Goal: Communication & Community: Answer question/provide support

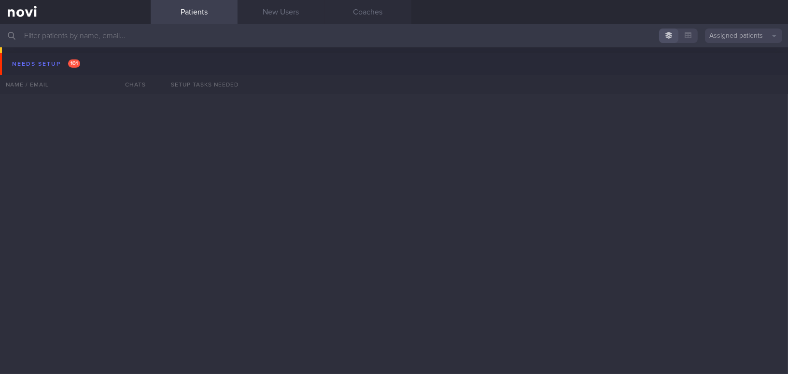
scroll to position [5410, 0]
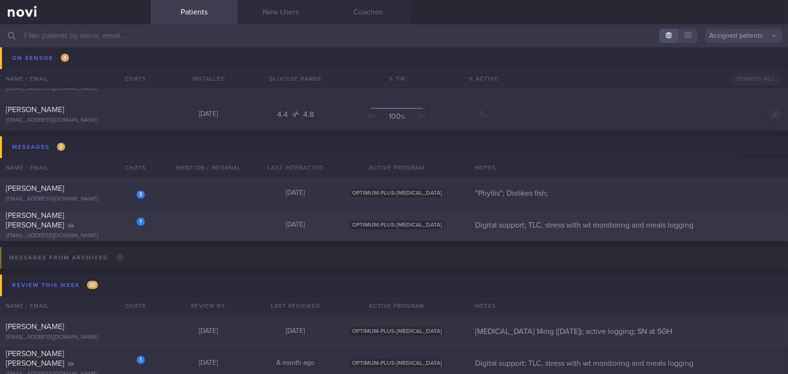
click at [98, 217] on div "[PERSON_NAME] [PERSON_NAME]" at bounding box center [74, 219] width 137 height 19
select select "8"
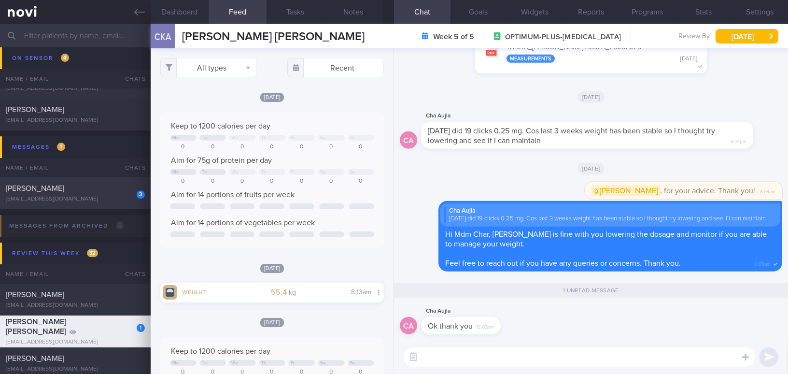
click at [92, 191] on div "[PERSON_NAME]" at bounding box center [74, 188] width 137 height 10
type input ""Phyllis"; Dislikes fish;"
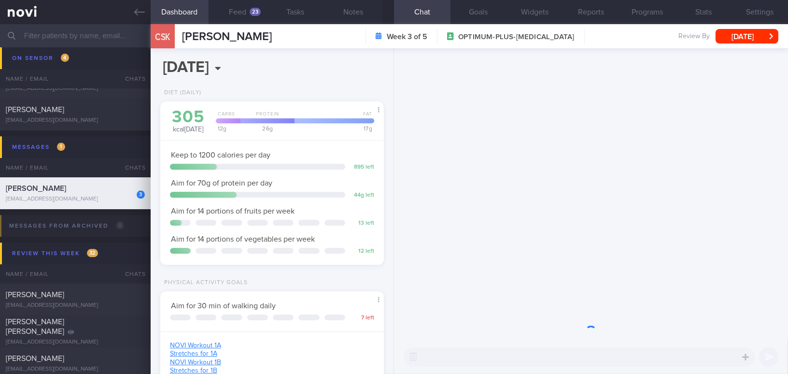
scroll to position [113, 199]
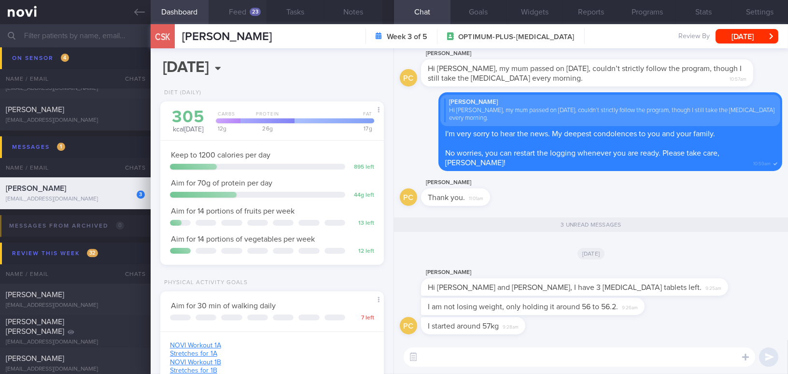
click at [243, 12] on button "Feed 23" at bounding box center [238, 12] width 58 height 24
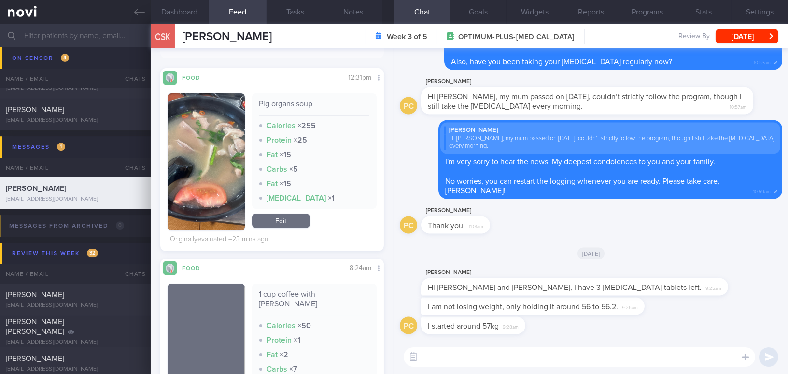
scroll to position [219, 0]
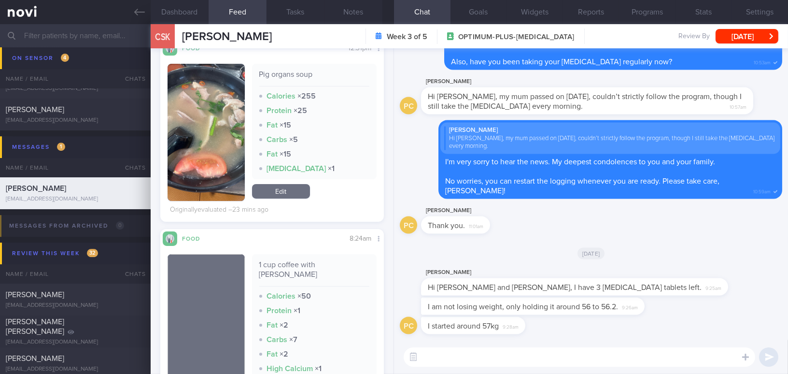
click at [441, 352] on textarea at bounding box center [579, 356] width 351 height 19
click at [660, 14] on button "Programs" at bounding box center [647, 12] width 56 height 24
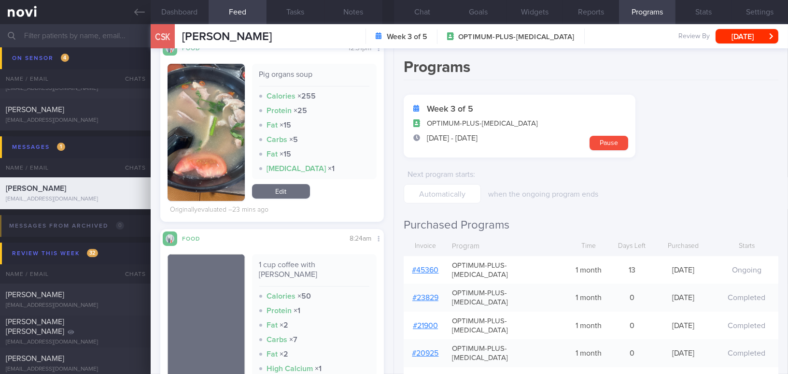
click at [425, 267] on link "# 45360" at bounding box center [425, 270] width 27 height 8
click at [761, 12] on button "Settings" at bounding box center [759, 12] width 56 height 24
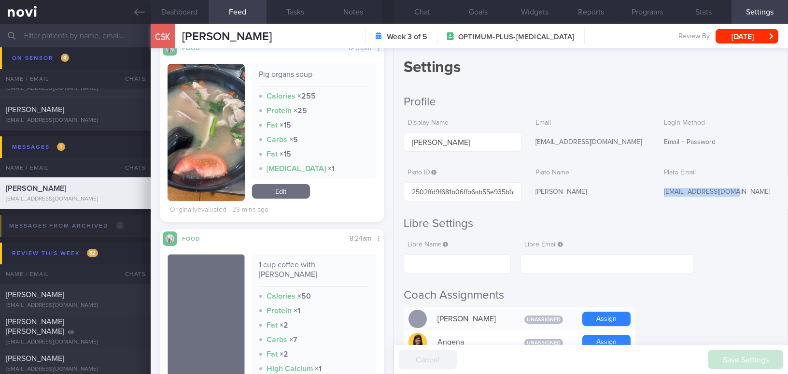
drag, startPoint x: 657, startPoint y: 191, endPoint x: 726, endPoint y: 192, distance: 68.5
click at [726, 192] on div "phylliscsk@gmail.com" at bounding box center [719, 192] width 118 height 20
copy div "phylliscsk@gmail.com"
click at [433, 15] on button "Chat" at bounding box center [422, 12] width 56 height 24
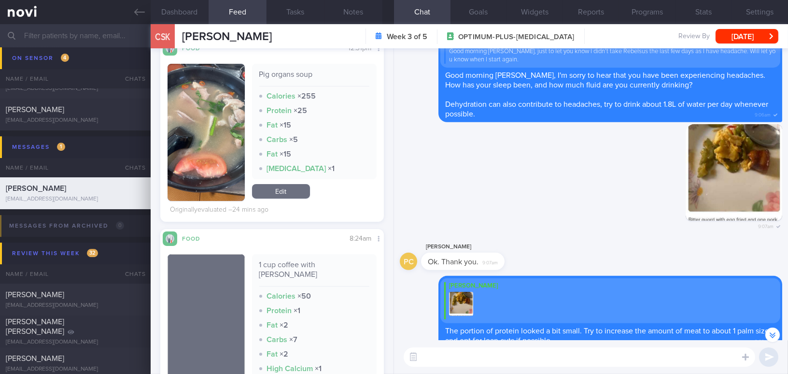
scroll to position [-2193, 0]
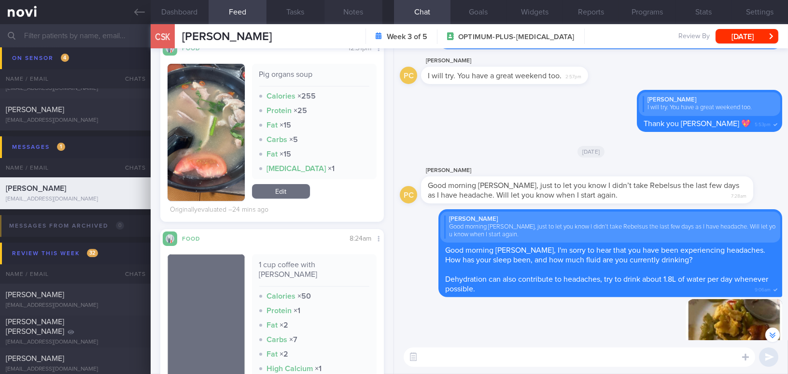
click at [352, 15] on button "Notes" at bounding box center [353, 12] width 58 height 24
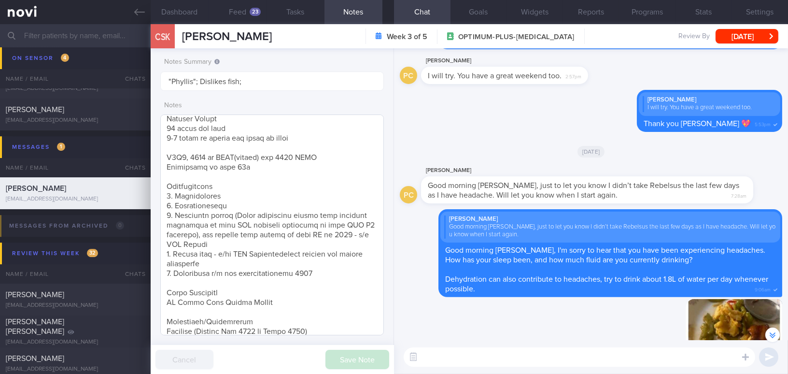
scroll to position [195, 0]
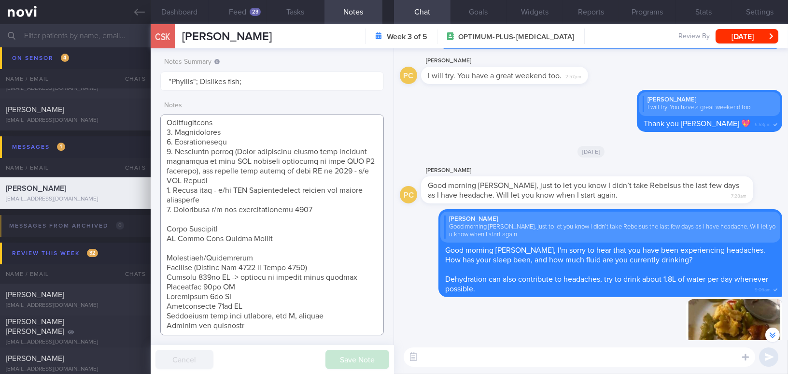
click at [283, 324] on textarea at bounding box center [272, 224] width 224 height 221
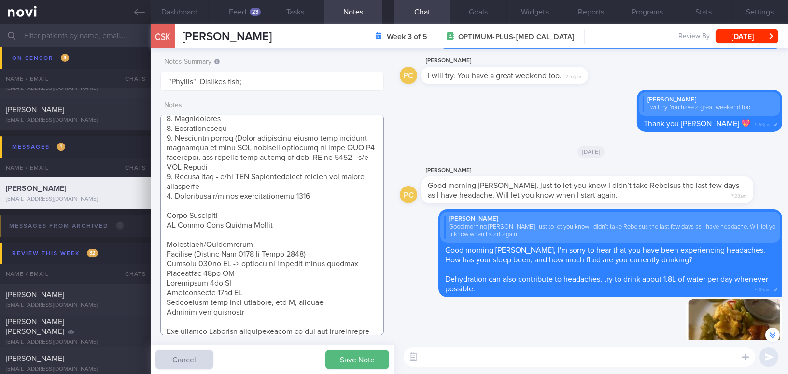
scroll to position [218, 0]
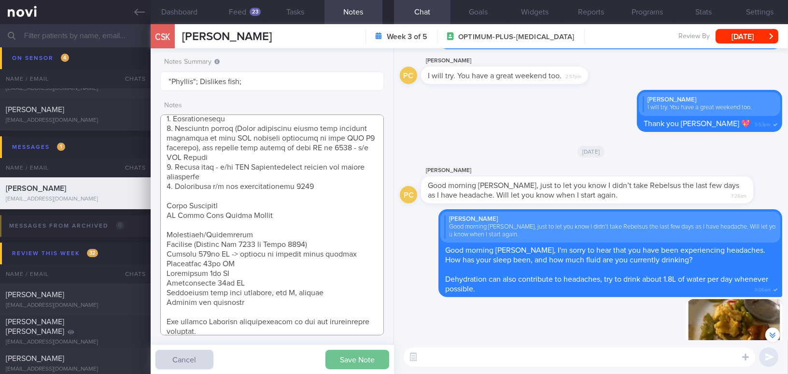
type textarea "71 year old Female - prefers to be called "Phyllis" Occupation Secretary in leg…"
click at [345, 353] on button "Save Note" at bounding box center [357, 358] width 64 height 19
click at [243, 10] on button "Feed 23" at bounding box center [238, 12] width 58 height 24
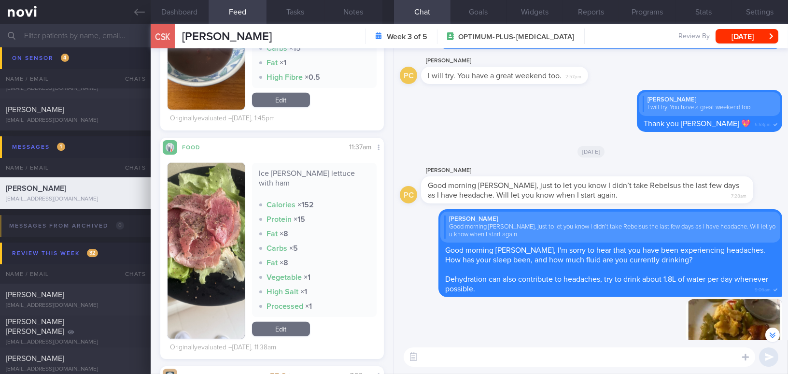
scroll to position [1623, 0]
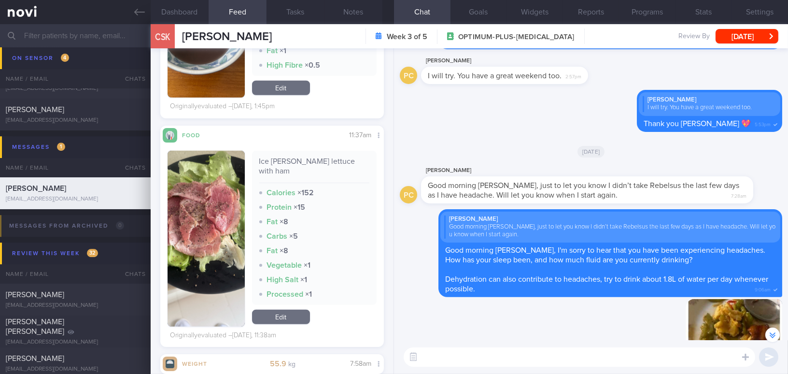
click at [446, 353] on textarea at bounding box center [579, 356] width 351 height 19
paste textarea "I understand your concerns. I suggest having a review call with Dr. T to discus…"
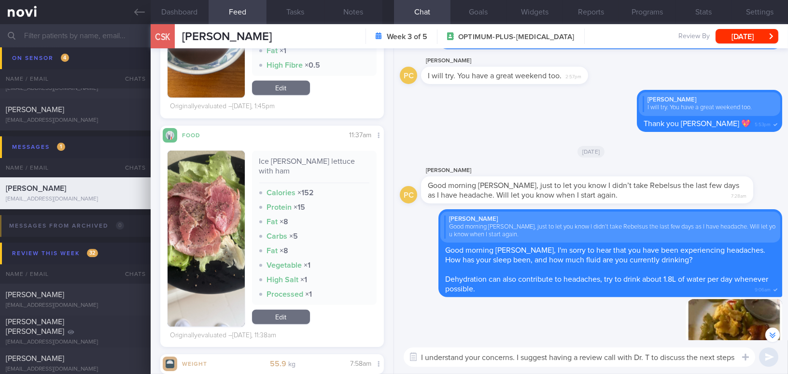
scroll to position [-2241, 0]
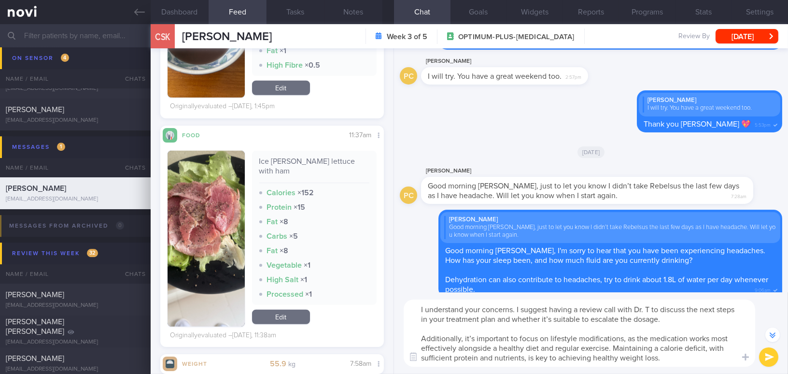
click at [643, 310] on textarea "I understand your concerns. I suggest having a review call with Dr. T to discus…" at bounding box center [579, 332] width 351 height 67
click at [570, 319] on textarea "I understand your concerns. I suggest having a review call with Dr Todd to disc…" at bounding box center [579, 332] width 351 height 67
click at [472, 337] on textarea "I understand your concerns. I suggest having a review call with Dr Todd to disc…" at bounding box center [579, 332] width 351 height 67
type textarea "I understand your concerns. I suggest having a review call with Dr Todd to disc…"
click at [769, 362] on button "submit" at bounding box center [768, 356] width 19 height 19
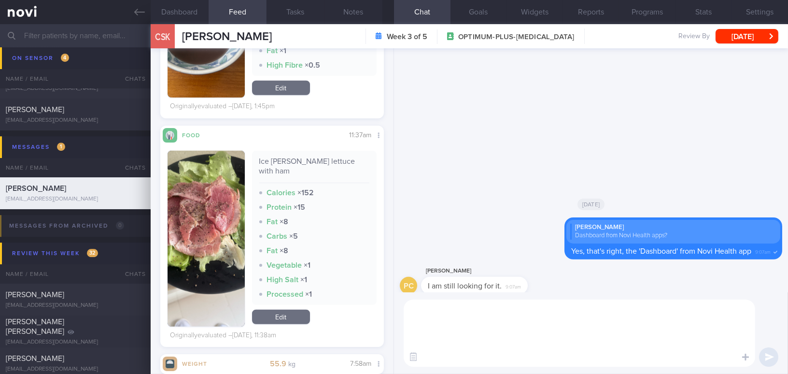
scroll to position [0, 0]
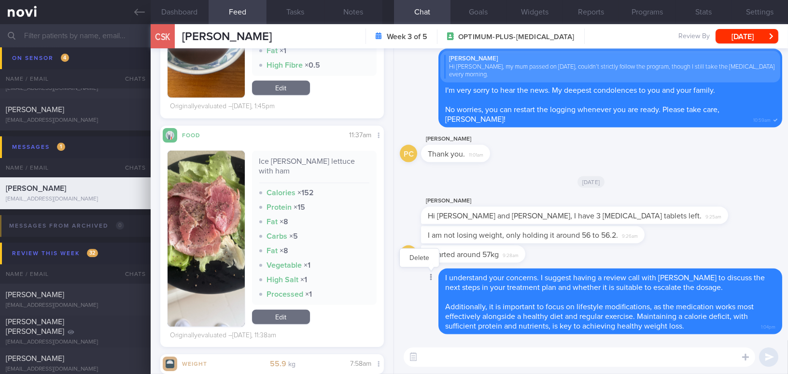
click at [432, 277] on div at bounding box center [429, 278] width 17 height 18
click at [421, 262] on button "Delete" at bounding box center [419, 258] width 39 height 14
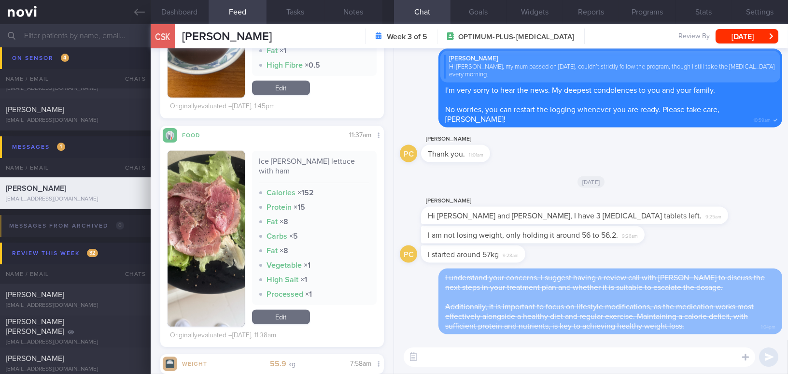
click at [444, 277] on div "I understand your concerns. I suggest having a review call with Dr Todd to disc…" at bounding box center [610, 301] width 344 height 66
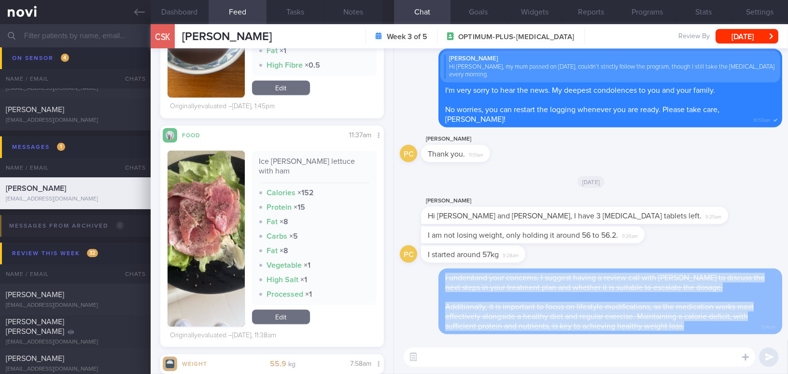
drag, startPoint x: 445, startPoint y: 277, endPoint x: 705, endPoint y: 338, distance: 267.7
click at [705, 338] on div "I understand your concerns. I suggest having a review call with Dr Todd to disc…" at bounding box center [591, 303] width 382 height 71
copy span "I understand your concerns. I suggest having a review call with Dr Todd to disc…"
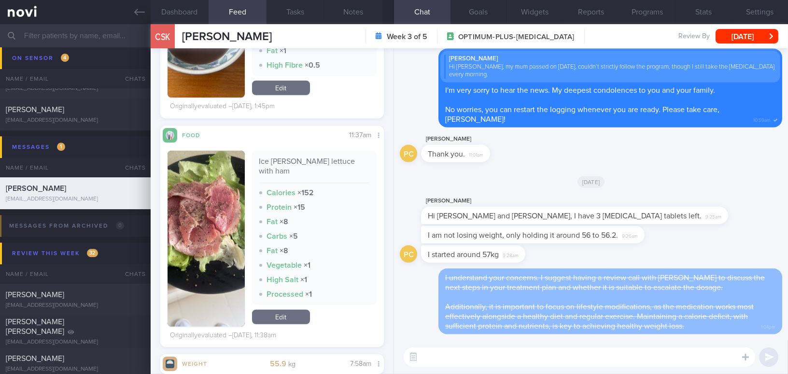
click at [458, 361] on textarea at bounding box center [579, 356] width 351 height 19
paste textarea "I understand your concerns. I suggest having a review call with Dr Todd to disc…"
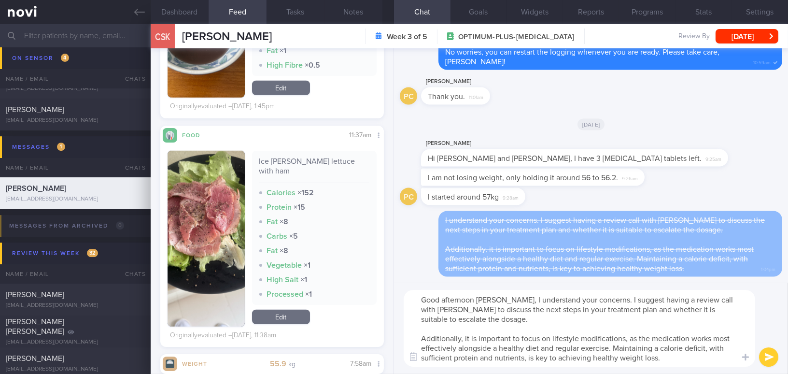
type textarea "Good afternoon Phyllis, I understand your concerns. I suggest having a review c…"
click at [775, 357] on button "submit" at bounding box center [768, 356] width 19 height 19
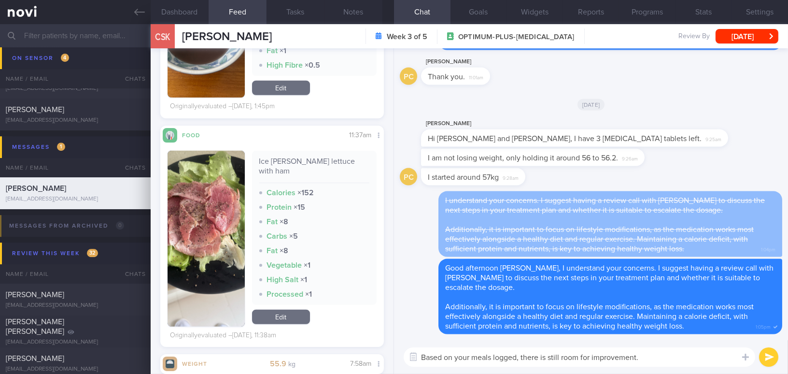
drag, startPoint x: 665, startPoint y: 361, endPoint x: 314, endPoint y: 342, distance: 351.4
click at [314, 342] on div "Dashboard Feed 23 Tasks Notes Chat Goals Widgets Reports Programs Stats Setting…" at bounding box center [469, 198] width 637 height 349
click at [663, 353] on textarea "Based on your meals logged, there is still room for improvement." at bounding box center [579, 356] width 351 height 19
drag, startPoint x: 663, startPoint y: 358, endPoint x: 362, endPoint y: 344, distance: 302.0
click at [362, 344] on div "Dashboard Feed 23 Tasks Notes Chat Goals Widgets Reports Programs Stats Setting…" at bounding box center [469, 198] width 637 height 349
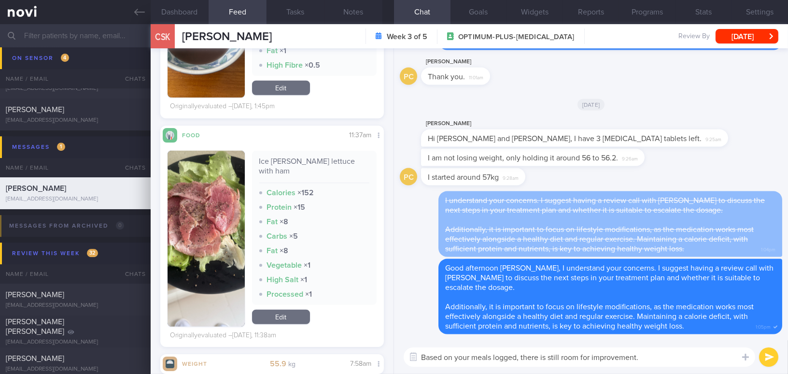
paste textarea "logged meals, there’"
click at [546, 357] on textarea "Based on your logged meals, there’s still room for improvement." at bounding box center [579, 356] width 351 height 19
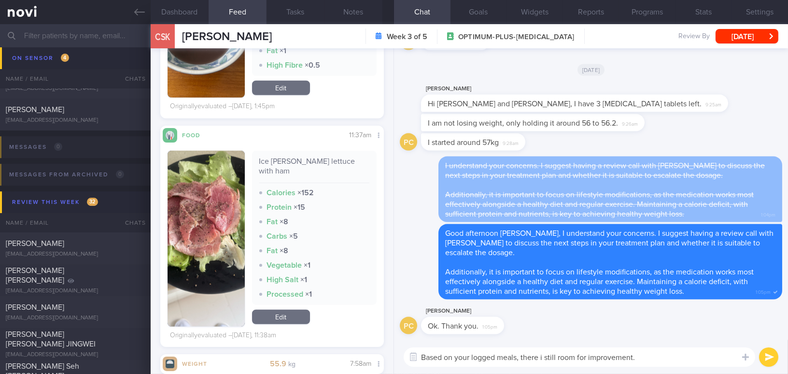
type textarea "Based on your logged meals, there is still room for improvement."
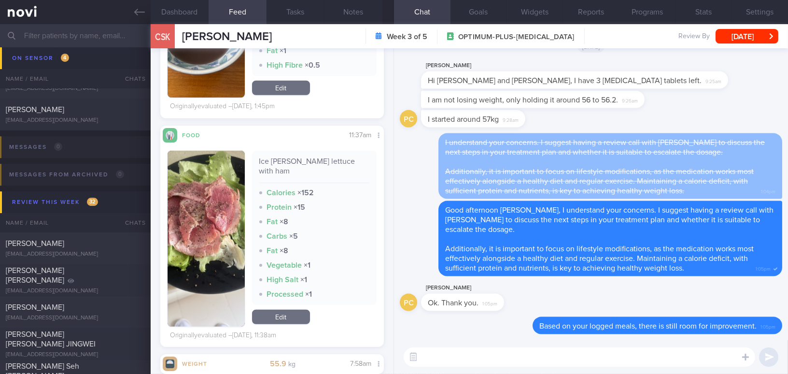
click at [206, 205] on button "button" at bounding box center [206, 239] width 77 height 176
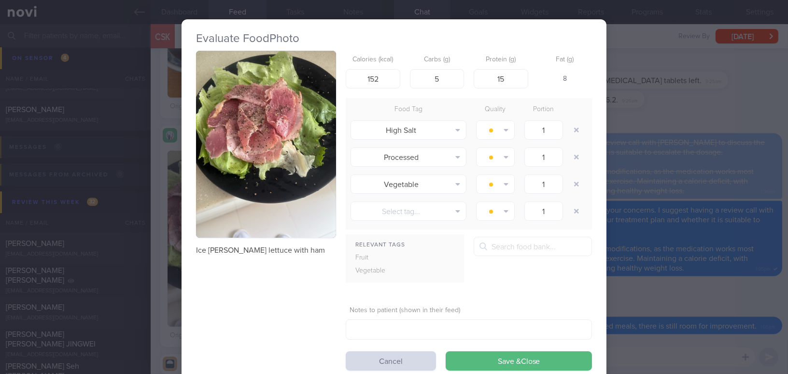
drag, startPoint x: 665, startPoint y: 295, endPoint x: 688, endPoint y: 318, distance: 32.4
click at [665, 295] on div "Evaluate Food Photo Ice berg lettuce with ham Calories (kcal) 152 Carbs (g) 5 P…" at bounding box center [394, 187] width 788 height 374
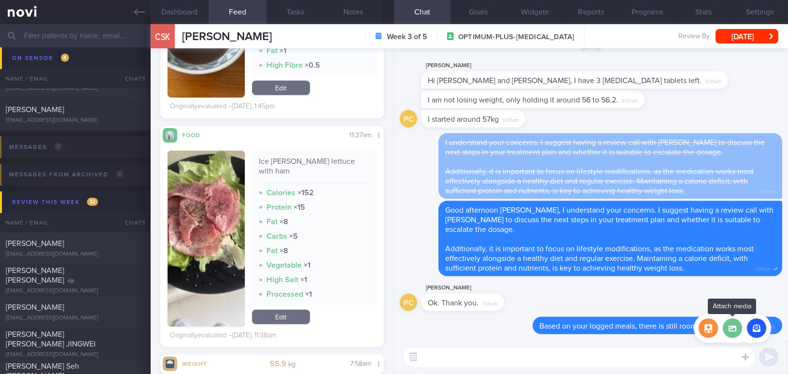
click at [731, 335] on label at bounding box center [732, 327] width 19 height 19
click at [0, 0] on input "file" at bounding box center [0, 0] width 0 height 0
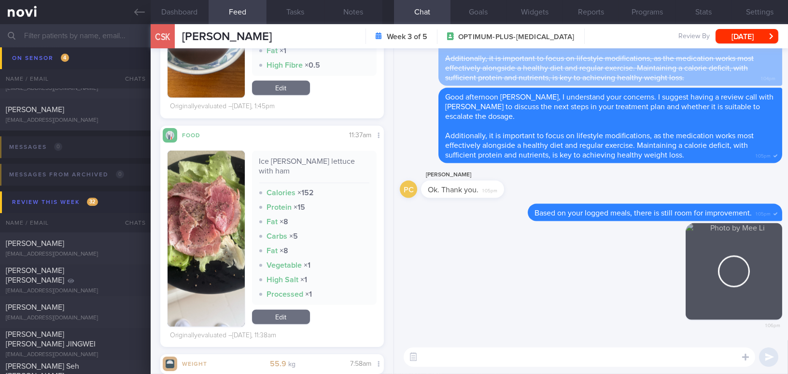
drag, startPoint x: 717, startPoint y: 270, endPoint x: 789, endPoint y: 275, distance: 72.1
click at [787, 275] on html "You are offline! Some functionality will be unavailable Patients New Users Coac…" at bounding box center [394, 187] width 788 height 374
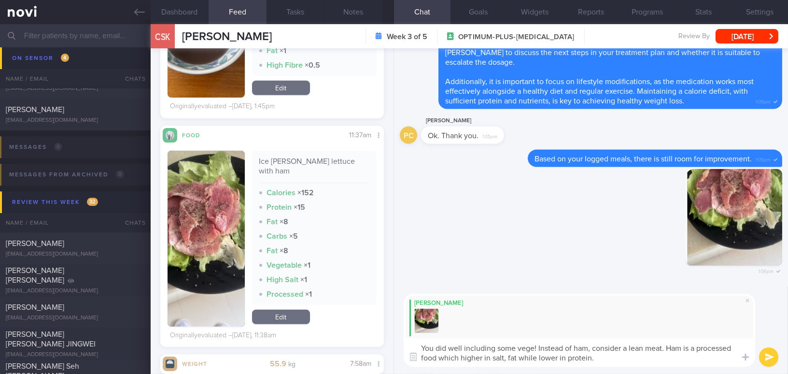
drag, startPoint x: 554, startPoint y: 354, endPoint x: 385, endPoint y: 331, distance: 171.0
click at [385, 331] on div "Dashboard Feed 23 Tasks Notes Chat Goals Widgets Reports Programs Stats Setting…" at bounding box center [469, 198] width 637 height 349
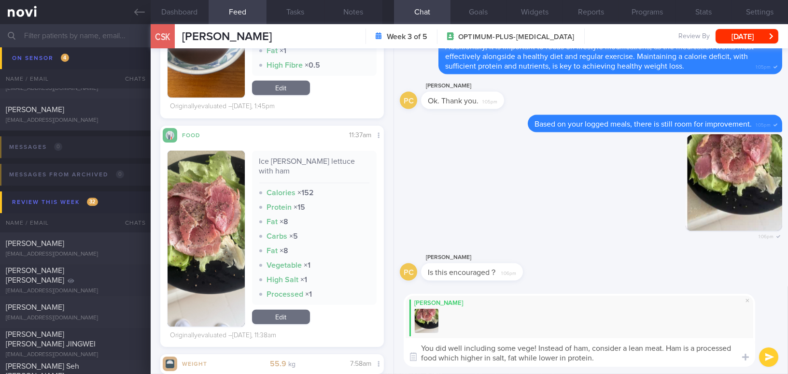
click at [511, 342] on textarea "You did well including some vege! Instead of ham, consider a lean meat. Ham is …" at bounding box center [579, 352] width 351 height 28
drag, startPoint x: 601, startPoint y: 360, endPoint x: 308, endPoint y: 309, distance: 296.9
click at [308, 309] on div "Dashboard Feed 23 Tasks Notes Chat Goals Widgets Reports Programs Stats Setting…" at bounding box center [469, 198] width 637 height 349
paste textarea "tables! Instead of ham, consider a lean meat. Ham is a processed food that’s hi…"
click at [490, 356] on textarea "You did well including some vegetables! Instead of ham, consider a lean meat. H…" at bounding box center [579, 352] width 351 height 28
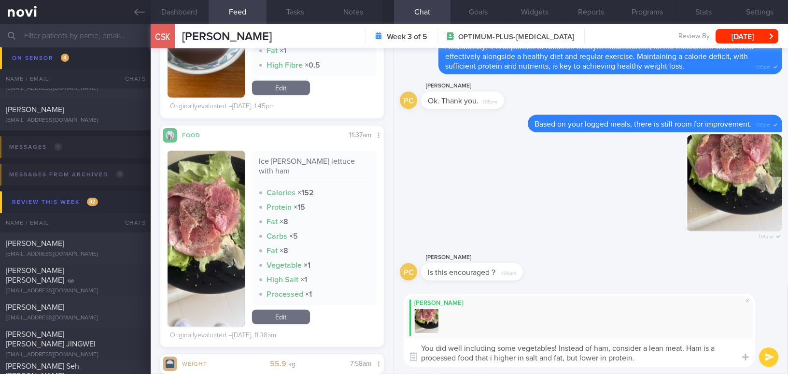
type textarea "You did well including some vegetables! Instead of ham, consider a lean meat. H…"
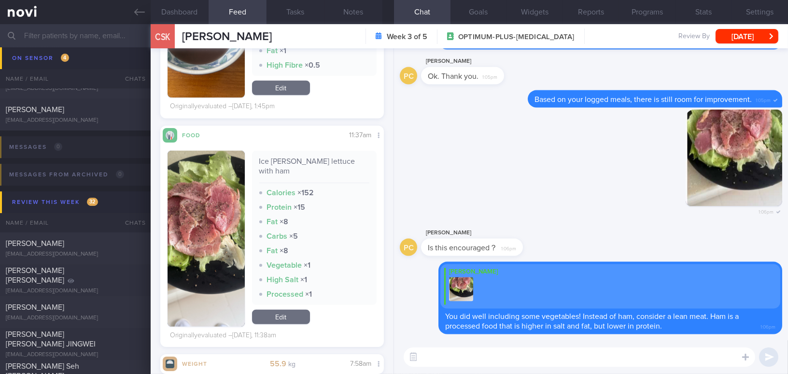
click at [553, 358] on textarea at bounding box center [579, 356] width 351 height 19
paste textarea "Below are some pre-portioned skinless chicken breasts that will save up some pr…"
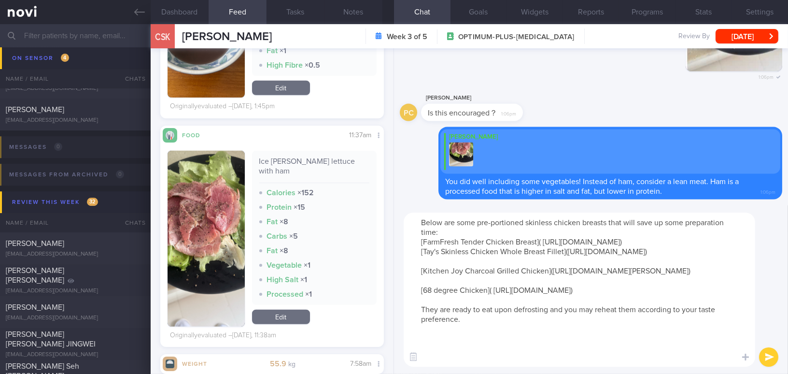
drag, startPoint x: 418, startPoint y: 219, endPoint x: 441, endPoint y: 218, distance: 23.2
click at [441, 218] on textarea "Below are some pre-portioned skinless chicken breasts that will save up some pr…" at bounding box center [579, 289] width 351 height 154
click at [484, 228] on textarea "Here are some pre-portioned skinless chicken breasts that will save up some pre…" at bounding box center [579, 289] width 351 height 154
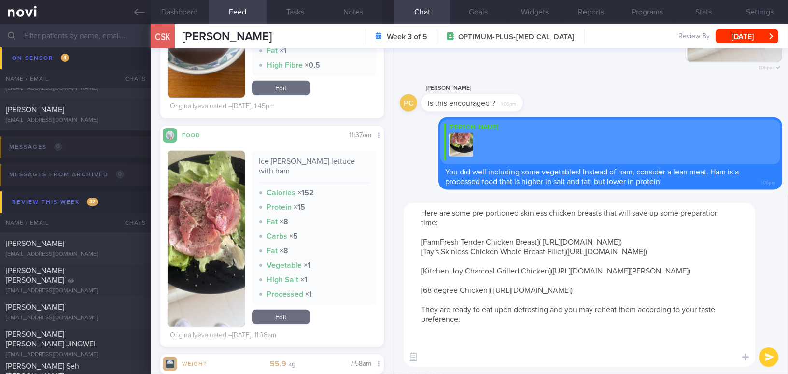
click at [613, 247] on textarea "Here are some pre-portioned skinless chicken breasts that will save up some pre…" at bounding box center [579, 285] width 351 height 164
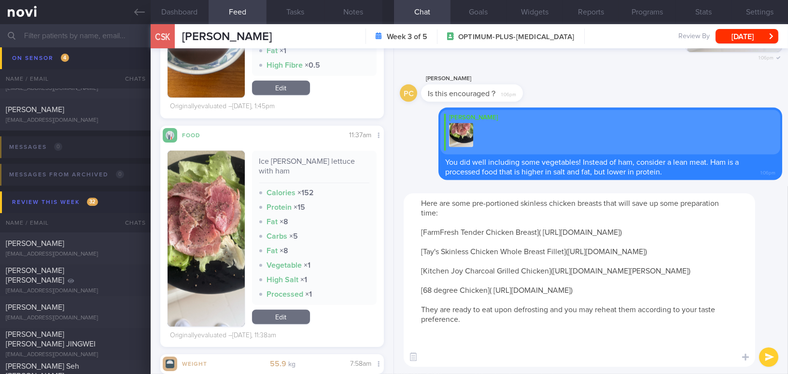
click at [518, 361] on textarea "Here are some pre-portioned skinless chicken breasts that will save up some pre…" at bounding box center [579, 279] width 351 height 173
type textarea "Here are some pre-portioned skinless chicken breasts that will save up some pre…"
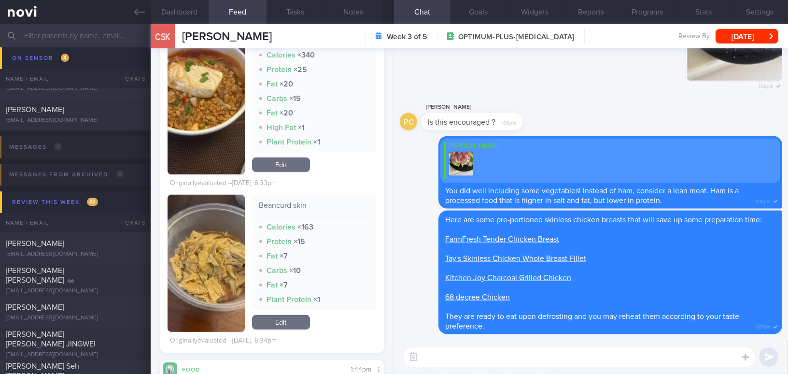
scroll to position [1272, 0]
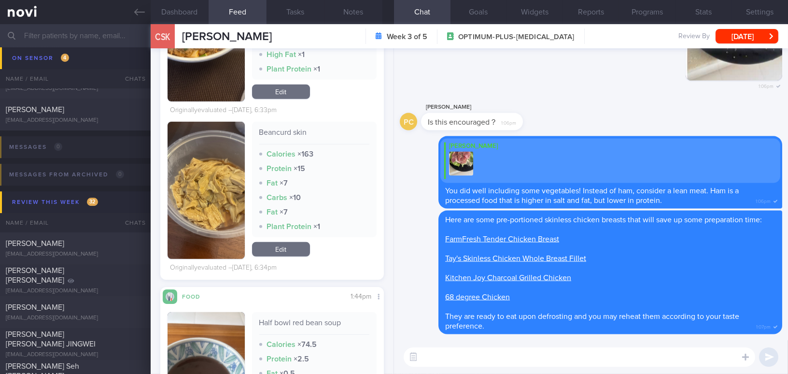
click at [212, 237] on button "button" at bounding box center [206, 190] width 77 height 137
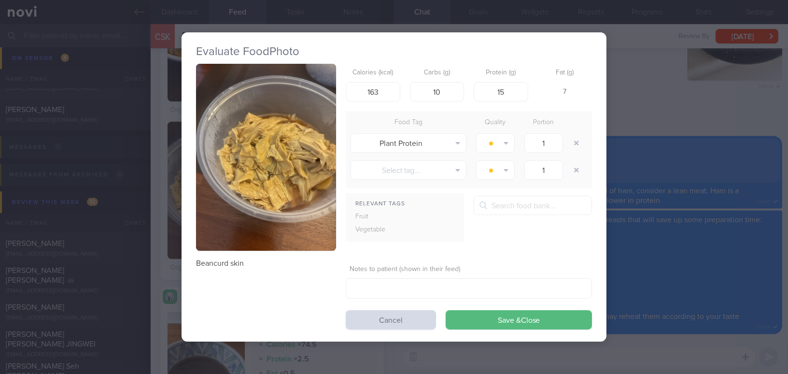
drag, startPoint x: 701, startPoint y: 264, endPoint x: 712, endPoint y: 278, distance: 17.5
click at [701, 264] on div "Evaluate Food Photo Beancurd skin Calories (kcal) 163 Carbs (g) 10 Protein (g) …" at bounding box center [394, 187] width 788 height 374
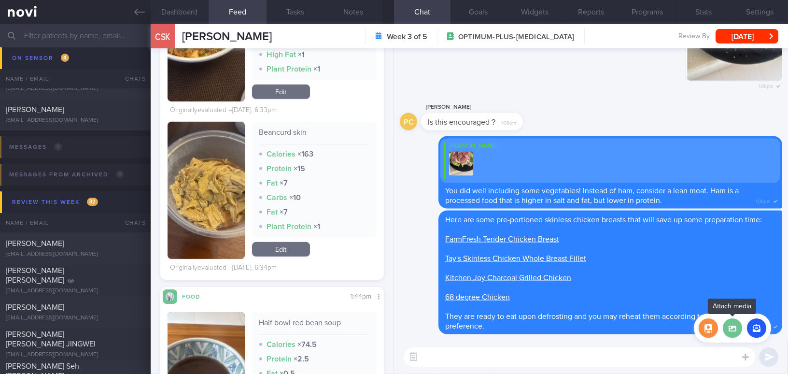
click at [737, 336] on label at bounding box center [732, 327] width 19 height 19
click at [0, 0] on input "file" at bounding box center [0, 0] width 0 height 0
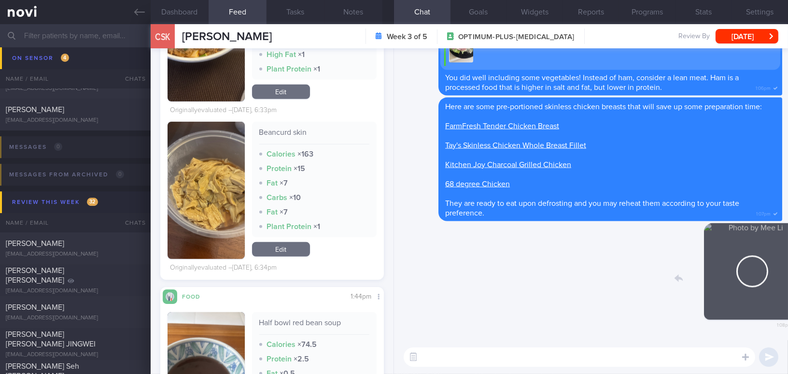
drag, startPoint x: 720, startPoint y: 289, endPoint x: 830, endPoint y: 306, distance: 111.3
click at [787, 306] on html "You are offline! Some functionality will be unavailable Patients New Users Coac…" at bounding box center [394, 187] width 788 height 374
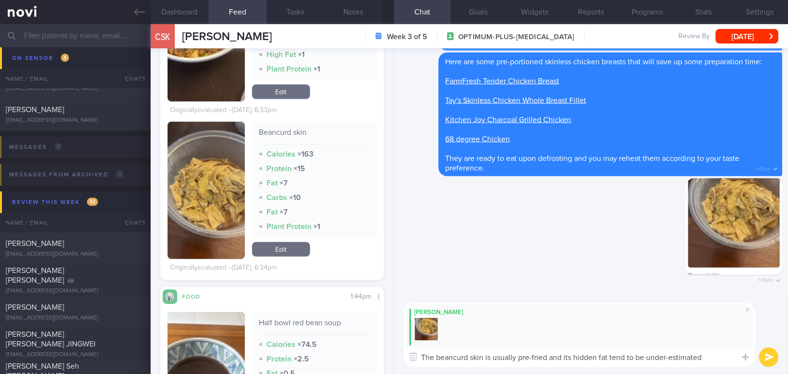
drag, startPoint x: 694, startPoint y: 361, endPoint x: 323, endPoint y: 353, distance: 370.8
click at [323, 353] on div "Dashboard Feed 23 Tasks Notes Chat Goals Widgets Reports Programs Stats Setting…" at bounding box center [469, 198] width 637 height 349
click at [487, 356] on textarea "The beancurd skin is usually pre-fried and its hidden fat tend to be under-esti…" at bounding box center [579, 356] width 351 height 19
drag, startPoint x: 708, startPoint y: 356, endPoint x: 313, endPoint y: 335, distance: 395.5
click at [313, 335] on div "Dashboard Feed 23 Tasks Notes Chat Goals Widgets Reports Programs Stats Setting…" at bounding box center [469, 198] width 637 height 349
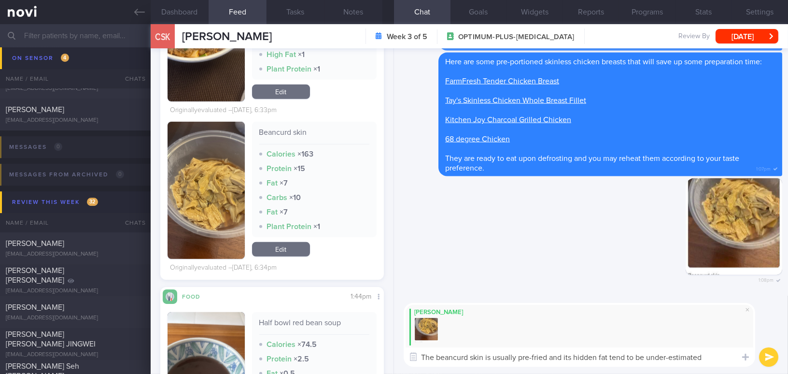
paste textarea "Beancurd skin is usually pre-fried, and its hidden fat is often underestimated.…"
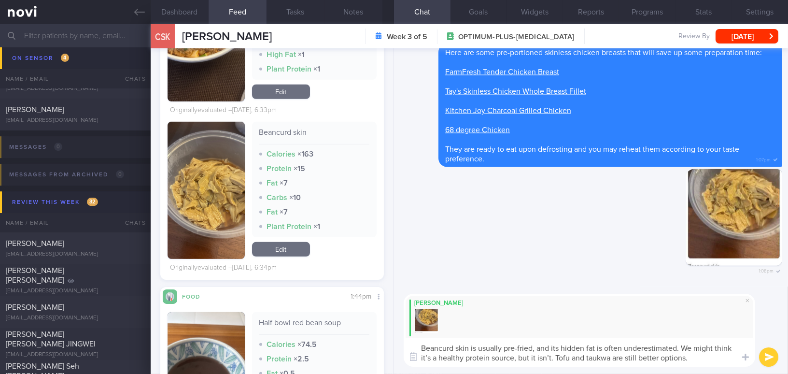
click at [428, 356] on textarea "Beancurd skin is usually pre-fried, and its hidden fat is often underestimated.…" at bounding box center [579, 352] width 351 height 28
type textarea "Beancurd skin is usually pre-fried, and its hidden fat is often underestimated.…"
click at [770, 355] on button "submit" at bounding box center [768, 356] width 19 height 19
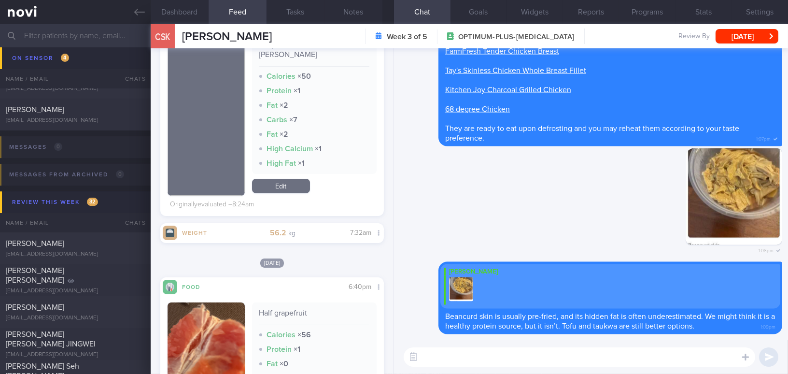
scroll to position [219, 0]
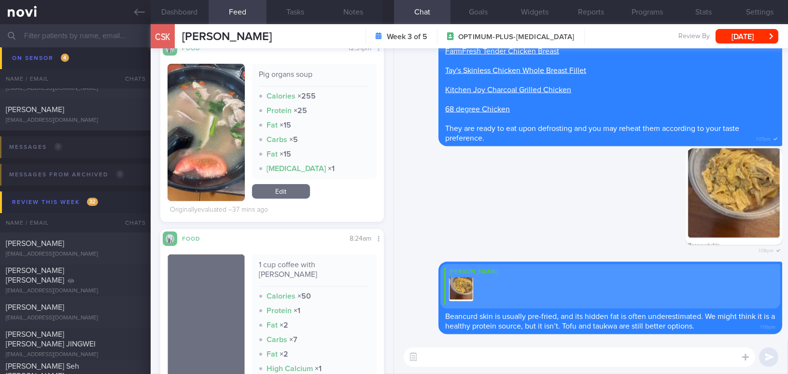
click at [191, 159] on button "button" at bounding box center [206, 132] width 77 height 137
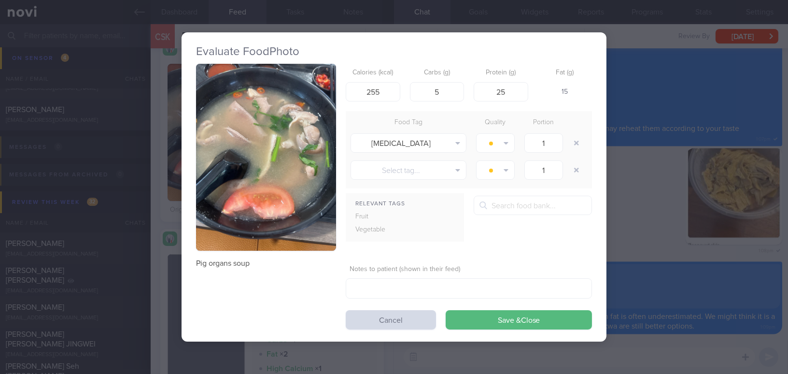
click at [228, 155] on button "button" at bounding box center [266, 157] width 140 height 187
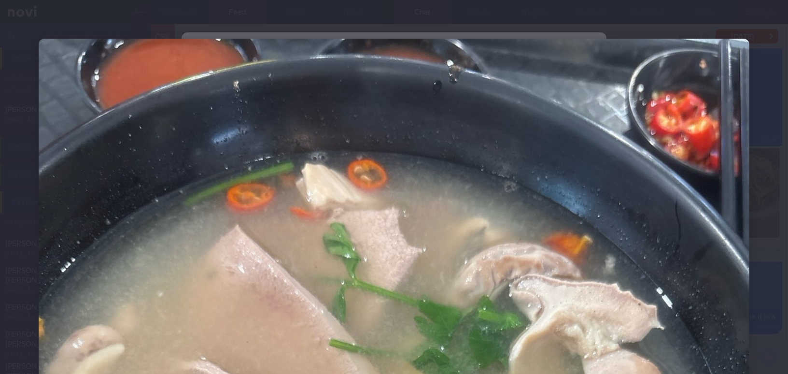
scroll to position [175, 0]
select select "8"
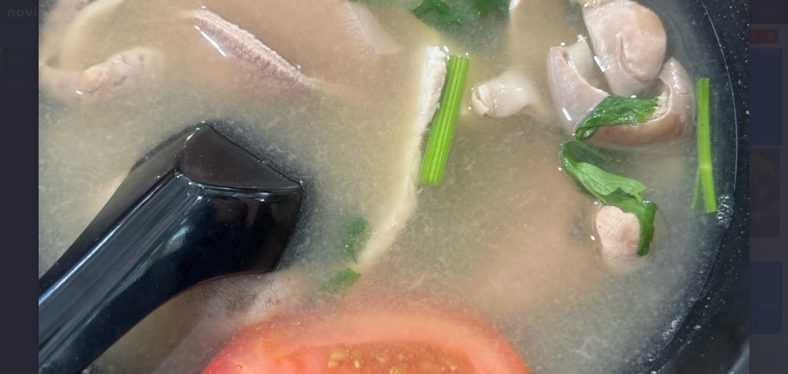
scroll to position [218, 0]
click at [425, 164] on img at bounding box center [394, 162] width 711 height 948
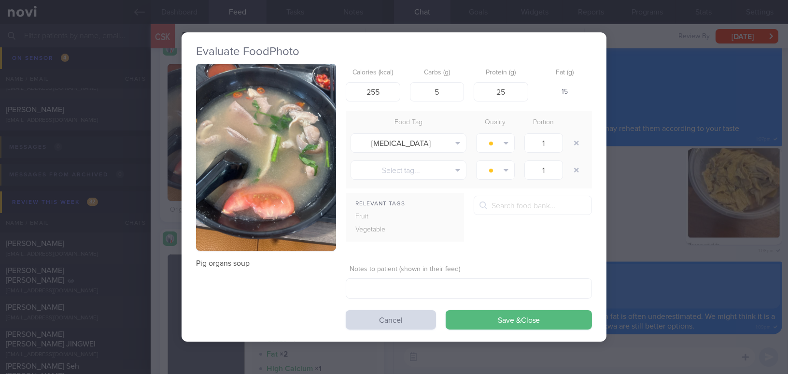
click at [669, 342] on div "Evaluate Food Photo Pig organs soup Calories (kcal) 255 Carbs (g) 5 Protein (g)…" at bounding box center [394, 187] width 788 height 374
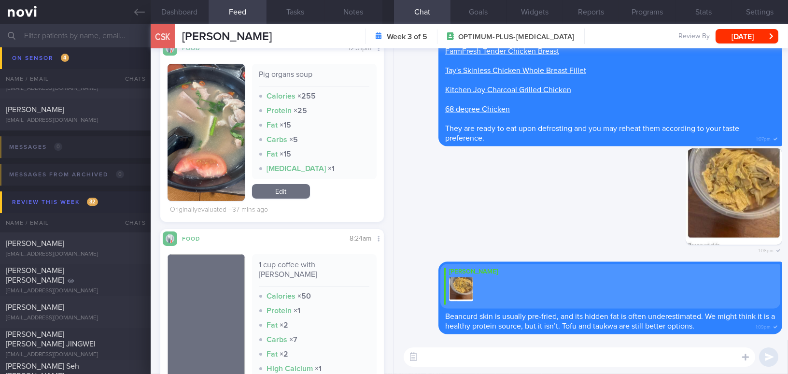
click at [670, 360] on textarea at bounding box center [579, 356] width 351 height 19
type textarea "For today's pig organs soup, consider sliced fish soup for a swap!"
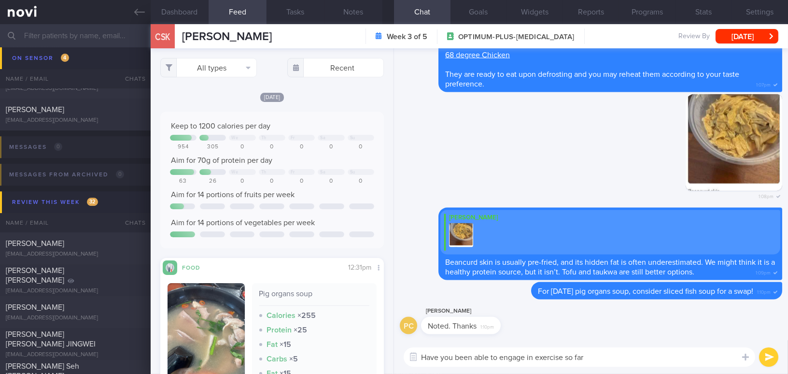
type textarea "Have you been able to engage in exercise so far?"
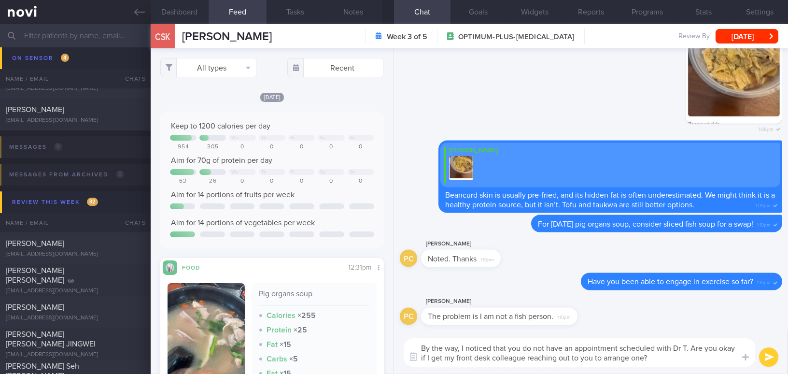
drag, startPoint x: 651, startPoint y: 360, endPoint x: 332, endPoint y: 334, distance: 320.1
click at [332, 334] on div "Dashboard Feed 23 Tasks Notes Chat Goals Widgets Reports Programs Stats Setting…" at bounding box center [469, 198] width 637 height 349
type textarea "By the way, I noticed that you do not have an appointment scheduled with Dr T. …"
click at [497, 352] on textarea "By the way, I noticed that you do not have an appointment scheduled with Dr T. …" at bounding box center [579, 352] width 351 height 28
drag, startPoint x: 635, startPoint y: 358, endPoint x: 321, endPoint y: 321, distance: 315.9
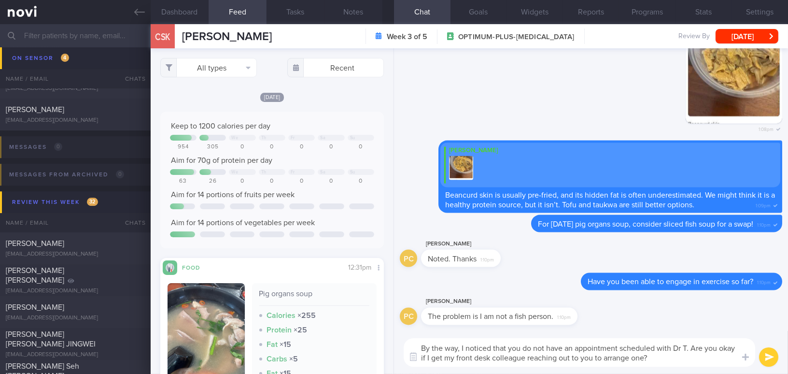
click at [321, 321] on div "Dashboard Feed 23 Tasks Notes Chat Goals Widgets Reports Programs Stats Setting…" at bounding box center [469, 198] width 637 height 349
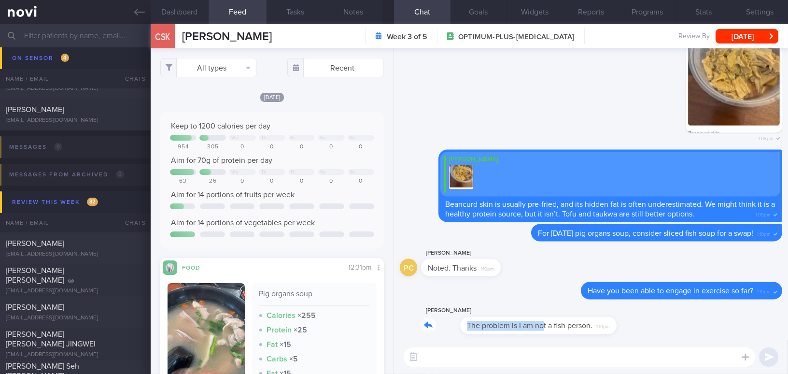
drag, startPoint x: 506, startPoint y: 320, endPoint x: 587, endPoint y: 321, distance: 81.6
click at [587, 321] on div "Phyllis Chong The problem is I am not a fish person. 1:10pm" at bounding box center [513, 319] width 185 height 29
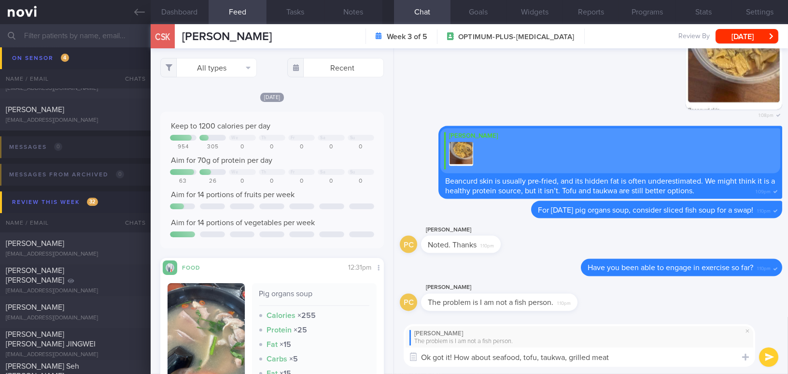
type textarea "Ok got it! How about seafood, tofu, taukwa, grilled meat?"
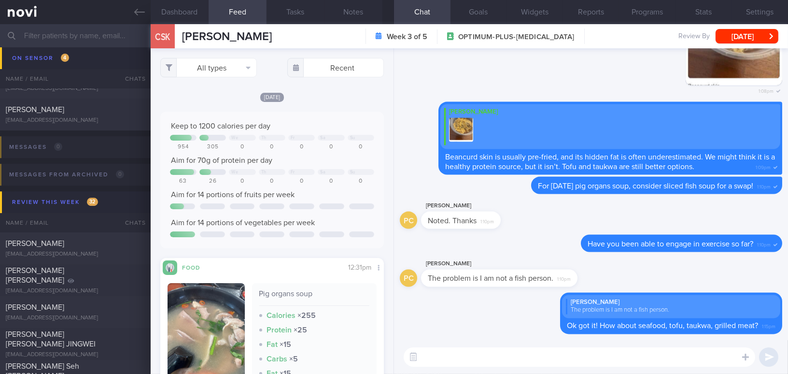
paste textarea "By the way, I noticed that you don’t have an appointment scheduled with Dr. T. …"
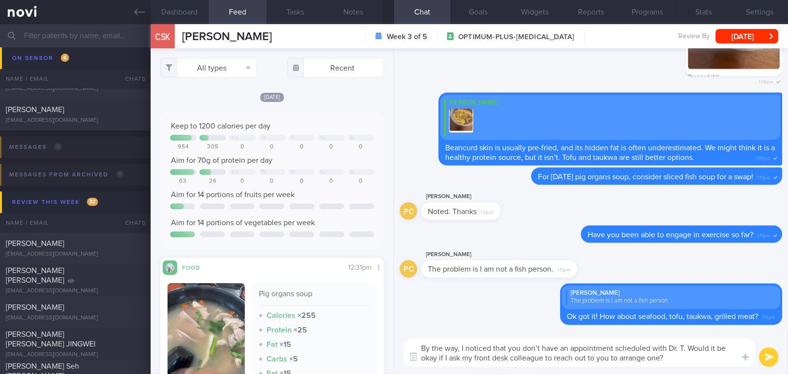
click at [677, 346] on textarea "By the way, I noticed that you don’t have an appointment scheduled with Dr. T. …" at bounding box center [579, 352] width 351 height 28
click at [461, 357] on textarea "By the way, I noticed that you don’t have an appointment scheduled with Dr Todd…" at bounding box center [579, 352] width 351 height 28
type textarea "By the way, I noticed that you don’t have an appointment scheduled with Dr Todd…"
click at [763, 358] on button "submit" at bounding box center [768, 356] width 19 height 19
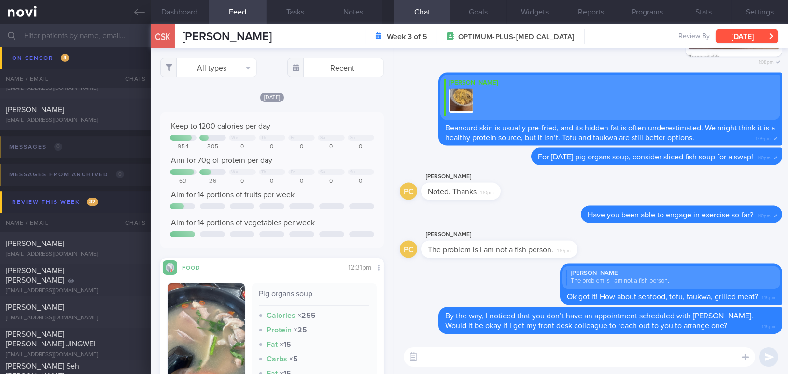
click at [766, 39] on button "[DATE]" at bounding box center [746, 36] width 63 height 14
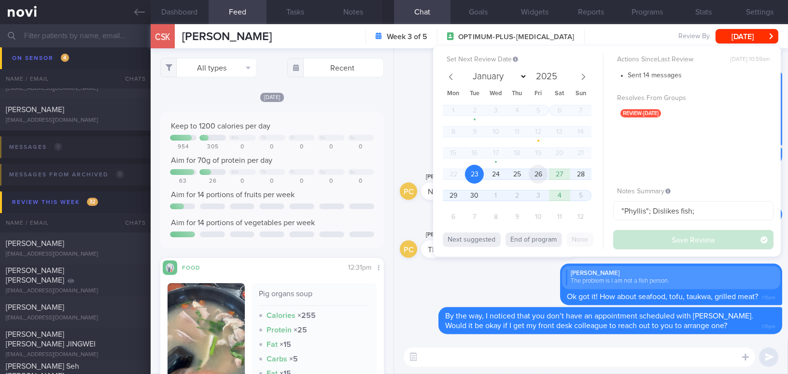
click at [541, 173] on span "26" at bounding box center [538, 174] width 19 height 19
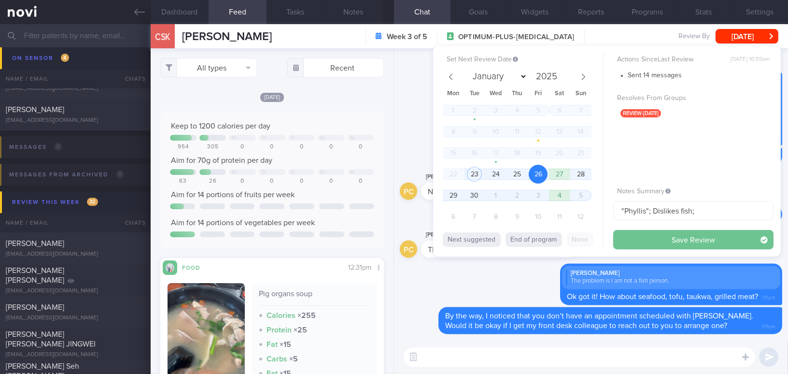
click at [650, 243] on button "Save Review" at bounding box center [693, 239] width 160 height 19
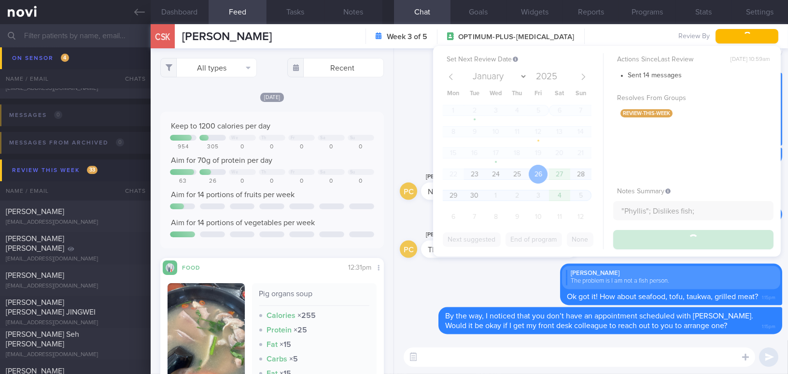
scroll to position [5378, 0]
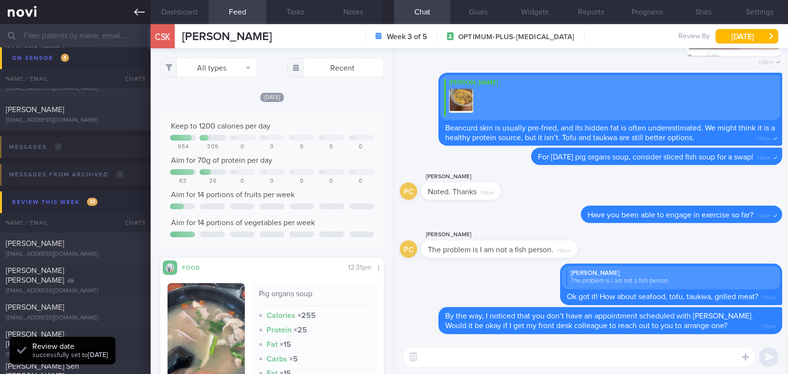
click at [134, 12] on icon at bounding box center [139, 12] width 11 height 11
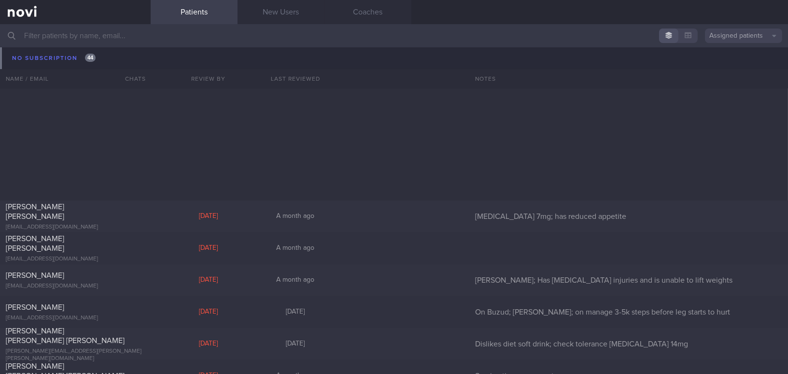
scroll to position [11493, 0]
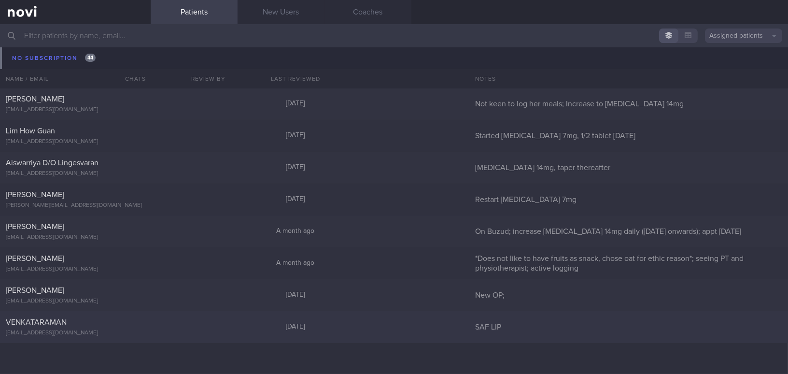
click at [106, 329] on div "[EMAIL_ADDRESS][DOMAIN_NAME]" at bounding box center [75, 332] width 139 height 7
select select "8"
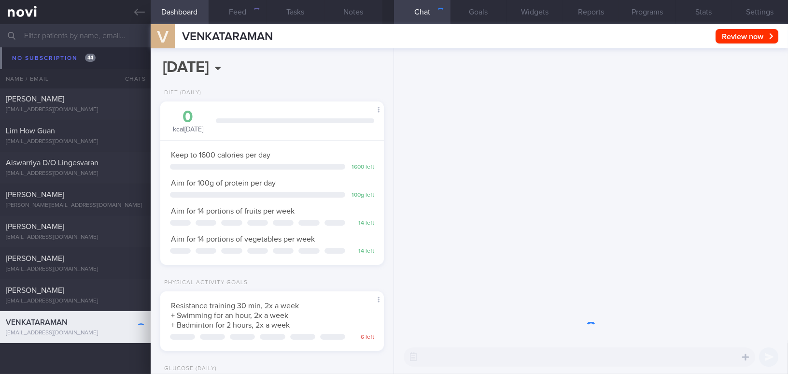
scroll to position [113, 199]
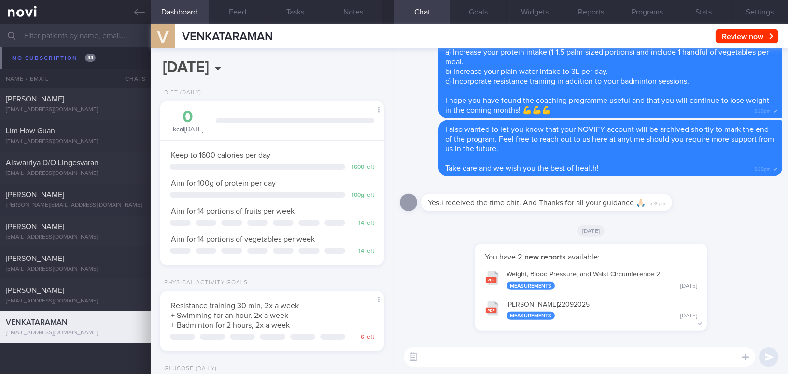
click at [570, 350] on textarea at bounding box center [579, 356] width 351 height 19
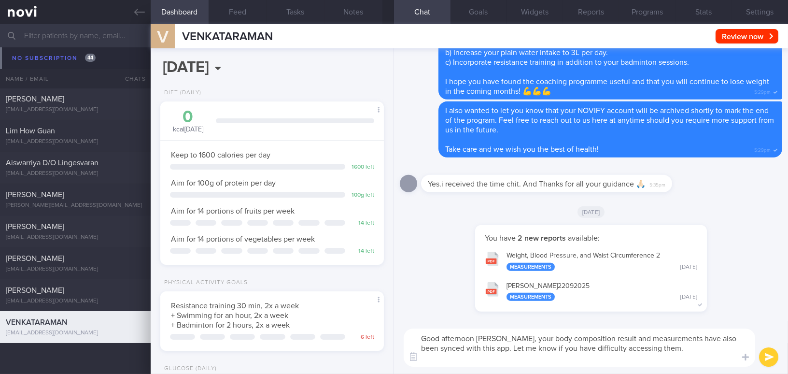
scroll to position [0, 0]
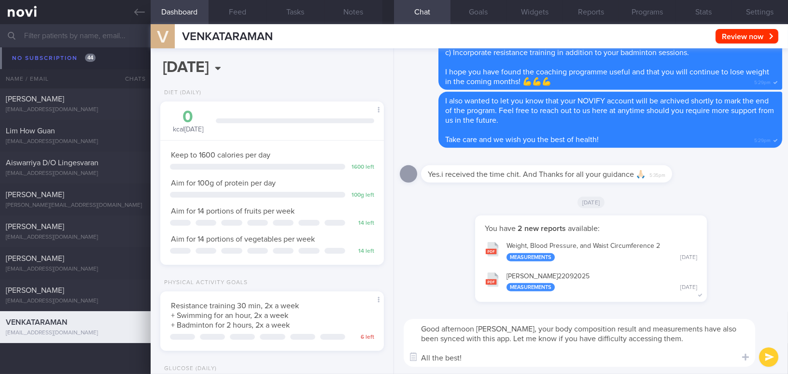
drag, startPoint x: 504, startPoint y: 328, endPoint x: 527, endPoint y: 361, distance: 39.2
click at [527, 361] on textarea "Good afternoon Venkat, your body composition result and measurements have also …" at bounding box center [579, 343] width 351 height 48
click at [496, 348] on textarea "Good afternoon Venkat, your body composition result and measurements have also …" at bounding box center [579, 343] width 351 height 48
drag, startPoint x: 503, startPoint y: 326, endPoint x: 527, endPoint y: 355, distance: 38.1
click at [527, 355] on textarea "Good afternoon Venkat, your body composition result and measurements have also …" at bounding box center [579, 343] width 351 height 48
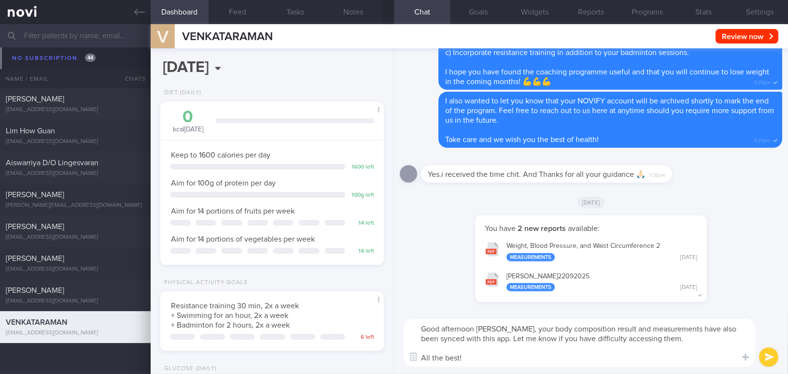
paste textarea "Your body composition results and measurements have also been synced with this …"
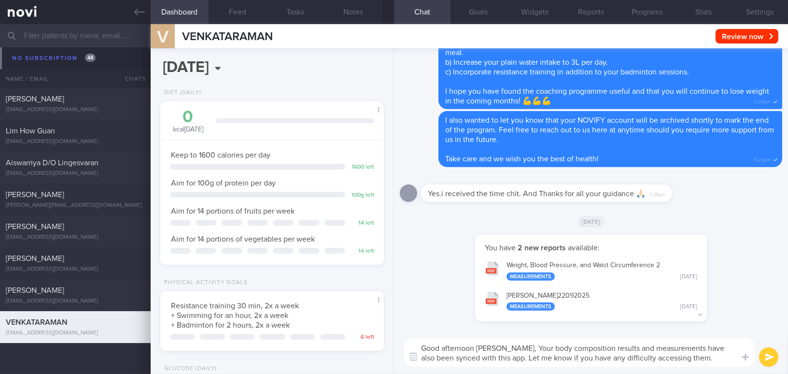
click at [508, 343] on textarea "Good afternoon Venkat, Your body composition results and measurements have also…" at bounding box center [579, 352] width 351 height 28
click at [694, 356] on textarea "Good afternoon Venkat, your body composition results and measurements have also…" at bounding box center [579, 352] width 351 height 28
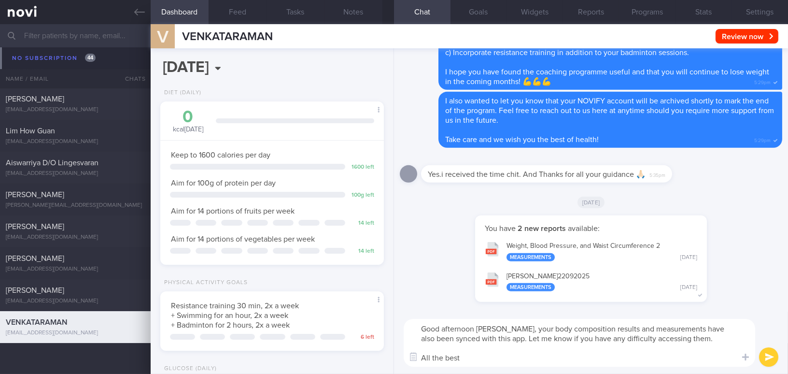
type textarea "Good afternoon Venkat, your body composition results and measurements have also…"
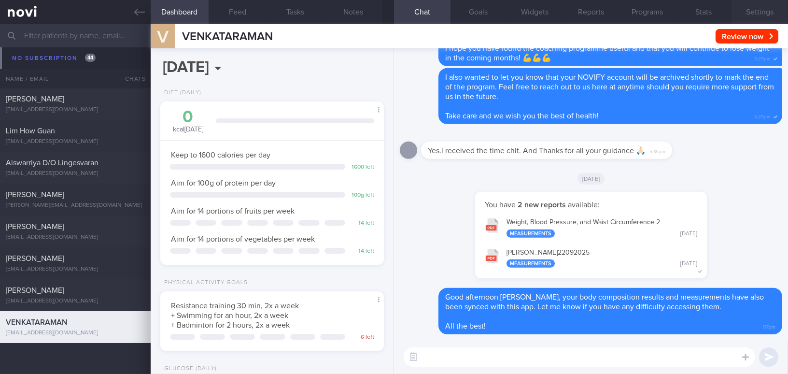
click at [766, 11] on button "Settings" at bounding box center [759, 12] width 56 height 24
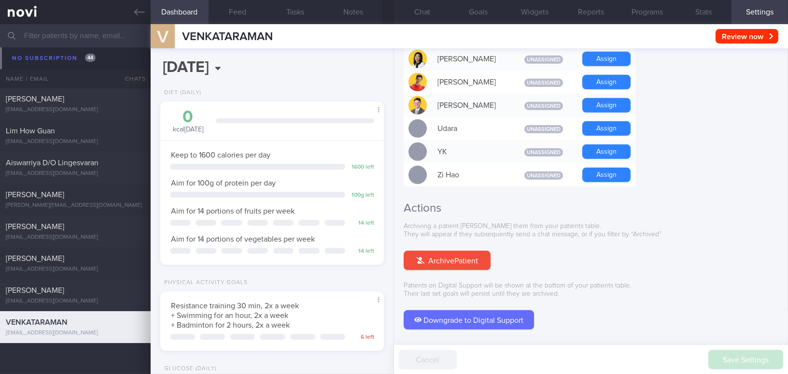
scroll to position [896, 0]
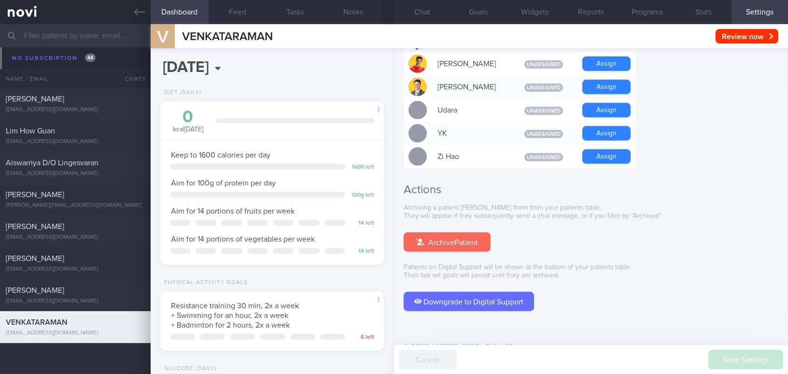
click at [433, 232] on button "Archive Patient" at bounding box center [447, 241] width 87 height 19
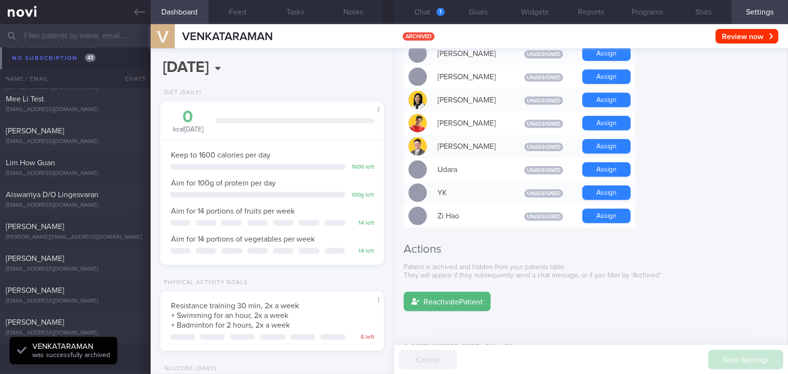
scroll to position [102, 203]
click at [429, 12] on button "Chat 1" at bounding box center [422, 12] width 56 height 24
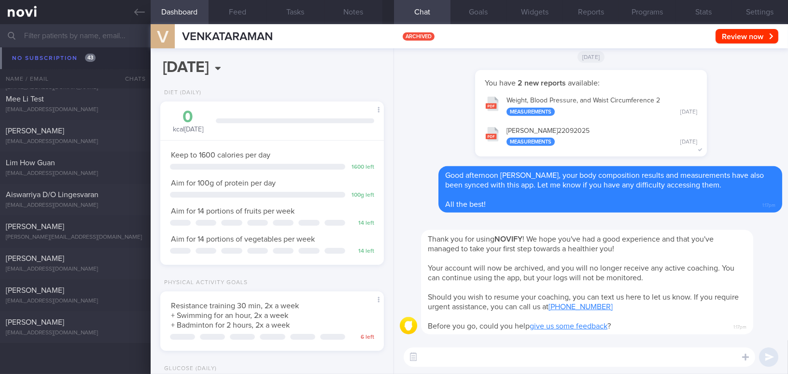
click at [109, 39] on input "text" at bounding box center [394, 35] width 788 height 23
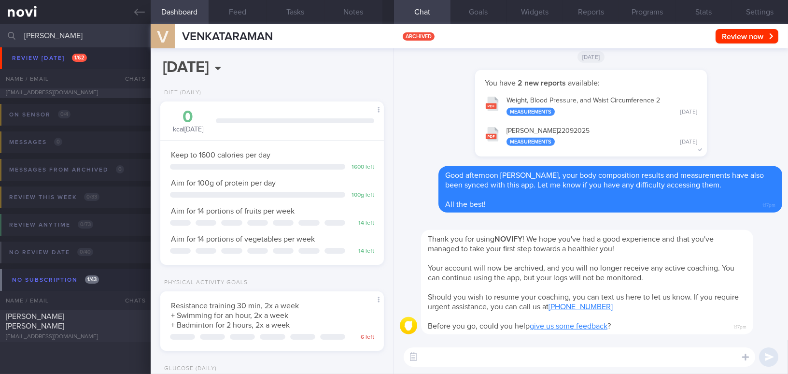
scroll to position [55, 0]
type input "loh zhi"
click at [33, 328] on div "Loh Zhi Wei hy65bfyjc7@privaterelay.appleid.com" at bounding box center [75, 326] width 151 height 29
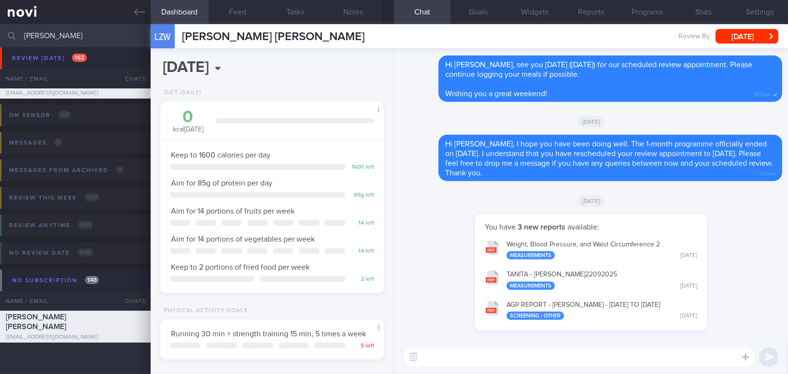
scroll to position [102, 203]
click at [510, 368] on div "​ ​" at bounding box center [591, 357] width 394 height 34
click at [507, 360] on textarea at bounding box center [579, 356] width 351 height 19
paste textarea "Thank you for making the time to attend the review appointment tomorrow! Your b…"
type textarea "Thank you for making the time to attend the review appointment tomorrow! Your b…"
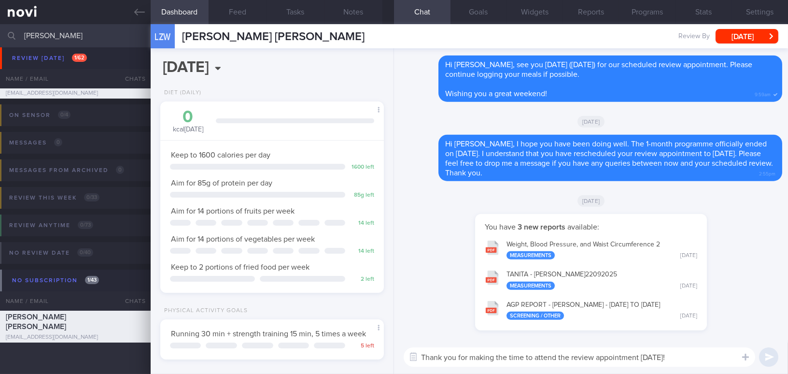
scroll to position [0, 0]
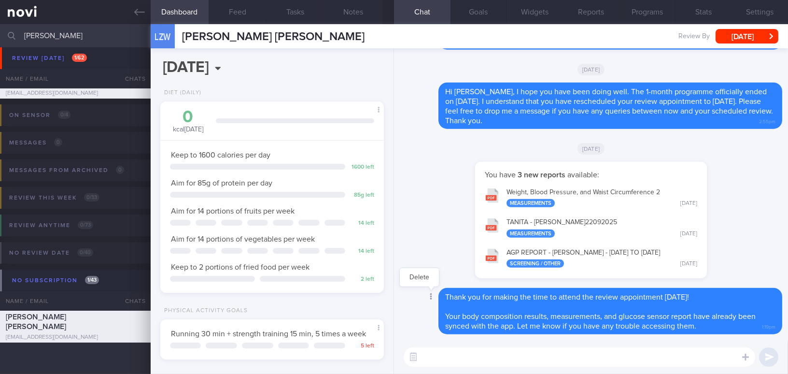
click at [430, 297] on icon at bounding box center [431, 296] width 2 height 7
click at [417, 281] on div "You have 3 new reports available: Weight, Blood Pressure, and Waist Circumferen…" at bounding box center [591, 225] width 382 height 126
click at [421, 277] on button "Delete" at bounding box center [419, 277] width 39 height 14
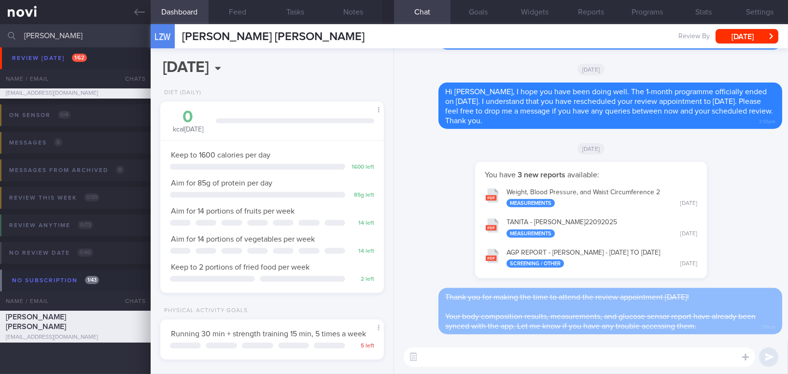
click at [440, 361] on textarea at bounding box center [579, 356] width 351 height 19
paste textarea "Thank you for making the time to attend the review appointment tomorrow! Your b…"
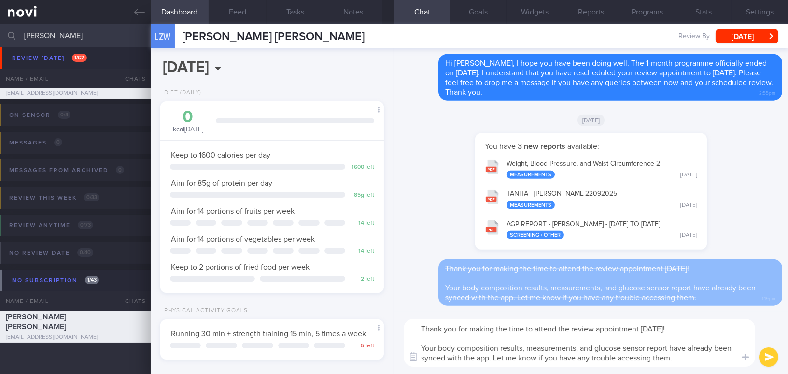
click at [420, 330] on textarea "Thank you for making the time to attend the review appointment tomorrow! Your b…" at bounding box center [579, 343] width 351 height 48
drag, startPoint x: 676, startPoint y: 327, endPoint x: 707, endPoint y: 327, distance: 30.9
click at [707, 327] on textarea "Hi Zhi Wei, thank you for making the time to attend the review appointment tomo…" at bounding box center [579, 343] width 351 height 48
click at [579, 348] on textarea "Hi Zhi Wei, thank you for making the time to attend the review appointment yest…" at bounding box center [579, 343] width 351 height 48
type textarea "Hi Zhi Wei, thank you for making the time to attend the review appointment yest…"
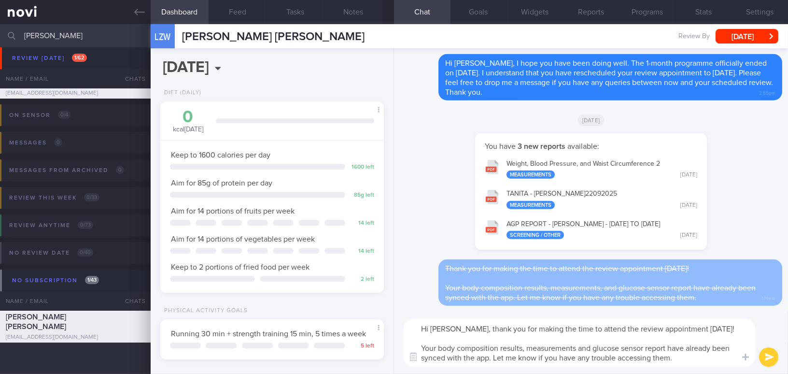
click at [768, 360] on button "submit" at bounding box center [768, 356] width 19 height 19
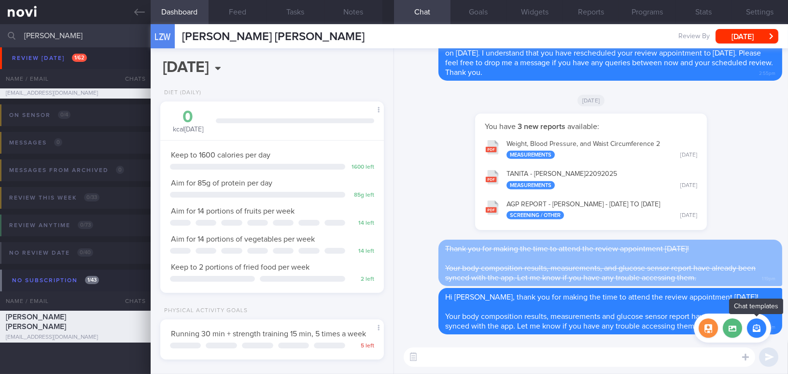
click at [756, 323] on button "button" at bounding box center [756, 327] width 19 height 19
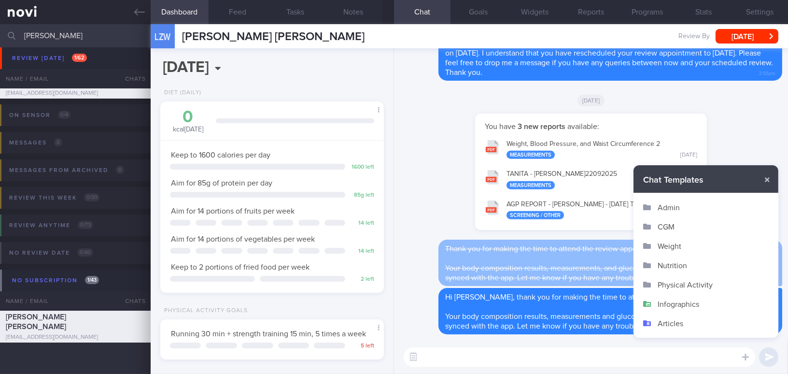
click at [674, 207] on button "Admin" at bounding box center [705, 206] width 145 height 19
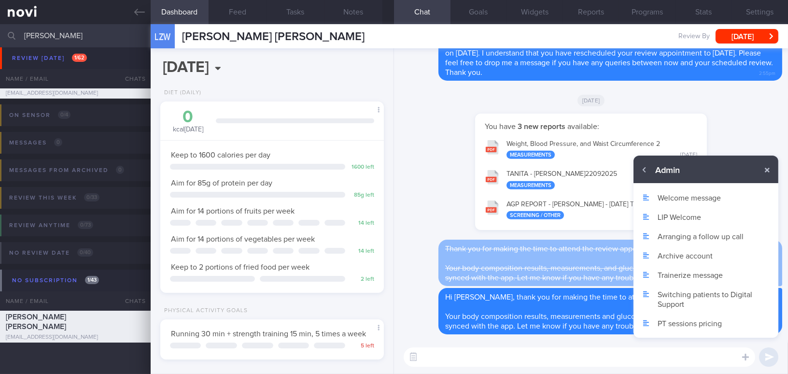
click at [667, 258] on button "Archive account" at bounding box center [705, 255] width 145 height 19
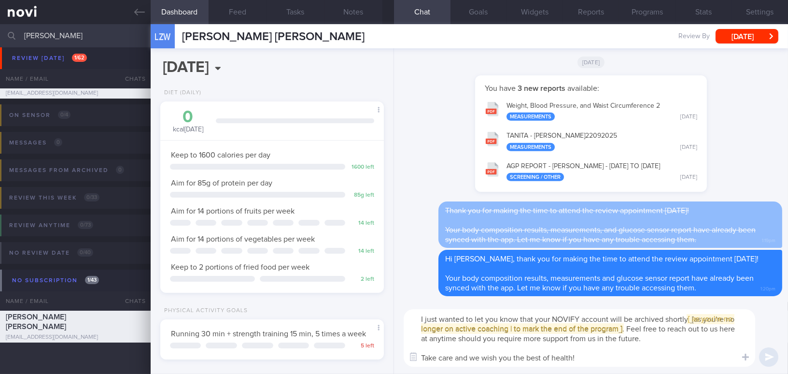
drag, startPoint x: 425, startPoint y: 317, endPoint x: 438, endPoint y: 316, distance: 13.5
click at [438, 316] on textarea "I just wanted to let you know that your NOVIFY account will be archived shortly…" at bounding box center [579, 337] width 351 height 57
click at [699, 318] on span "[ [ as you're no longer on active coaching | to mark the end of the program ] ]" at bounding box center [578, 323] width 315 height 17
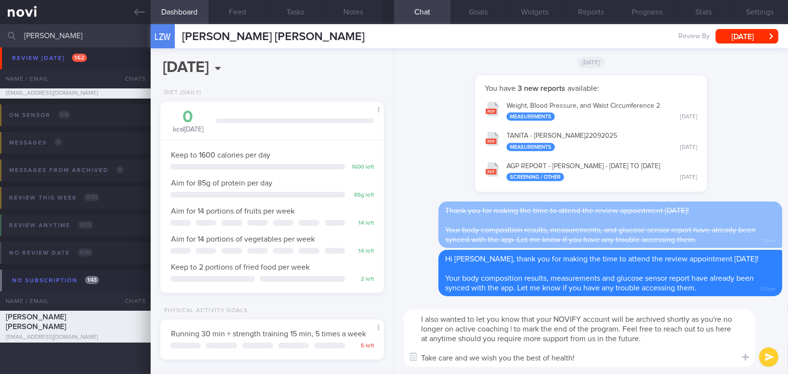
click at [694, 319] on textarea "I also wanted to let you know that your NOVIFY account will be archived shortly…" at bounding box center [579, 337] width 351 height 57
drag, startPoint x: 692, startPoint y: 320, endPoint x: 514, endPoint y: 330, distance: 178.4
click at [514, 330] on textarea "I also wanted to let you know that your NOVIFY account will be archived shortly…" at bounding box center [579, 337] width 351 height 57
click at [595, 356] on textarea "I also wanted to let you know that your NOVIFY account will be archived shortly…" at bounding box center [579, 337] width 351 height 57
type textarea "I also wanted to let you know that your NOVIFY account will be archived shortly…"
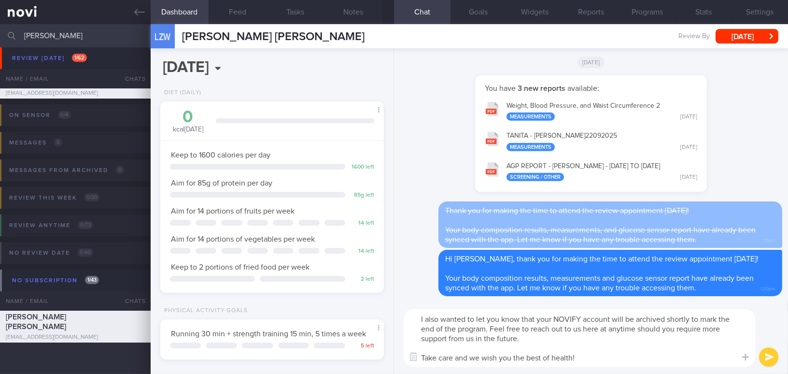
click at [768, 353] on button "submit" at bounding box center [768, 356] width 19 height 19
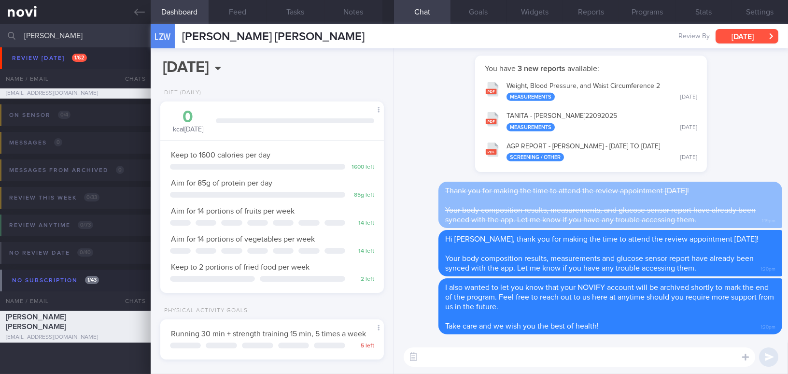
click at [763, 30] on button "[DATE]" at bounding box center [746, 36] width 63 height 14
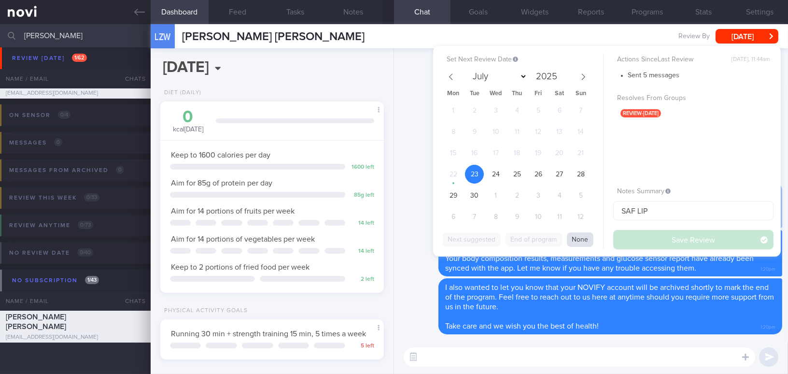
click at [586, 238] on button "None" at bounding box center [580, 239] width 27 height 14
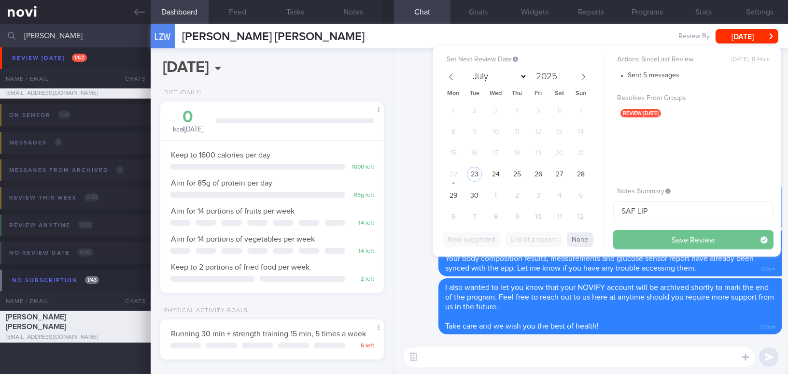
click at [639, 238] on button "Save Review" at bounding box center [693, 239] width 160 height 19
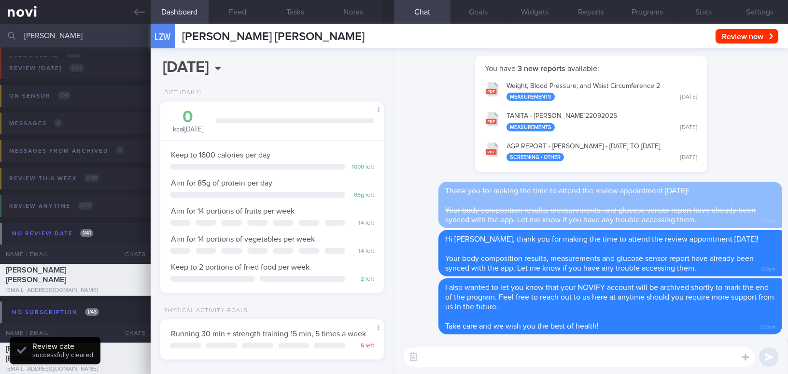
scroll to position [102, 203]
click at [762, 8] on button "Settings" at bounding box center [759, 12] width 56 height 24
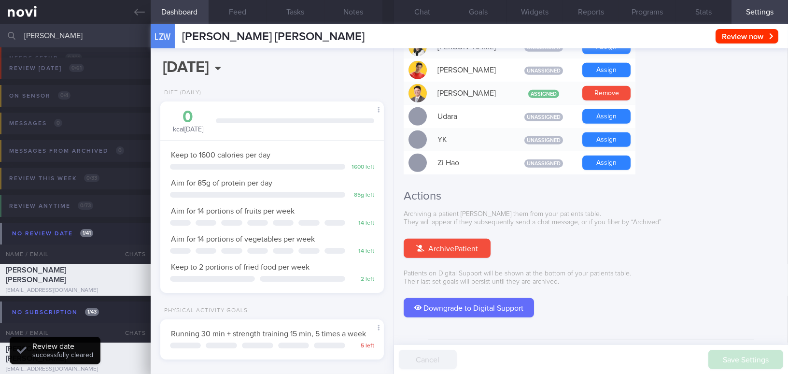
scroll to position [896, 0]
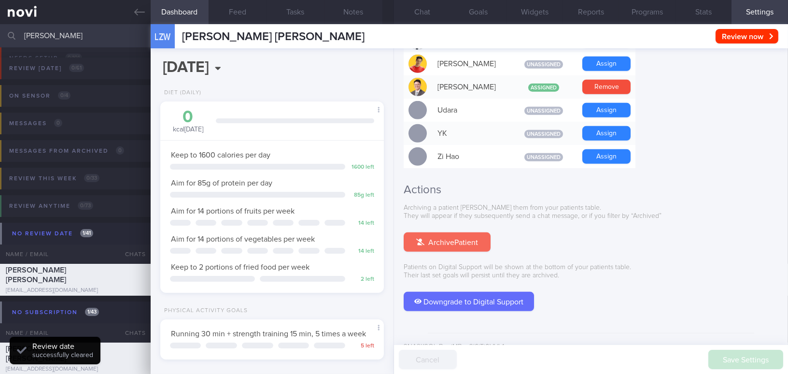
click at [458, 232] on button "Archive Patient" at bounding box center [447, 241] width 87 height 19
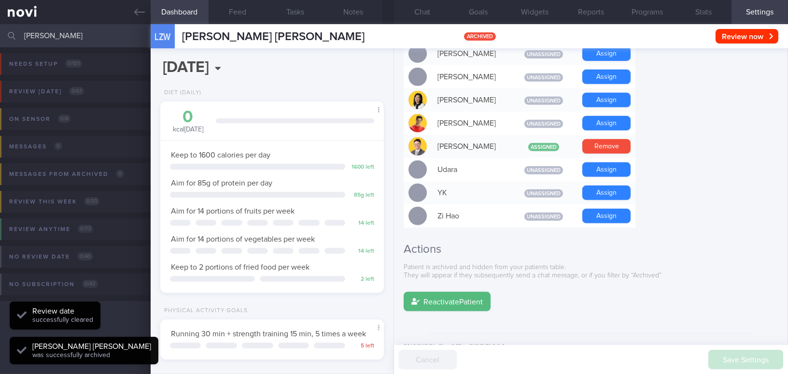
scroll to position [102, 203]
drag, startPoint x: 54, startPoint y: 28, endPoint x: 6, endPoint y: 32, distance: 48.4
click at [6, 32] on div "loh zhi Assigned patients Assigned patients All active patients Archived patien…" at bounding box center [394, 35] width 788 height 23
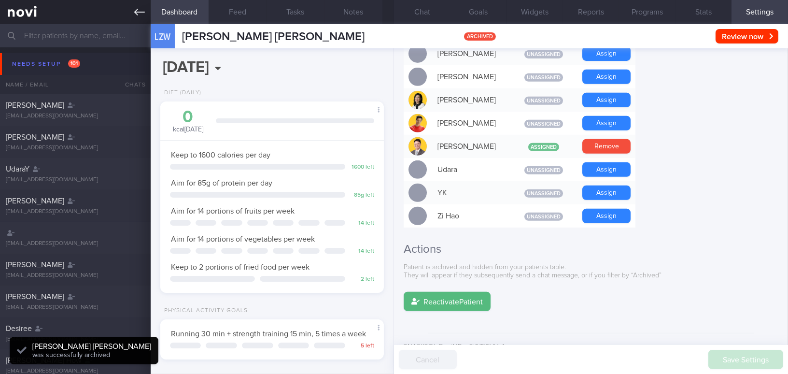
click at [145, 15] on link at bounding box center [75, 12] width 151 height 24
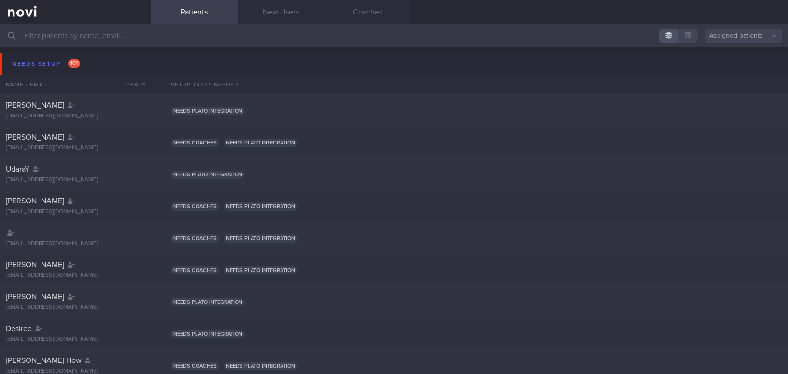
click at [81, 38] on input "text" at bounding box center [394, 35] width 788 height 23
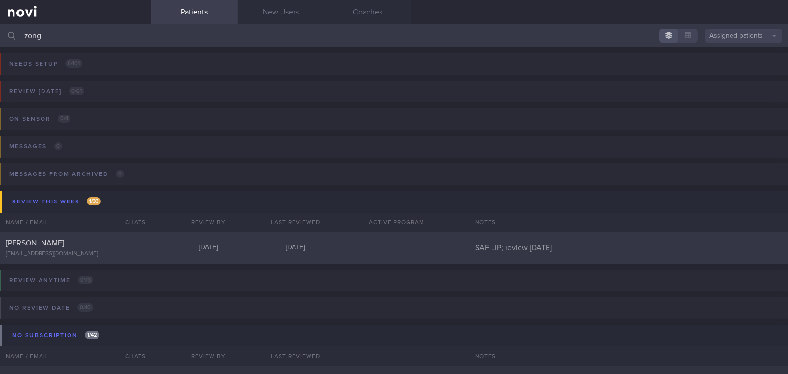
type input "zong"
click at [70, 247] on div "Huang Zongren" at bounding box center [74, 243] width 137 height 10
select select "8"
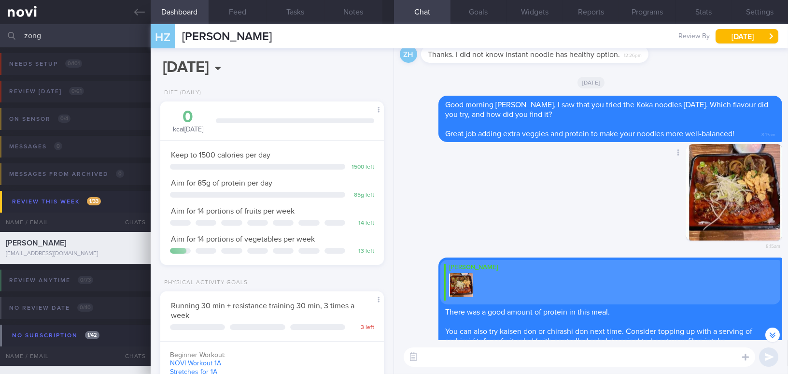
scroll to position [-43, 0]
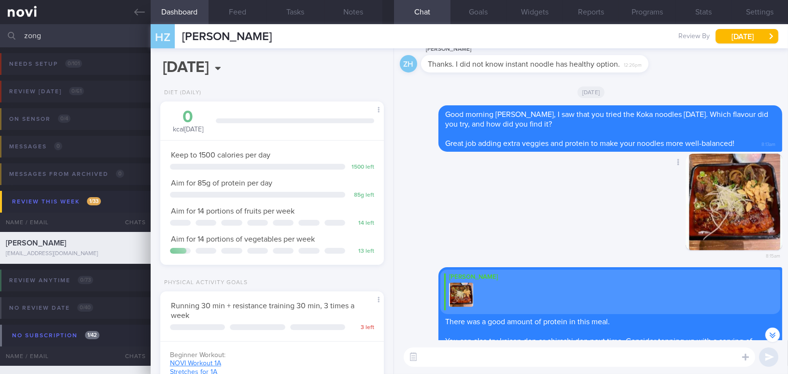
click at [599, 248] on div "Delete 8:15am" at bounding box center [591, 210] width 382 height 113
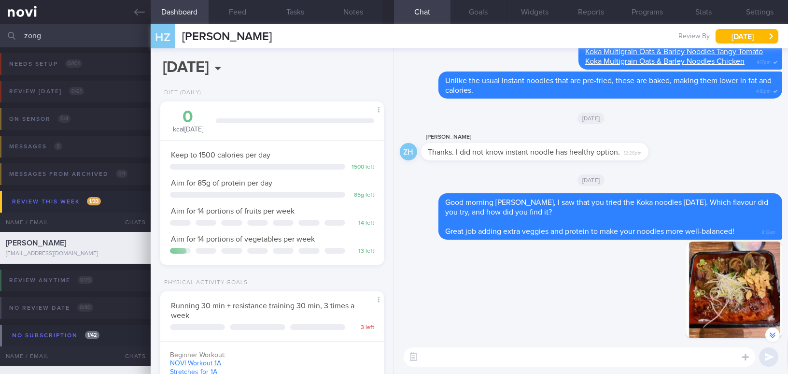
scroll to position [0, 0]
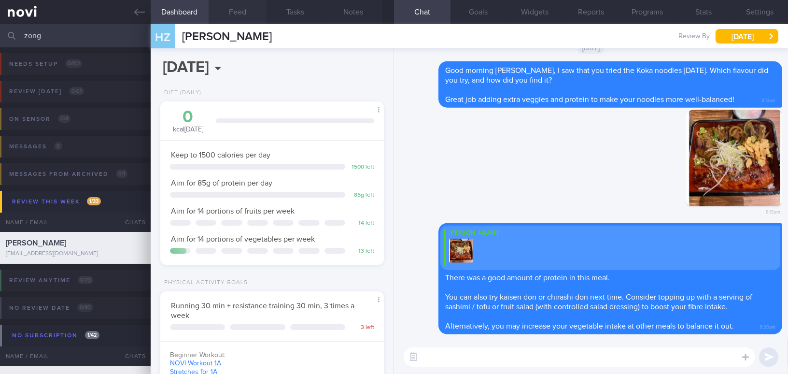
click at [234, 4] on button "Feed" at bounding box center [238, 12] width 58 height 24
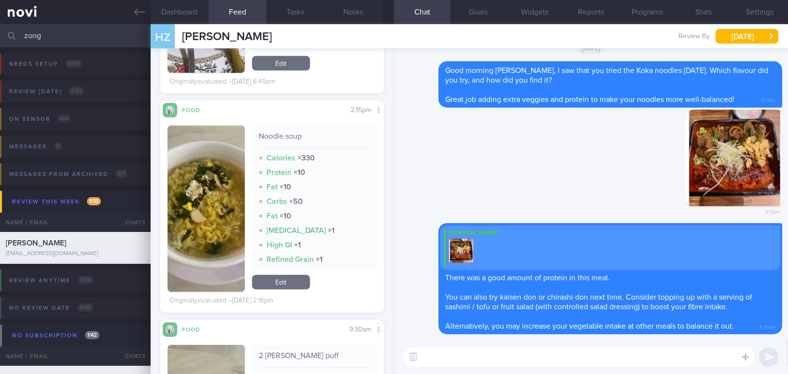
scroll to position [1536, 0]
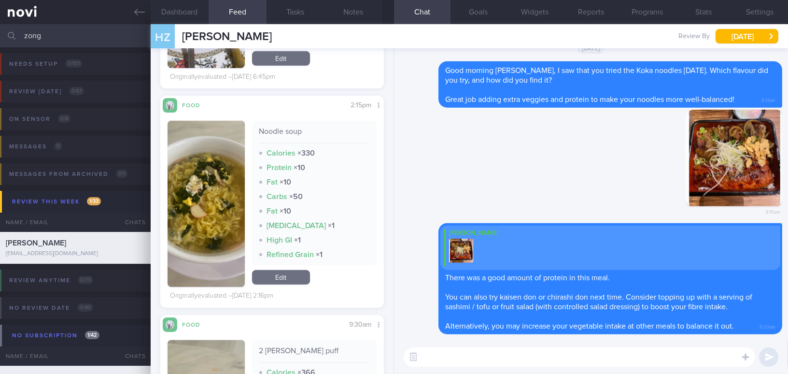
drag, startPoint x: 51, startPoint y: 33, endPoint x: 0, endPoint y: 37, distance: 51.4
click at [0, 37] on input "zong" at bounding box center [394, 35] width 788 height 23
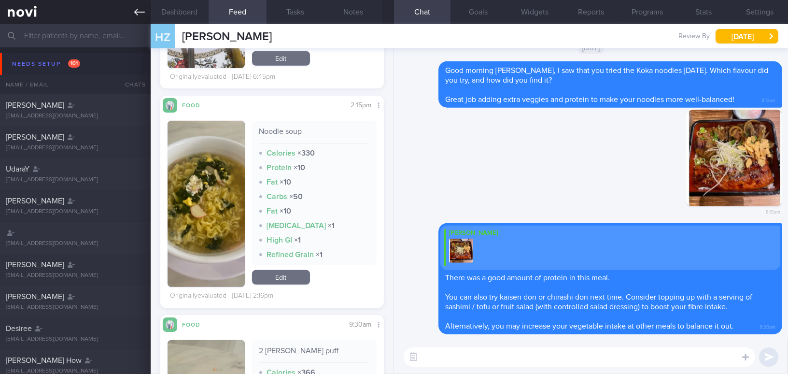
click at [138, 11] on icon at bounding box center [139, 12] width 11 height 11
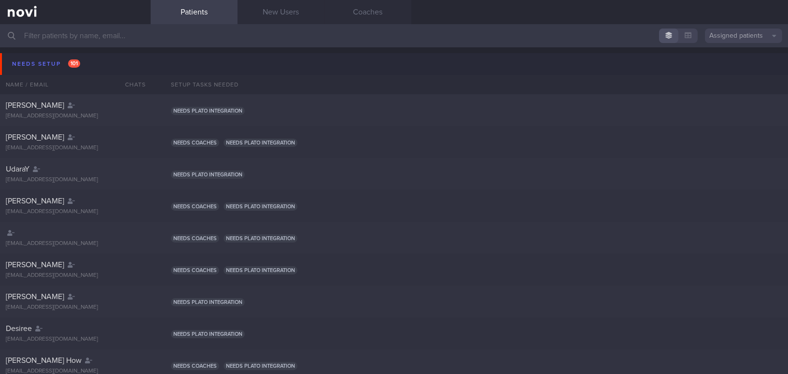
click at [139, 37] on input "text" at bounding box center [394, 35] width 788 height 23
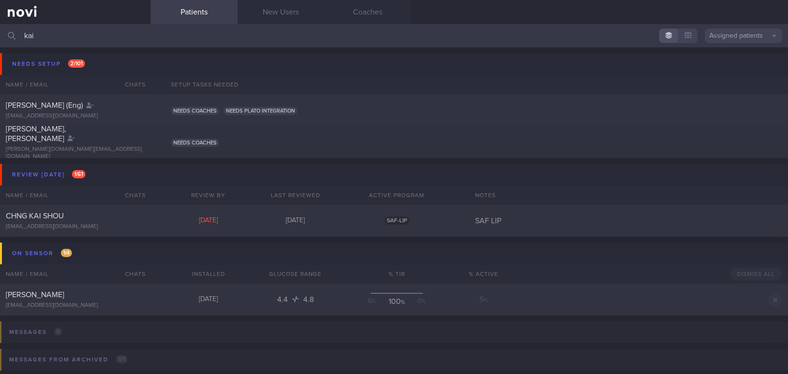
type input "kai"
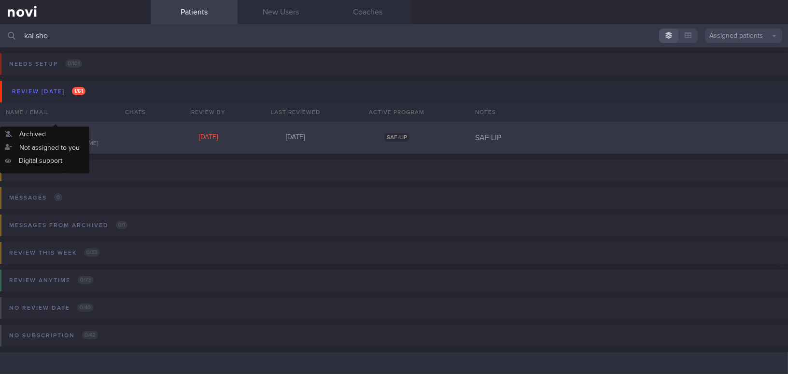
type input "kai sho"
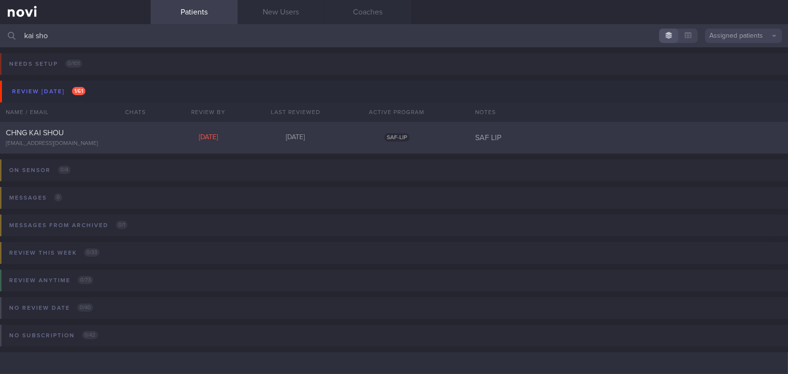
click at [90, 137] on div "CHNG KAI SHOU" at bounding box center [74, 133] width 137 height 10
select select "8"
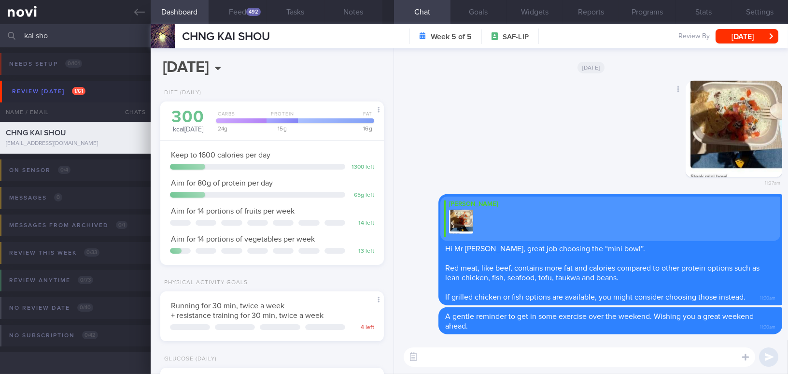
scroll to position [102, 203]
click at [354, 7] on button "Notes" at bounding box center [353, 12] width 58 height 24
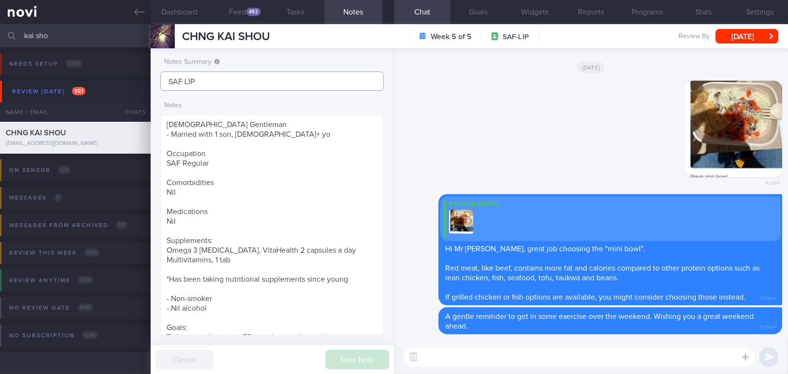
click at [253, 82] on input "SAF LIP" at bounding box center [272, 80] width 224 height 19
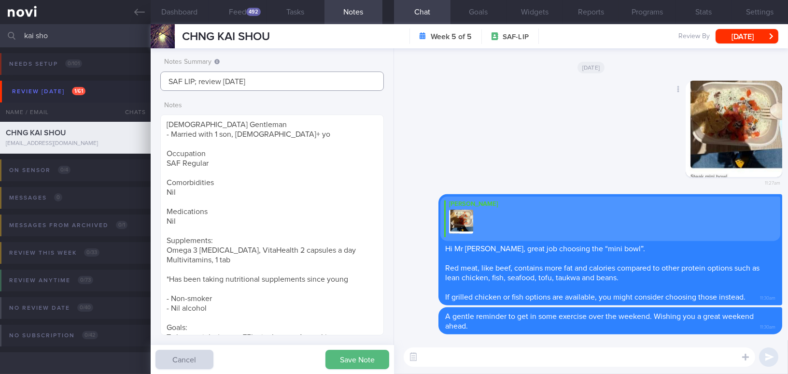
type input "SAF LIP; review 6/10/25"
click at [499, 151] on div "Delete 11:27am" at bounding box center [591, 137] width 382 height 113
click at [353, 363] on button "Save Note" at bounding box center [357, 358] width 64 height 19
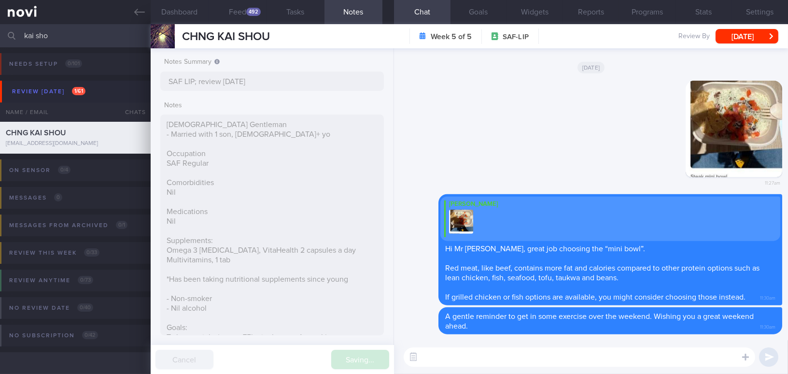
type input "SAF LIP; review 6/10/25"
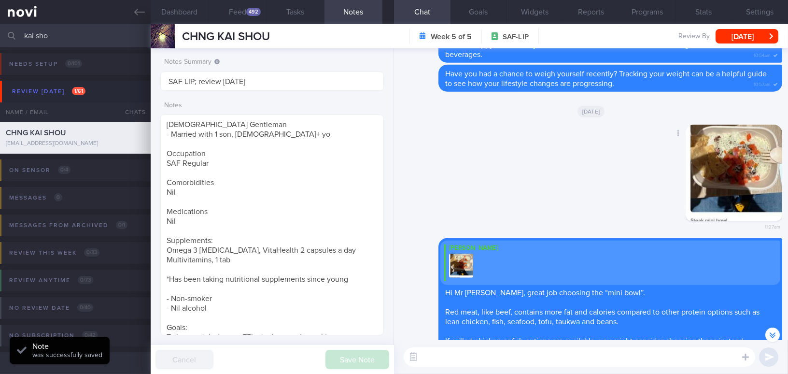
scroll to position [-87, 0]
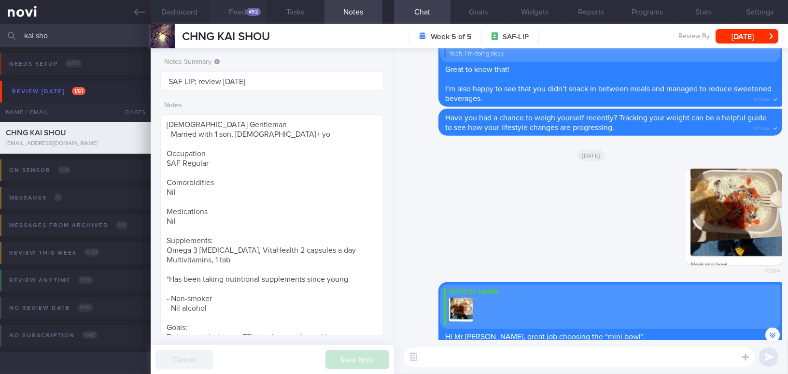
click at [252, 14] on div "492" at bounding box center [253, 12] width 14 height 8
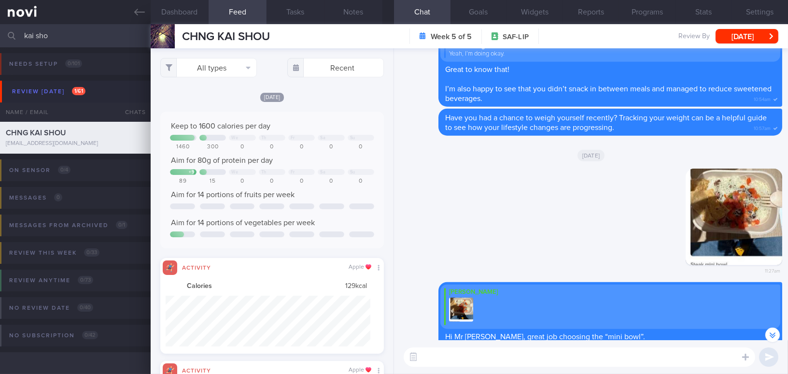
click at [248, 13] on div "492" at bounding box center [253, 12] width 14 height 8
click at [203, 69] on button "All types" at bounding box center [208, 67] width 97 height 19
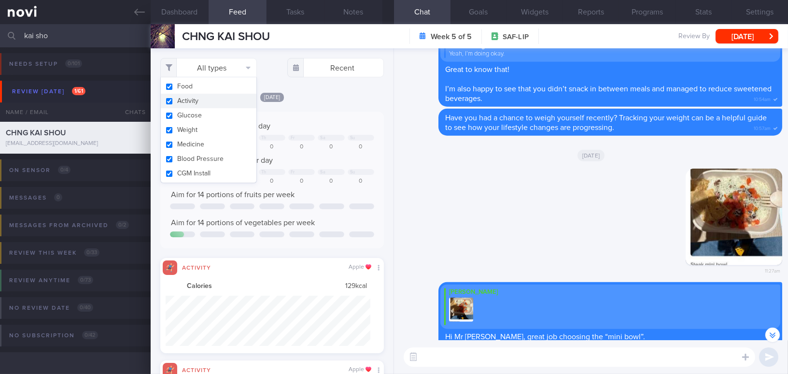
click at [169, 101] on button "Activity" at bounding box center [209, 101] width 96 height 14
checkbox input "false"
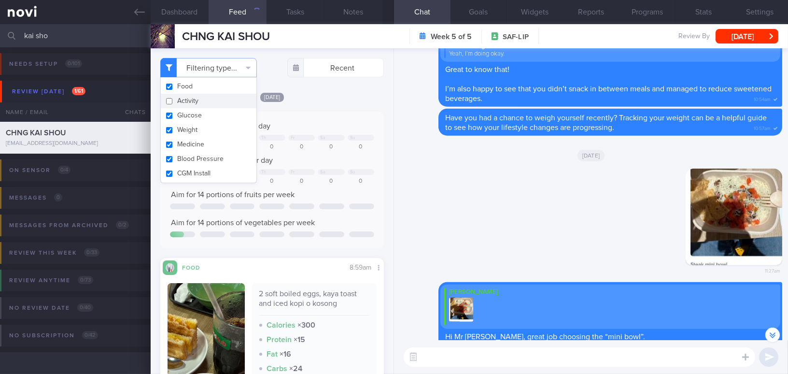
click at [350, 93] on div "[DATE]" at bounding box center [272, 97] width 224 height 10
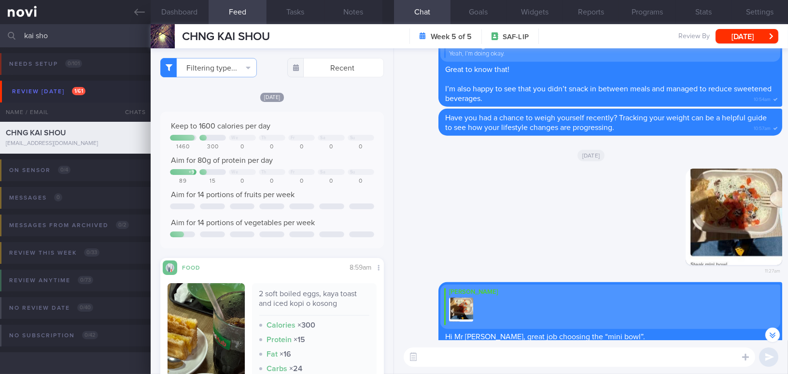
scroll to position [87, 0]
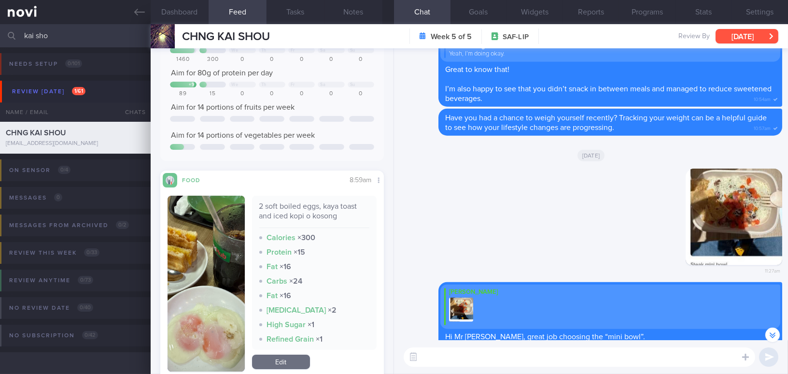
click at [725, 35] on button "[DATE]" at bounding box center [746, 36] width 63 height 14
click at [419, 220] on div "Delete 11:27am" at bounding box center [591, 224] width 382 height 113
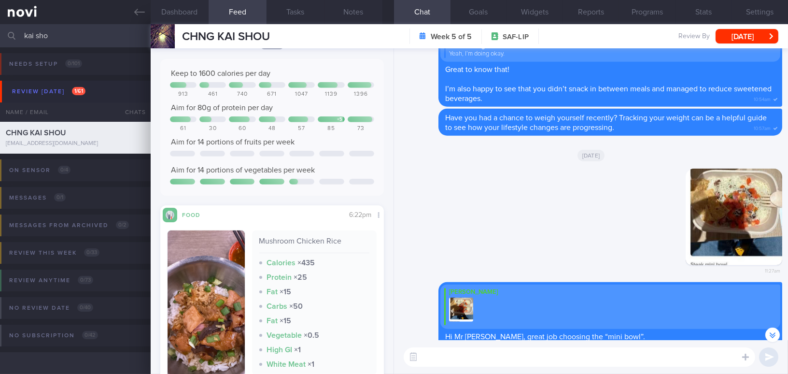
scroll to position [1272, 0]
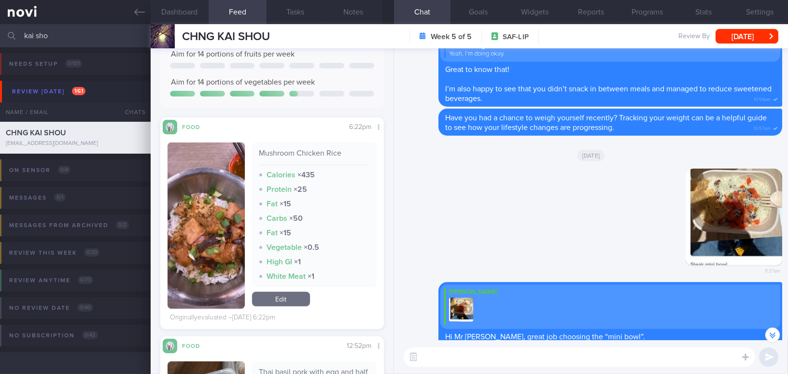
click at [210, 243] on button "button" at bounding box center [206, 225] width 77 height 166
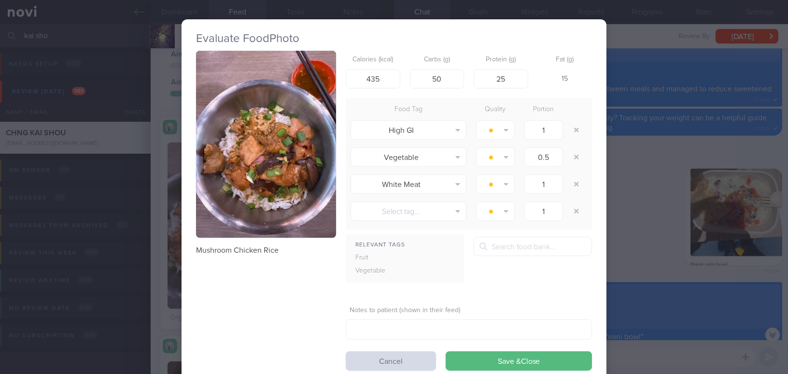
click at [237, 153] on button "button" at bounding box center [266, 144] width 140 height 187
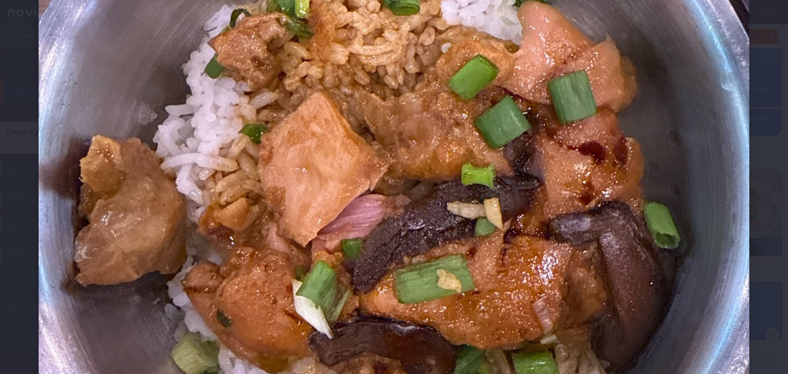
scroll to position [351, 0]
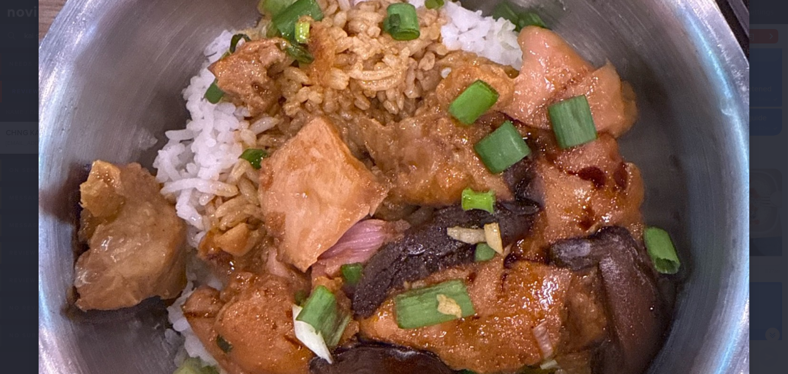
click at [518, 209] on img at bounding box center [394, 162] width 711 height 948
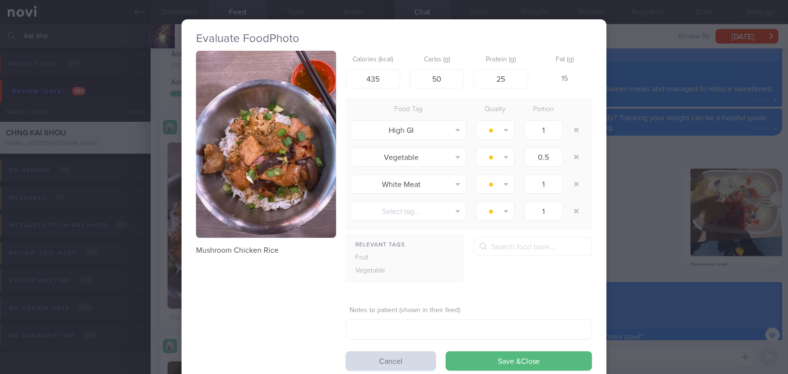
click at [652, 253] on div "Evaluate Food Photo Mushroom Chicken Rice Calories (kcal) 435 Carbs (g) 50 Prot…" at bounding box center [394, 187] width 788 height 374
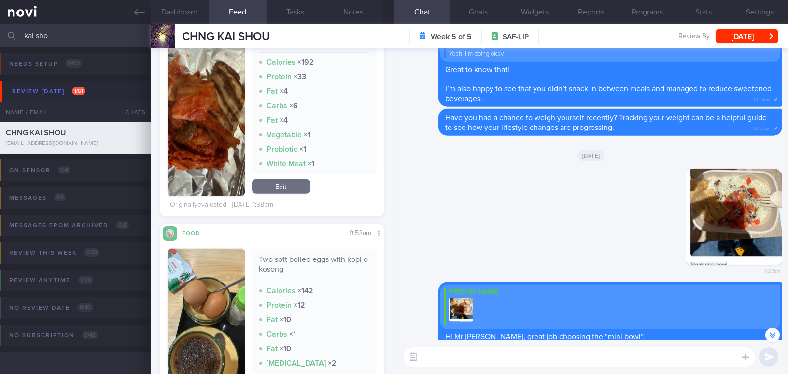
scroll to position [2414, 0]
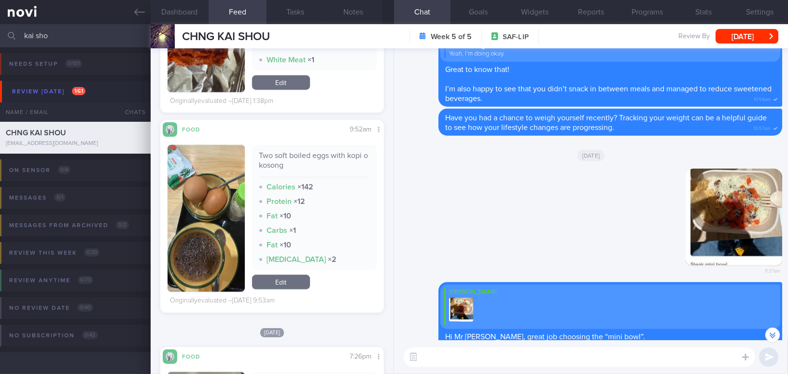
click at [216, 241] on img "button" at bounding box center [206, 218] width 77 height 147
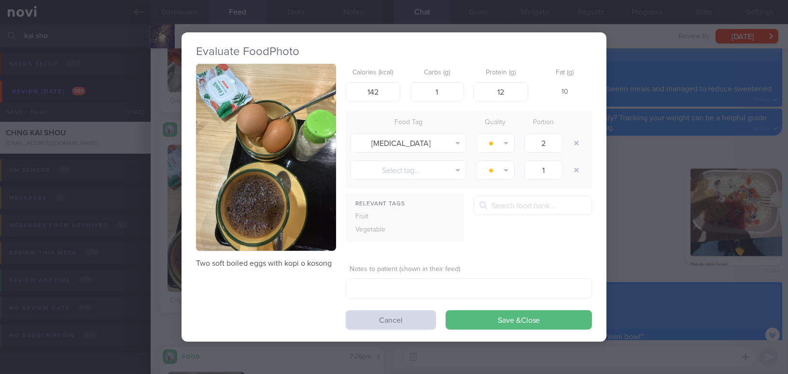
click at [236, 196] on button "button" at bounding box center [266, 157] width 140 height 187
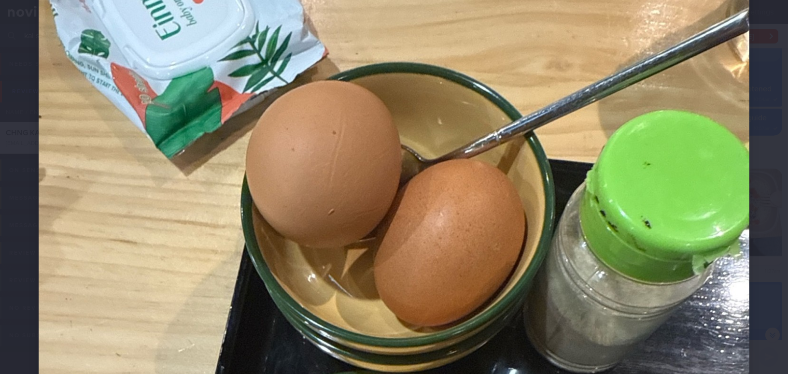
scroll to position [43, 0]
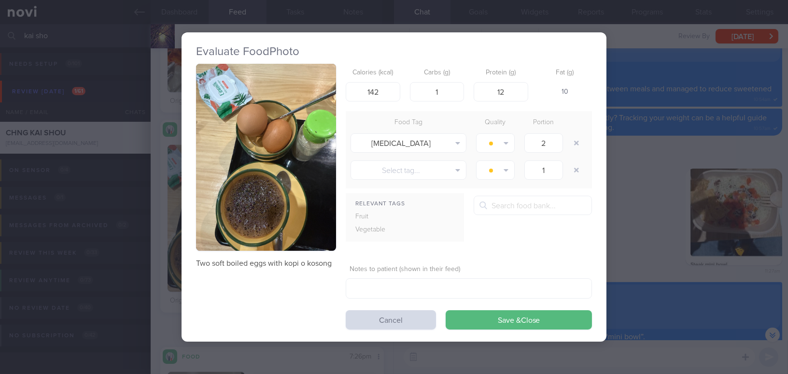
click at [630, 274] on div "Evaluate Food Photo Two soft boiled eggs with kopi o kosong Calories (kcal) 142…" at bounding box center [394, 187] width 788 height 374
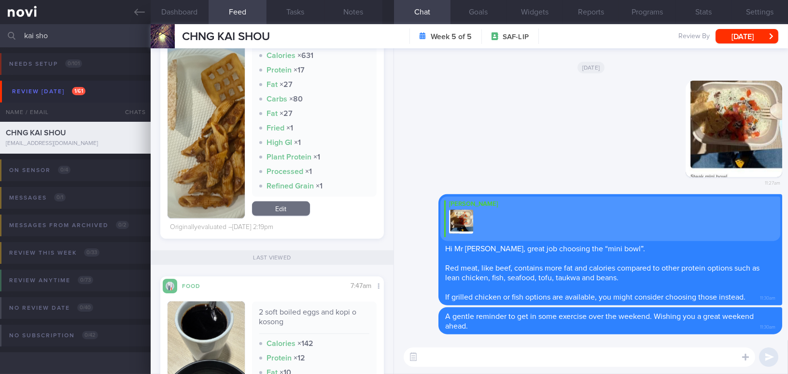
scroll to position [2940, 0]
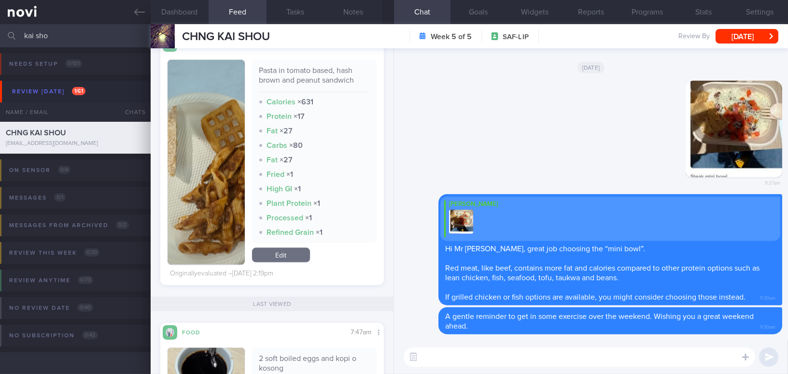
click at [210, 223] on img "button" at bounding box center [206, 162] width 77 height 205
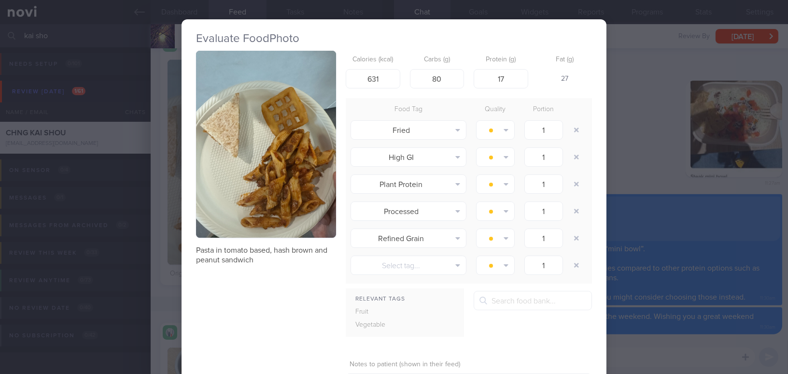
click at [631, 227] on div "Evaluate Food Photo Pasta in tomato based, hash brown and peanut sandwich Calor…" at bounding box center [394, 187] width 788 height 374
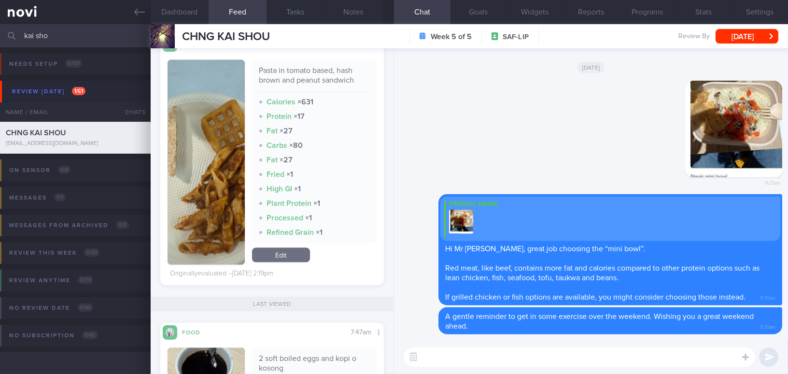
scroll to position [2852, 0]
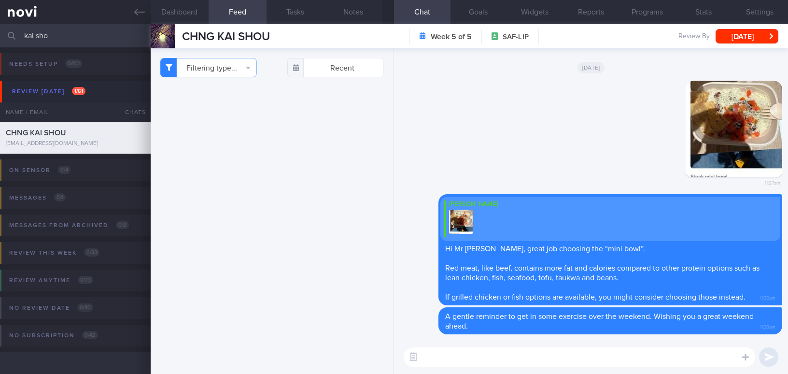
select select "8"
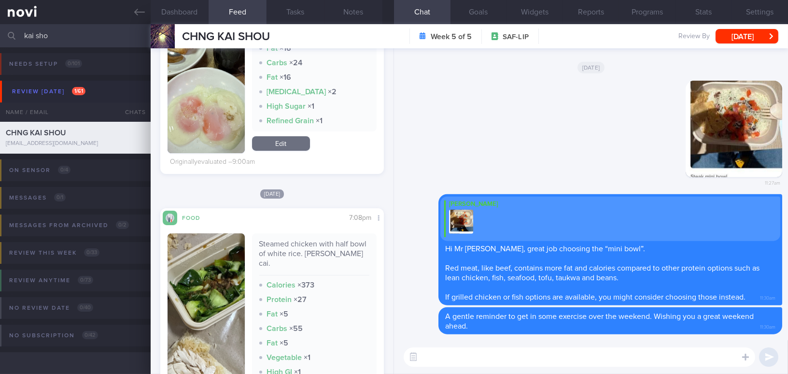
scroll to position [194, 0]
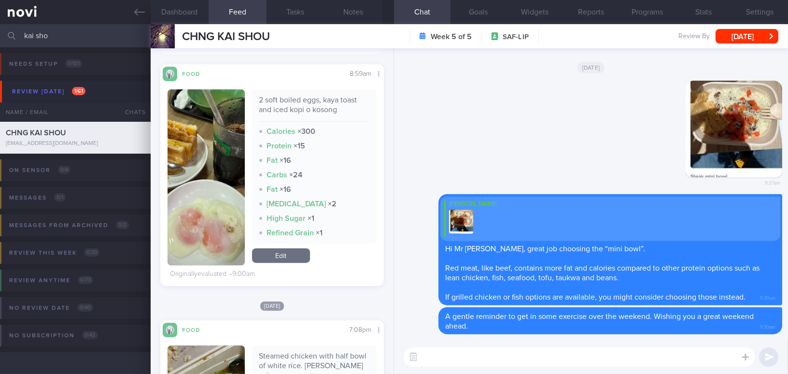
click at [196, 161] on button "button" at bounding box center [206, 177] width 77 height 176
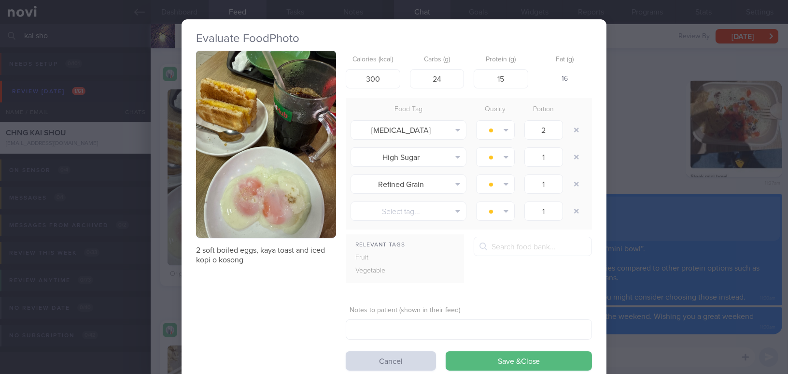
click at [199, 158] on button "button" at bounding box center [266, 144] width 140 height 187
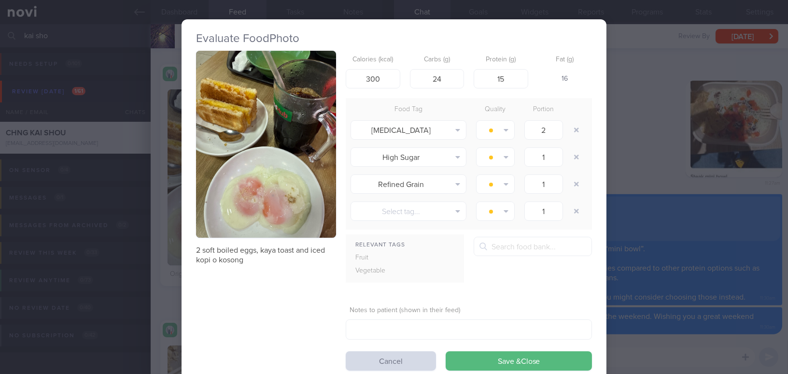
click at [652, 142] on div "Evaluate Food Photo 2 soft boiled eggs, kaya toast and iced kopi o kosong Calor…" at bounding box center [394, 187] width 788 height 374
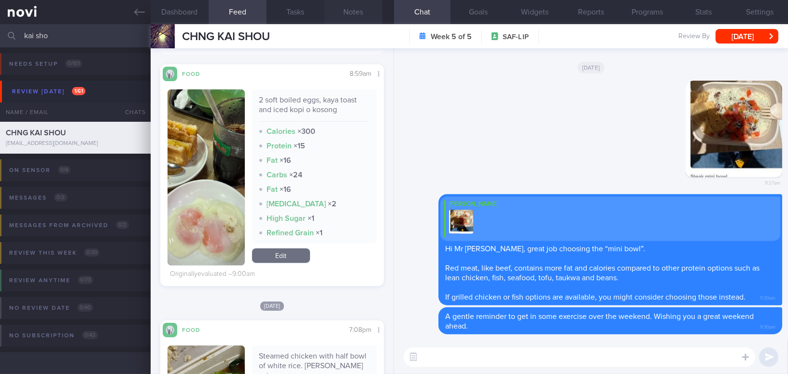
click at [347, 12] on button "Notes" at bounding box center [353, 12] width 58 height 24
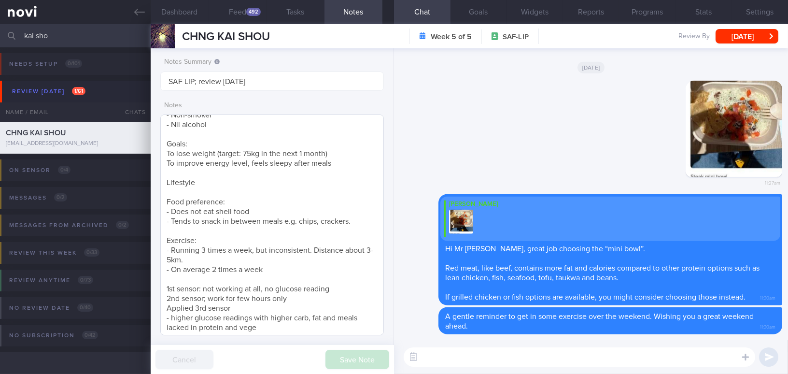
scroll to position [185, 0]
click at [647, 7] on button "Programs" at bounding box center [647, 12] width 56 height 24
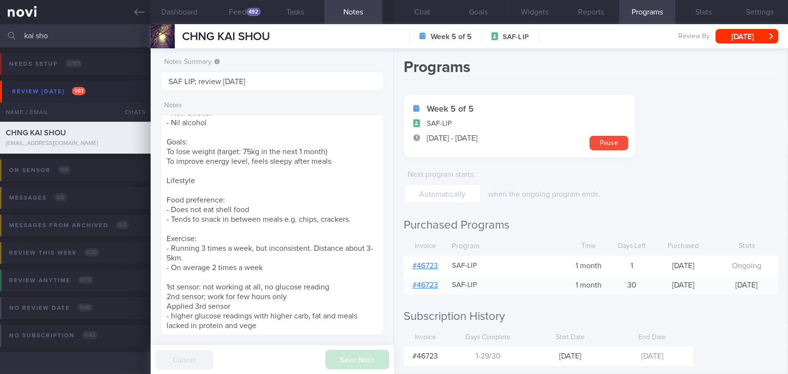
click at [424, 266] on link "# 46723" at bounding box center [426, 266] width 26 height 8
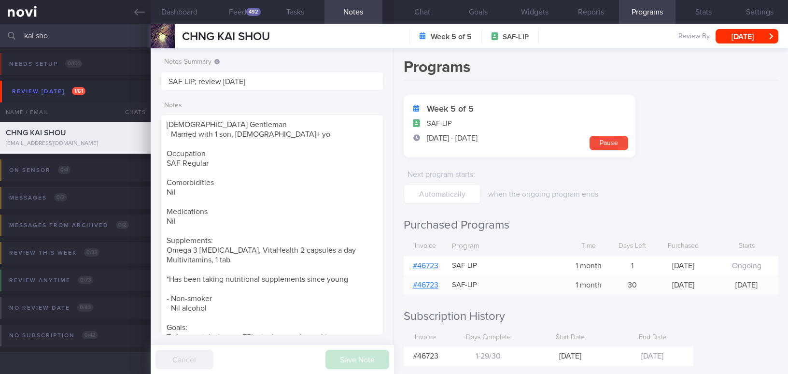
select select "8"
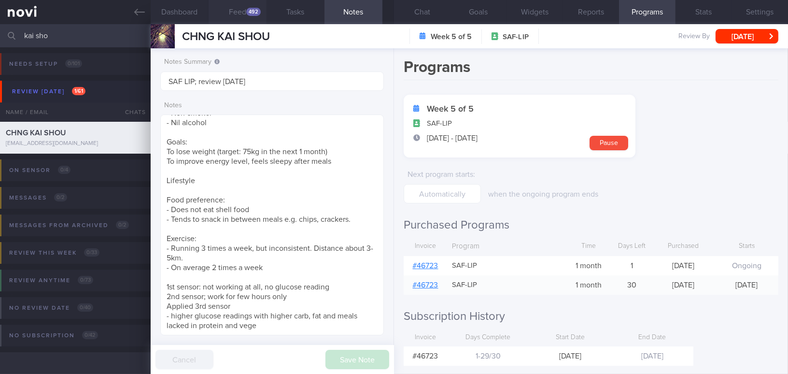
click at [251, 12] on div "492" at bounding box center [253, 12] width 14 height 8
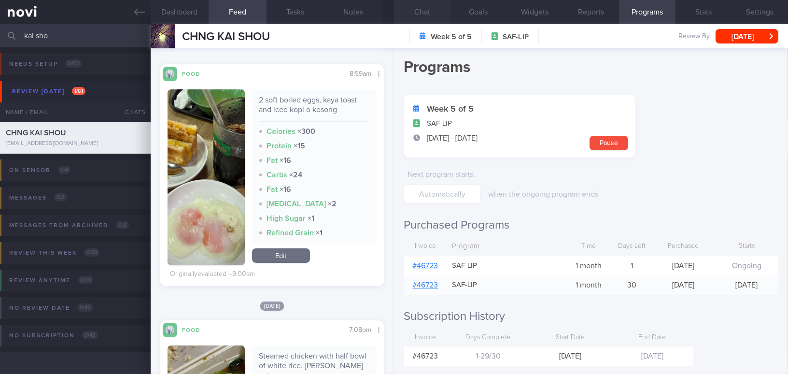
click at [417, 9] on button "Chat" at bounding box center [422, 12] width 56 height 24
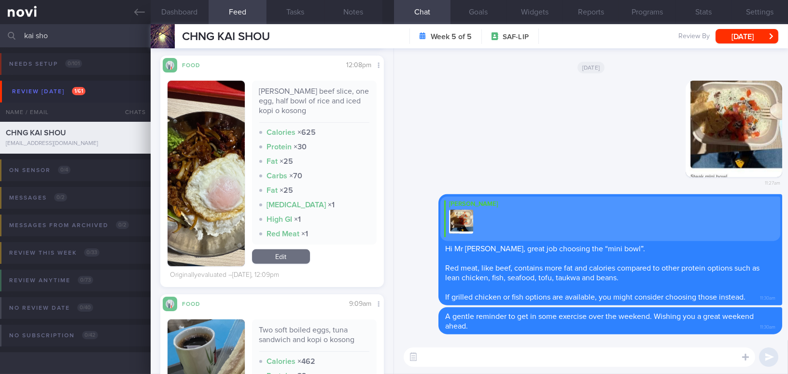
scroll to position [632, 0]
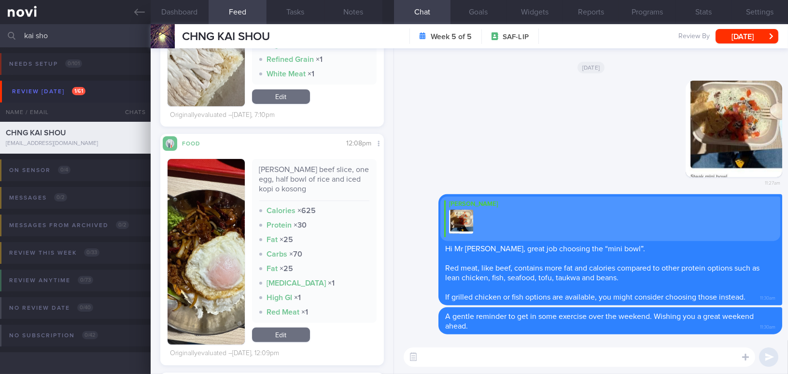
click at [222, 241] on button "button" at bounding box center [206, 251] width 77 height 185
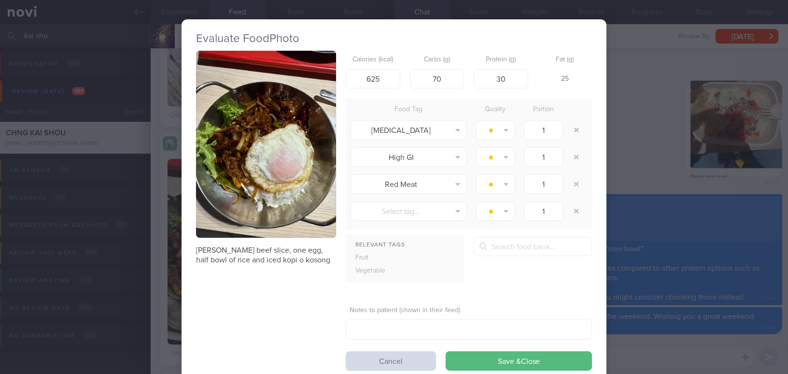
click at [239, 189] on button "button" at bounding box center [266, 144] width 140 height 187
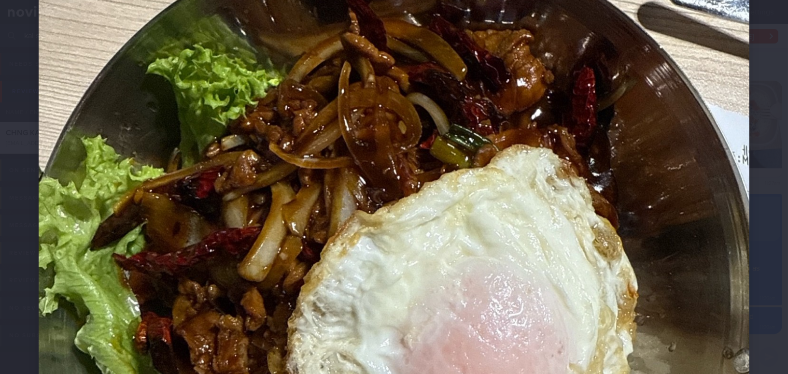
scroll to position [175, 0]
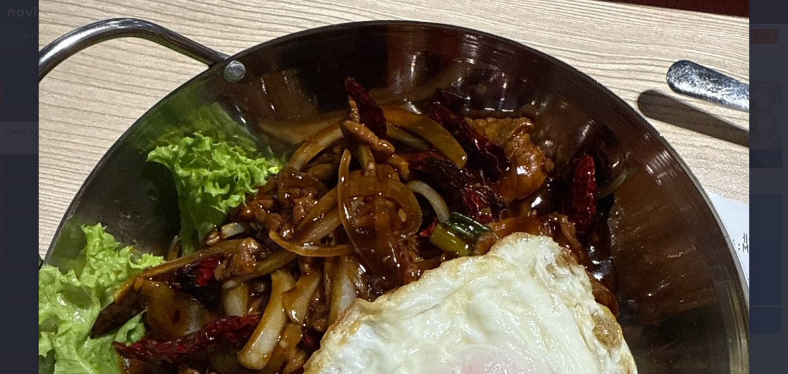
click at [526, 195] on img at bounding box center [394, 337] width 711 height 948
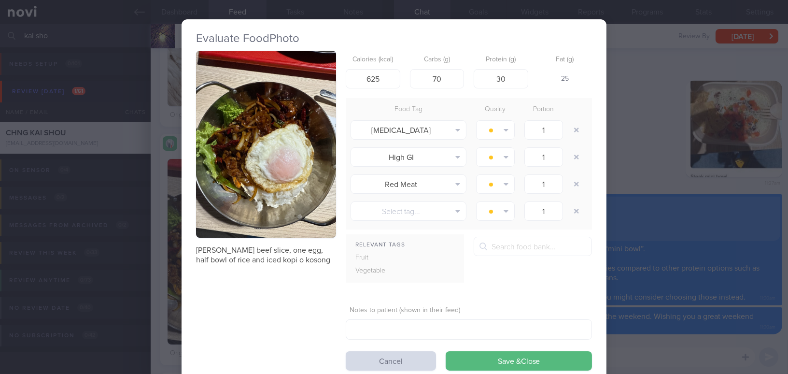
click at [648, 178] on div "Evaluate Food Photo [PERSON_NAME] beef slice, one egg, half bowl of rice and ic…" at bounding box center [394, 187] width 788 height 374
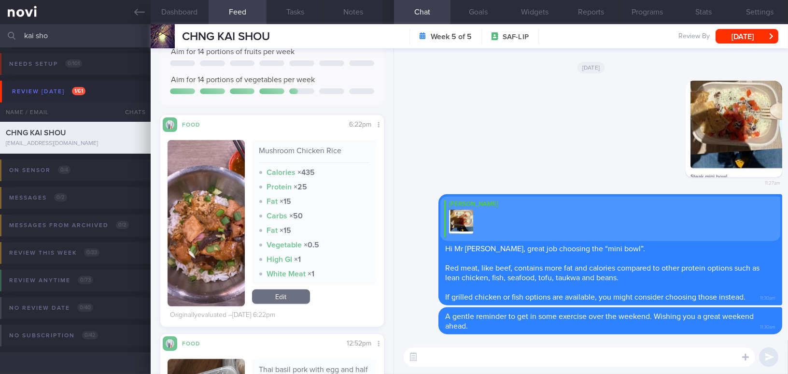
scroll to position [1334, 0]
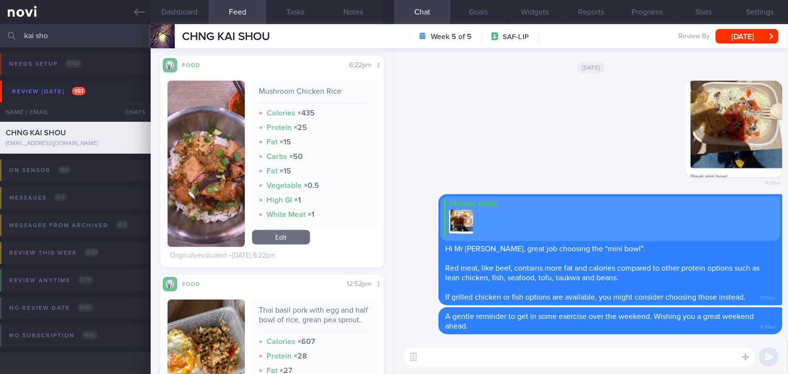
click at [219, 163] on button "button" at bounding box center [206, 164] width 77 height 166
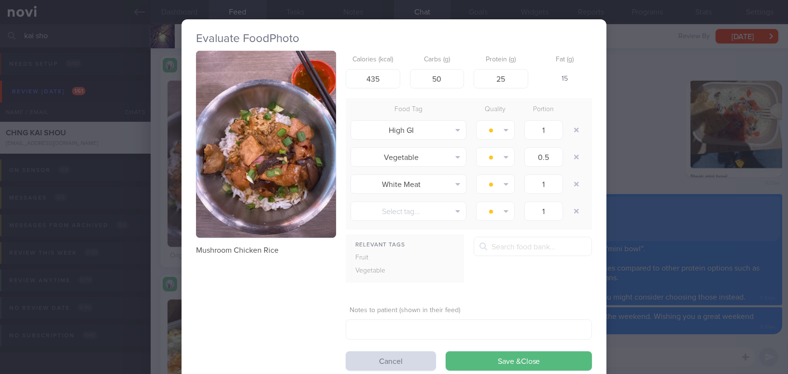
click at [249, 151] on button "button" at bounding box center [266, 144] width 140 height 187
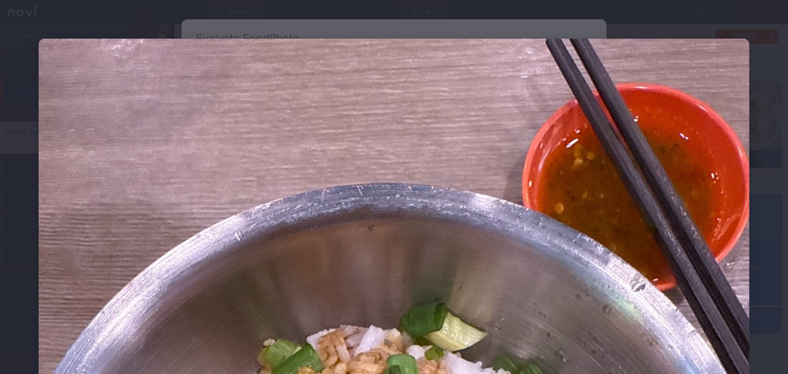
scroll to position [307, 0]
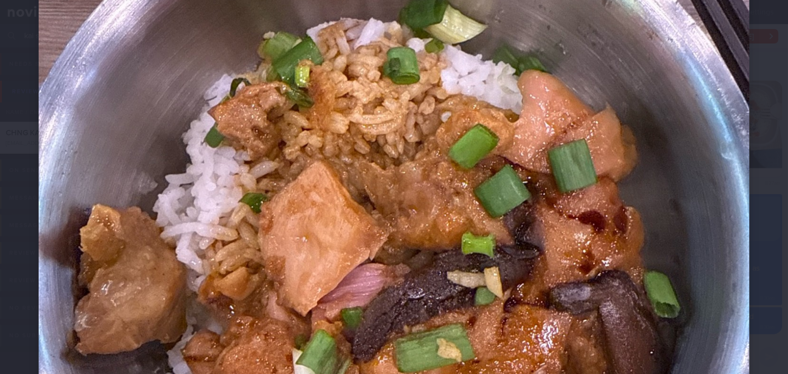
click at [456, 138] on img at bounding box center [394, 206] width 711 height 948
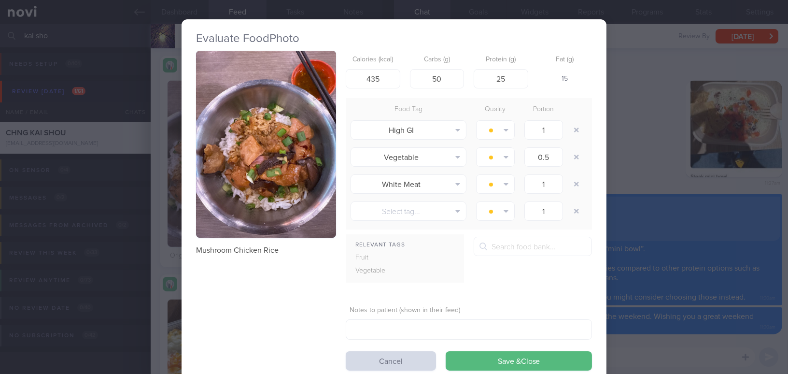
click at [630, 170] on div "Evaluate Food Photo Mushroom Chicken Rice Calories (kcal) 435 Carbs (g) 50 Prot…" at bounding box center [394, 187] width 788 height 374
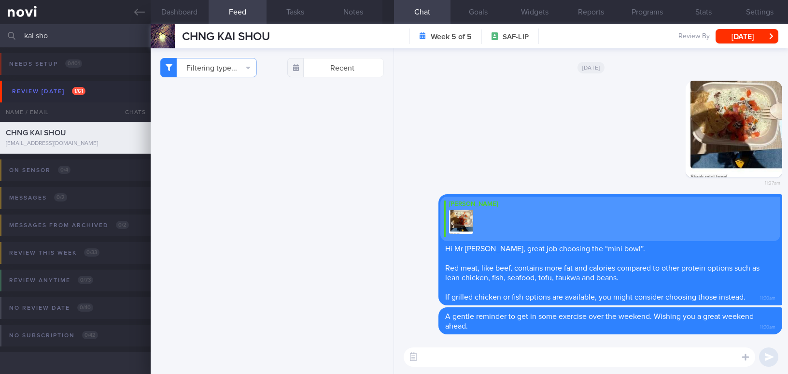
select select "8"
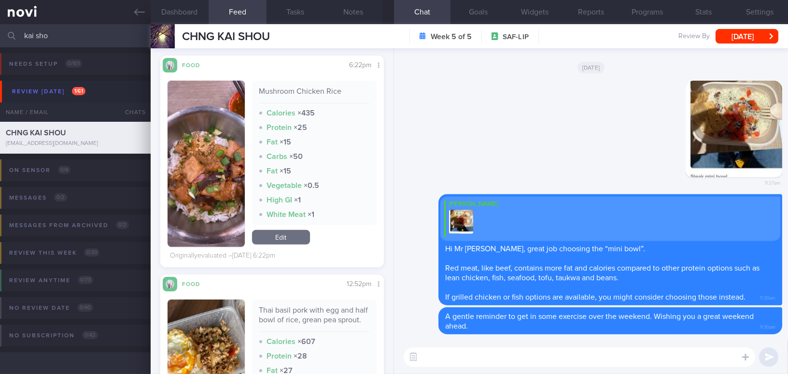
click at [510, 357] on textarea at bounding box center [579, 356] width 351 height 19
type textarea "H"
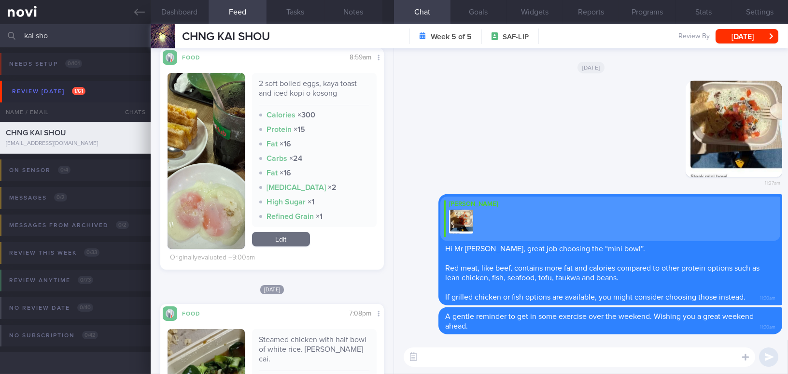
scroll to position [165, 0]
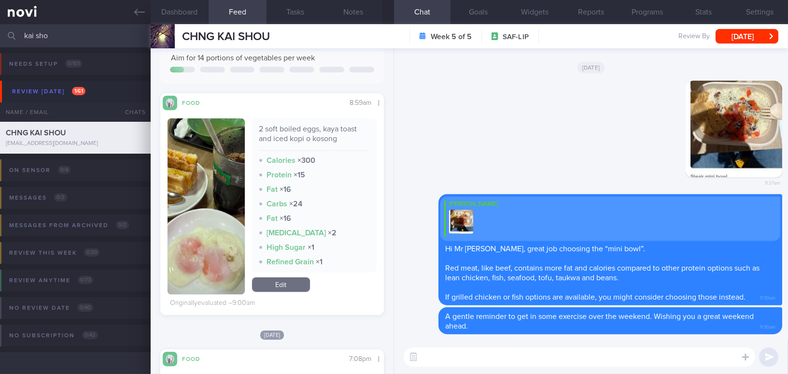
click at [218, 182] on button "button" at bounding box center [206, 206] width 77 height 176
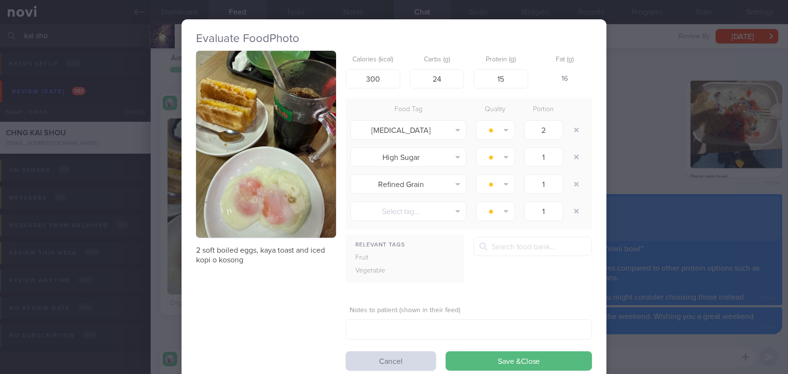
click at [649, 172] on div "Evaluate Food Photo 2 soft boiled eggs, kaya toast and iced kopi o kosong Calor…" at bounding box center [394, 187] width 788 height 374
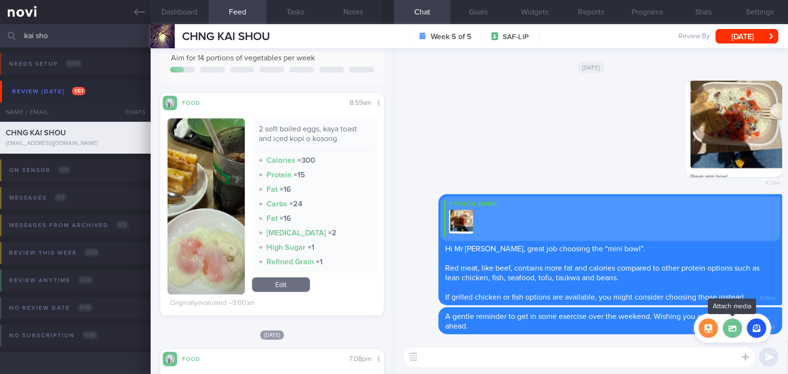
click at [732, 331] on label at bounding box center [732, 327] width 19 height 19
click at [0, 0] on input "file" at bounding box center [0, 0] width 0 height 0
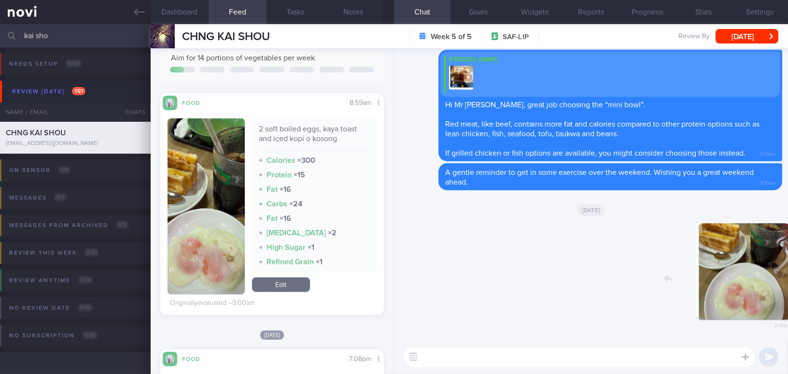
drag, startPoint x: 720, startPoint y: 289, endPoint x: 801, endPoint y: 295, distance: 81.4
click at [787, 295] on html "You are offline! Some functionality will be unavailable Patients New Users Coac…" at bounding box center [394, 187] width 788 height 374
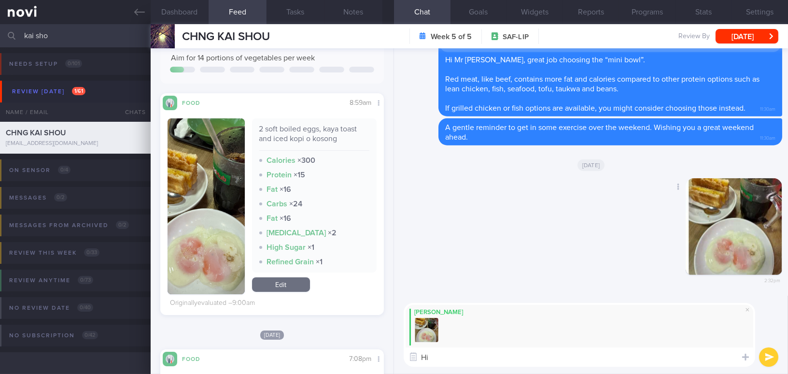
type textarea "H"
paste textarea "Kaya butter toast is actually high in calories because of the spread. You may r…"
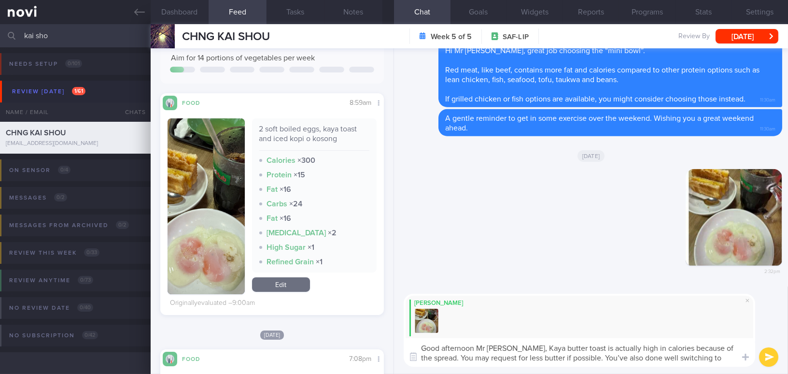
click at [513, 347] on textarea "Good afternoon Mr Chng, Kaya butter toast is actually high in calories because …" at bounding box center [579, 352] width 351 height 28
click at [567, 358] on textarea "Good afternoon Mr Chng, kaya butter toast is actually high in calories because …" at bounding box center [579, 352] width 351 height 28
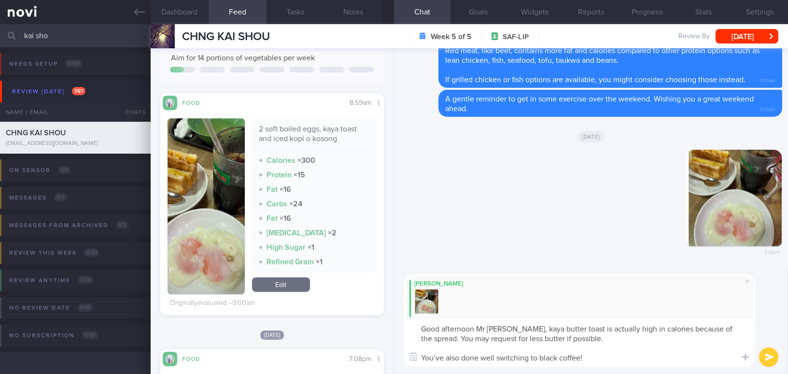
click at [458, 358] on textarea "Good afternoon Mr Chng, kaya butter toast is actually high in calories because …" at bounding box center [579, 343] width 351 height 48
type textarea "Good afternoon Mr Chng, kaya butter toast is actually high in calories because …"
click at [768, 359] on button "submit" at bounding box center [768, 356] width 19 height 19
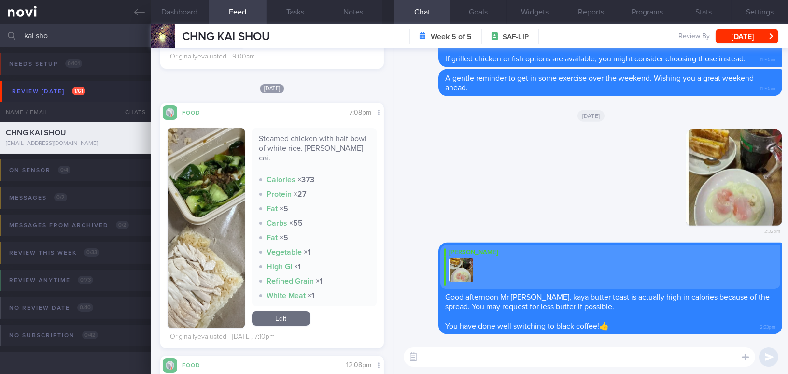
scroll to position [472, 0]
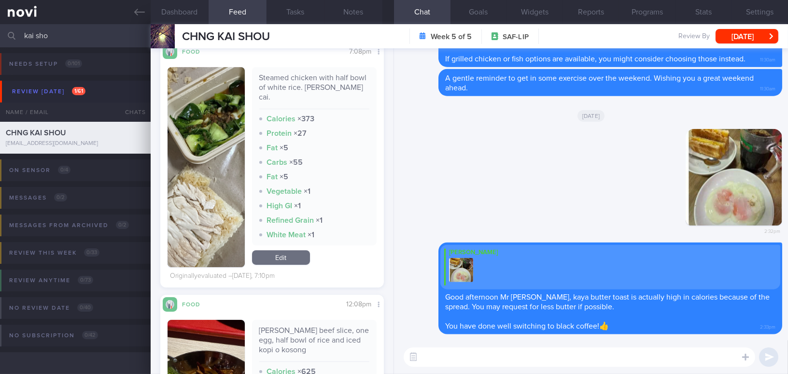
click at [222, 204] on button "button" at bounding box center [206, 167] width 77 height 200
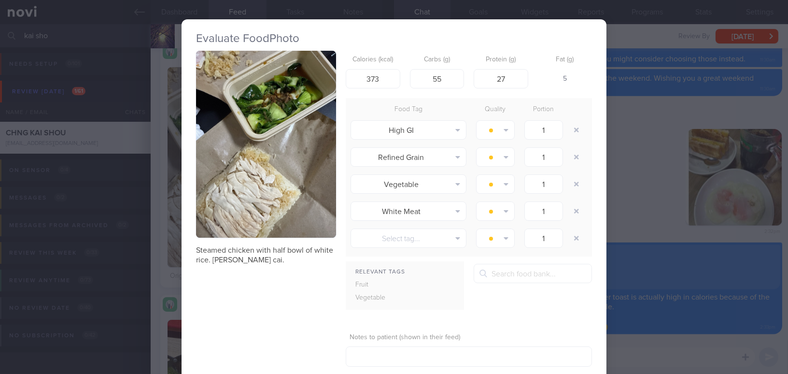
drag, startPoint x: 630, startPoint y: 179, endPoint x: 603, endPoint y: 182, distance: 27.3
click at [630, 179] on div "Evaluate Food Photo Steamed chicken with half bowl of white rice. Xiao bai cai.…" at bounding box center [394, 187] width 788 height 374
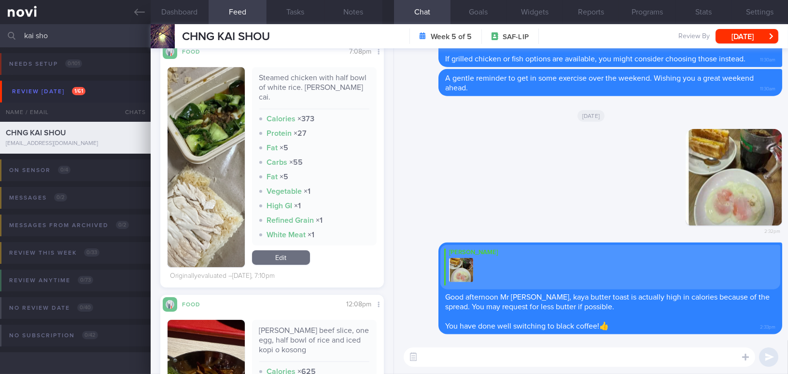
click at [186, 198] on button "button" at bounding box center [206, 167] width 77 height 200
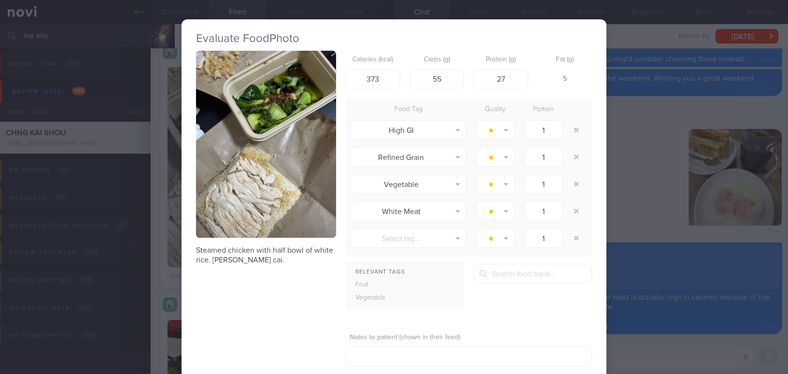
click at [224, 182] on button "button" at bounding box center [266, 144] width 140 height 187
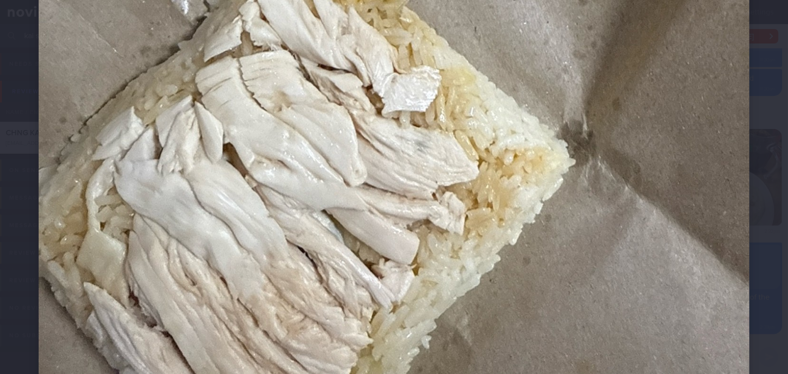
scroll to position [614, 0]
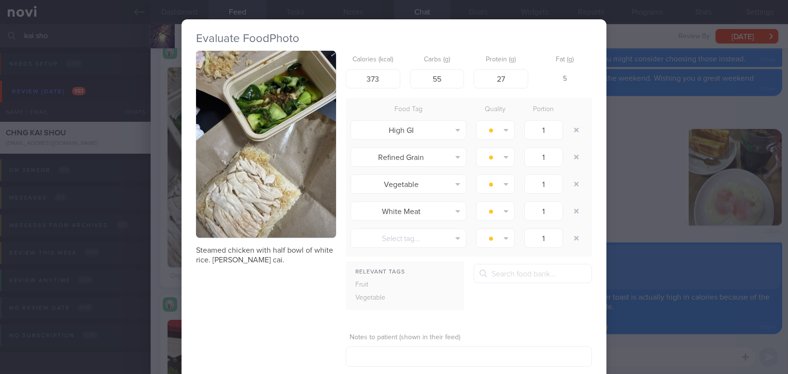
click at [666, 228] on div "Evaluate Food Photo Steamed chicken with half bowl of white rice. Xiao bai cai.…" at bounding box center [394, 187] width 788 height 374
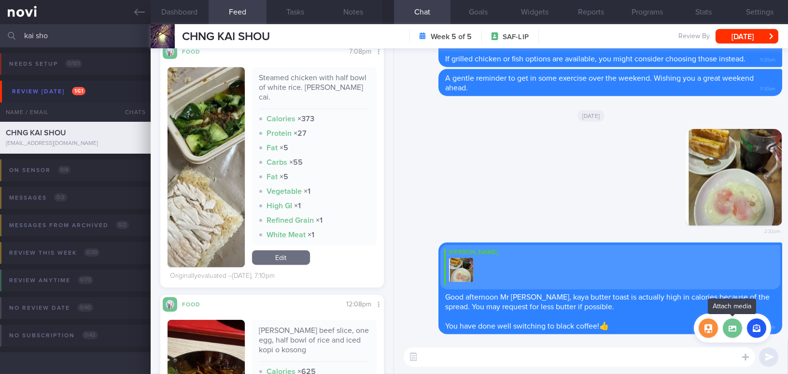
click at [731, 328] on label at bounding box center [732, 327] width 19 height 19
click at [0, 0] on input "file" at bounding box center [0, 0] width 0 height 0
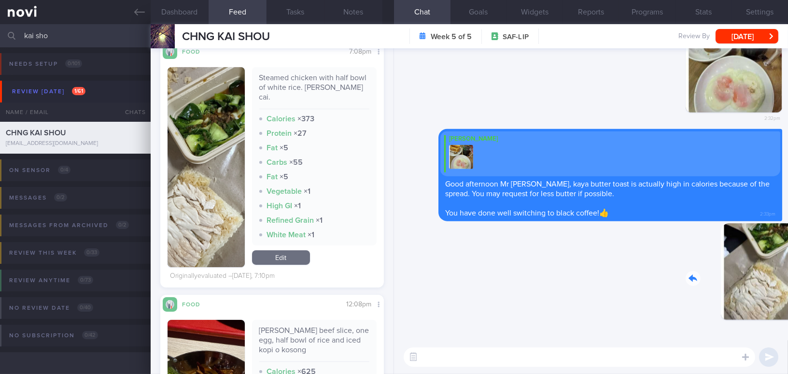
drag, startPoint x: 718, startPoint y: 266, endPoint x: 779, endPoint y: 277, distance: 61.7
click at [779, 277] on div "Delete 2:33pm Delete Mee Li Good afternoon Mr Chng, kaya butter toast is actual…" at bounding box center [591, 194] width 394 height 292
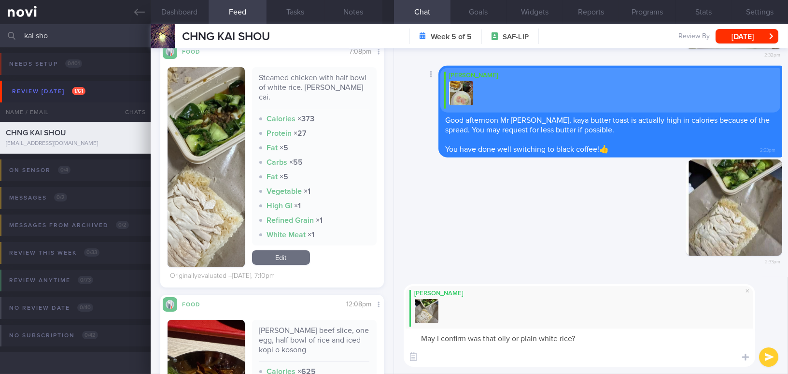
paste textarea "Great job choosing white rice and removing all the chicken skin!"
drag, startPoint x: 455, startPoint y: 359, endPoint x: 537, endPoint y: 355, distance: 82.1
click at [537, 355] on textarea "May I confirm was that oily or plain white rice? Great job choosing white rice …" at bounding box center [579, 347] width 351 height 38
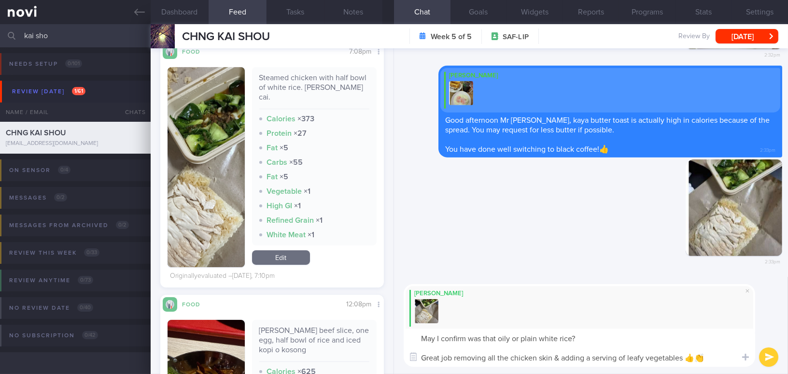
type textarea "May I confirm was that oily or plain white rice? Great job removing all the chi…"
click at [772, 361] on button "submit" at bounding box center [768, 356] width 19 height 19
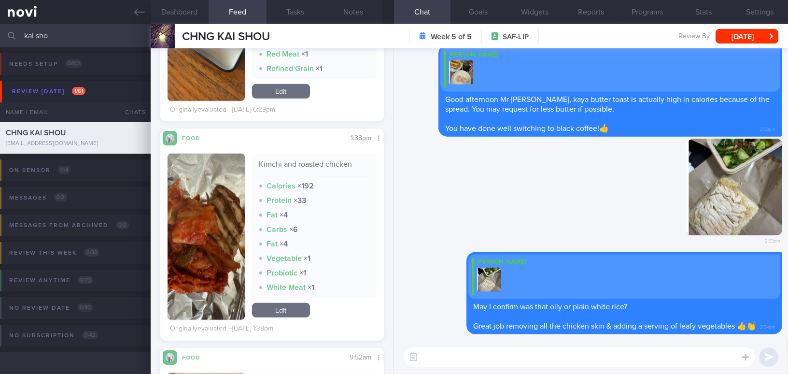
scroll to position [2315, 0]
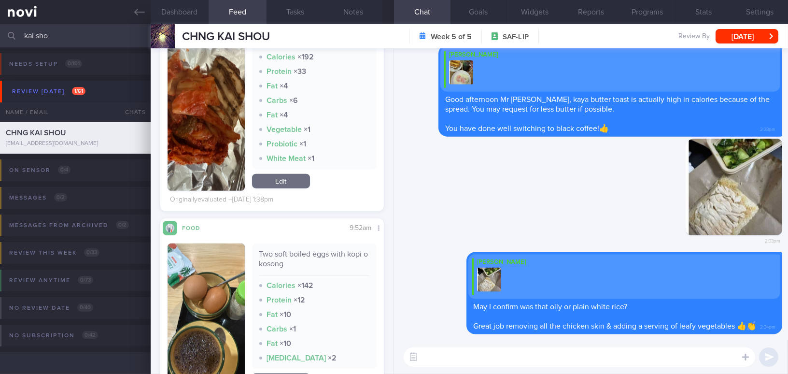
click at [198, 113] on button "button" at bounding box center [206, 108] width 77 height 166
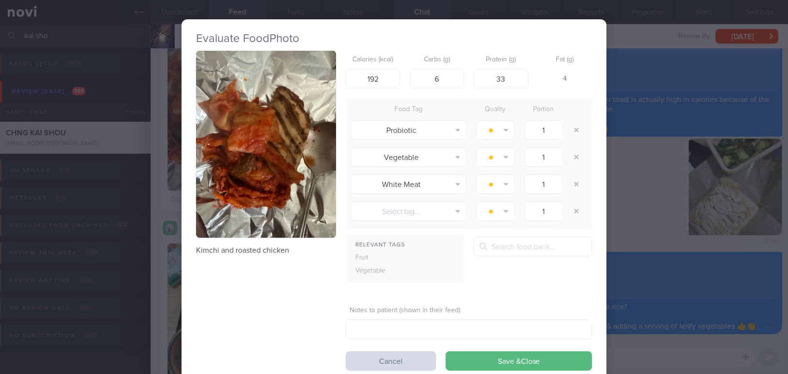
click at [638, 209] on div "Evaluate Food Photo Kimchi and roasted chicken Calories (kcal) 192 Carbs (g) 6 …" at bounding box center [394, 187] width 788 height 374
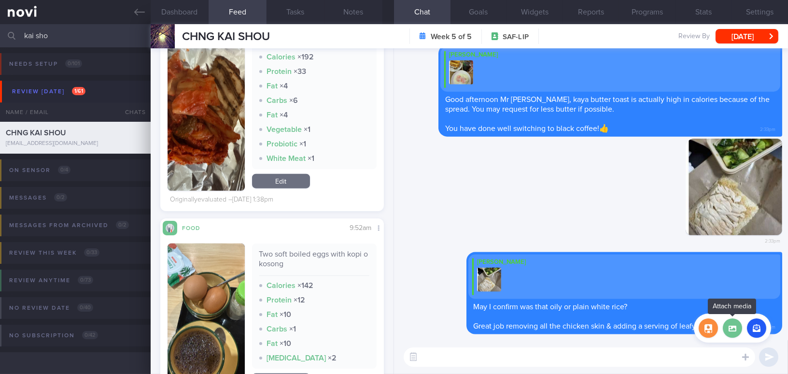
click at [734, 331] on label at bounding box center [732, 327] width 19 height 19
click at [0, 0] on input "file" at bounding box center [0, 0] width 0 height 0
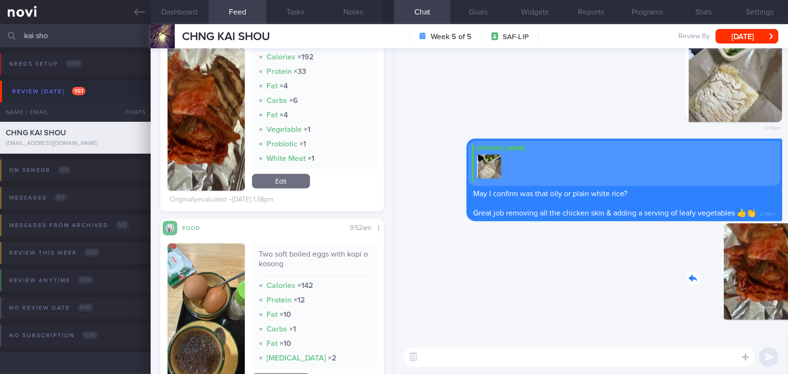
drag, startPoint x: 721, startPoint y: 280, endPoint x: 786, endPoint y: 288, distance: 65.1
click at [786, 288] on div "Delete 2:35pm Delete Mee Li May I confirm was that oily or plain white rice? Gr…" at bounding box center [591, 194] width 394 height 292
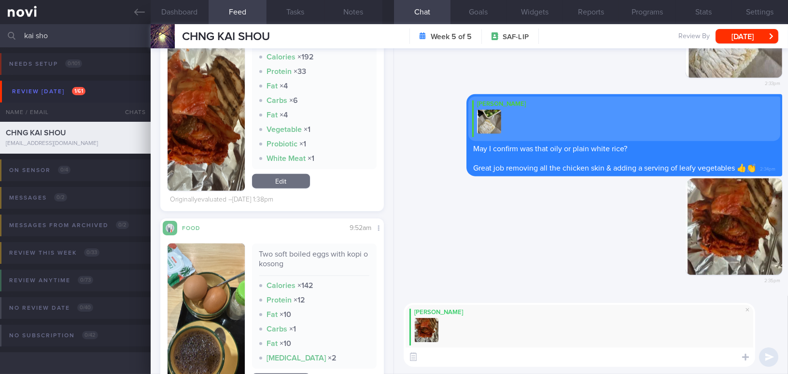
paste textarea "Great protein choice! You may consider swapping the kimchi for a serving of lea…"
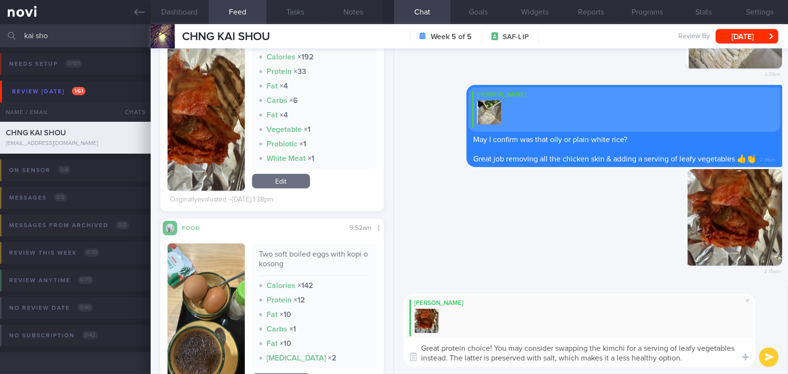
drag, startPoint x: 715, startPoint y: 348, endPoint x: 733, endPoint y: 345, distance: 18.6
click at [733, 345] on textarea "Great protein choice! You may consider swapping the kimchi for a serving of lea…" at bounding box center [579, 352] width 351 height 28
type textarea "Great protein choice! You may consider swapping the kimchi for a serving of lea…"
click at [771, 354] on button "submit" at bounding box center [768, 356] width 19 height 19
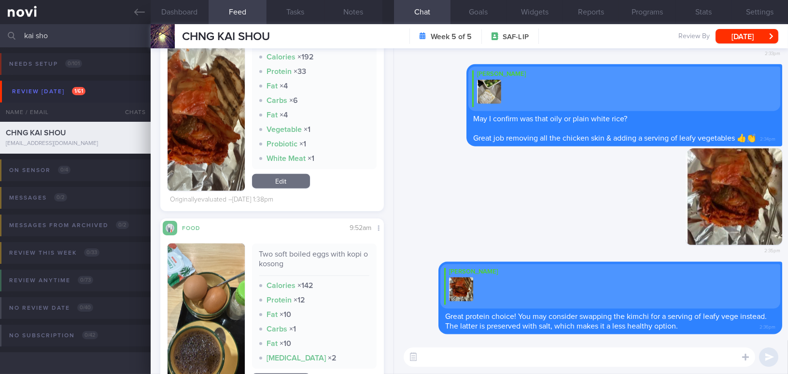
click at [363, 14] on button "Notes" at bounding box center [353, 12] width 58 height 24
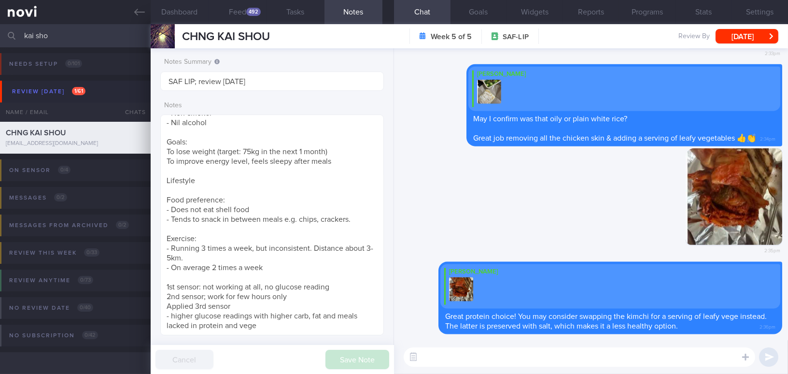
click at [450, 358] on textarea at bounding box center [579, 356] width 351 height 19
type textarea "Have you been"
click at [187, 9] on button "Dashboard" at bounding box center [180, 12] width 58 height 24
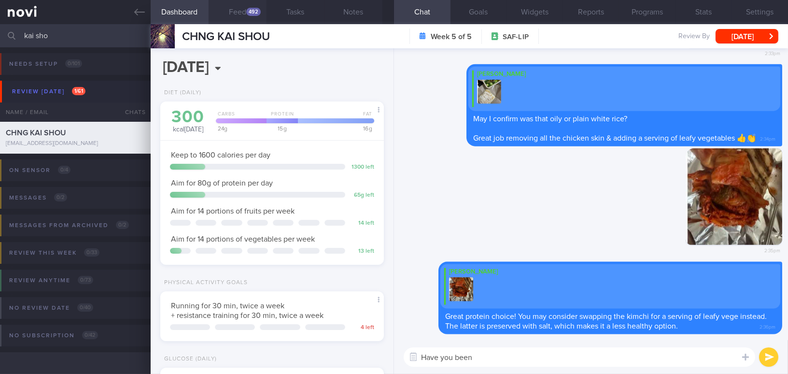
click at [239, 9] on button "Feed 492" at bounding box center [238, 12] width 58 height 24
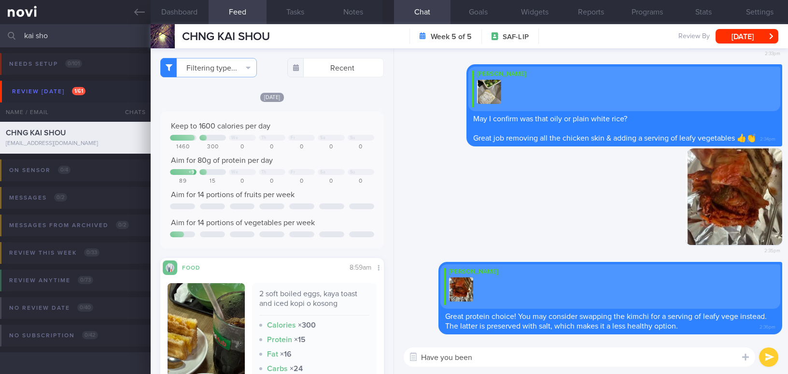
select select "8"
click at [227, 73] on button "Filtering type..." at bounding box center [208, 67] width 97 height 19
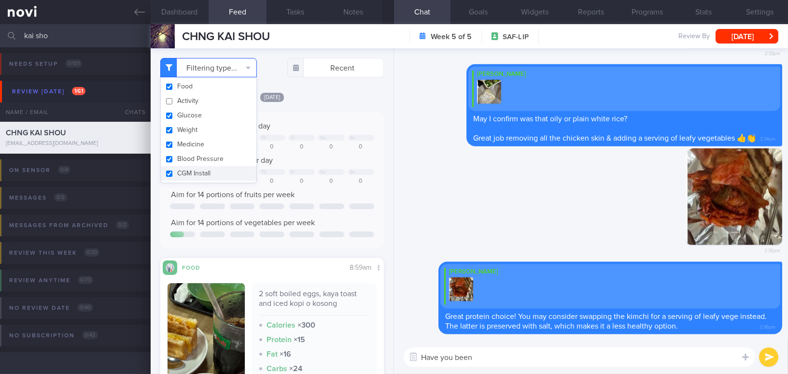
scroll to position [185, 0]
click at [172, 103] on button "Activity" at bounding box center [209, 101] width 96 height 14
checkbox input "true"
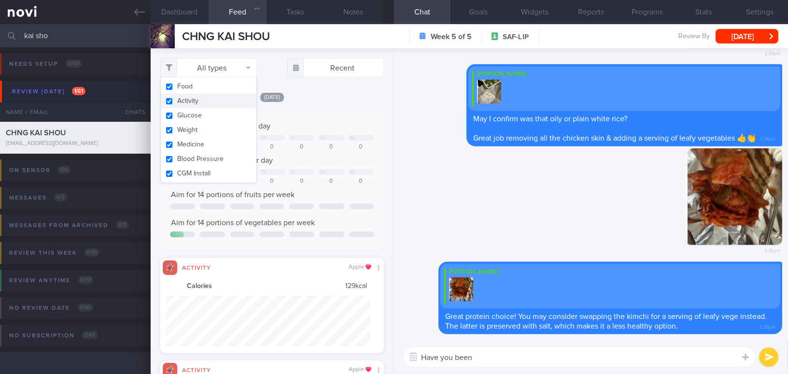
scroll to position [50, 204]
click at [320, 109] on div "[DATE] Keep to 1600 calories per day We Th Fr Sa Su 1460 300 0 0 0 0 0 Aim for …" at bounding box center [272, 222] width 224 height 261
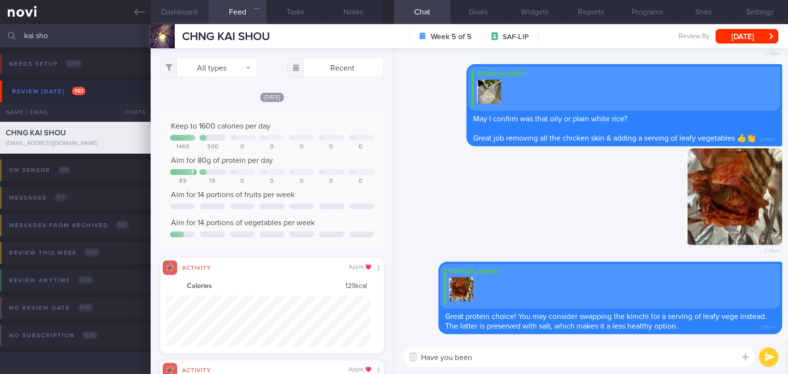
click at [188, 17] on button "Dashboard" at bounding box center [180, 12] width 58 height 24
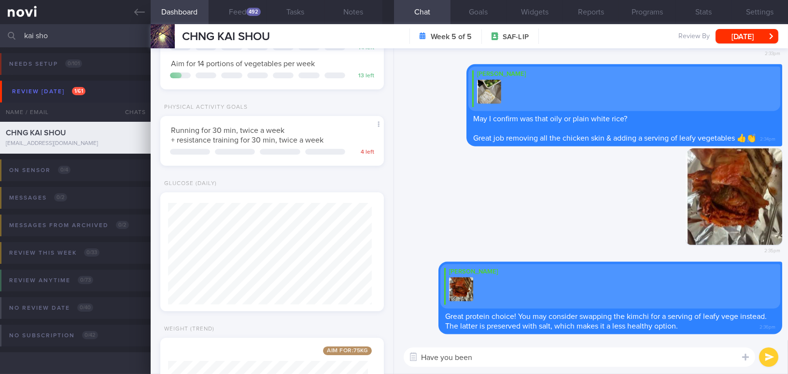
scroll to position [50, 204]
drag, startPoint x: 494, startPoint y: 363, endPoint x: 396, endPoint y: 355, distance: 98.8
click at [396, 355] on div "Have you been Have you been ​ Have you been ​" at bounding box center [591, 357] width 394 height 34
type textarea "M"
type textarea "How have your exercise routine been these 2 weeks?"
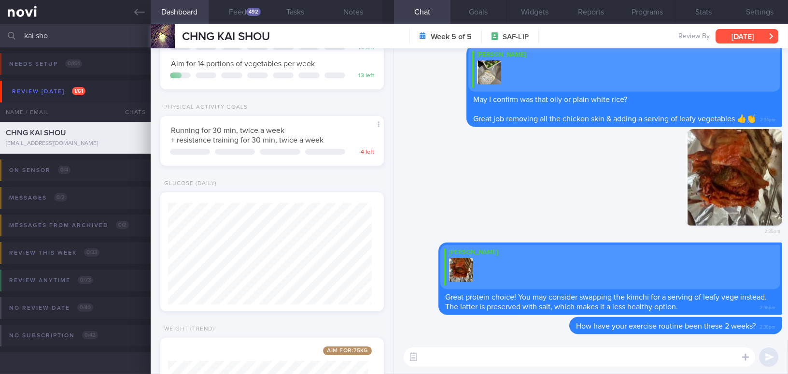
click at [733, 34] on button "[DATE]" at bounding box center [746, 36] width 63 height 14
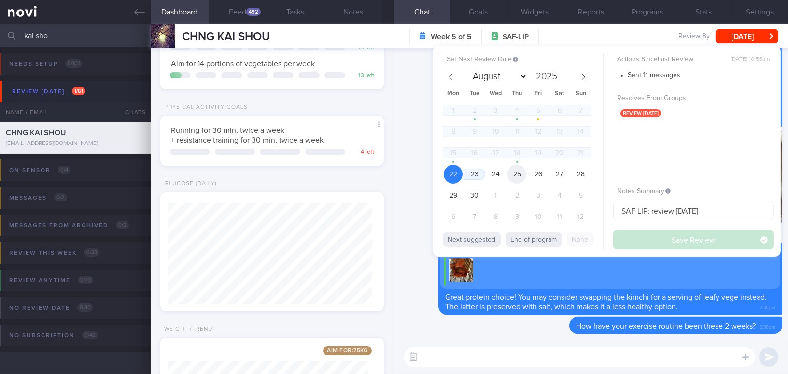
click at [526, 174] on span "25" at bounding box center [516, 174] width 19 height 19
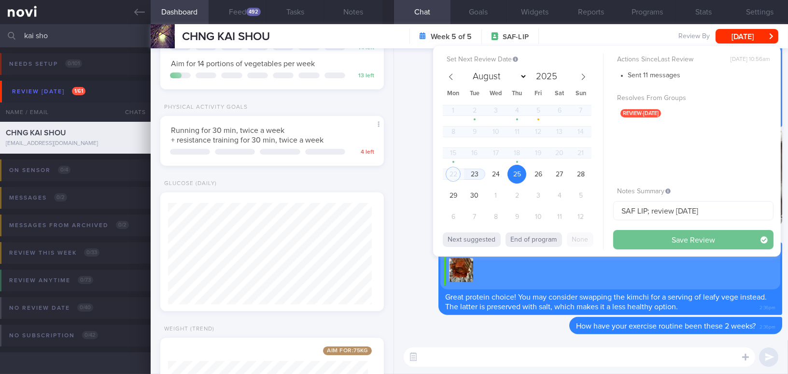
click at [652, 244] on button "Save Review" at bounding box center [693, 239] width 160 height 19
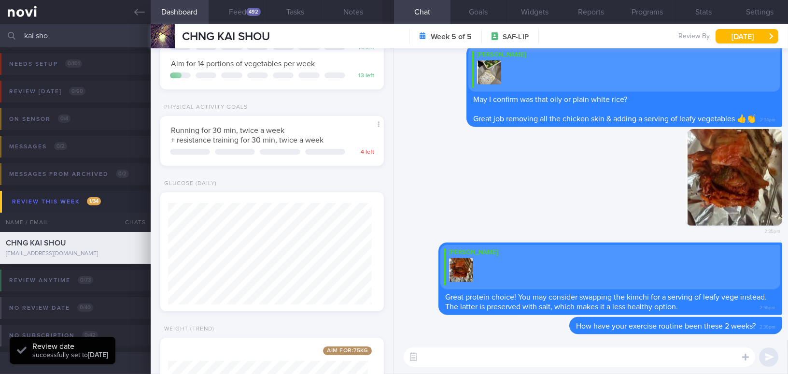
scroll to position [102, 203]
drag, startPoint x: 60, startPoint y: 33, endPoint x: 0, endPoint y: 30, distance: 59.9
click at [0, 30] on input "kai sho" at bounding box center [394, 35] width 788 height 23
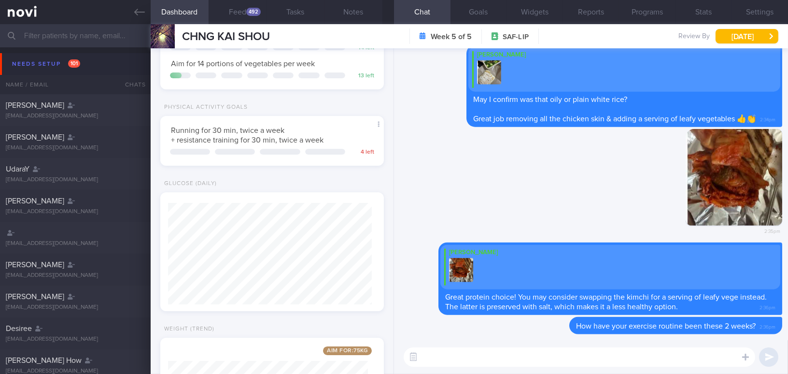
click at [76, 39] on input "text" at bounding box center [394, 35] width 788 height 23
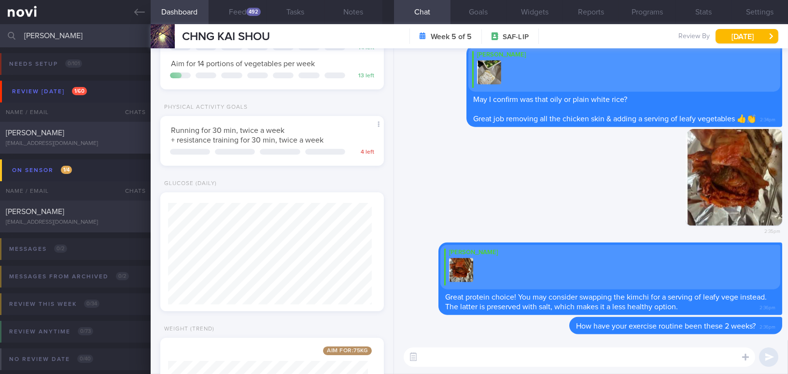
type input "[PERSON_NAME]"
click at [73, 140] on div "[EMAIL_ADDRESS][DOMAIN_NAME]" at bounding box center [75, 143] width 139 height 7
type input "SAF LIP"
type textarea "[DEMOGRAPHIC_DATA] Gentleman - Single Occupation Naval Warfare System Engineer …"
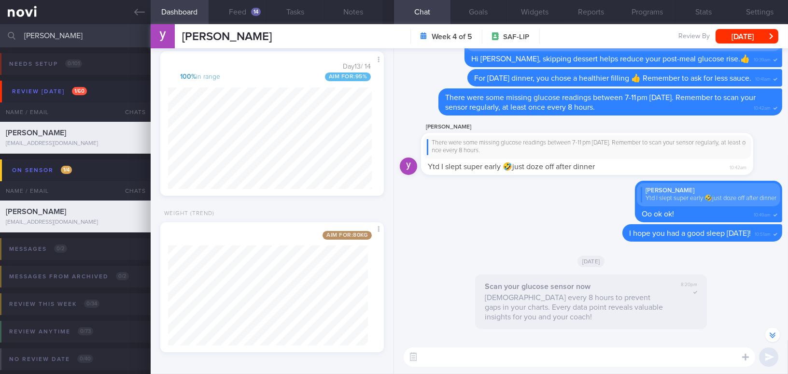
scroll to position [-131, 0]
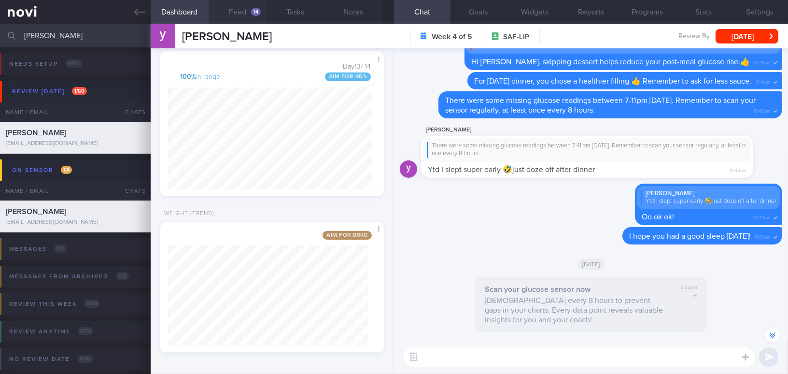
click at [243, 7] on button "Feed 14" at bounding box center [238, 12] width 58 height 24
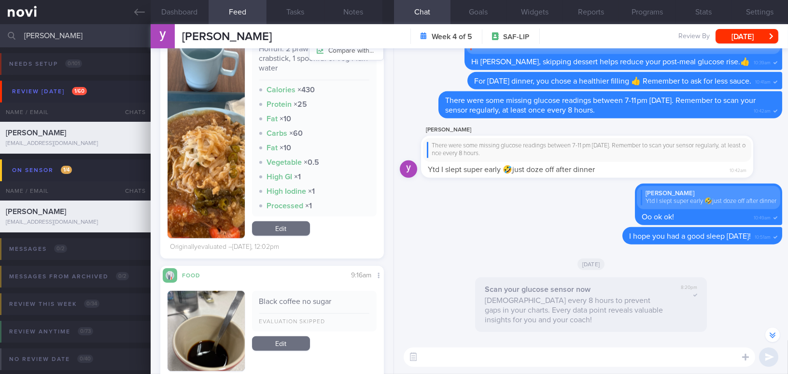
scroll to position [1278, 0]
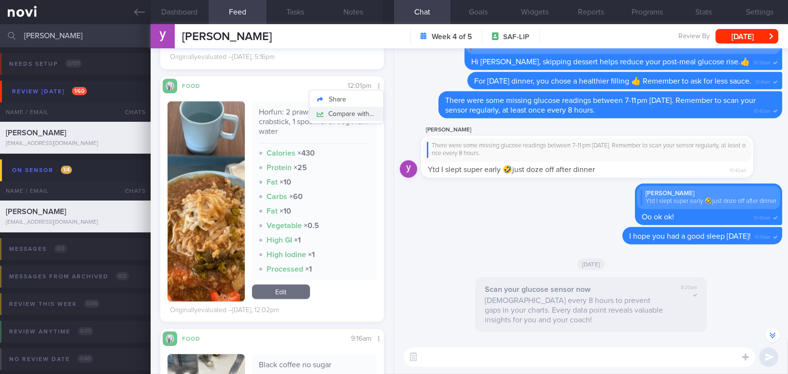
click at [361, 115] on button "Compare with..." at bounding box center [346, 114] width 74 height 14
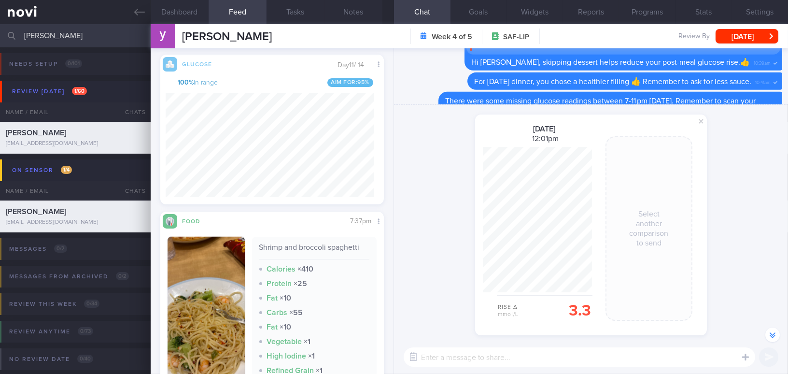
scroll to position [1849, 0]
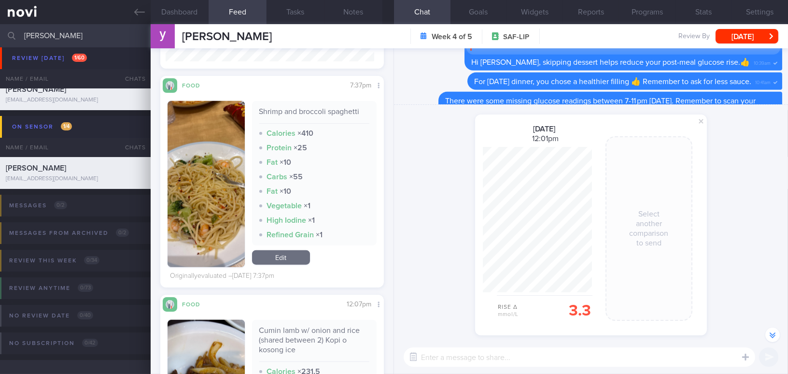
click at [207, 205] on button "button" at bounding box center [206, 184] width 77 height 166
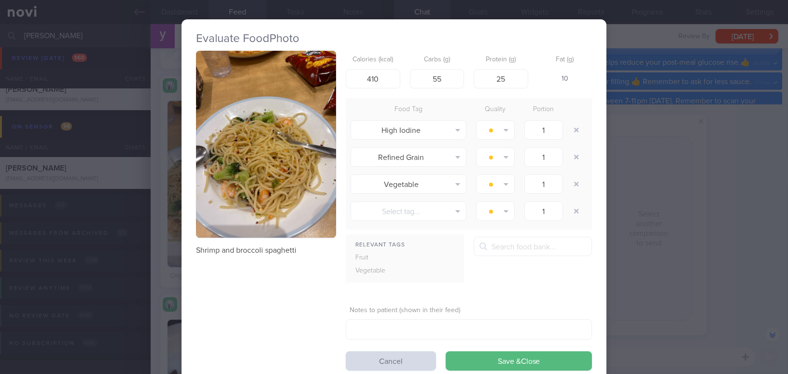
click at [229, 177] on button "button" at bounding box center [266, 144] width 140 height 187
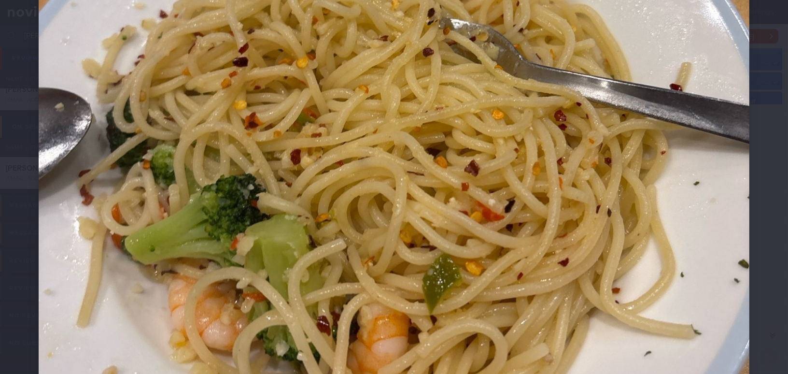
scroll to position [439, 0]
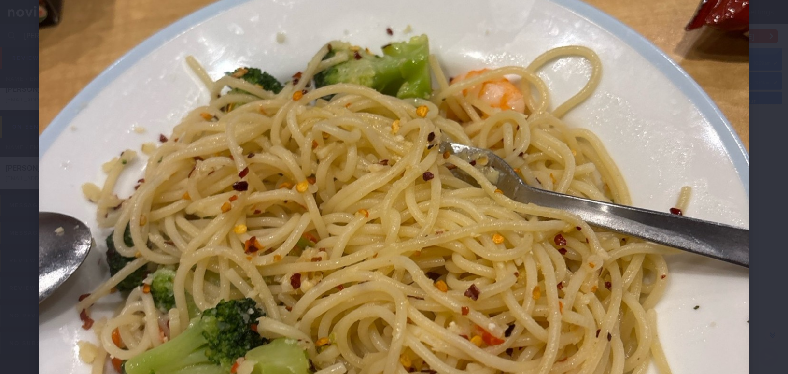
click at [277, 195] on img at bounding box center [394, 206] width 711 height 948
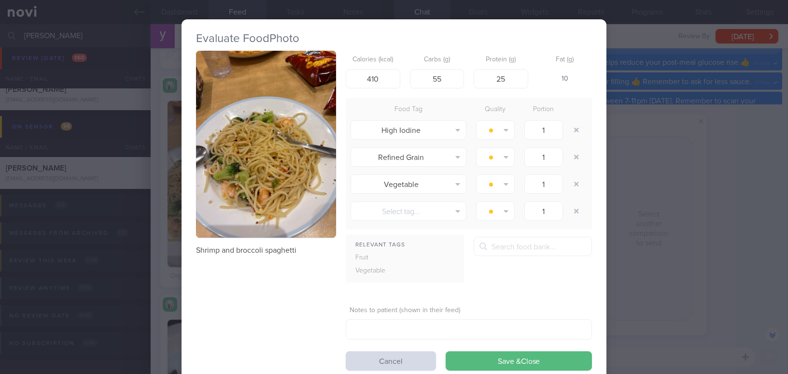
click at [724, 281] on div "Evaluate Food Photo Shrimp and broccoli spaghetti Calories (kcal) 410 Carbs (g)…" at bounding box center [394, 187] width 788 height 374
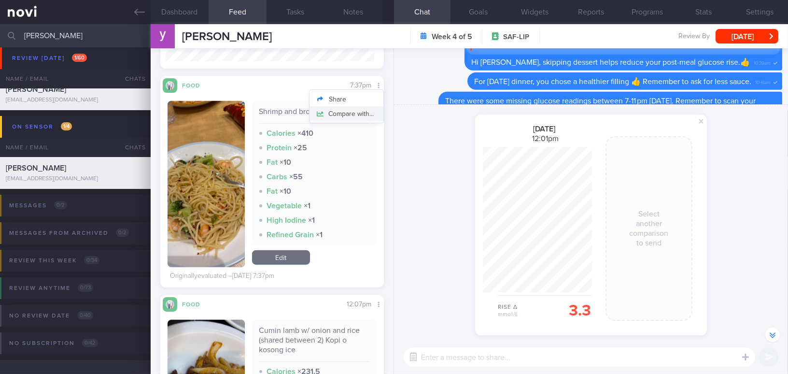
click at [366, 113] on button "Compare with..." at bounding box center [346, 113] width 74 height 14
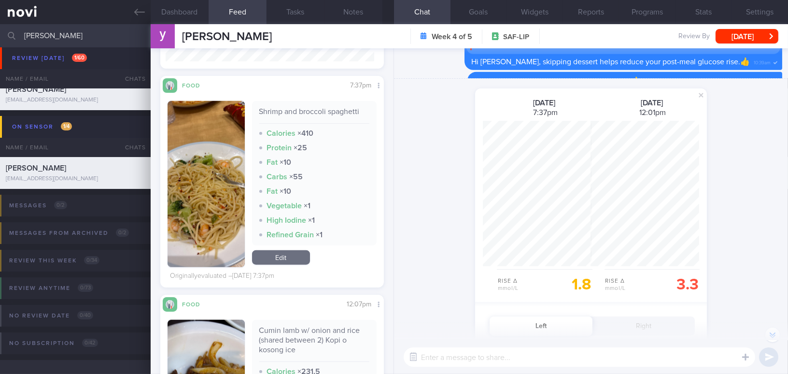
click at [766, 250] on div "shared a glucose comparison: [DATE] 7:37pm Rise Δ mmol/L 1.8 [DATE] 12:01pm Ris…" at bounding box center [591, 308] width 394 height 459
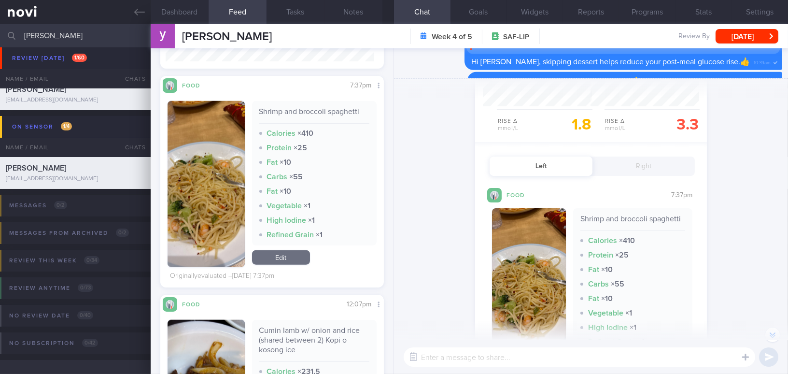
scroll to position [175, 0]
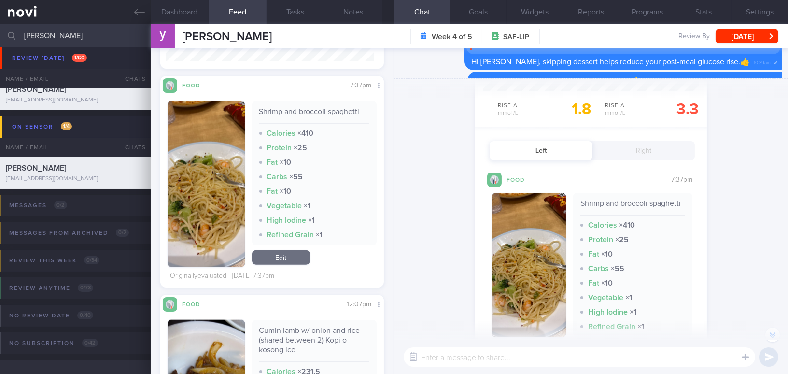
click at [538, 260] on button "button" at bounding box center [529, 265] width 74 height 144
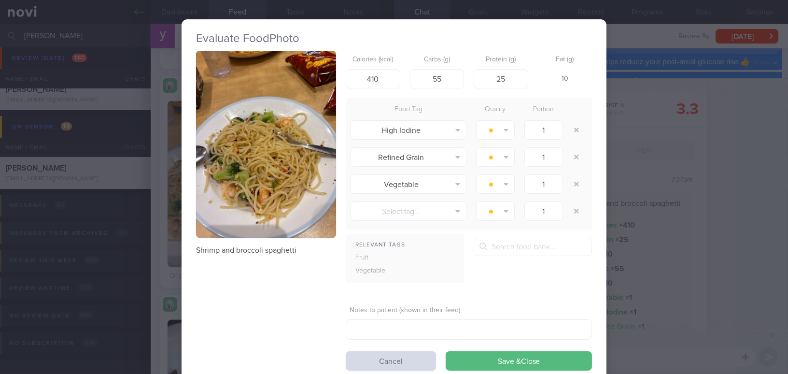
click at [747, 216] on div "Evaluate Food Photo Shrimp and broccoli spaghetti Calories (kcal) 410 Carbs (g)…" at bounding box center [394, 187] width 788 height 374
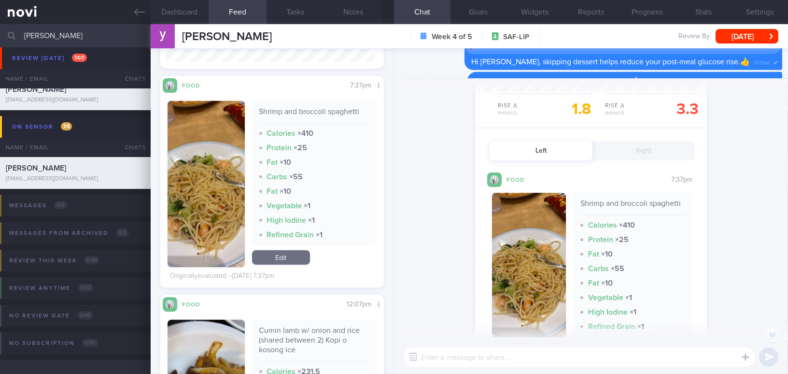
click at [650, 152] on button "Right" at bounding box center [643, 150] width 103 height 19
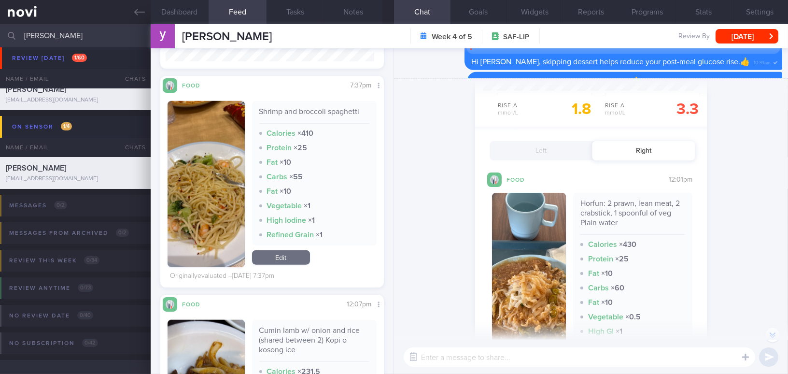
click at [523, 259] on button "button" at bounding box center [529, 282] width 74 height 178
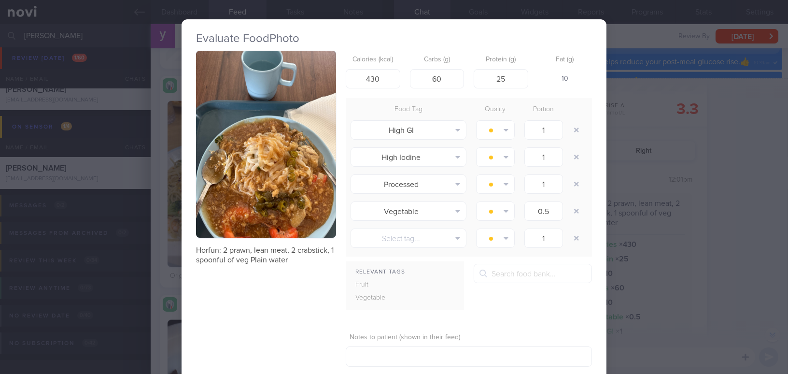
click at [749, 205] on div "Evaluate Food Photo Horfun: 2 prawn, lean meat, 2 crabstick, 1 spoonful of veg …" at bounding box center [394, 187] width 788 height 374
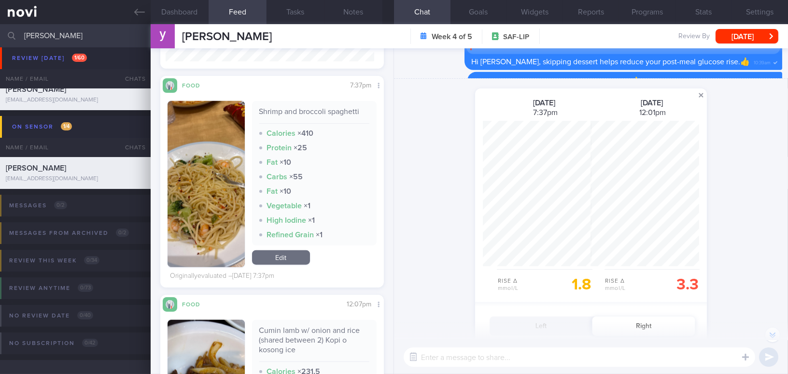
click at [696, 97] on span at bounding box center [701, 95] width 12 height 12
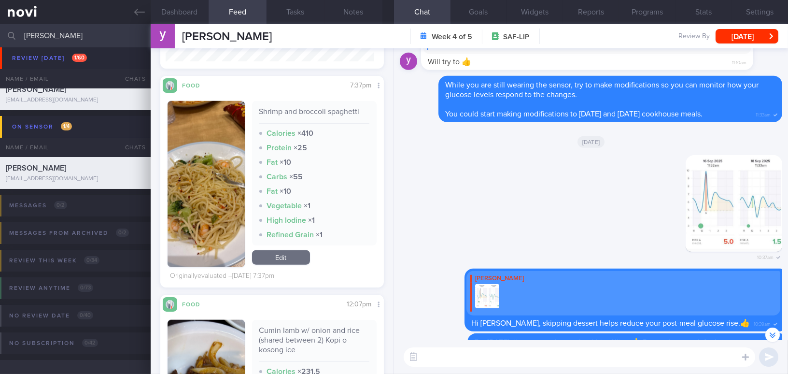
scroll to position [-131, 0]
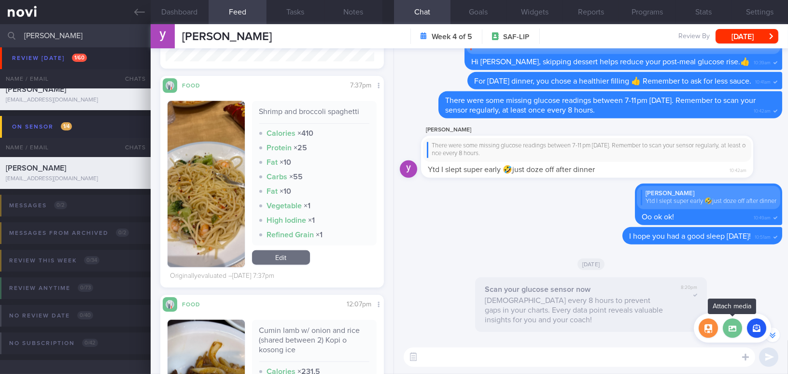
click at [727, 324] on label at bounding box center [732, 327] width 19 height 19
click at [0, 0] on input "file" at bounding box center [0, 0] width 0 height 0
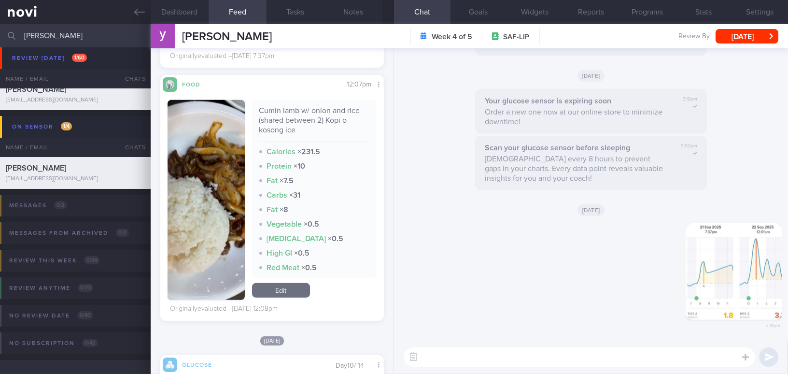
scroll to position [137, 209]
drag, startPoint x: 719, startPoint y: 287, endPoint x: 811, endPoint y: 287, distance: 91.7
click at [787, 287] on html "You are offline! Some functionality will be unavailable Patients New Users Coac…" at bounding box center [394, 187] width 788 height 374
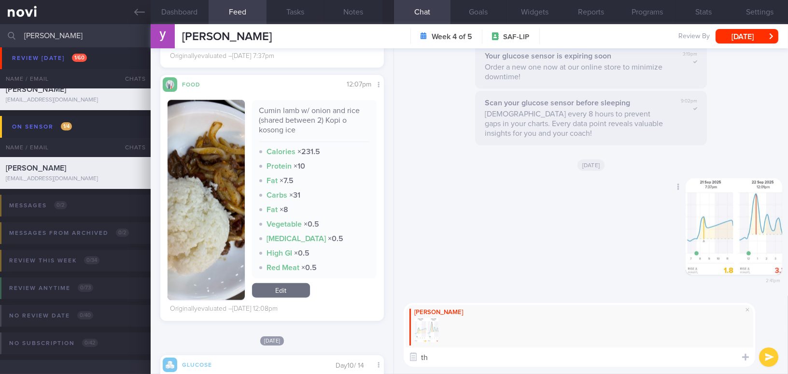
type textarea "t"
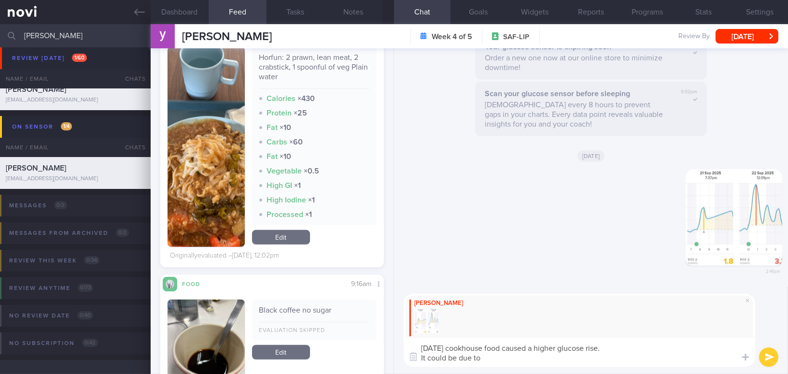
scroll to position [1235, 0]
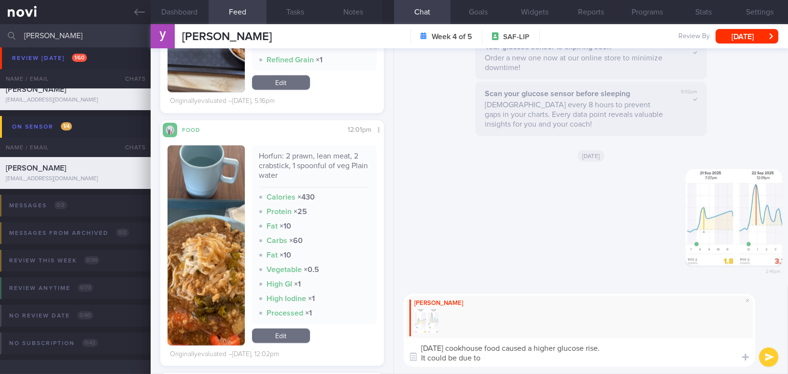
click at [203, 225] on button "button" at bounding box center [206, 245] width 77 height 200
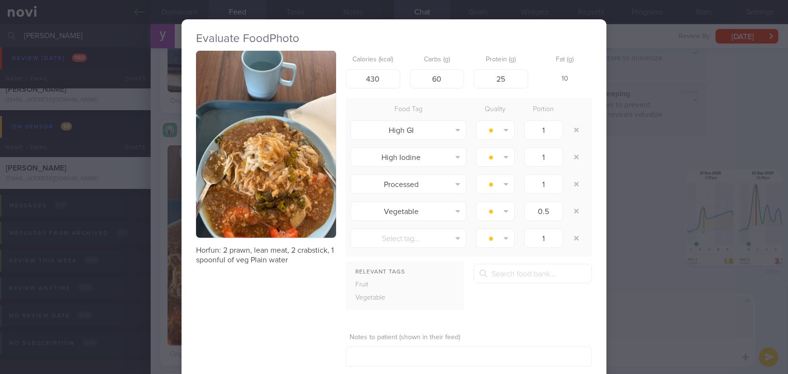
click at [224, 144] on img "button" at bounding box center [266, 144] width 140 height 187
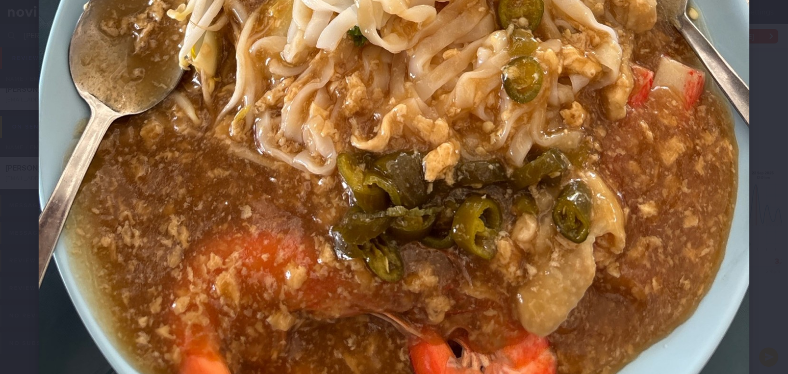
scroll to position [642, 0]
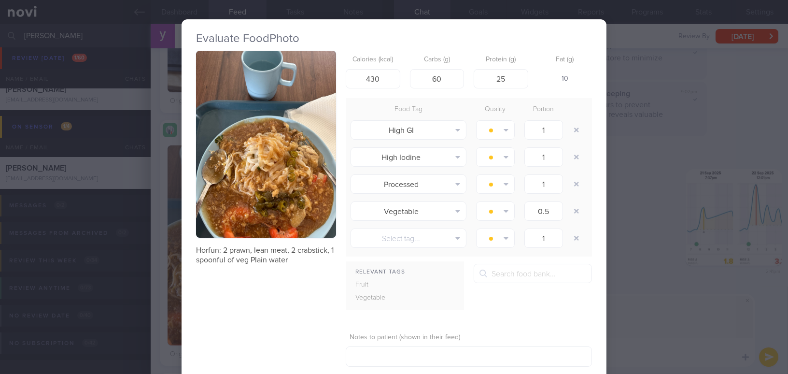
click at [672, 309] on div "Evaluate Food Photo Horfun: 2 prawn, lean meat, 2 crabstick, 1 spoonful of veg …" at bounding box center [394, 187] width 788 height 374
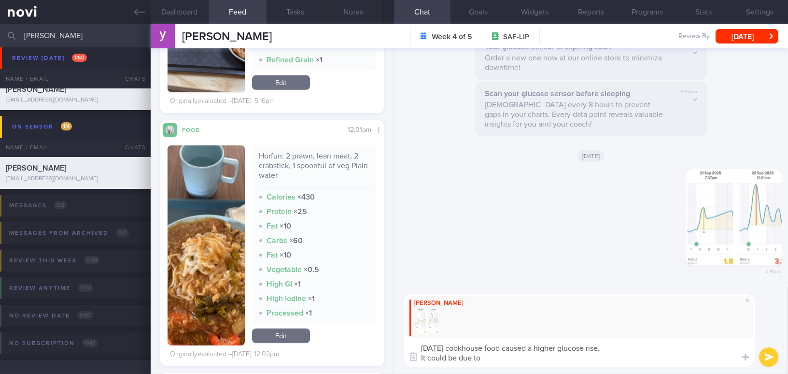
drag, startPoint x: 555, startPoint y: 362, endPoint x: 399, endPoint y: 364, distance: 155.9
click at [399, 364] on div "Mee Li Yesterday's cookhouse food caused a higher glucose rise. It could be due…" at bounding box center [591, 329] width 394 height 87
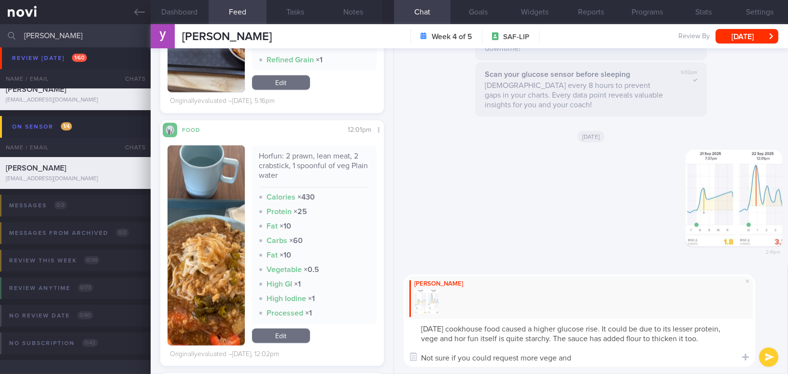
type textarea "Yesterday's cookhouse food caused a higher glucose rise. It could be due to its…"
drag, startPoint x: 579, startPoint y: 356, endPoint x: 381, endPoint y: 322, distance: 200.4
click at [381, 322] on div "Dashboard Feed 14 Tasks Notes Chat Goals Widgets Reports Programs Stats Setting…" at bounding box center [469, 198] width 637 height 349
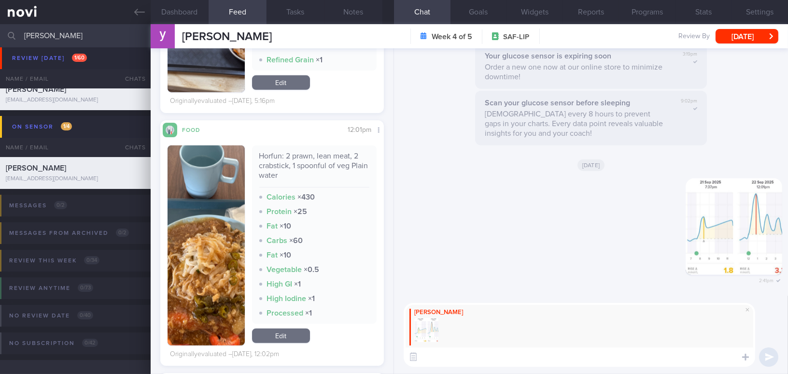
paste textarea "Yesterday’s cookhouse meal caused a higher glucose rise. This could be due to i…"
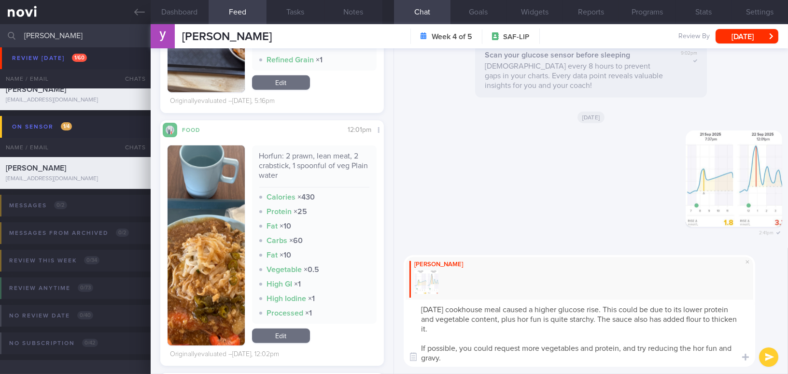
click at [418, 307] on textarea "Yesterday’s cookhouse meal caused a higher glucose rise. This could be due to i…" at bounding box center [579, 332] width 351 height 67
click at [470, 309] on textarea "Hi Yong Soon, yesterday’s cookhouse meal caused a higher glucose rise. This cou…" at bounding box center [579, 332] width 351 height 67
drag, startPoint x: 491, startPoint y: 347, endPoint x: 415, endPoint y: 342, distance: 76.9
click at [415, 342] on textarea "Hi Yong Soon, yesterday’s cookhouse meal caused a higher glucose rise. This cou…" at bounding box center [579, 332] width 351 height 67
click at [423, 347] on textarea "Hi Yong Soon, yesterday’s cookhouse meal caused a higher glucose rise. This cou…" at bounding box center [579, 332] width 351 height 67
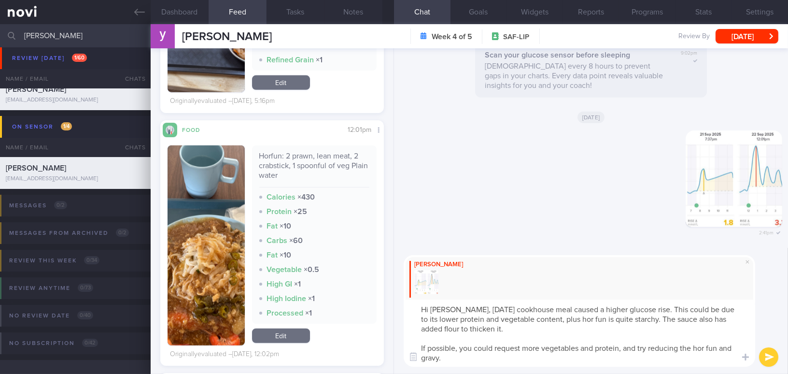
drag, startPoint x: 492, startPoint y: 345, endPoint x: 416, endPoint y: 346, distance: 75.8
click at [416, 346] on textarea "Hi Yong Soon, yesterday’s cookhouse meal caused a higher glucose rise. This cou…" at bounding box center [579, 332] width 351 height 67
drag, startPoint x: 422, startPoint y: 347, endPoint x: 485, endPoint y: 346, distance: 62.8
click at [485, 346] on textarea "Hi Yong Soon, yesterday’s cookhouse meal caused a higher glucose rise. This cou…" at bounding box center [579, 332] width 351 height 67
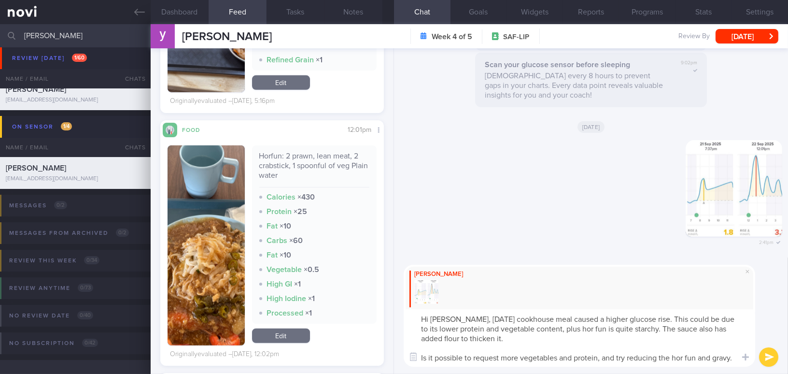
click at [600, 357] on textarea "Hi Yong Soon, yesterday’s cookhouse meal caused a higher glucose rise. This cou…" at bounding box center [579, 337] width 351 height 57
drag, startPoint x: 604, startPoint y: 357, endPoint x: 662, endPoint y: 355, distance: 57.5
click at [662, 355] on textarea "Hi Yong Soon, yesterday’s cookhouse meal caused a higher glucose rise. This cou…" at bounding box center [579, 337] width 351 height 57
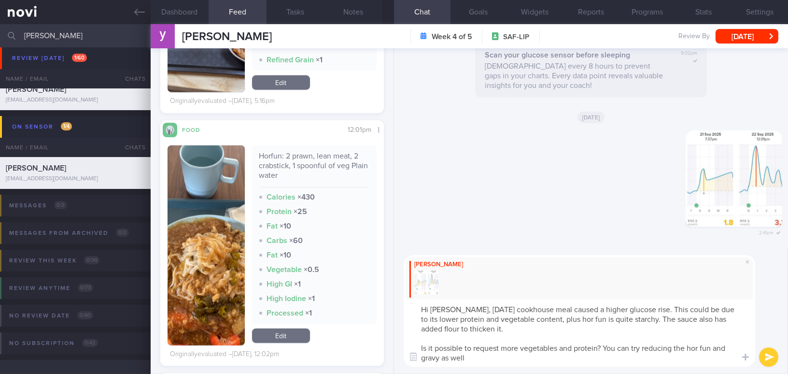
type textarea "Hi Yong Soon, yesterday’s cookhouse meal caused a higher glucose rise. This cou…"
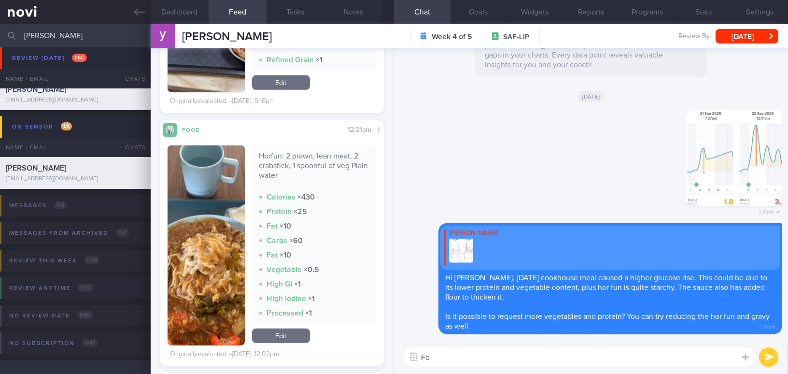
type textarea "F"
click at [717, 161] on button "button" at bounding box center [733, 158] width 97 height 97
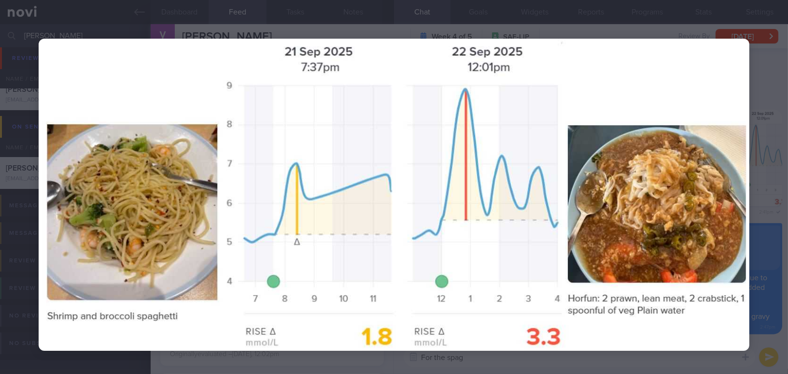
click at [465, 161] on img at bounding box center [394, 195] width 711 height 312
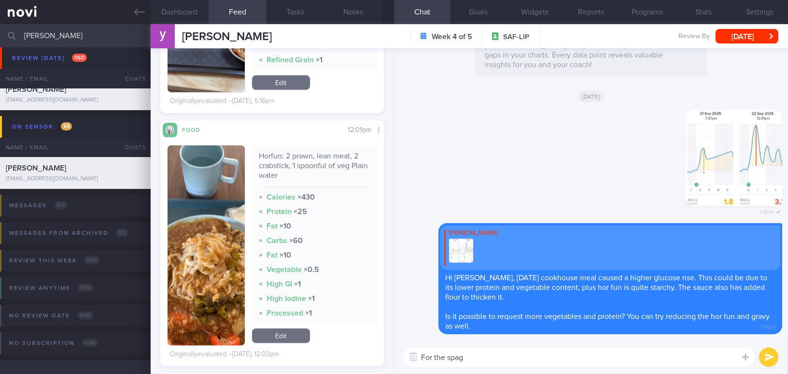
click at [477, 361] on textarea "For the spag" at bounding box center [579, 356] width 351 height 19
type textarea "For the shrimp and spaghetti, was it a home-cooked meal?"
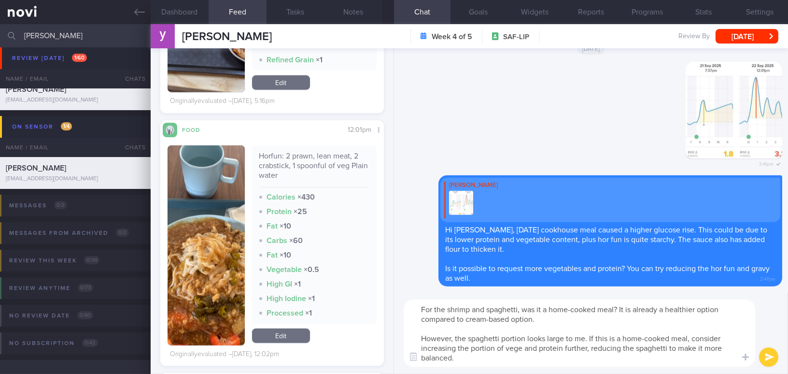
drag, startPoint x: 461, startPoint y: 361, endPoint x: 404, endPoint y: 307, distance: 78.9
click at [404, 307] on textarea "For the shrimp and spaghetti, was it a home-cooked meal? It is already a health…" at bounding box center [579, 332] width 351 height 67
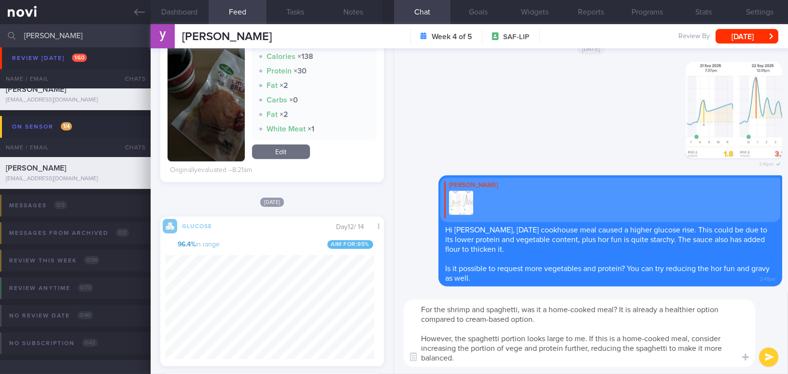
scroll to position [136, 209]
click at [196, 116] on button "button" at bounding box center [206, 86] width 77 height 147
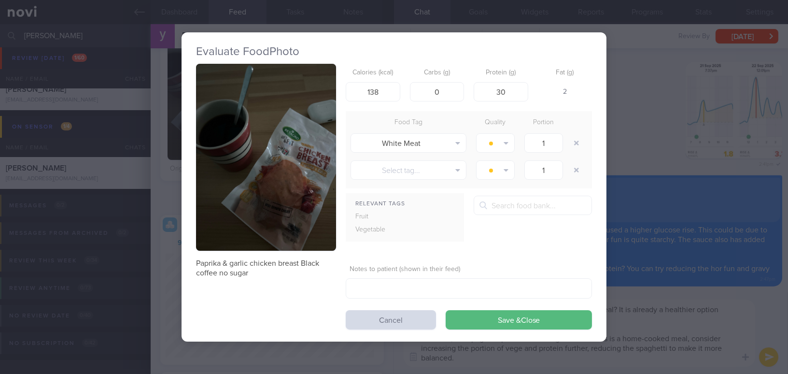
click at [635, 130] on div "Evaluate Food Photo Paprika & garlic chicken breast Black coffee no sugar Calor…" at bounding box center [394, 187] width 788 height 374
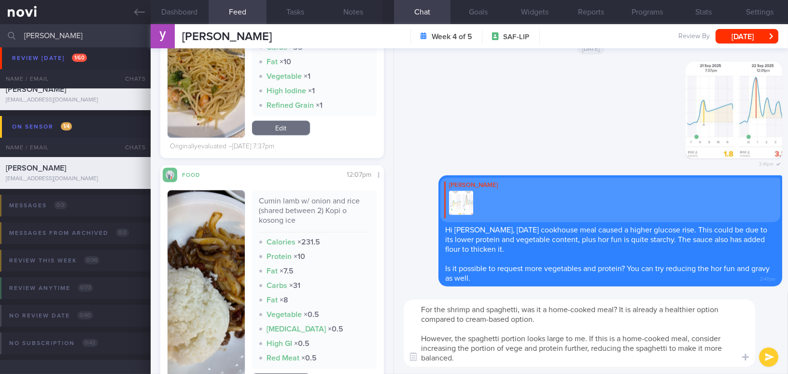
scroll to position [2156, 0]
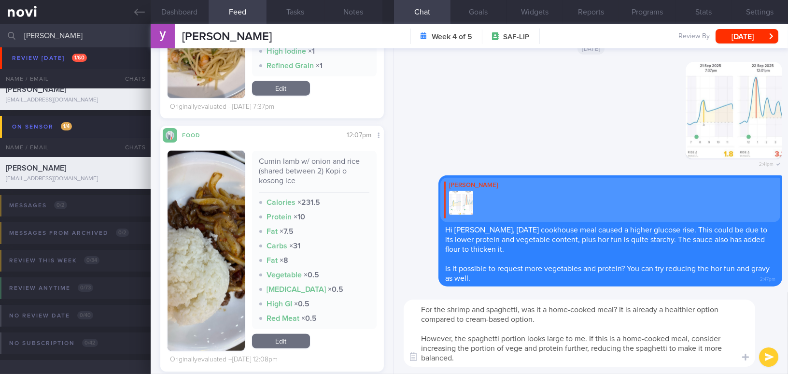
click at [199, 180] on img "button" at bounding box center [206, 251] width 77 height 200
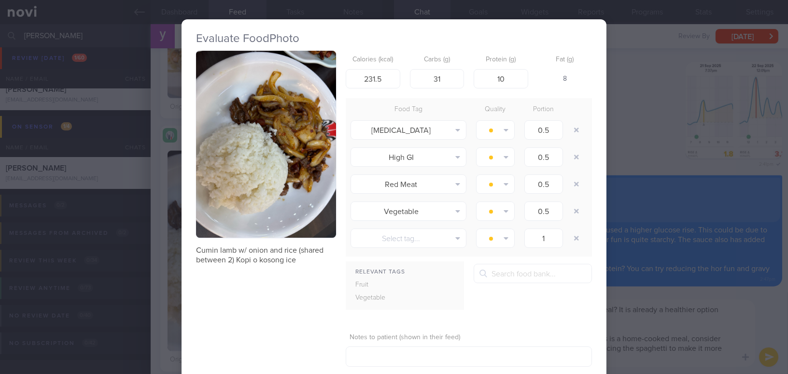
click at [235, 163] on button "button" at bounding box center [266, 144] width 140 height 187
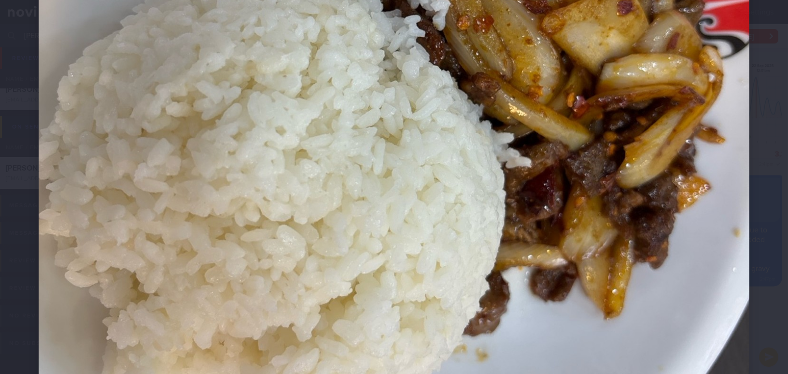
scroll to position [526, 0]
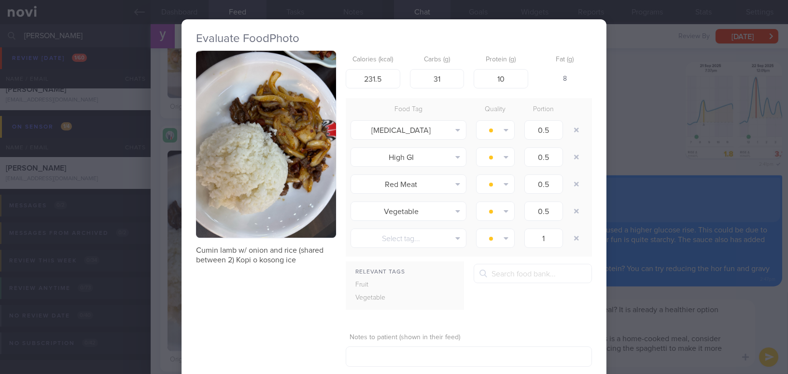
click at [646, 226] on div "Evaluate Food Photo Cumin lamb w/ onion and rice (shared between 2) Kopi o koso…" at bounding box center [394, 187] width 788 height 374
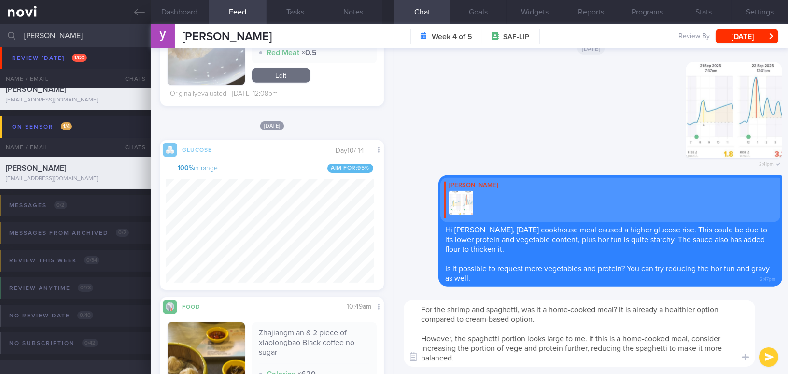
scroll to position [482587, 482515]
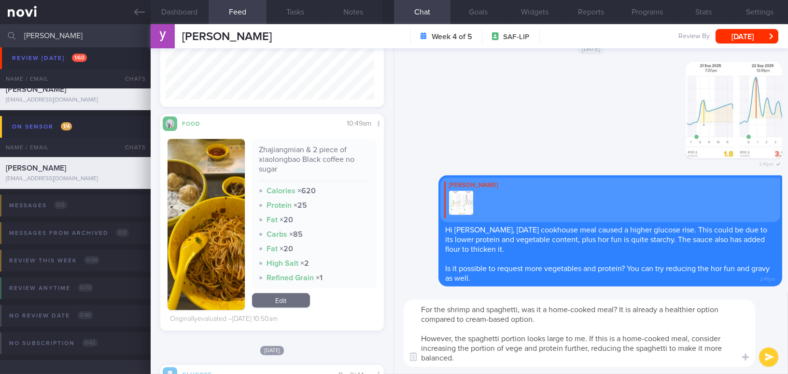
click at [228, 236] on button "button" at bounding box center [206, 224] width 77 height 171
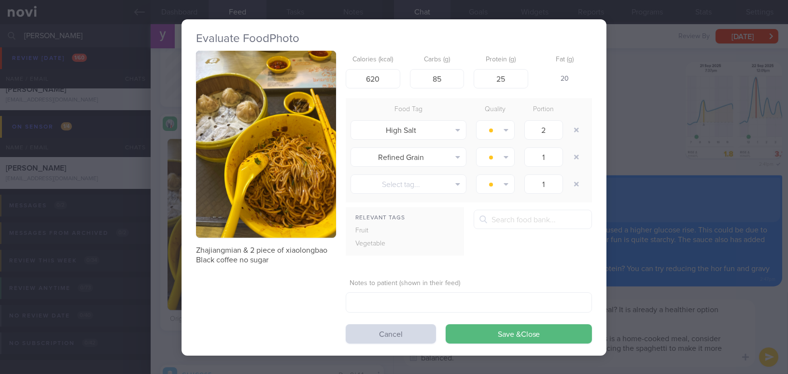
click at [639, 143] on div "Evaluate Food Photo Zhajiangmian & 2 piece of xiaolongbao Black coffee no sugar…" at bounding box center [394, 187] width 788 height 374
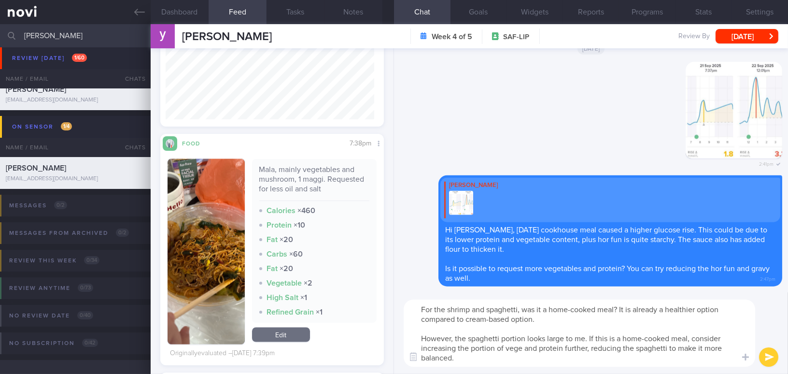
click at [177, 265] on button "button" at bounding box center [206, 251] width 77 height 185
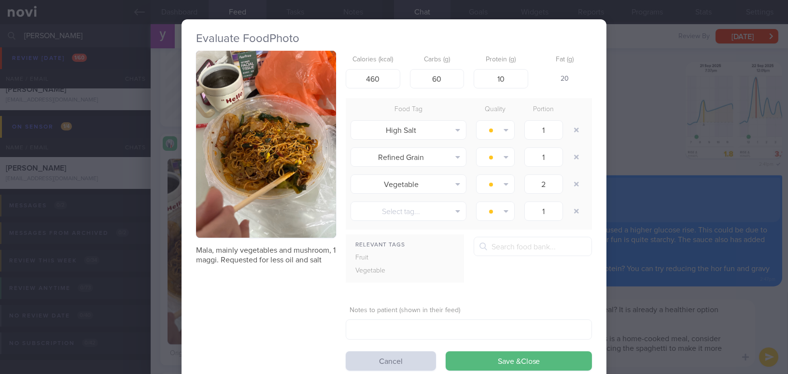
click at [238, 210] on button "button" at bounding box center [266, 144] width 140 height 187
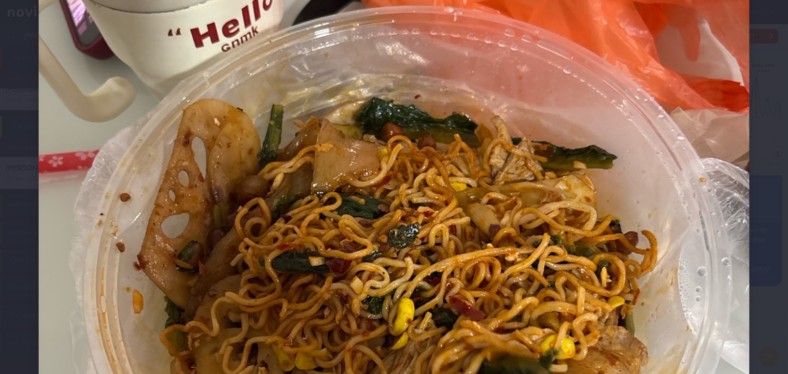
scroll to position [263, 0]
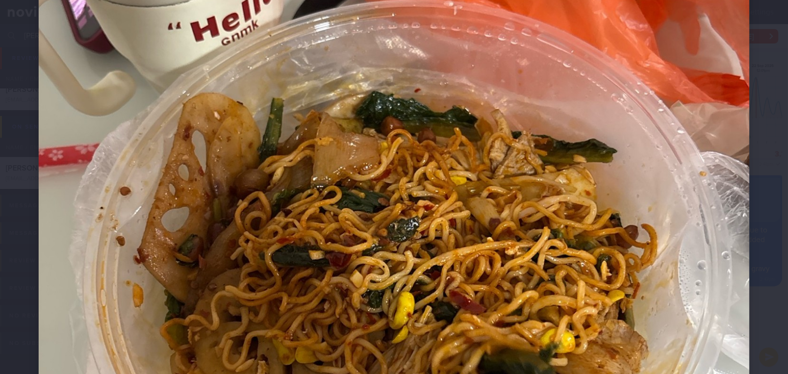
click at [621, 244] on img at bounding box center [394, 250] width 711 height 948
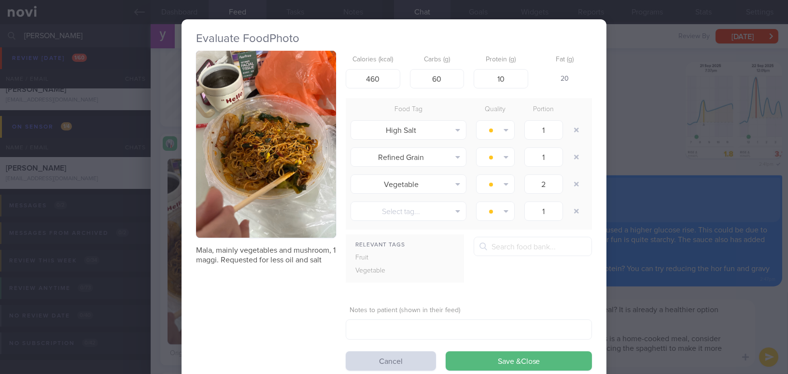
click at [663, 301] on div "Evaluate Food Photo Mala, mainly vegetables and mushroom, 1 maggi. Requested fo…" at bounding box center [394, 187] width 788 height 374
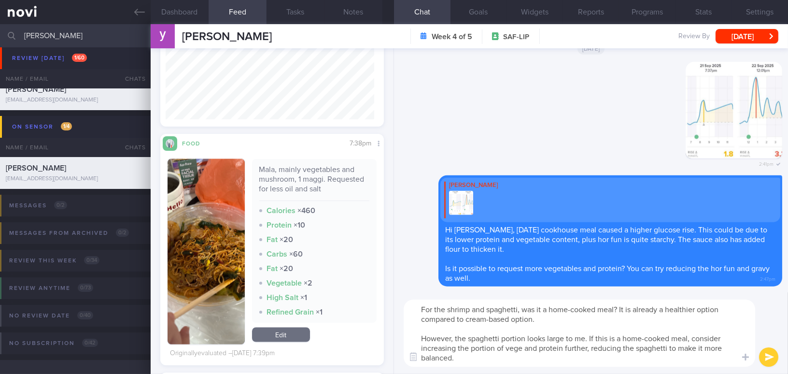
drag, startPoint x: 471, startPoint y: 361, endPoint x: 374, endPoint y: 309, distance: 109.7
click at [374, 309] on div "Dashboard Feed 14 Tasks Notes Chat Goals Widgets Reports Programs Stats Setting…" at bounding box center [469, 198] width 637 height 349
click at [475, 357] on textarea "For the shrimp and spaghetti, was it a home-cooked meal? It is already a health…" at bounding box center [579, 332] width 351 height 67
drag, startPoint x: 402, startPoint y: 323, endPoint x: 372, endPoint y: 279, distance: 52.8
click at [372, 279] on div "Dashboard Feed 14 Tasks Notes Chat Goals Widgets Reports Programs Stats Setting…" at bounding box center [469, 198] width 637 height 349
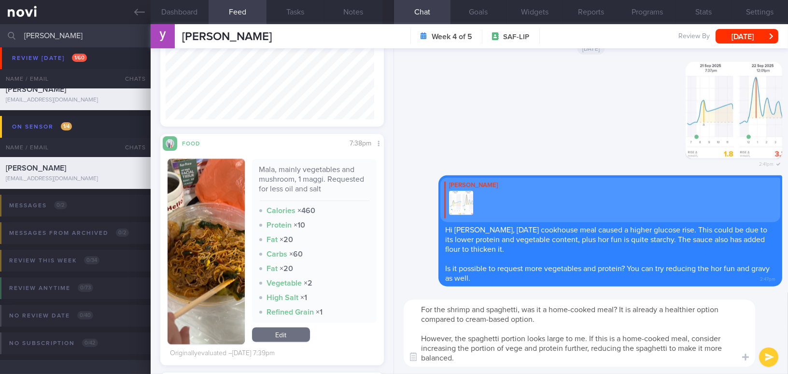
paste textarea "’s already a healthier choice compared to a cream-based option. However, the sp…"
click at [629, 309] on textarea "For the shrimp and spaghetti, was it a home-cooked meal? It’s already a healthi…" at bounding box center [579, 332] width 351 height 67
click at [600, 336] on textarea "For the shrimp and spaghetti, was it a home-cooked meal? It is already a health…" at bounding box center [579, 332] width 351 height 67
click at [596, 359] on textarea "For the shrimp and spaghetti, was it a home-cooked meal? It is already a health…" at bounding box center [579, 332] width 351 height 67
type textarea "For the shrimp and spaghetti, was it a home-cooked meal? It is already a health…"
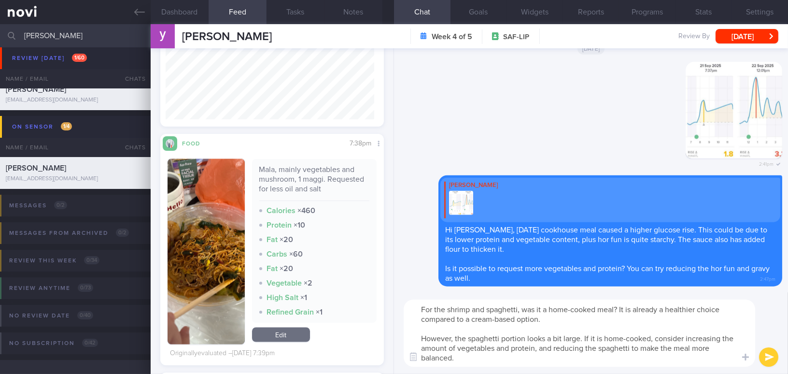
click at [769, 357] on button "submit" at bounding box center [768, 356] width 19 height 19
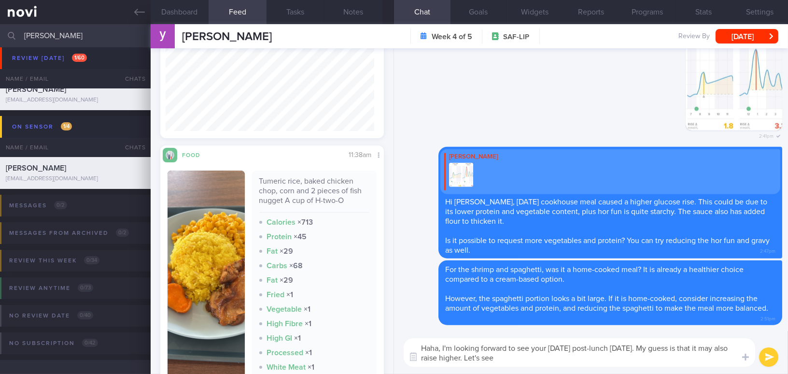
drag, startPoint x: 463, startPoint y: 359, endPoint x: 497, endPoint y: 359, distance: 33.8
click at [497, 359] on textarea "Haha, I'm looking forward to see your today's post-lunch today. My guess is tha…" at bounding box center [579, 352] width 351 height 28
drag, startPoint x: 438, startPoint y: 343, endPoint x: 412, endPoint y: 336, distance: 27.5
click at [422, 343] on textarea "Haha, I'm looking forward to see your today's post-lunch today. My guess is tha…" at bounding box center [579, 352] width 351 height 28
drag, startPoint x: 474, startPoint y: 356, endPoint x: 362, endPoint y: 322, distance: 117.4
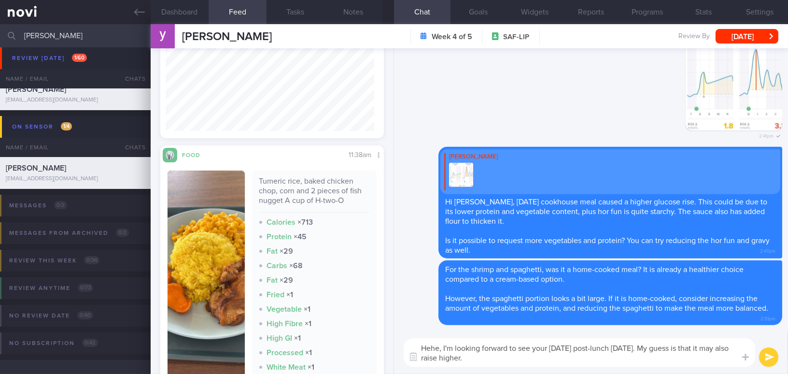
click at [362, 322] on div "Dashboard Feed 14 Tasks Notes Chat Goals Widgets Reports Programs Stats Setting…" at bounding box center [469, 198] width 637 height 349
click at [477, 365] on textarea "Hehe, I'm looking forward to see your today's post-lunch today. My guess is tha…" at bounding box center [579, 352] width 351 height 28
drag, startPoint x: 477, startPoint y: 362, endPoint x: 387, endPoint y: 336, distance: 93.8
click at [387, 336] on div "Dashboard Feed 14 Tasks Notes Chat Goals Widgets Reports Programs Stats Setting…" at bounding box center [469, 198] width 637 height 349
paste textarea "I’m curious to see your post-lunch reading today. My guess is that it might be …"
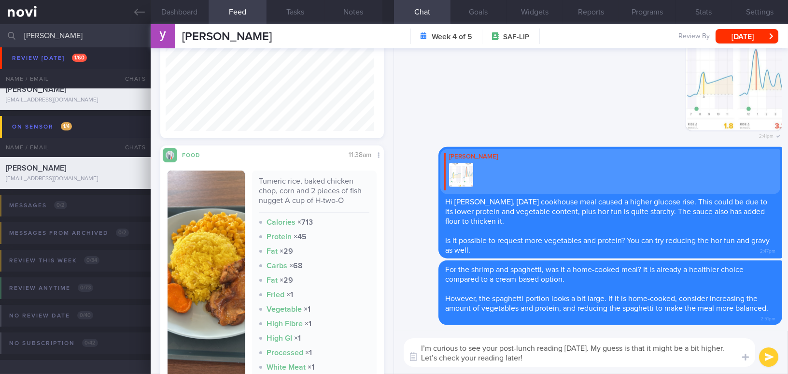
type textarea "I’m curious to see your post-lunch reading today. My guess is that it might be …"
click at [765, 356] on button "submit" at bounding box center [768, 356] width 19 height 19
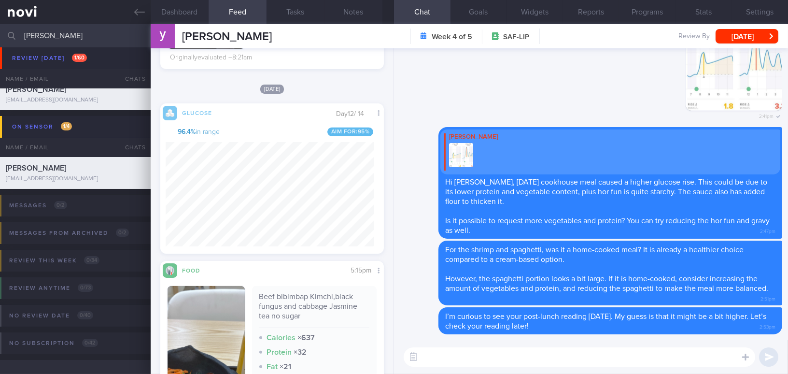
scroll to position [883, 0]
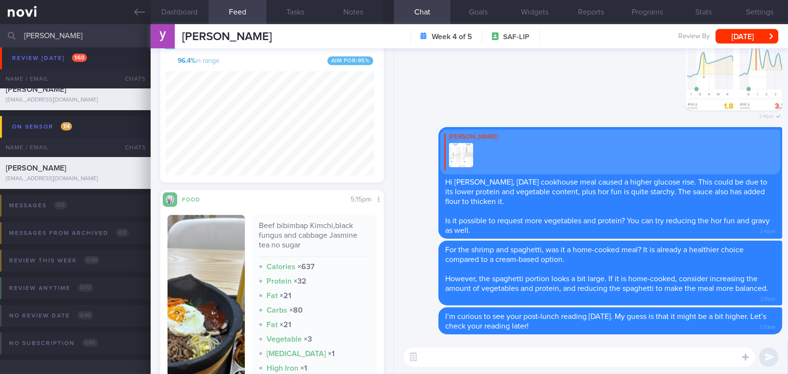
click at [539, 359] on textarea at bounding box center [579, 356] width 351 height 19
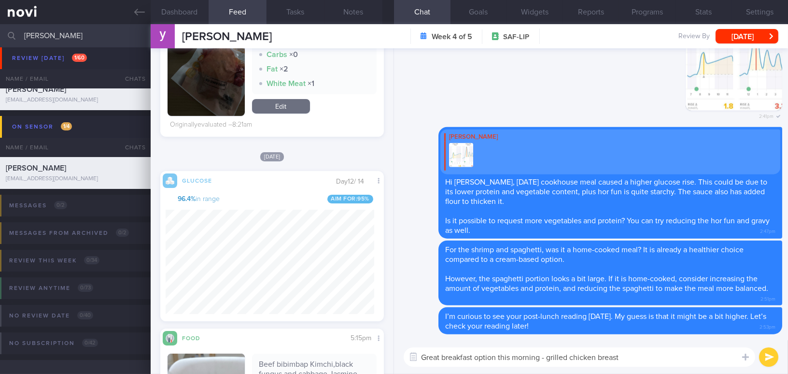
scroll to position [620, 0]
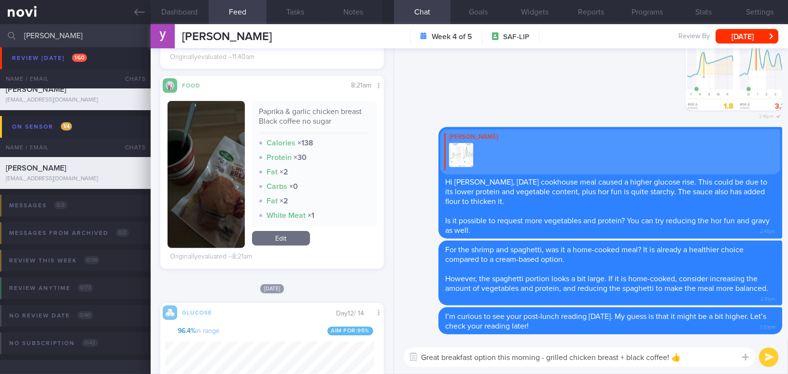
type textarea "Great breakfast option this morning - grilled chicken breast + black coffee! 👍"
click at [768, 359] on button "submit" at bounding box center [768, 356] width 19 height 19
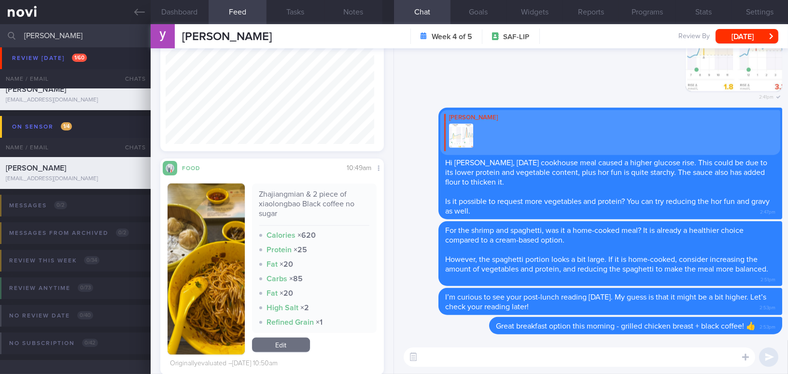
scroll to position [2595, 0]
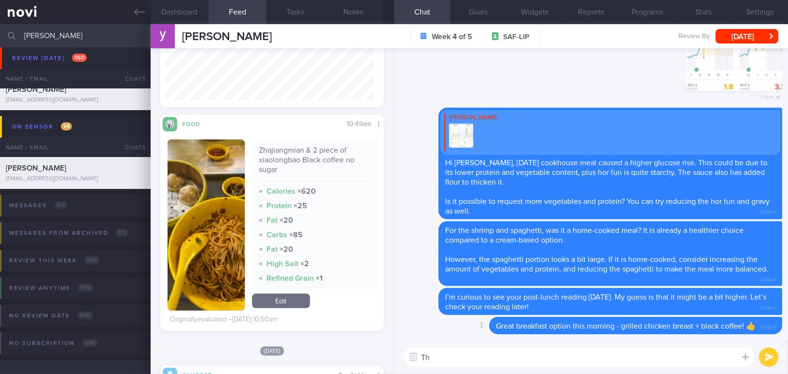
type textarea "T"
type textarea "The zhajiangmian tends to be higher"
click at [234, 251] on button "button" at bounding box center [206, 225] width 77 height 171
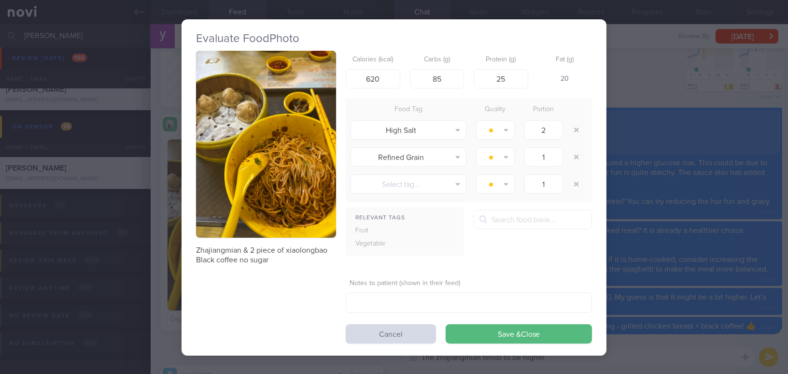
click at [671, 307] on div "Evaluate Food Photo Zhajiangmian & 2 piece of xiaolongbao Black coffee no sugar…" at bounding box center [394, 187] width 788 height 374
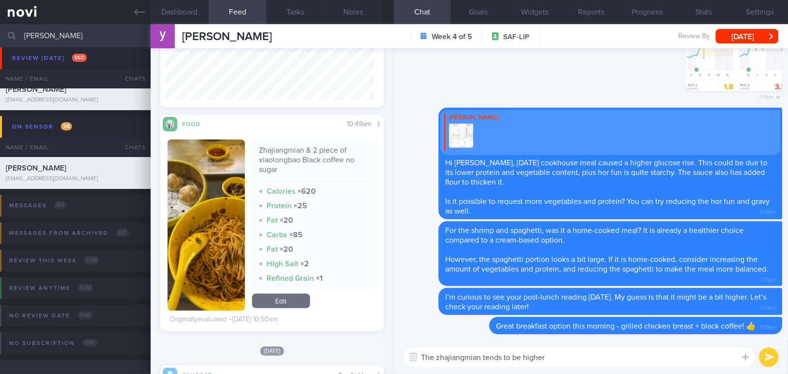
drag, startPoint x: 480, startPoint y: 355, endPoint x: 630, endPoint y: 357, distance: 150.1
click at [630, 357] on textarea "The zhajiangmian tends to be higher" at bounding box center [579, 356] width 351 height 19
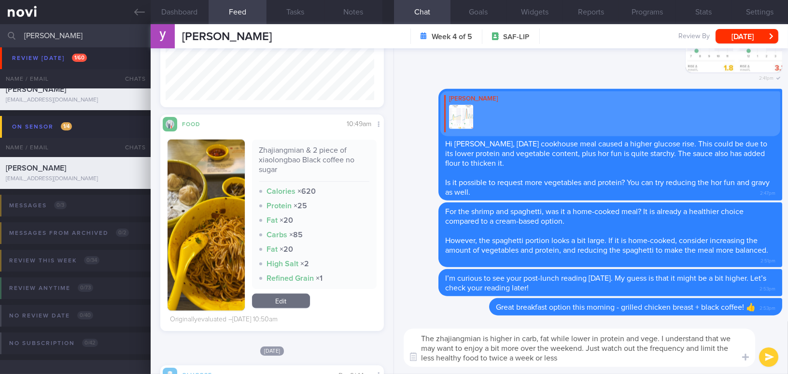
type textarea "The zhajiangmian is higher in carb, fat while lower in protein and vege. I unde…"
drag, startPoint x: 572, startPoint y: 362, endPoint x: 383, endPoint y: 337, distance: 190.3
click at [383, 337] on div "Dashboard Feed 14 Tasks Notes Chat Goals Widgets Reports Programs Stats Setting…" at bounding box center [469, 198] width 637 height 349
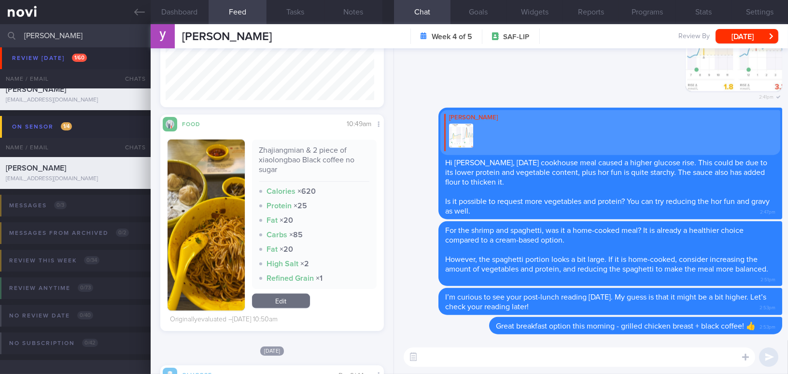
paste textarea "Zhajiangmian is higher in carbs and fat, while lower in protein and vegetables.…"
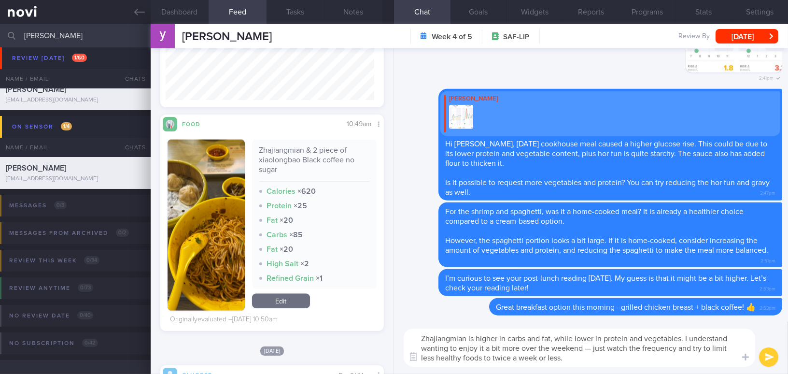
click at [635, 360] on textarea "Zhajiangmian is higher in carbs and fat, while lower in protein and vegetables.…" at bounding box center [579, 347] width 351 height 38
drag, startPoint x: 685, startPoint y: 338, endPoint x: 699, endPoint y: 360, distance: 26.0
click at [699, 360] on textarea "Zhajiangmian is higher in carbs and fat, while lower in protein and vegetables.…" at bounding box center [579, 347] width 351 height 38
paste textarea "t’s okay to enjoy it a bit more on weekends, but try to keep"
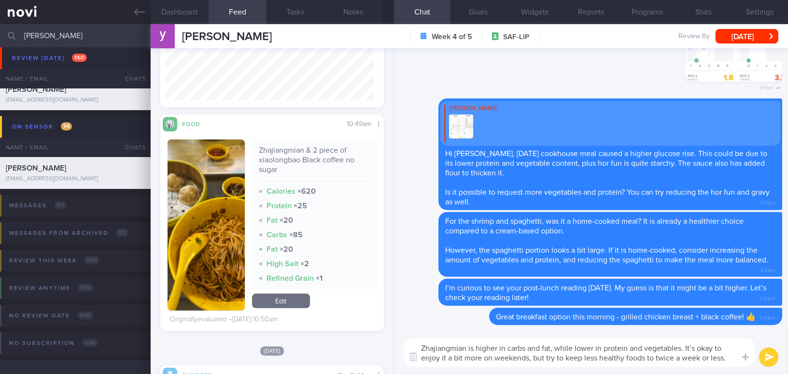
click at [693, 347] on textarea "Zhajiangmian is higher in carbs and fat, while lower in protein and vegetables.…" at bounding box center [579, 352] width 351 height 28
drag, startPoint x: 530, startPoint y: 356, endPoint x: 440, endPoint y: 355, distance: 89.3
click at [440, 355] on textarea "Zhajiangmian is higher in carbs and fat, while lower in protein and vegetables.…" at bounding box center [579, 352] width 351 height 28
drag, startPoint x: 508, startPoint y: 356, endPoint x: 543, endPoint y: 356, distance: 34.3
click at [543, 356] on textarea "Zhajiangmian is higher in carbs and fat, while lower in protein and vegetables.…" at bounding box center [579, 352] width 351 height 28
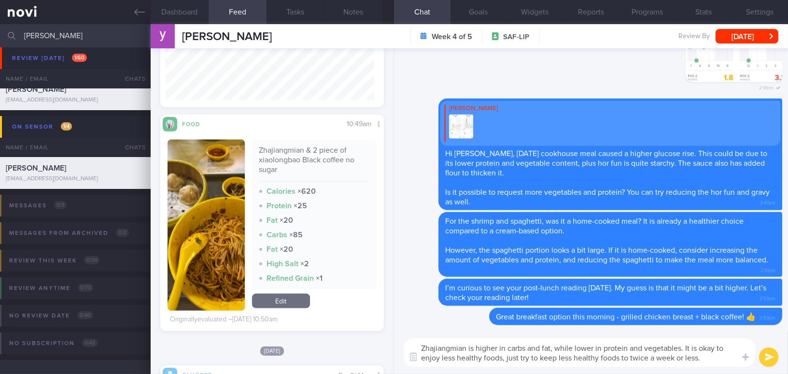
drag, startPoint x: 558, startPoint y: 358, endPoint x: 628, endPoint y: 356, distance: 70.5
click at [628, 356] on textarea "Zhajiangmian is higher in carbs and fat, while lower in protein and vegetables.…" at bounding box center [579, 352] width 351 height 28
type textarea "Zhajiangmian is higher in carbs and fat, while lower in protein and vegetables.…"
click at [683, 358] on textarea "Zhajiangmian is higher in carbs and fat, while lower in protein and vegetables.…" at bounding box center [579, 352] width 351 height 28
drag, startPoint x: 674, startPoint y: 361, endPoint x: 405, endPoint y: 340, distance: 269.2
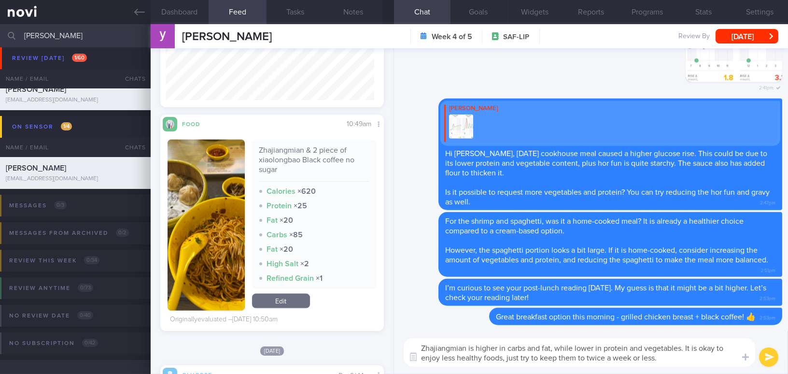
click at [405, 340] on div "Zhajiangmian is higher in carbs and fat, while lower in protein and vegetables.…" at bounding box center [579, 352] width 351 height 28
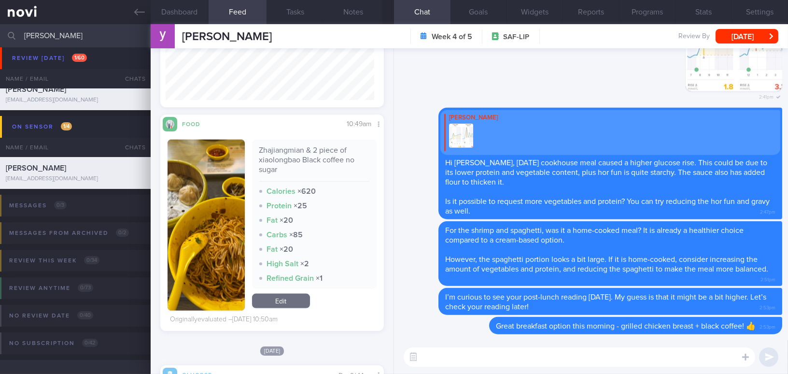
click at [202, 220] on button "button" at bounding box center [206, 225] width 77 height 171
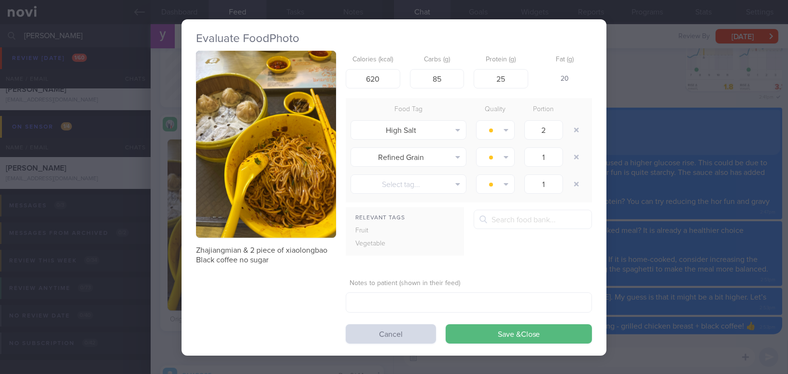
click at [746, 359] on div "Evaluate Food Photo Zhajiangmian & 2 piece of xiaolongbao Black coffee no sugar…" at bounding box center [394, 187] width 788 height 374
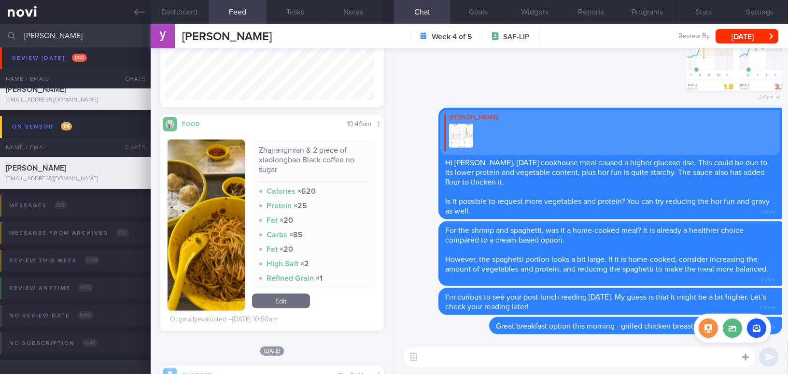
click at [742, 356] on icon at bounding box center [745, 356] width 7 height 9
click at [729, 324] on label at bounding box center [732, 327] width 19 height 19
click at [0, 0] on input "file" at bounding box center [0, 0] width 0 height 0
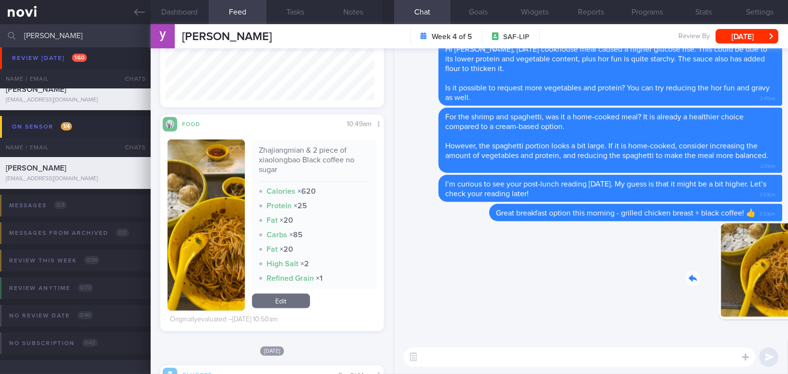
drag, startPoint x: 723, startPoint y: 285, endPoint x: 773, endPoint y: 292, distance: 50.2
click at [773, 292] on div "Delete 3:26pm" at bounding box center [714, 279] width 135 height 112
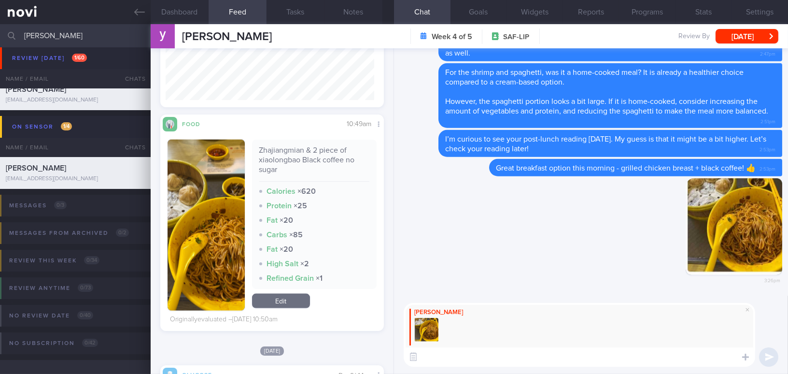
click at [474, 358] on textarea at bounding box center [579, 356] width 351 height 19
paste textarea "Zhajiangmian is higher in carbs and fat, while lower in protein and vegetables."
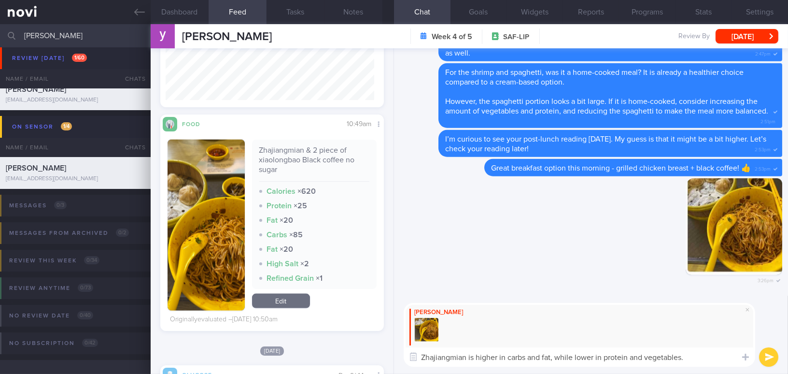
click at [553, 357] on textarea "Zhajiangmian is higher in carbs and fat, while lower in protein and vegetables." at bounding box center [579, 356] width 351 height 19
click at [684, 357] on textarea "Zhajiangmian is higher in carbs and fat while lower in protein and vegetables." at bounding box center [579, 356] width 351 height 19
paste textarea "It’s okay to enjoy it a bit more on weekends, but try to keep less healthy food…"
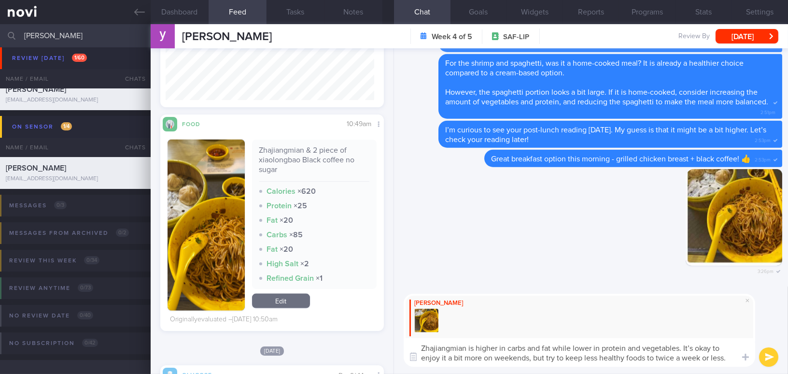
click at [692, 346] on textarea "Zhajiangmian is higher in carbs and fat while lower in protein and vegetables. …" at bounding box center [579, 352] width 351 height 28
drag, startPoint x: 420, startPoint y: 358, endPoint x: 490, endPoint y: 358, distance: 70.0
click at [485, 358] on div "Attach media Chat Templates Admin [MEDICAL_DATA] Weight Nutrition Physical Acti…" at bounding box center [591, 329] width 394 height 87
drag, startPoint x: 530, startPoint y: 358, endPoint x: 420, endPoint y: 357, distance: 109.1
click at [420, 357] on div "Attach media Chat Templates Admin CGM Weight Nutrition Physical Activity Infogr…" at bounding box center [591, 329] width 394 height 87
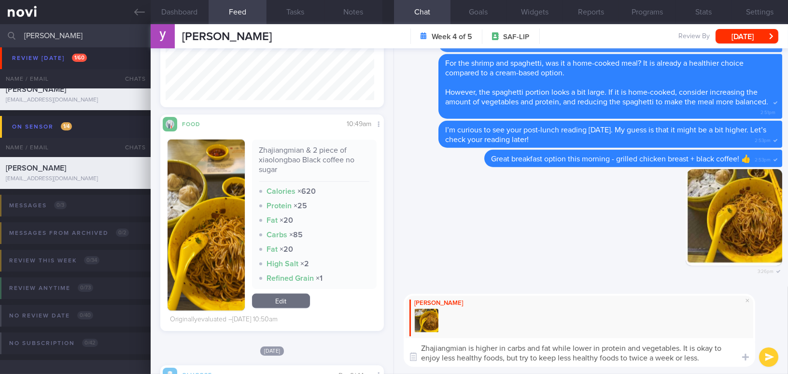
drag, startPoint x: 507, startPoint y: 359, endPoint x: 526, endPoint y: 357, distance: 19.4
click at [526, 357] on textarea "Zhajiangmian is higher in carbs and fat while lower in protein and vegetables. …" at bounding box center [579, 352] width 351 height 28
drag, startPoint x: 559, startPoint y: 355, endPoint x: 618, endPoint y: 354, distance: 59.4
click at [618, 354] on textarea "Zhajiangmian is higher in carbs and fat while lower in protein and vegetables. …" at bounding box center [579, 352] width 351 height 28
click at [681, 363] on textarea "Zhajiangmian is higher in carbs and fat while lower in protein and vegetables. …" at bounding box center [579, 352] width 351 height 28
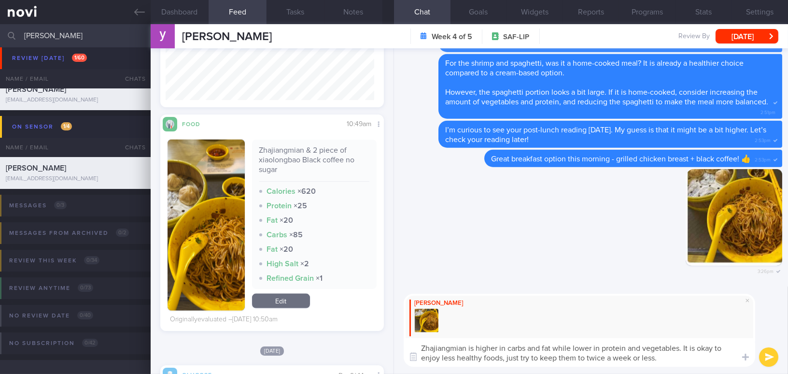
type textarea "Zhajiangmian is higher in carbs and fat while lower in protein and vegetables. …"
click at [767, 363] on button "submit" at bounding box center [768, 356] width 19 height 19
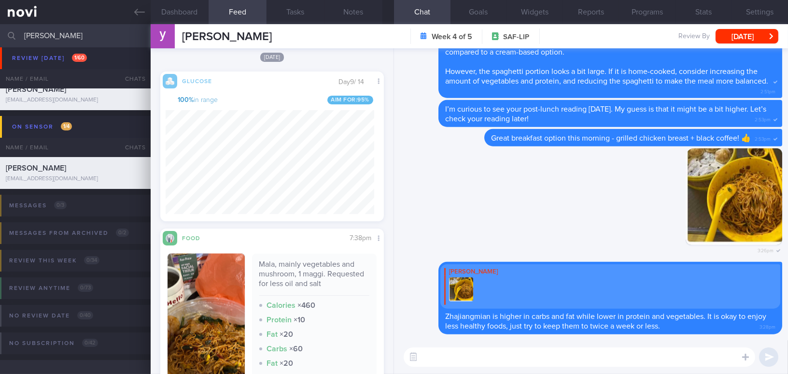
scroll to position [2990, 0]
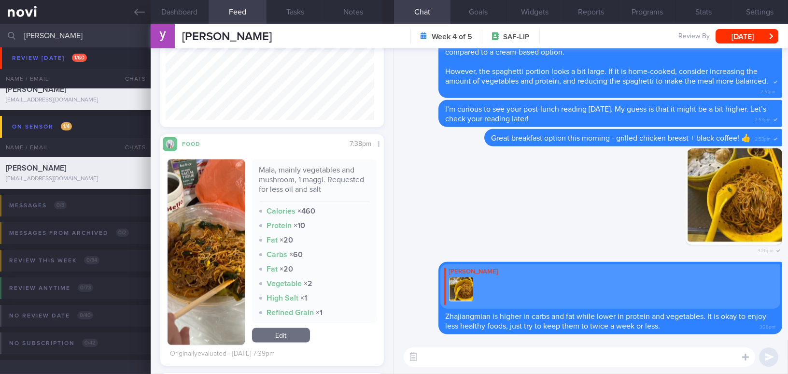
click at [224, 240] on button "button" at bounding box center [206, 251] width 77 height 185
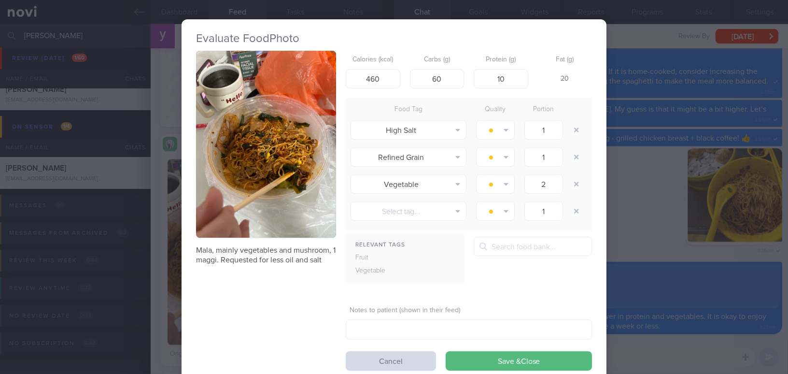
click at [684, 307] on div "Evaluate Food Photo Mala, mainly vegetables and mushroom, 1 maggi. Requested fo…" at bounding box center [394, 187] width 788 height 374
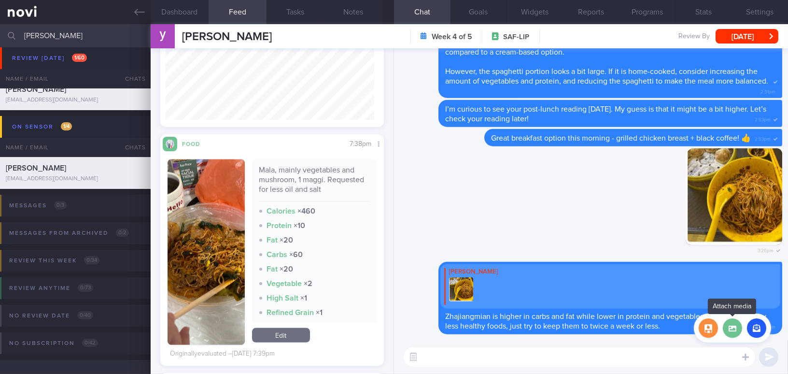
click at [731, 327] on label at bounding box center [732, 327] width 19 height 19
click at [0, 0] on input "file" at bounding box center [0, 0] width 0 height 0
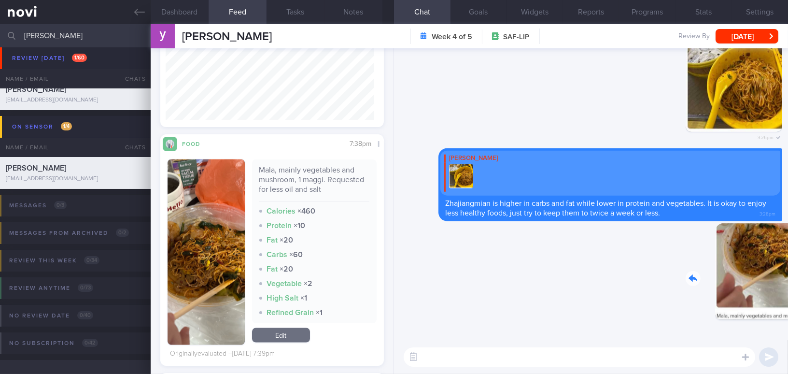
drag, startPoint x: 737, startPoint y: 280, endPoint x: 801, endPoint y: 286, distance: 64.4
click at [787, 286] on html "You are offline! Some functionality will be unavailable Patients New Users Coac…" at bounding box center [394, 187] width 788 height 374
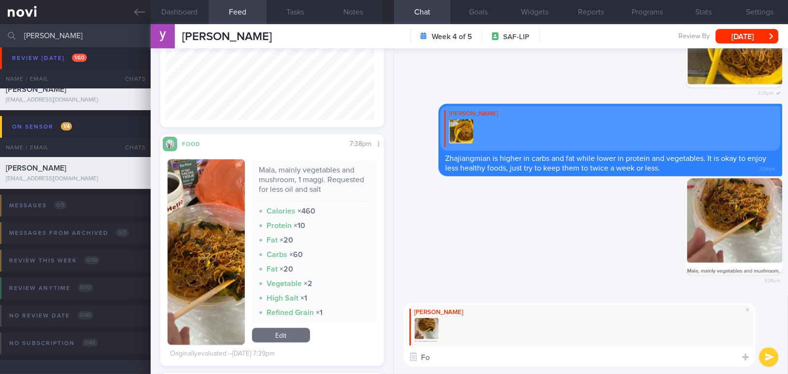
type textarea "F"
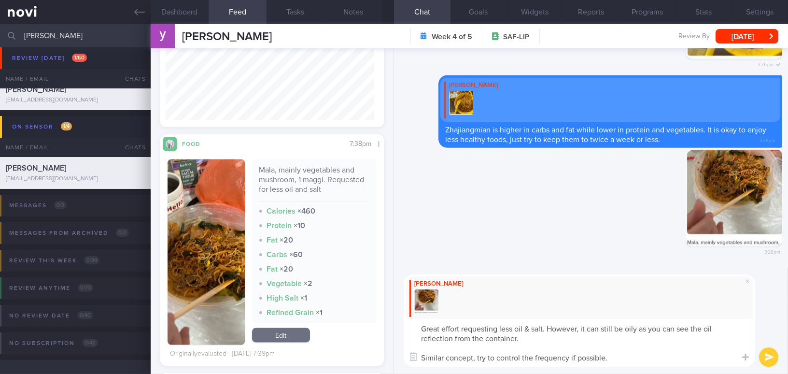
drag, startPoint x: 601, startPoint y: 359, endPoint x: 308, endPoint y: 301, distance: 298.7
click at [308, 301] on div "Dashboard Feed 14 Tasks Notes Chat Goals Widgets Reports Programs Stats Setting…" at bounding box center [469, 198] width 637 height 349
click at [565, 362] on textarea "Great effort requesting less oil & salt. However, it can still be oily as you c…" at bounding box center [579, 343] width 351 height 48
drag, startPoint x: 622, startPoint y: 359, endPoint x: 334, endPoint y: 292, distance: 295.4
click at [334, 292] on div "Dashboard Feed 14 Tasks Notes Chat Goals Widgets Reports Programs Stats Setting…" at bounding box center [469, 198] width 637 height 349
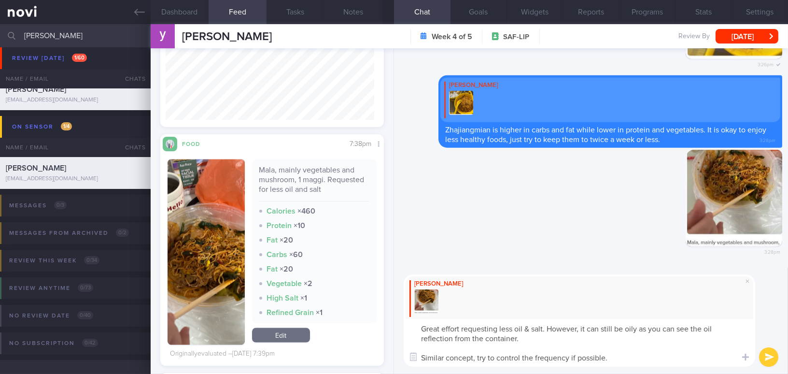
paste textarea "and salt. However, it can still be oily, as you can see from the oil reflection…"
click at [564, 214] on div "Delete 3:28pm" at bounding box center [591, 208] width 382 height 117
click at [518, 358] on textarea "Great effort requesting less oil and salt. However, it can still be oily, as yo…" at bounding box center [579, 343] width 351 height 48
click at [652, 353] on textarea "Great effort requesting less oil and salt. However, it can still be oily, as yo…" at bounding box center [579, 343] width 351 height 48
type textarea "Great effort requesting less oil and salt. However, it can still be oily, as yo…"
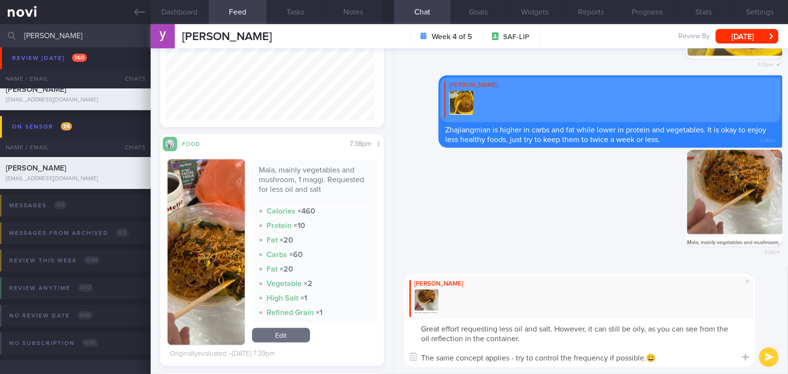
click at [765, 356] on button "submit" at bounding box center [768, 356] width 19 height 19
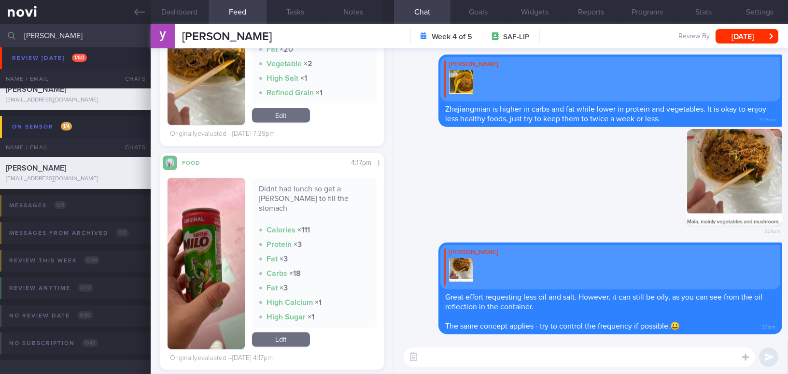
scroll to position [136, 209]
click at [217, 227] on button "button" at bounding box center [206, 263] width 77 height 171
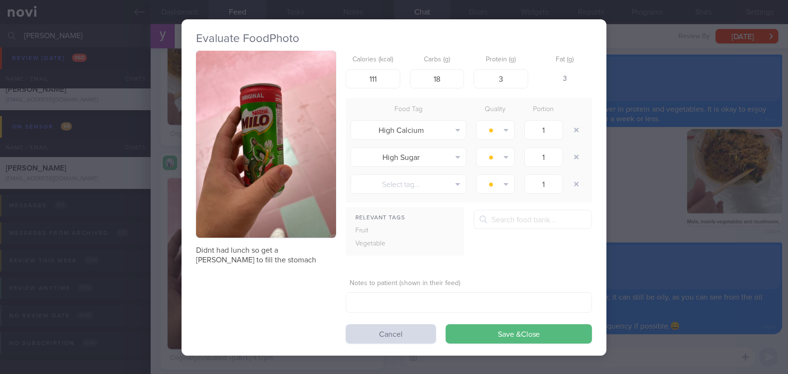
drag, startPoint x: 716, startPoint y: 332, endPoint x: 721, endPoint y: 338, distance: 7.6
click at [716, 332] on div "Evaluate Food Photo Didnt had lunch so get a milo to fill the stomach Calories …" at bounding box center [394, 187] width 788 height 374
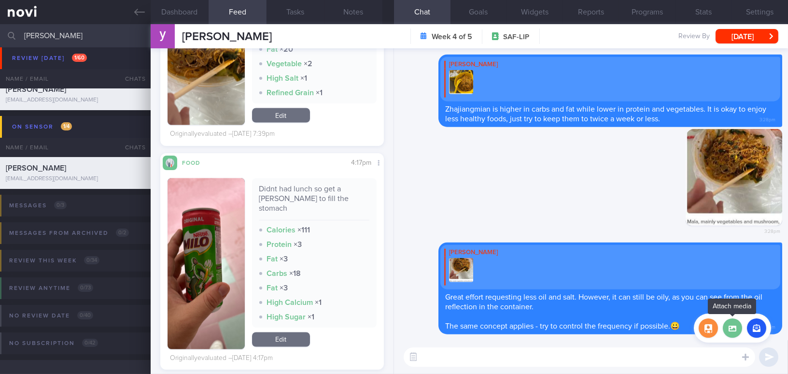
click at [728, 335] on label at bounding box center [732, 327] width 19 height 19
click at [0, 0] on input "file" at bounding box center [0, 0] width 0 height 0
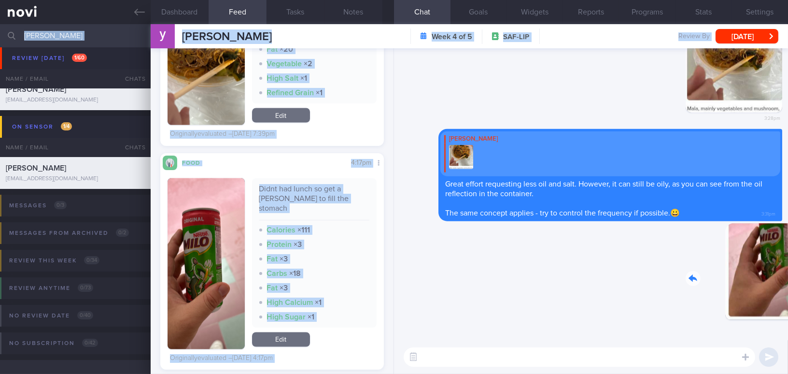
drag, startPoint x: 725, startPoint y: 280, endPoint x: 807, endPoint y: 284, distance: 82.2
click at [787, 284] on html "You are offline! Some functionality will be unavailable Patients New Users Coac…" at bounding box center [394, 187] width 788 height 374
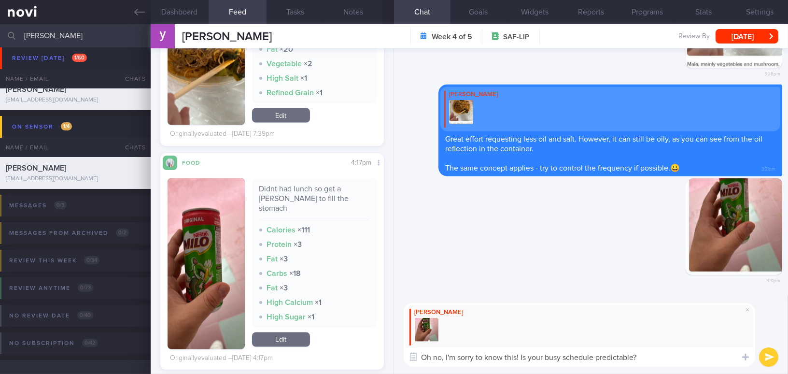
drag, startPoint x: 655, startPoint y: 360, endPoint x: 349, endPoint y: 343, distance: 306.0
click at [349, 343] on div "Dashboard Feed 14 Tasks Notes Chat Goals Widgets Reports Programs Stats Setting…" at bounding box center [469, 198] width 637 height 349
click at [577, 357] on textarea "Oh no, I'm sorry to know this! Is your busy schedule predictable?" at bounding box center [579, 356] width 351 height 19
drag, startPoint x: 631, startPoint y: 357, endPoint x: 382, endPoint y: 333, distance: 250.3
click at [382, 333] on div "Dashboard Feed 14 Tasks Notes Chat Goals Widgets Reports Programs Stats Setting…" at bounding box center [469, 198] width 637 height 349
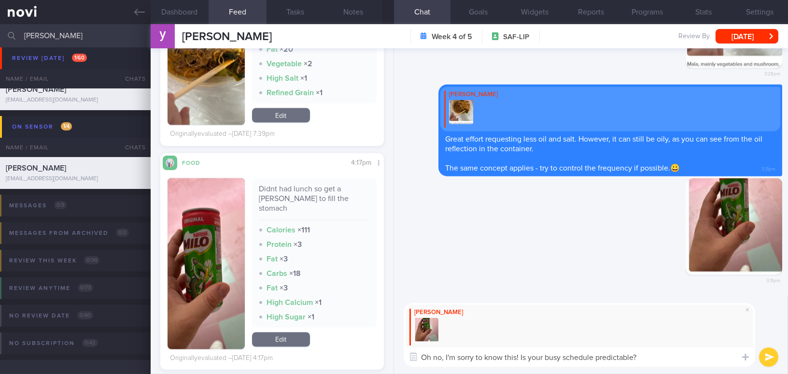
paste textarea "’m sorry to hear that you didn’t have time for lunch"
click at [501, 356] on textarea "Oh no, I’m sorry to hear that you didn’t have time for lunch! Is your busy sche…" at bounding box center [579, 356] width 351 height 19
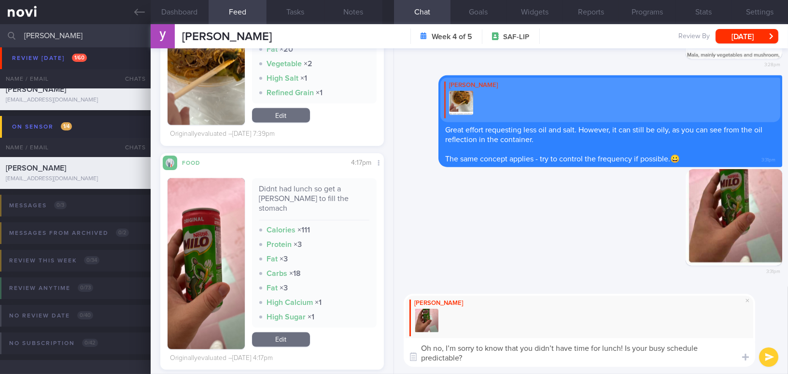
click at [497, 349] on textarea "Oh no, I’m sorry to know that you didn’t have time for lunch! Is your busy sche…" at bounding box center [579, 352] width 351 height 28
drag, startPoint x: 446, startPoint y: 346, endPoint x: 489, endPoint y: 359, distance: 44.8
click at [489, 359] on textarea "Oh no, I’m sorry to know that you didn’t have time for lunch! Is your busy sche…" at bounding box center [579, 352] width 351 height 28
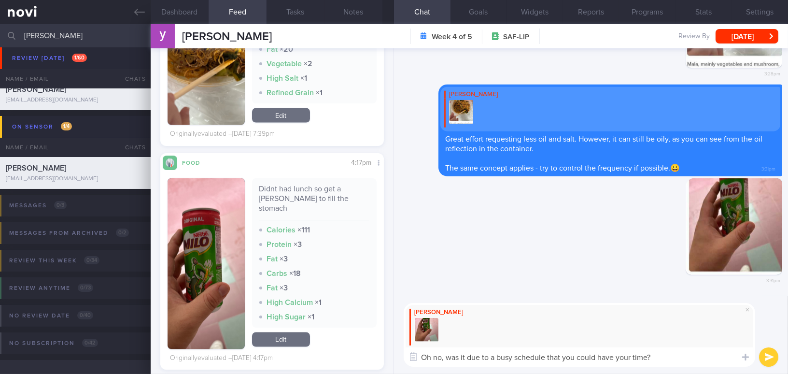
drag, startPoint x: 659, startPoint y: 356, endPoint x: 373, endPoint y: 354, distance: 286.7
click at [373, 354] on div "Dashboard Feed 14 Tasks Notes Chat Goals Widgets Reports Programs Stats Setting…" at bounding box center [469, 198] width 637 height 349
click at [686, 362] on textarea "Oh no, was it due to a busy schedule that you could have your time?" at bounding box center [579, 356] width 351 height 19
drag, startPoint x: 650, startPoint y: 361, endPoint x: 342, endPoint y: 336, distance: 309.0
click at [342, 336] on div "Dashboard Feed 14 Tasks Notes Chat Goals Widgets Reports Programs Stats Setting…" at bounding box center [469, 198] width 637 height 349
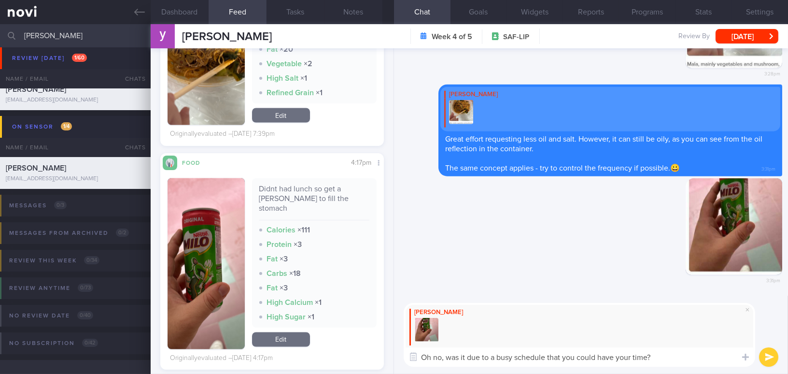
paste textarea "because of a busy schedule that you couldn’t find"
type textarea "Oh no, was it because of a busy schedule that you didn't have time for lunch?"
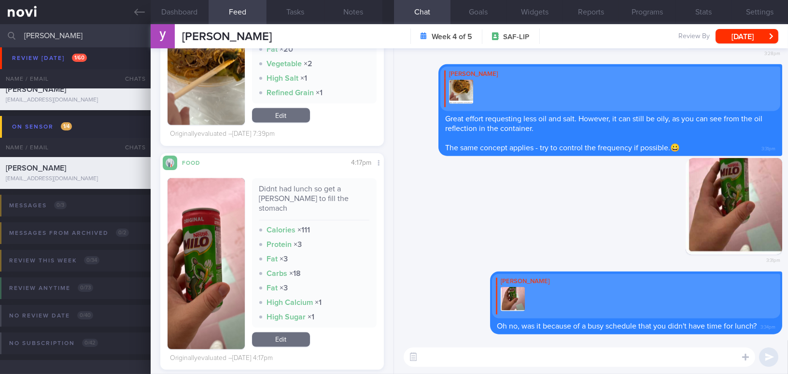
drag, startPoint x: 755, startPoint y: 37, endPoint x: 731, endPoint y: 47, distance: 26.2
click at [755, 35] on button "[DATE]" at bounding box center [746, 36] width 63 height 14
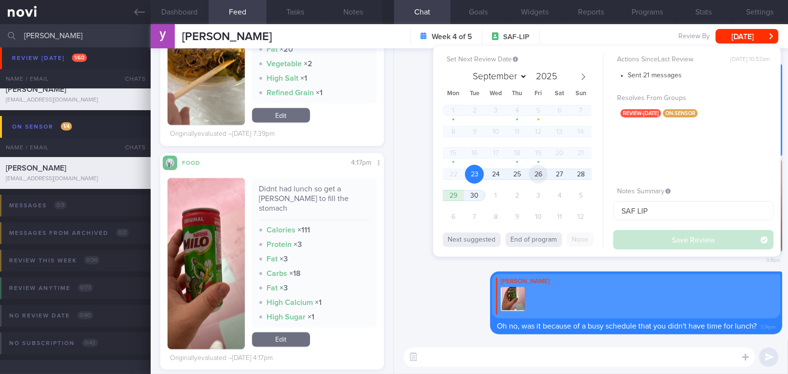
click at [537, 173] on span "26" at bounding box center [538, 174] width 19 height 19
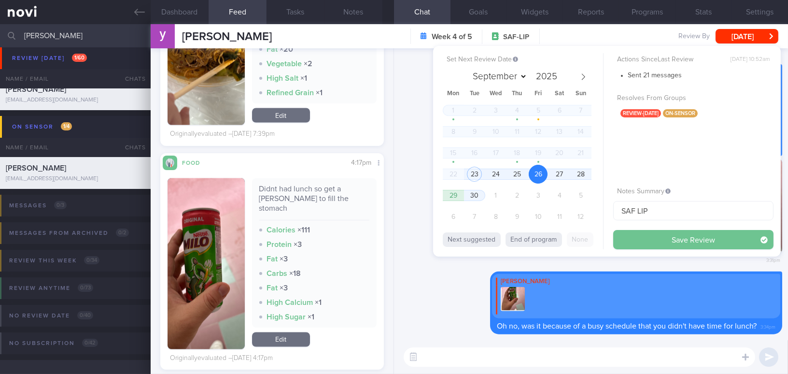
click at [639, 237] on button "Save Review" at bounding box center [693, 239] width 160 height 19
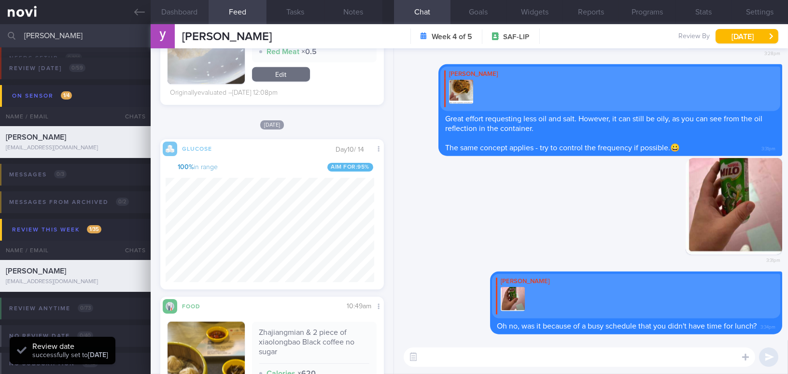
scroll to position [137, 209]
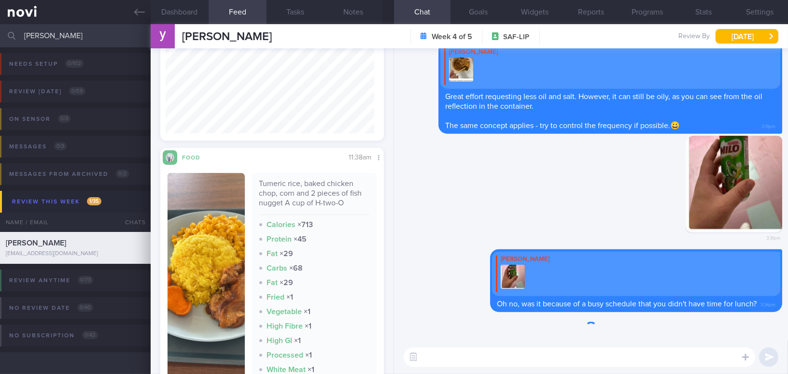
scroll to position [137, 209]
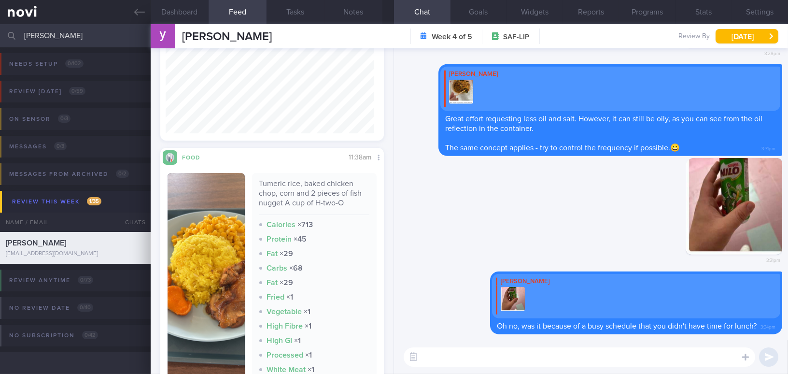
drag, startPoint x: 73, startPoint y: 37, endPoint x: 0, endPoint y: 29, distance: 73.3
click at [0, 29] on input "[PERSON_NAME]" at bounding box center [394, 35] width 788 height 23
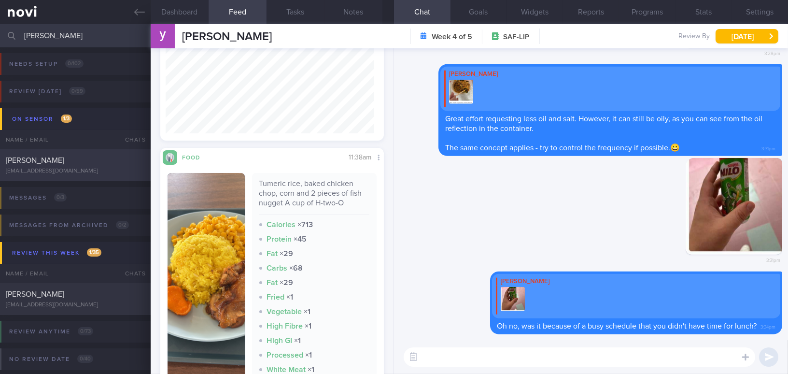
type input "[PERSON_NAME]"
click at [62, 168] on div "[EMAIL_ADDRESS][DOMAIN_NAME]" at bounding box center [75, 171] width 139 height 7
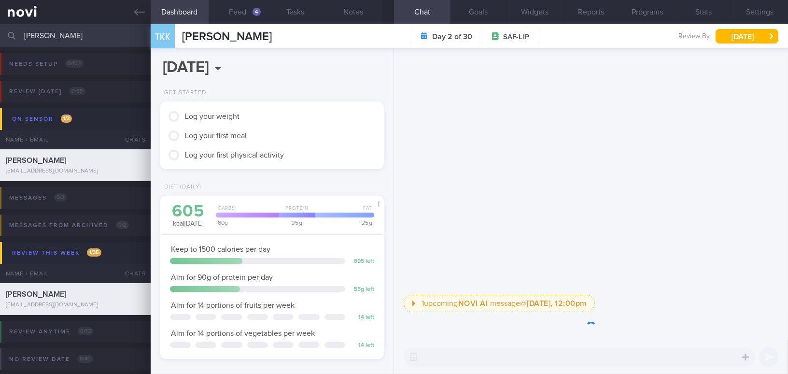
scroll to position [127, 203]
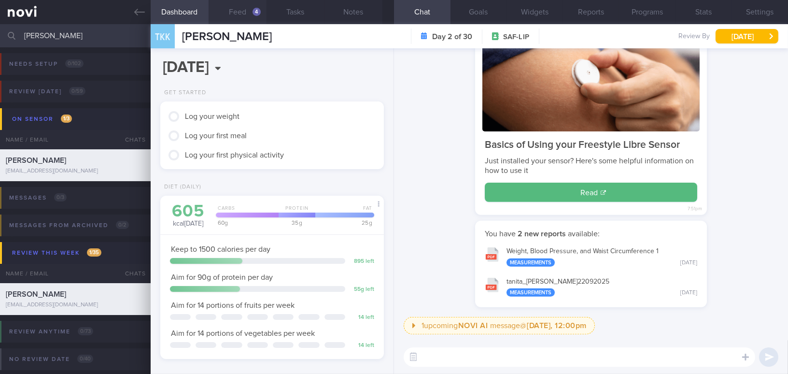
click at [233, 11] on button "Feed 4" at bounding box center [238, 12] width 58 height 24
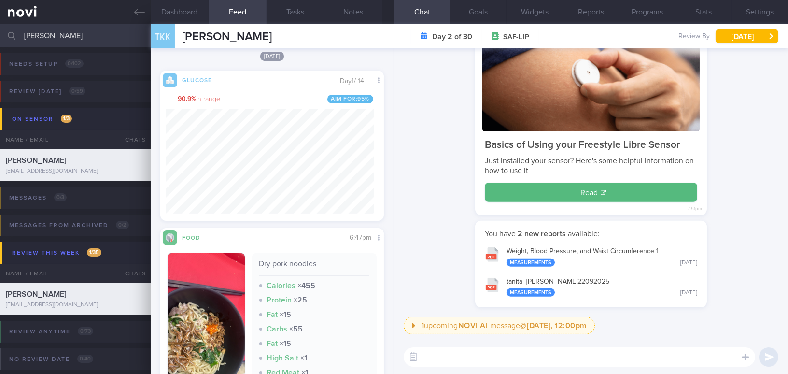
scroll to position [658, 0]
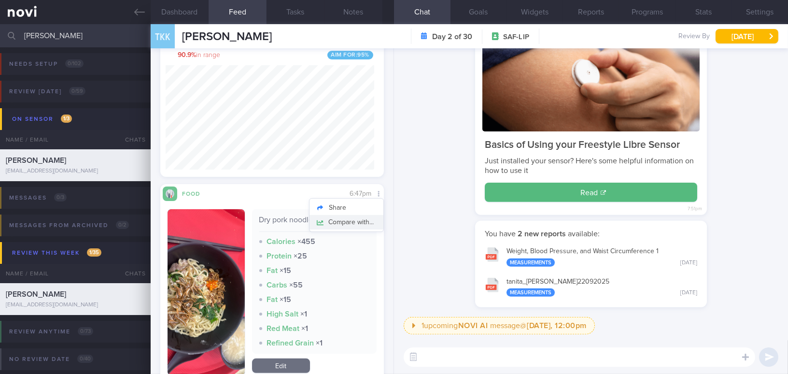
click at [365, 219] on button "Compare with..." at bounding box center [346, 222] width 74 height 14
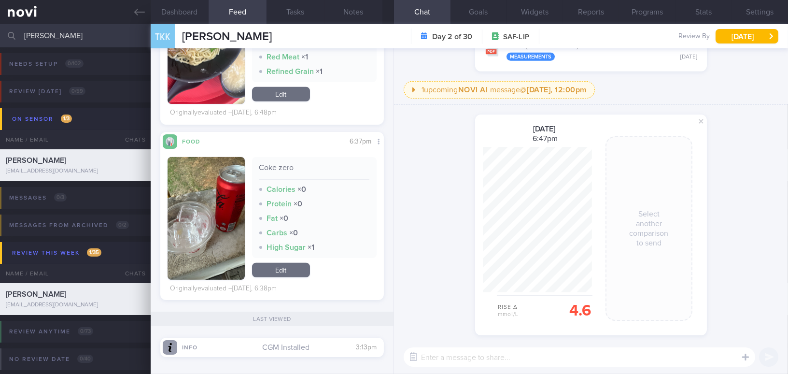
scroll to position [754, 0]
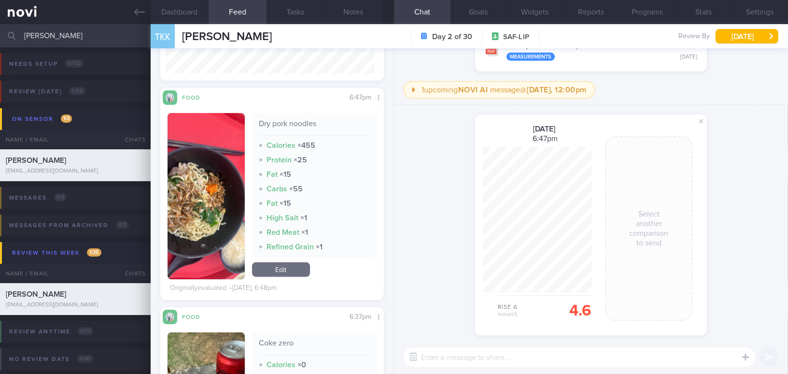
click at [210, 233] on button "button" at bounding box center [206, 196] width 77 height 166
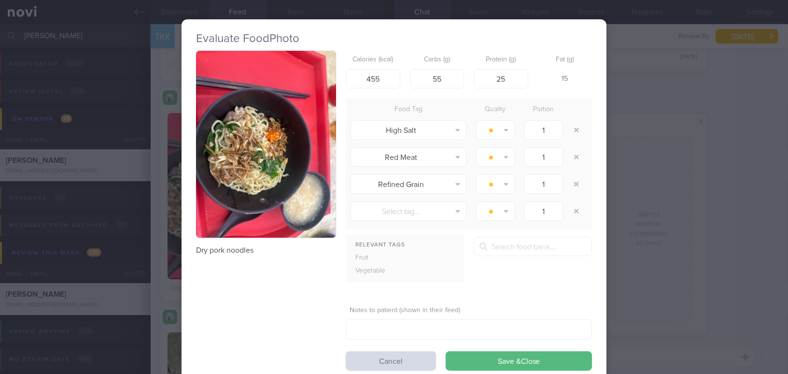
click at [719, 195] on div "Evaluate Food Photo Dry pork noodles Calories (kcal) 455 Carbs (g) 55 Protein (…" at bounding box center [394, 187] width 788 height 374
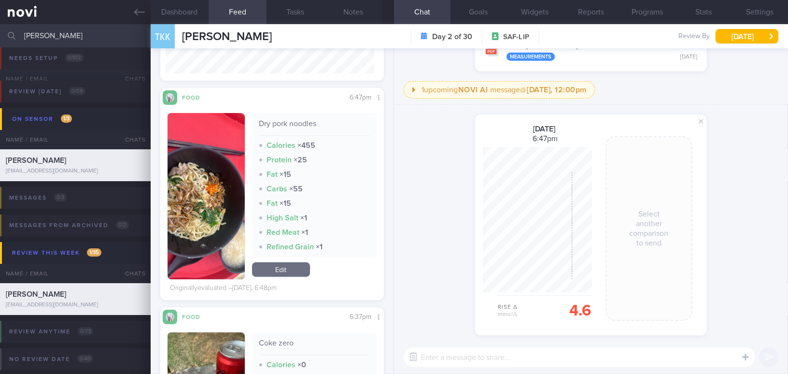
scroll to position [55, 0]
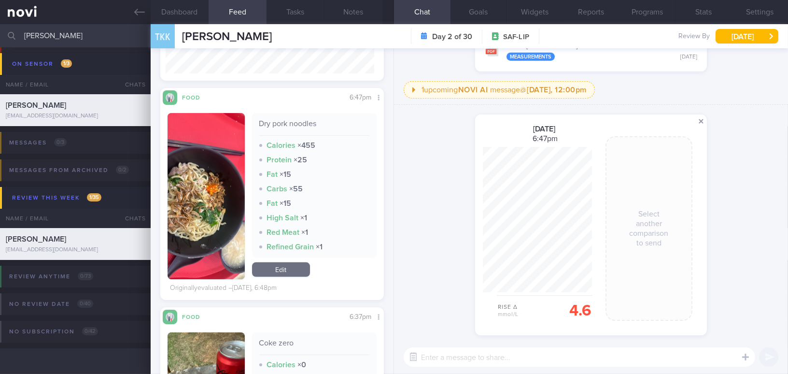
click at [703, 124] on span at bounding box center [701, 121] width 12 height 12
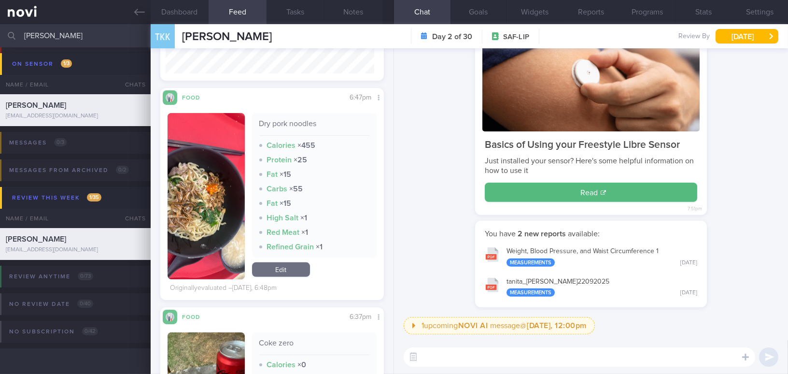
click at [213, 207] on button "button" at bounding box center [206, 196] width 77 height 166
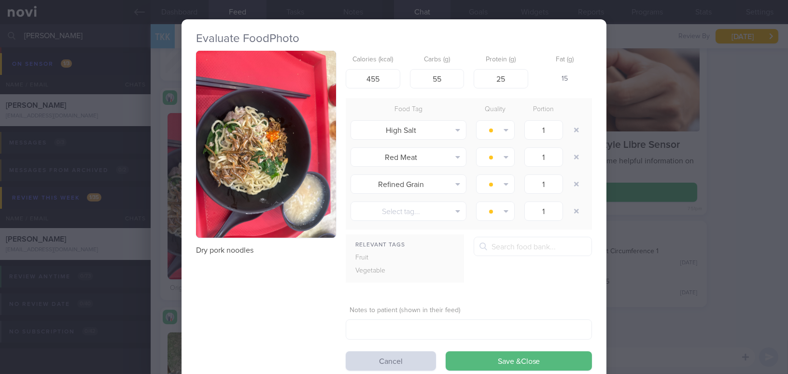
click at [253, 195] on button "button" at bounding box center [266, 144] width 140 height 187
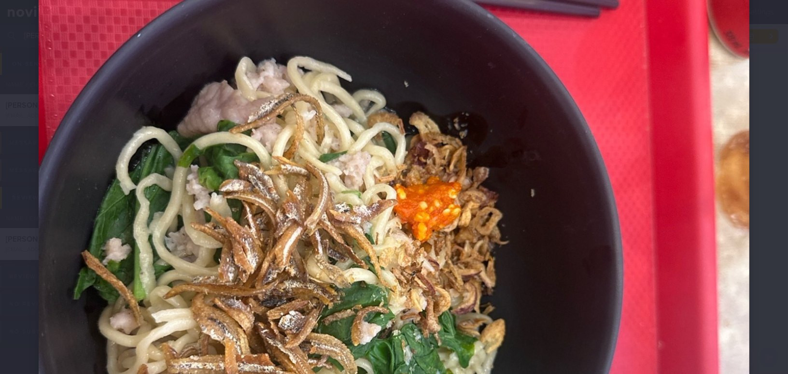
scroll to position [395, 0]
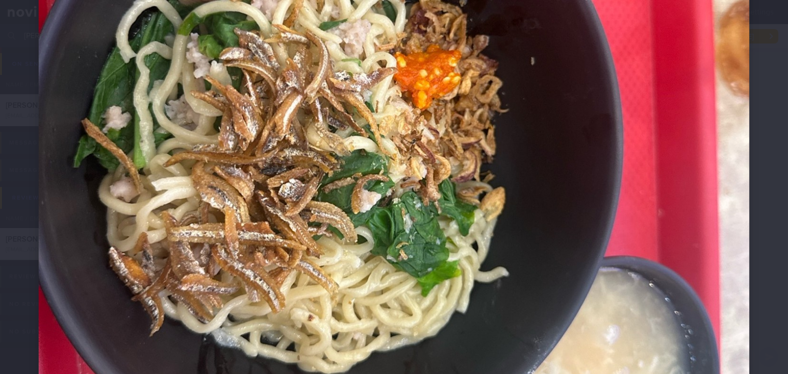
click at [353, 196] on img at bounding box center [394, 118] width 711 height 948
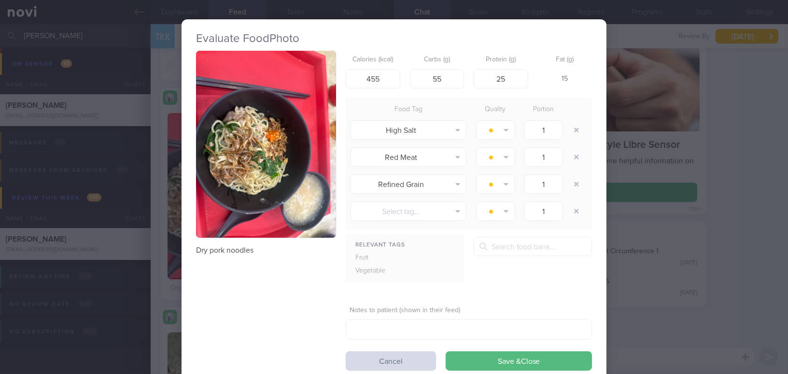
click at [682, 321] on div "Evaluate Food Photo Dry pork noodles Calories (kcal) 455 Carbs (g) 55 Protein (…" at bounding box center [394, 187] width 788 height 374
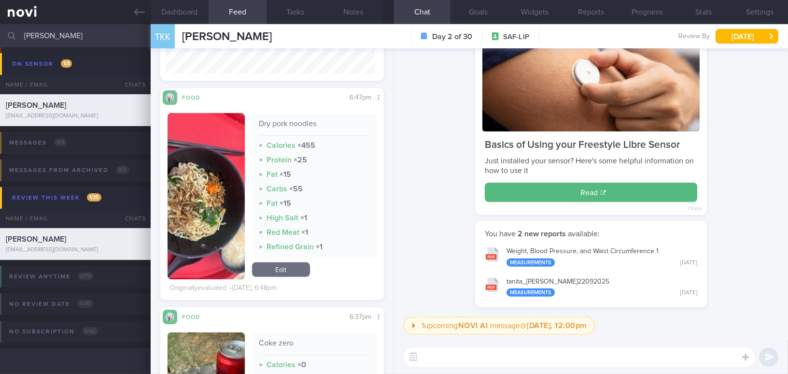
click at [469, 359] on textarea at bounding box center [579, 356] width 351 height 19
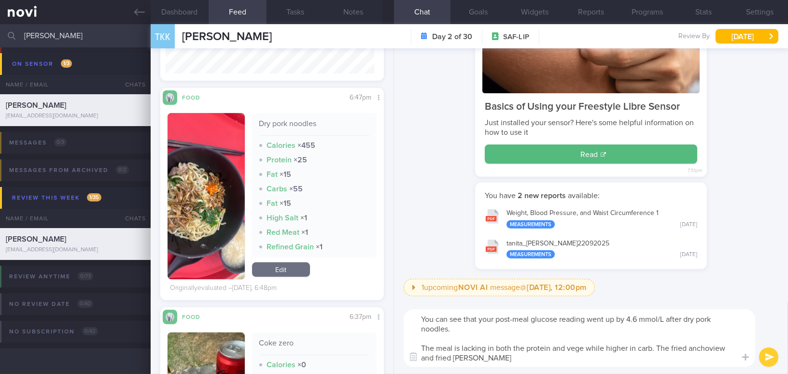
type textarea "You can see that your post-meal glucose reading went up by 4.6 mmol/L after dry…"
drag, startPoint x: 479, startPoint y: 365, endPoint x: 399, endPoint y: 315, distance: 94.8
click at [399, 315] on div "You can see that your post-meal glucose reading went up by 4.6 mmol/L after dry…" at bounding box center [591, 338] width 394 height 72
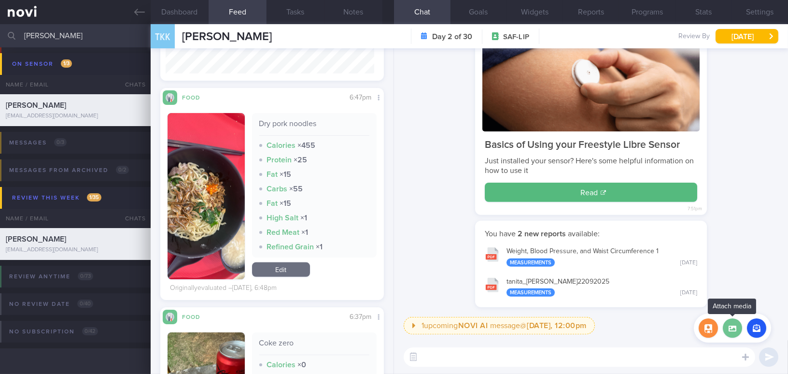
click at [733, 328] on label at bounding box center [732, 327] width 19 height 19
click at [0, 0] on input "file" at bounding box center [0, 0] width 0 height 0
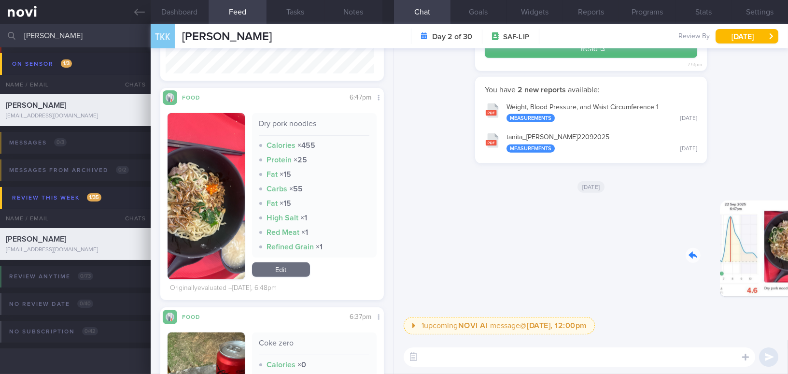
drag, startPoint x: 718, startPoint y: 258, endPoint x: 770, endPoint y: 258, distance: 52.1
click at [770, 258] on div "Delete 4:03pm" at bounding box center [714, 256] width 135 height 112
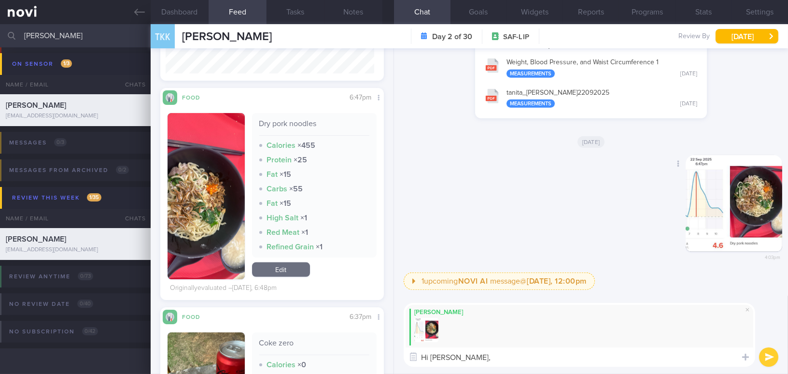
paste textarea "Your post-meal glucose went up by 4.6 mmol/L after dry pork noodles. The meal w…"
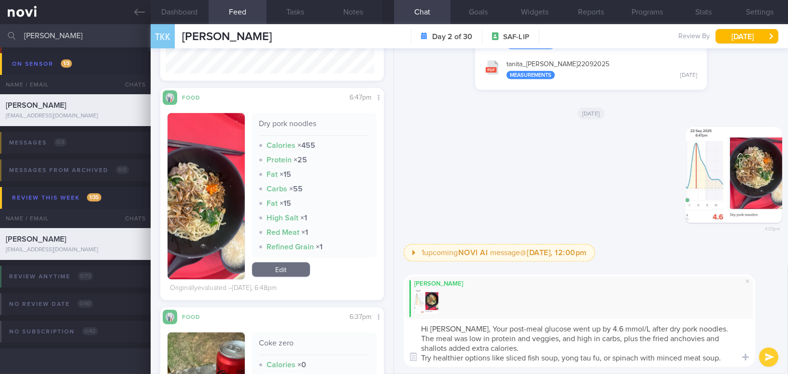
click at [462, 325] on textarea "Hi [PERSON_NAME], Your post-meal glucose went up by 4.6 mmol/L after dry pork n…" at bounding box center [579, 343] width 351 height 48
click at [538, 328] on textarea "Hi [PERSON_NAME], your post-meal glucose went up by 4.6 mmol/L after dry pork n…" at bounding box center [579, 343] width 351 height 48
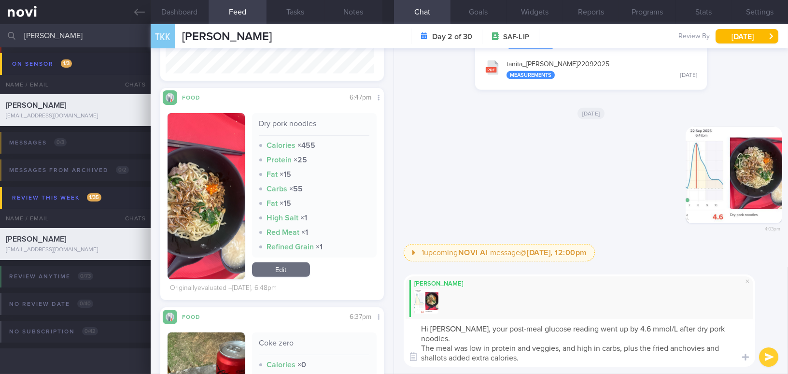
drag, startPoint x: 653, startPoint y: 338, endPoint x: 621, endPoint y: 338, distance: 31.9
click at [621, 338] on textarea "Hi Mr Teo, your post-meal glucose reading went up by 4.6 mmol/L after dry pork …" at bounding box center [579, 343] width 351 height 48
click at [421, 348] on textarea "Hi Mr Teo, your post-meal glucose reading went up by 4.6 mmol/L after dry pork …" at bounding box center [579, 343] width 351 height 48
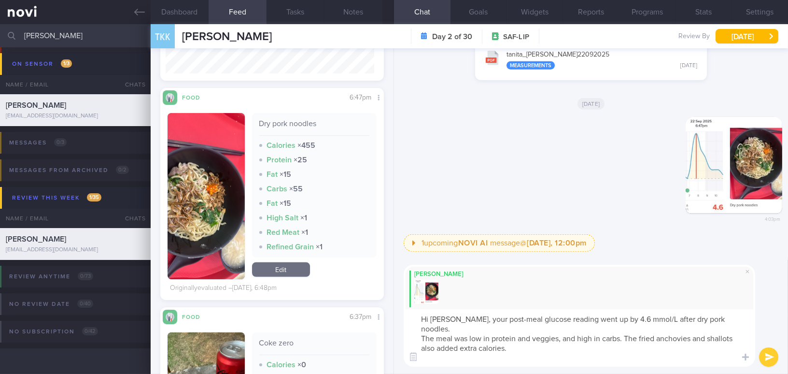
drag, startPoint x: 433, startPoint y: 354, endPoint x: 500, endPoint y: 252, distance: 121.6
click at [433, 354] on textarea "Hi Mr Teo, your post-meal glucose reading went up by 4.6 mmol/L after dry pork …" at bounding box center [579, 337] width 351 height 57
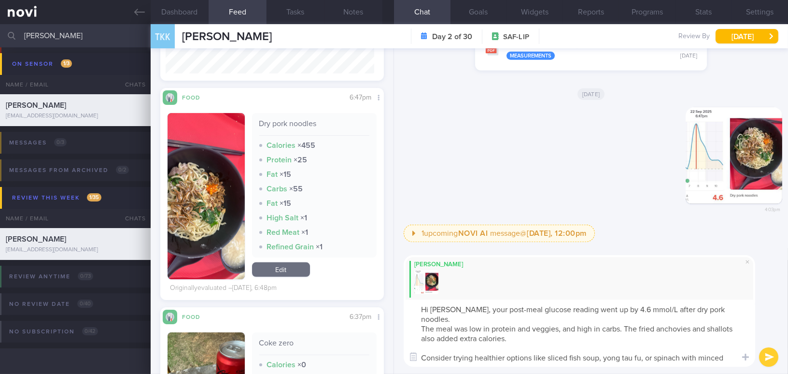
click at [643, 348] on textarea "Hi Mr Teo, your post-meal glucose reading went up by 4.6 mmol/L after dry pork …" at bounding box center [579, 332] width 351 height 67
click at [631, 358] on textarea "Hi Mr Teo, your post-meal glucose reading went up by 4.6 mmol/L after dry pork …" at bounding box center [579, 332] width 351 height 67
type textarea "Hi Mr Teo, your post-meal glucose reading went up by 4.6 mmol/L after dry pork …"
click at [767, 359] on button "submit" at bounding box center [768, 356] width 19 height 19
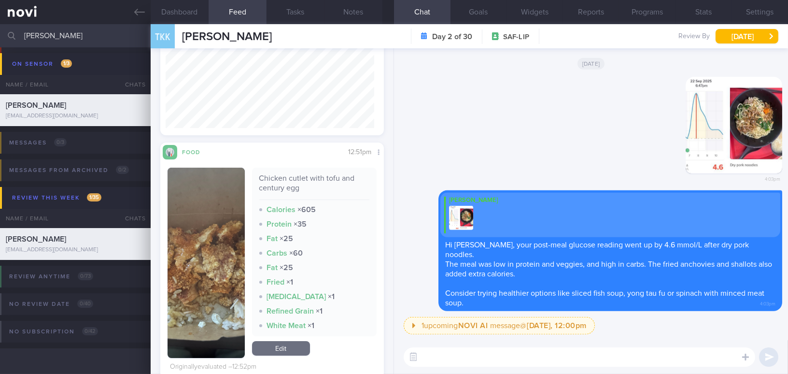
scroll to position [271, 0]
click at [455, 357] on textarea at bounding box center [579, 356] width 351 height 19
type textarea "A"
click at [213, 214] on img "button" at bounding box center [206, 263] width 77 height 190
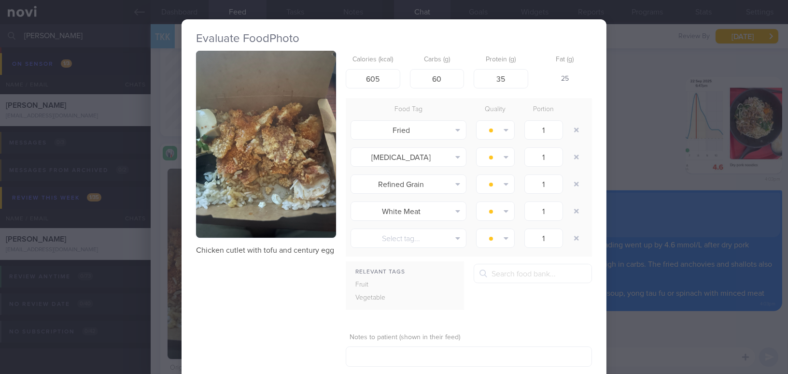
click at [691, 333] on div "Evaluate Food Photo Chicken cutlet with tofu and century egg Calories (kcal) 60…" at bounding box center [394, 187] width 788 height 374
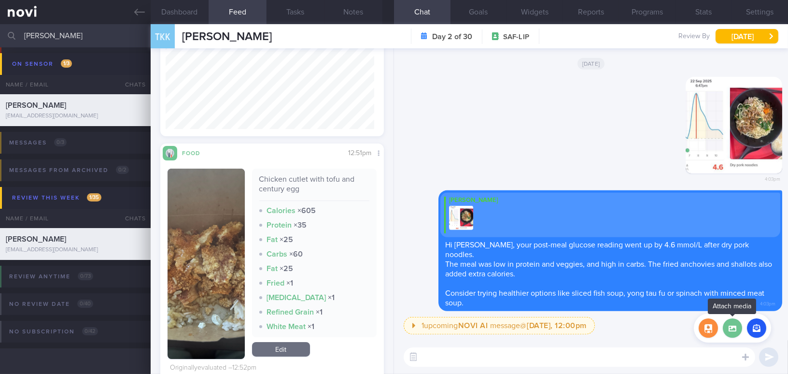
click at [732, 331] on label at bounding box center [732, 327] width 19 height 19
click at [0, 0] on input "file" at bounding box center [0, 0] width 0 height 0
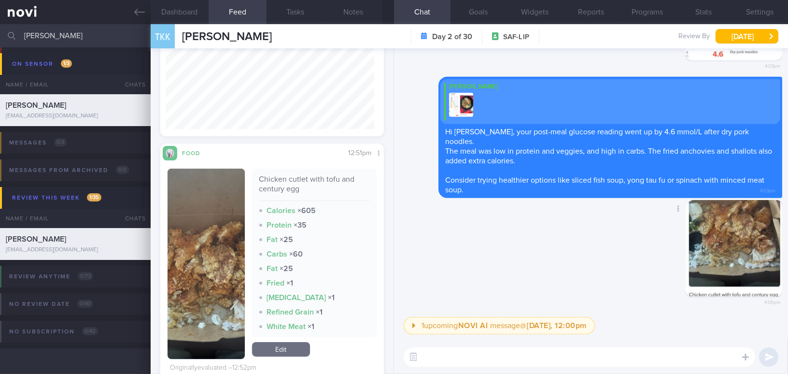
click at [720, 265] on button "button" at bounding box center [733, 248] width 97 height 97
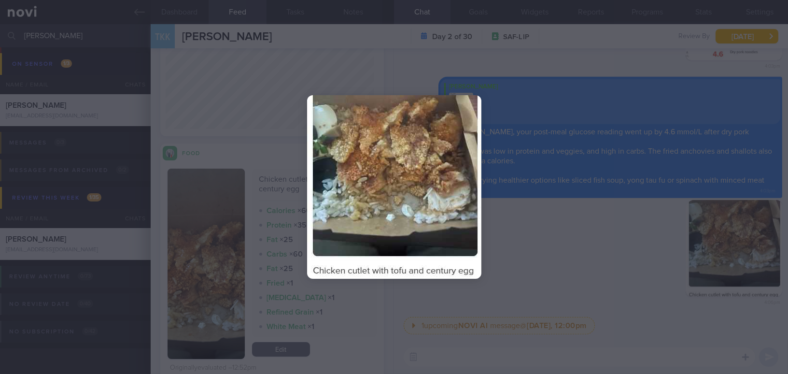
click at [602, 296] on div at bounding box center [394, 187] width 788 height 374
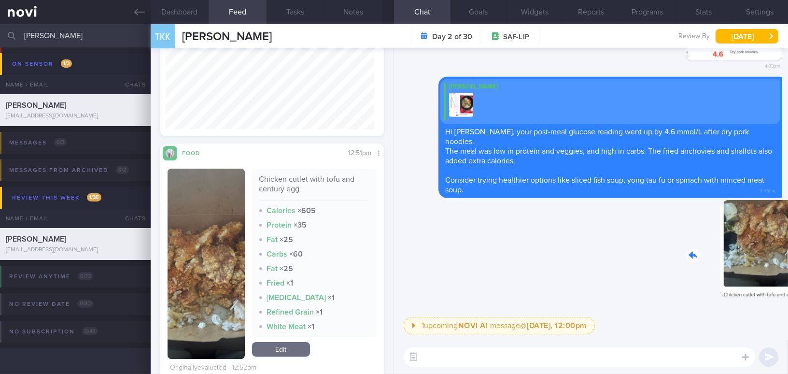
drag, startPoint x: 709, startPoint y: 256, endPoint x: 854, endPoint y: 267, distance: 145.3
click at [787, 267] on html "You are offline! Some functionality will be unavailable Patients New Users Coac…" at bounding box center [394, 187] width 788 height 374
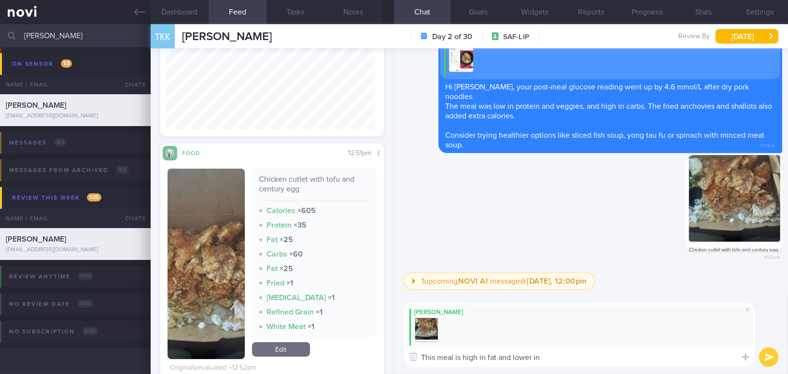
click at [477, 359] on textarea "This meal is high in fat and lower in" at bounding box center [579, 356] width 351 height 19
click at [562, 355] on textarea "This meal is higher in fat and lower in" at bounding box center [579, 356] width 351 height 19
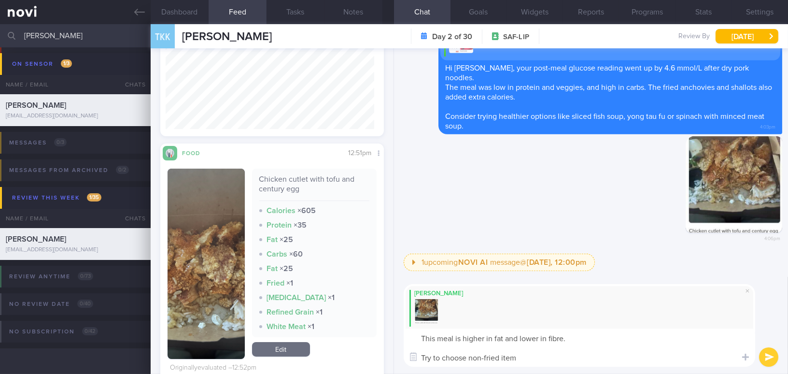
click at [432, 355] on textarea "This meal is higher in fat and lower in fibre. Try to choose non-fried item" at bounding box center [579, 347] width 351 height 38
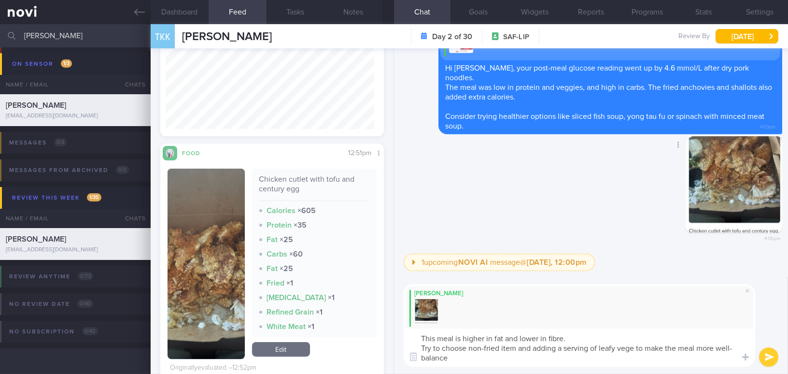
type textarea "This meal is higher in fat and lower in fibre. Try to choose non-fried item and…"
drag, startPoint x: 435, startPoint y: 349, endPoint x: 413, endPoint y: 339, distance: 24.0
click at [413, 339] on textarea "This meal is higher in fat and lower in fibre. Try to choose non-fried item and…" at bounding box center [579, 347] width 351 height 38
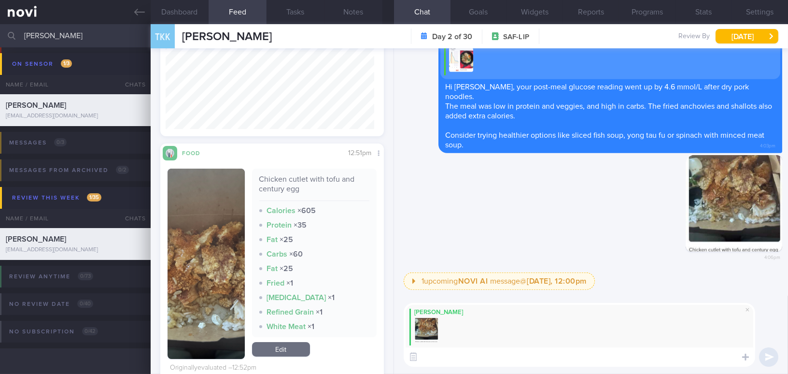
paste textarea "This meal is higher in fat and lower in fiber. Try choosing a non-fried item an…"
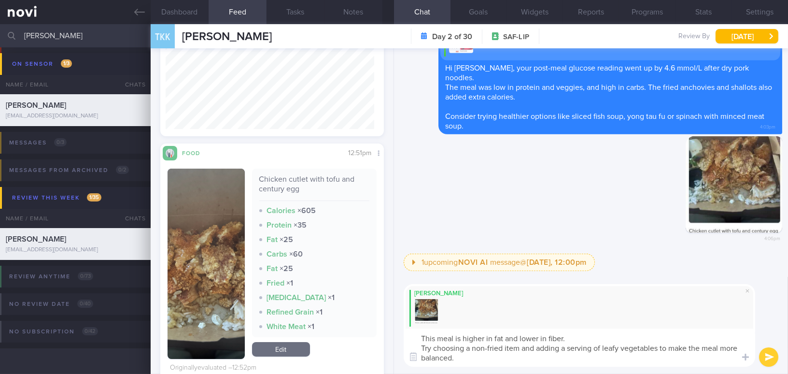
click at [563, 336] on textarea "This meal is higher in fat and lower in fiber. Try choosing a non-fried item an…" at bounding box center [579, 347] width 351 height 38
type textarea "This meal is higher in fat and lower in fibre. Try choosing a non-fried item an…"
click at [768, 357] on button "submit" at bounding box center [768, 356] width 19 height 19
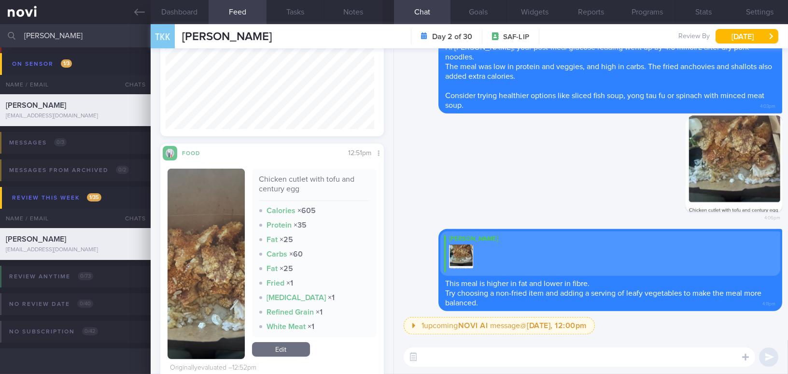
click at [659, 352] on textarea at bounding box center [579, 356] width 351 height 19
drag, startPoint x: 540, startPoint y: 355, endPoint x: 656, endPoint y: 359, distance: 115.4
click at [656, 359] on textarea "Please continue logging your meals and make modification. This" at bounding box center [579, 356] width 351 height 19
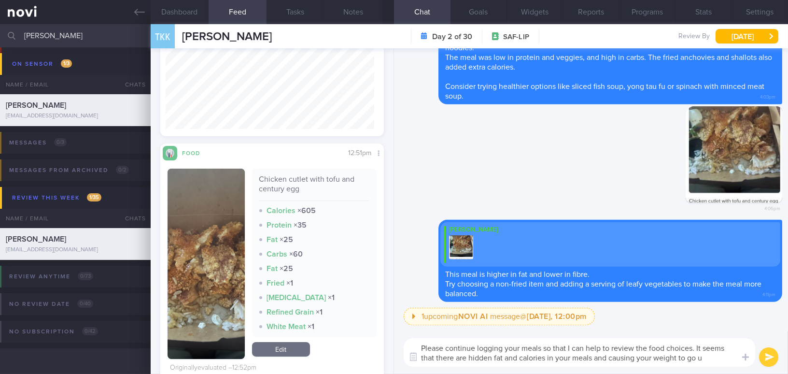
type textarea "Please continue logging your meals so that I can help to review the food choice…"
drag, startPoint x: 714, startPoint y: 360, endPoint x: 297, endPoint y: 314, distance: 420.1
click at [297, 314] on div "Dashboard Feed 4 Tasks Notes Chat Goals Widgets Reports Programs Stats Settings…" at bounding box center [469, 198] width 637 height 349
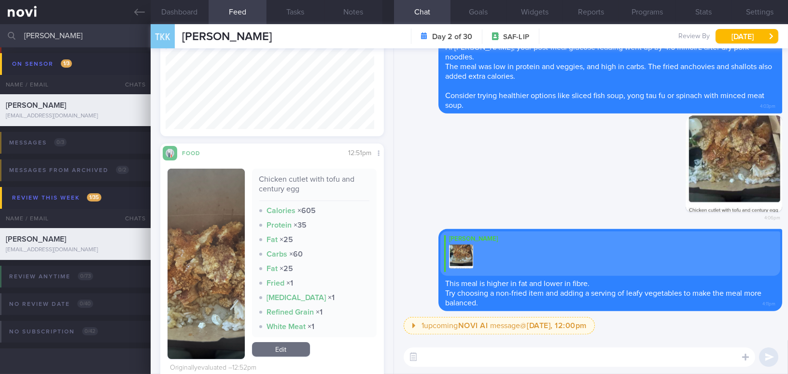
paste textarea "lease continue logging your meals so I can help review your food choices. It se…"
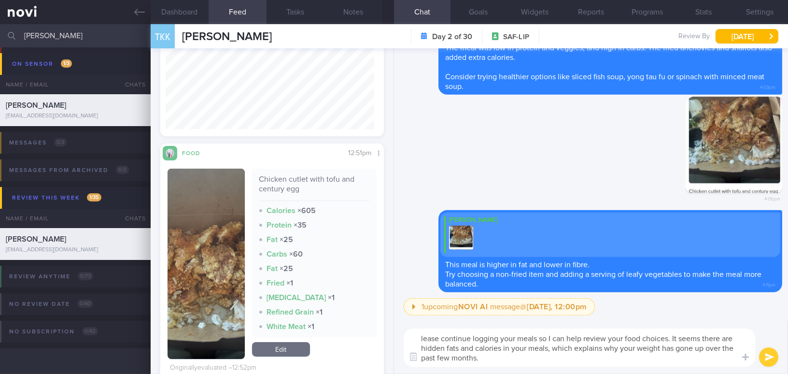
click at [417, 335] on textarea "lease continue logging your meals so I can help review your food choices. It se…" at bounding box center [579, 347] width 351 height 38
type textarea "Please continue logging your meals so I can help review your food choices. It s…"
click at [768, 355] on button "submit" at bounding box center [768, 356] width 19 height 19
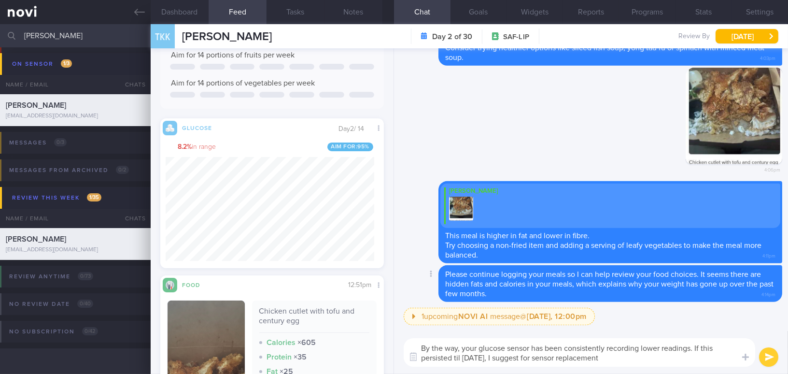
type textarea "By the way, your glucose sensor has been consistently recording lower readings.…"
click at [568, 353] on textarea "By the way, your glucose sensor has been consistently recording lower readings.…" at bounding box center [579, 352] width 351 height 28
drag, startPoint x: 619, startPoint y: 359, endPoint x: 235, endPoint y: 344, distance: 384.0
click at [235, 344] on div "Dashboard Feed 4 Tasks Notes Chat Goals Widgets Reports Programs Stats Settings…" at bounding box center [469, 198] width 637 height 349
paste textarea "continues until [DATE], I suggest replacing the sensor"
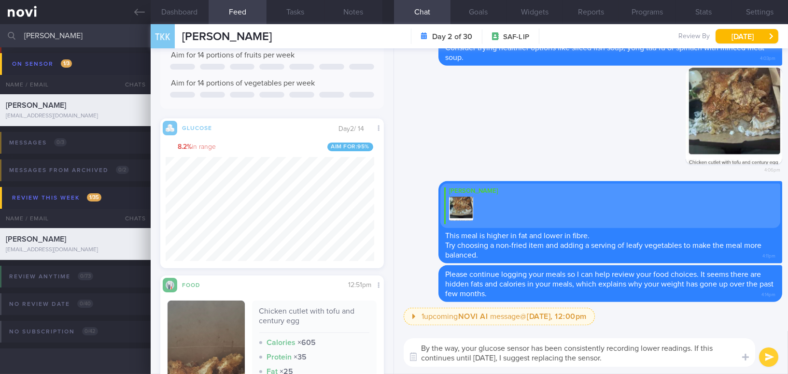
type textarea "By the way, your glucose sensor has been consistently recording lower readings.…"
click at [759, 355] on button "submit" at bounding box center [768, 356] width 19 height 19
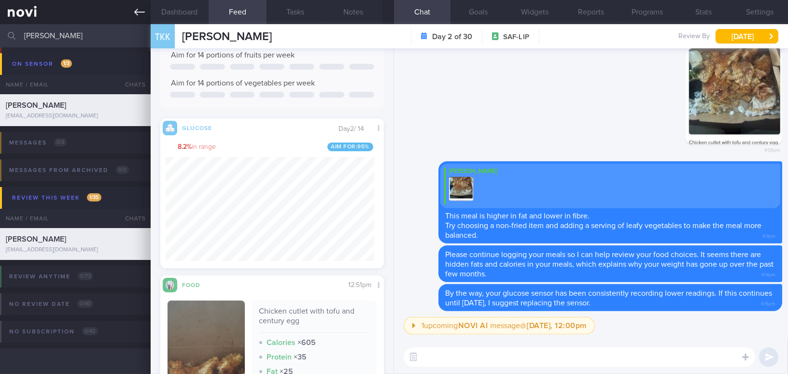
drag, startPoint x: 84, startPoint y: 39, endPoint x: 0, endPoint y: 22, distance: 85.7
click at [0, 22] on div "Patients New Users Coaches [PERSON_NAME] Assigned patients Assigned patients Al…" at bounding box center [394, 187] width 788 height 374
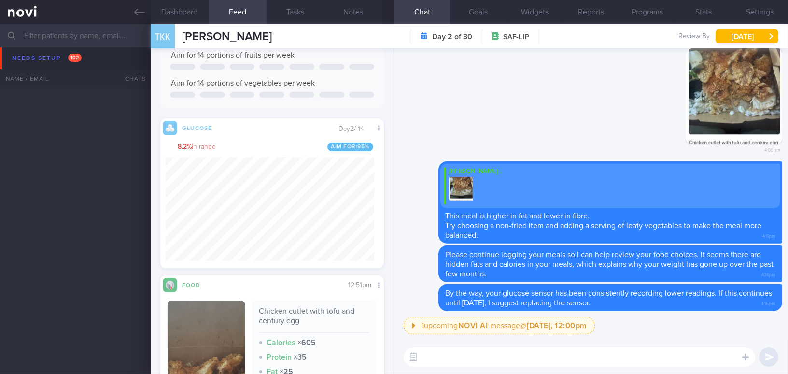
scroll to position [2795, 0]
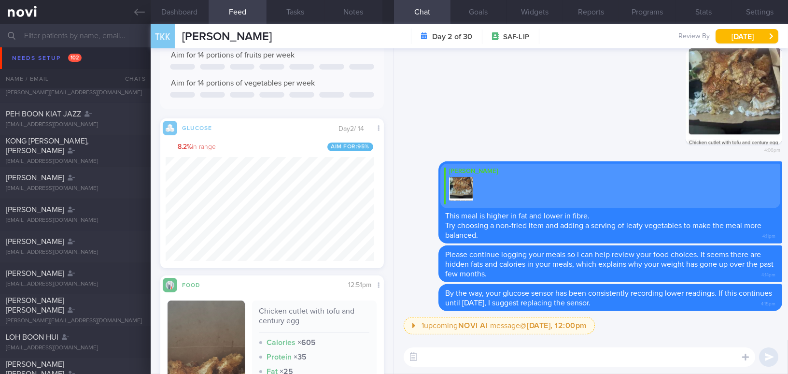
click at [56, 33] on input "text" at bounding box center [394, 35] width 788 height 23
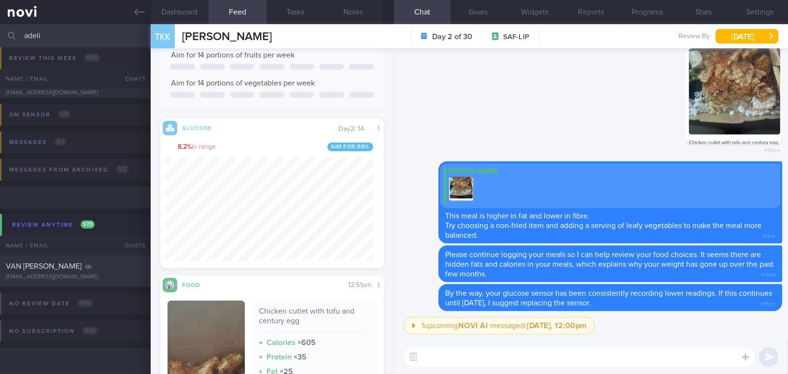
scroll to position [36, 0]
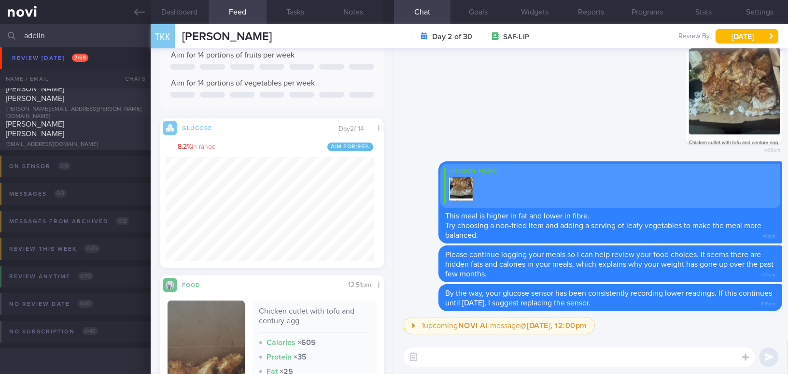
type input "[PERSON_NAME]"
drag, startPoint x: 59, startPoint y: 35, endPoint x: 0, endPoint y: 34, distance: 58.9
click at [0, 34] on input "[PERSON_NAME]" at bounding box center [394, 35] width 788 height 23
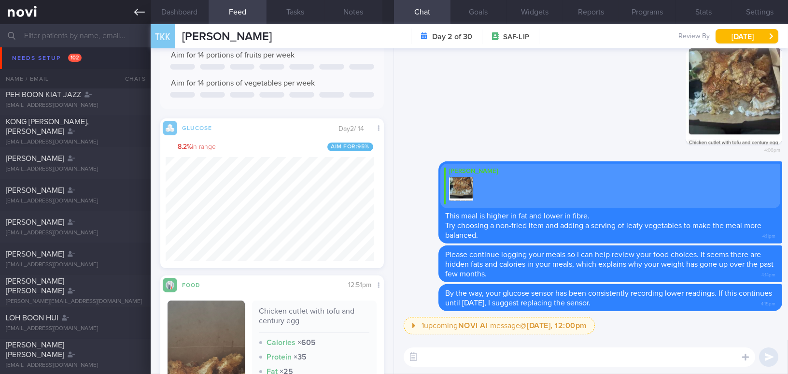
click at [132, 12] on link at bounding box center [75, 12] width 151 height 24
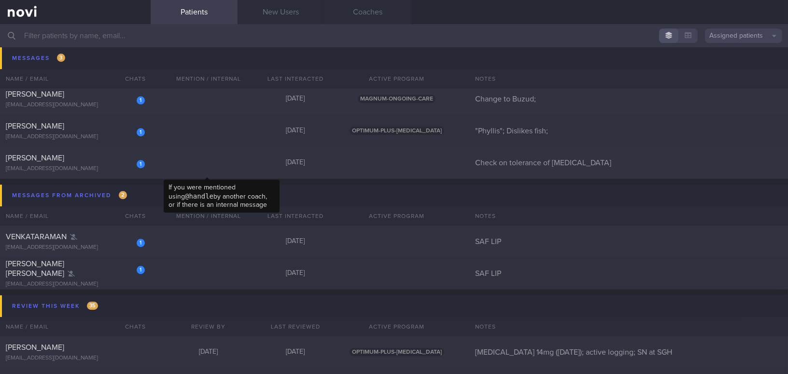
scroll to position [5448, 0]
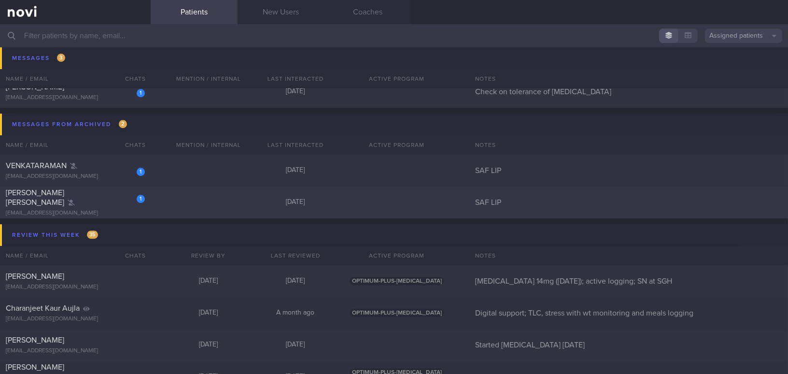
click at [106, 210] on div "[EMAIL_ADDRESS][DOMAIN_NAME]" at bounding box center [75, 213] width 139 height 7
select select "8"
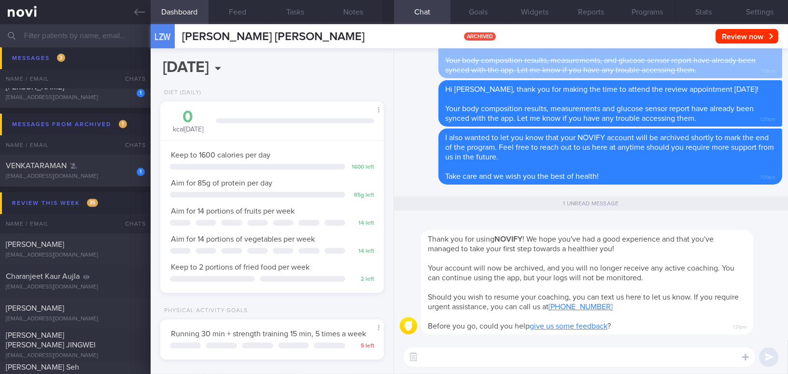
scroll to position [102, 203]
click at [98, 176] on div "[EMAIL_ADDRESS][DOMAIN_NAME]" at bounding box center [75, 176] width 139 height 7
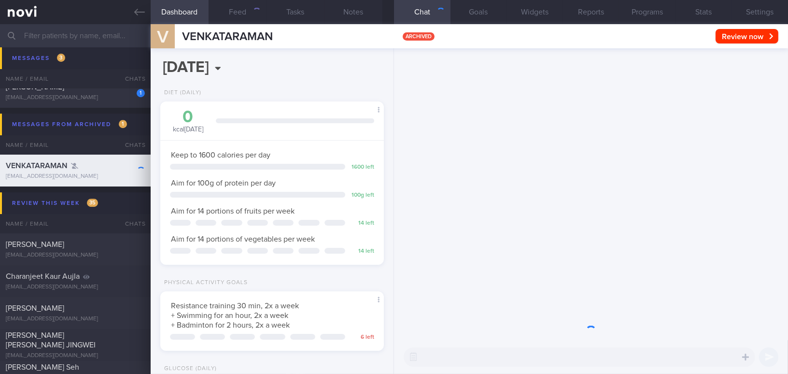
scroll to position [482609, 482524]
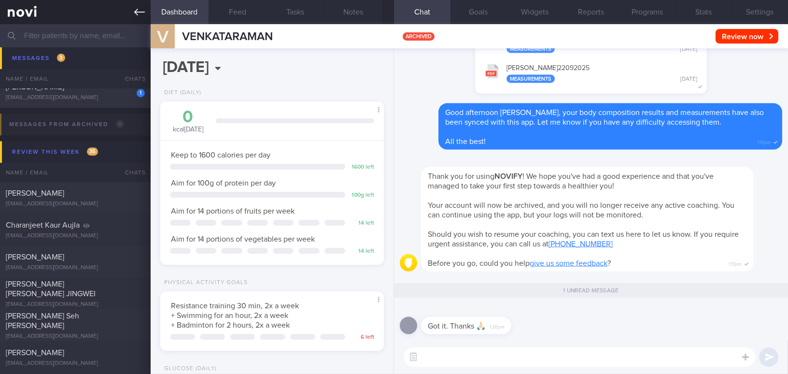
click at [136, 9] on icon at bounding box center [139, 12] width 11 height 7
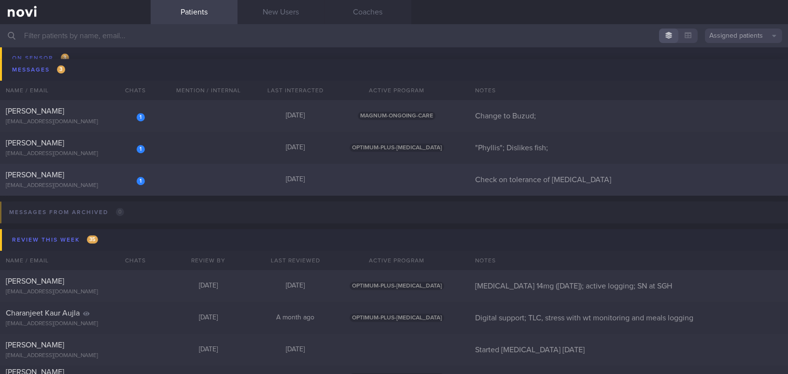
click at [69, 182] on div "weifat_lim@hotmail.com" at bounding box center [75, 185] width 139 height 7
select select "8"
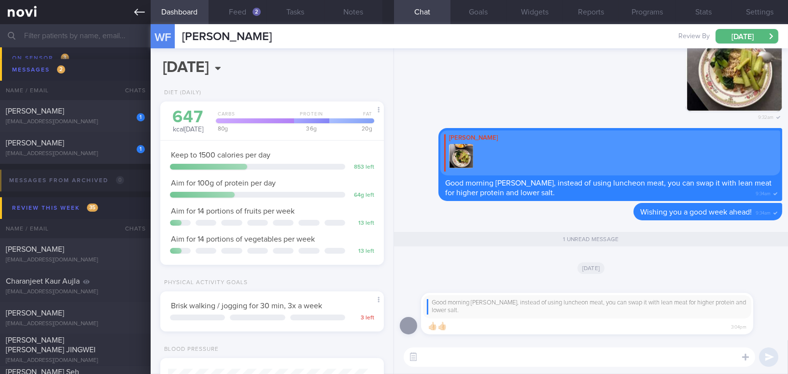
click at [142, 14] on icon at bounding box center [139, 12] width 11 height 11
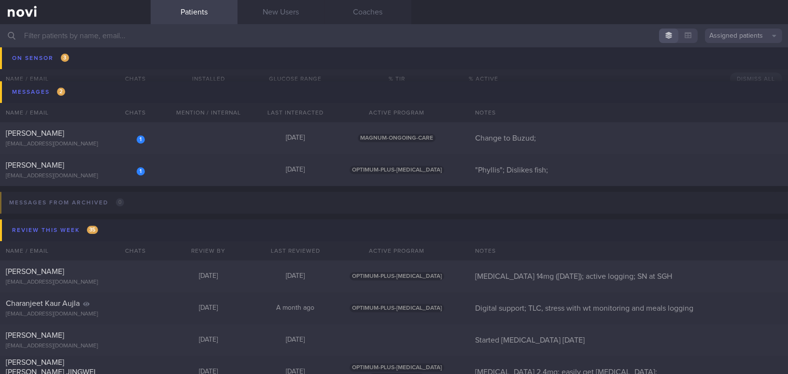
scroll to position [5316, 0]
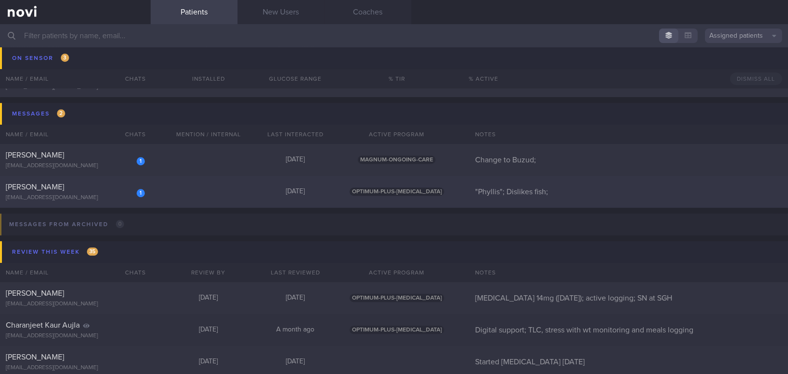
click at [64, 189] on span "CHONG SIOK KUAN" at bounding box center [35, 187] width 58 height 8
select select "8"
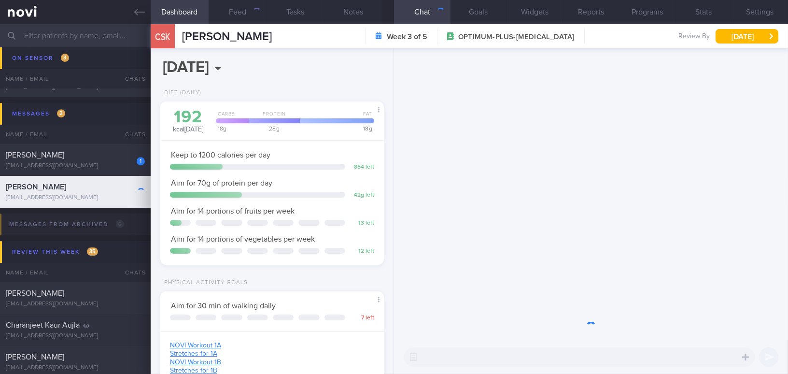
scroll to position [113, 199]
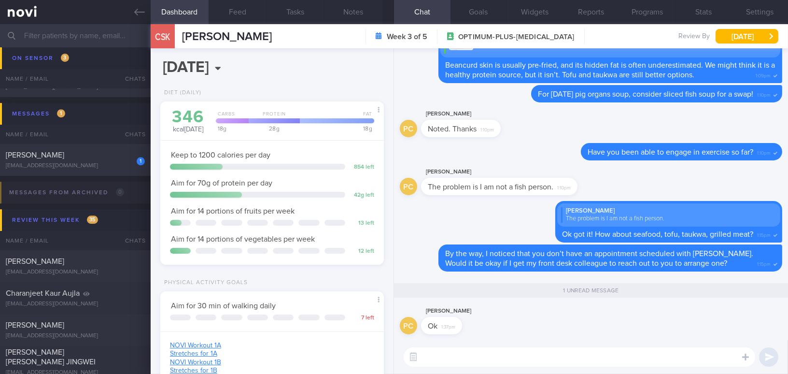
click at [457, 356] on textarea at bounding box center [579, 356] width 351 height 19
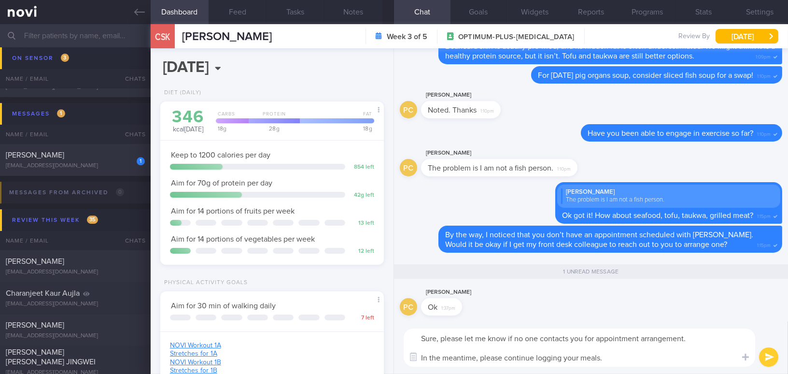
drag, startPoint x: 605, startPoint y: 357, endPoint x: 396, endPoint y: 325, distance: 211.4
click at [396, 325] on div "Sure, please let me know if no one contacts you for appointment arrangement. In…" at bounding box center [591, 347] width 394 height 53
type textarea "Sure, please let me know if no one contacts you for appointment arrangement. In…"
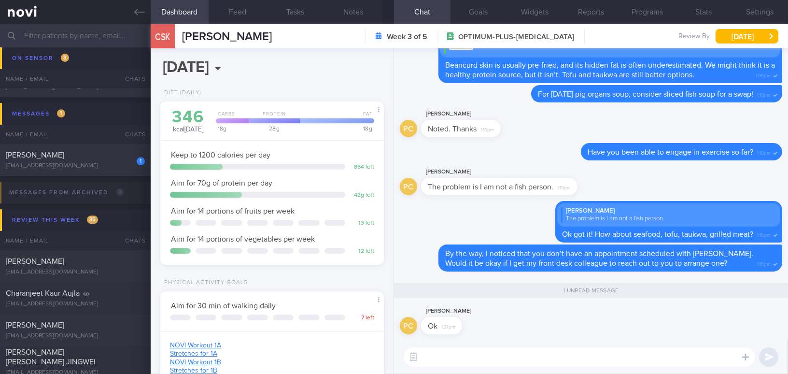
click at [455, 354] on textarea at bounding box center [579, 356] width 351 height 19
paste textarea "Sure, please let me know if no one contacts you to arrange the appointment. In …"
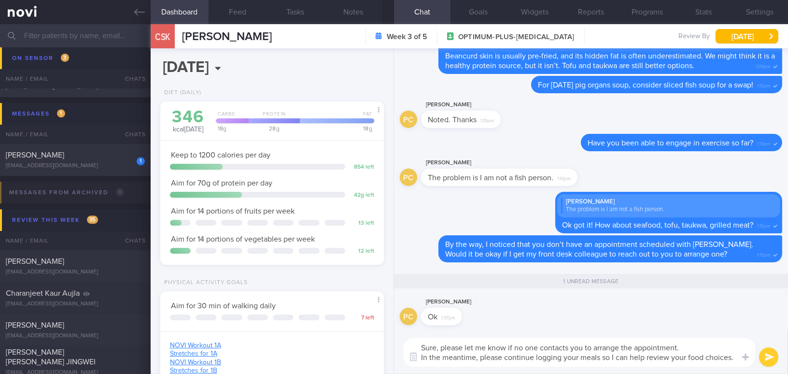
scroll to position [0, 0]
click at [696, 349] on textarea "Sure, please let me know if no one contacts you to arrange the appointment. In …" at bounding box center [579, 352] width 351 height 28
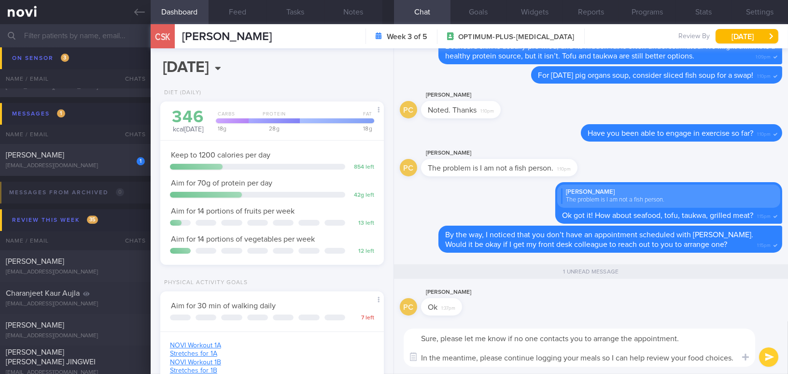
scroll to position [9, 0]
type textarea "Sure, please let me know if no one contacts you to arrange the appointment. In …"
click at [769, 358] on button "submit" at bounding box center [768, 356] width 19 height 19
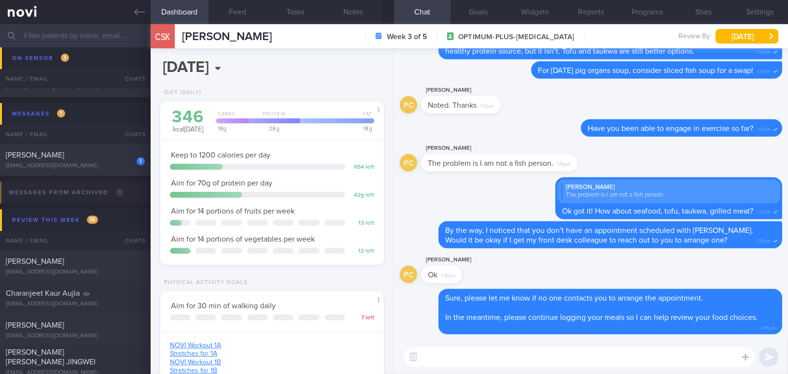
scroll to position [0, 0]
drag, startPoint x: 184, startPoint y: 35, endPoint x: 284, endPoint y: 34, distance: 99.5
click at [272, 34] on span "CHONG SIOK KUAN" at bounding box center [227, 37] width 90 height 12
copy span "CHONG SIOK KUAN"
click at [647, 13] on button "Programs" at bounding box center [647, 12] width 56 height 24
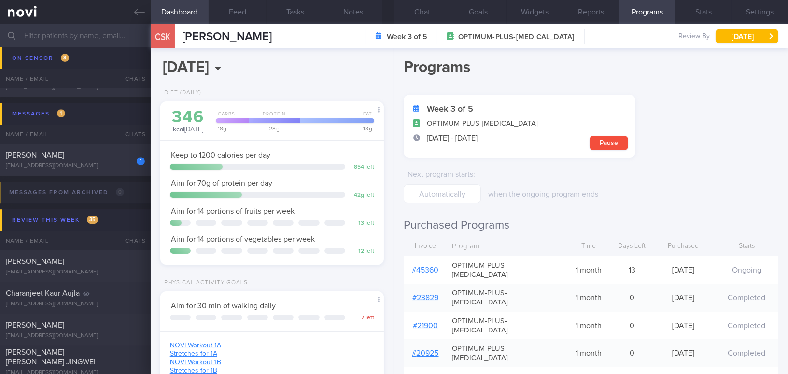
click at [428, 266] on link "# 45360" at bounding box center [425, 270] width 27 height 8
click at [431, 266] on link "# 45360" at bounding box center [425, 270] width 27 height 8
click at [428, 15] on button "Chat" at bounding box center [422, 12] width 56 height 24
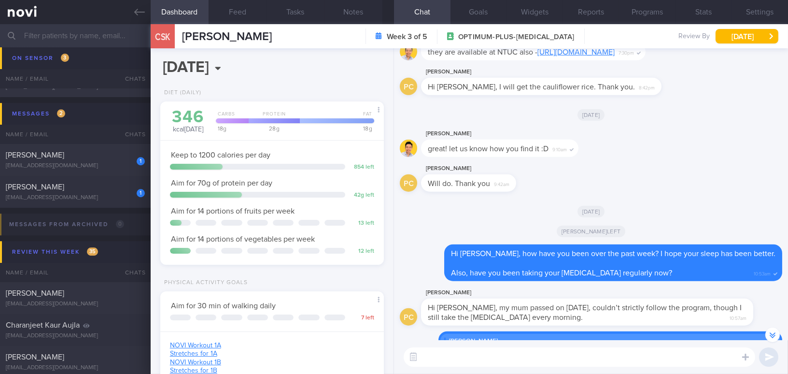
scroll to position [-1183, 0]
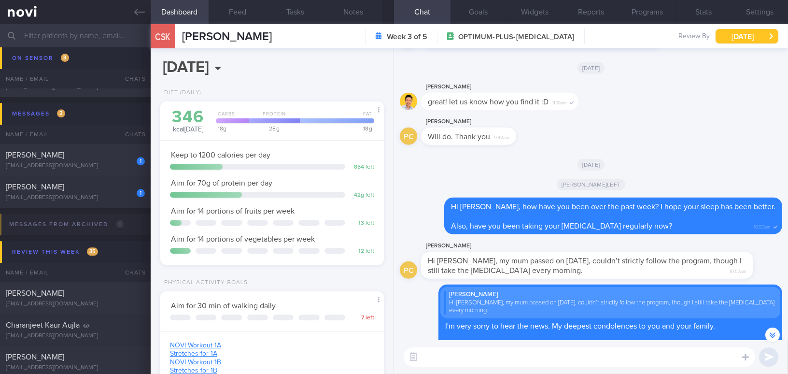
click at [733, 37] on button "[DATE]" at bounding box center [746, 36] width 63 height 14
click at [423, 317] on div "Delete Phyllis Chong Hi Mee Li, my mum passed on on Monday, couldn’t strictly f…" at bounding box center [591, 323] width 382 height 79
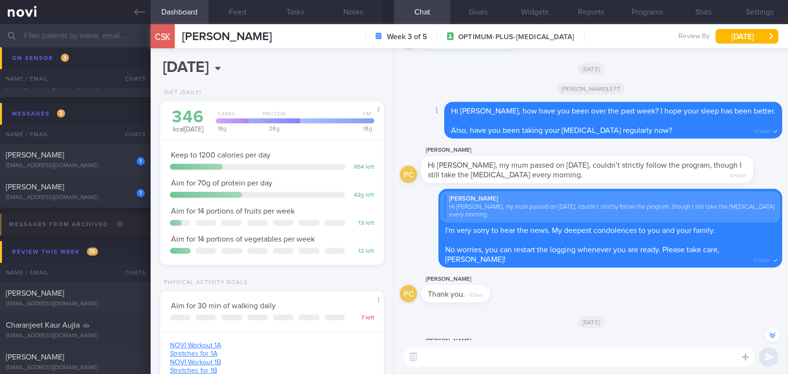
scroll to position [-1139, 0]
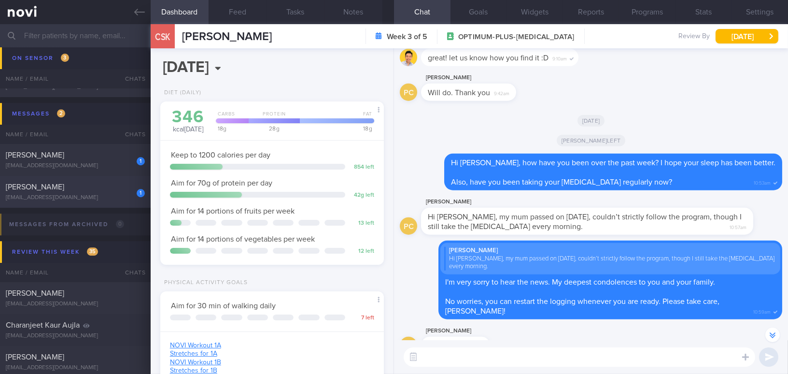
click at [64, 185] on div "[PERSON_NAME]" at bounding box center [74, 187] width 137 height 10
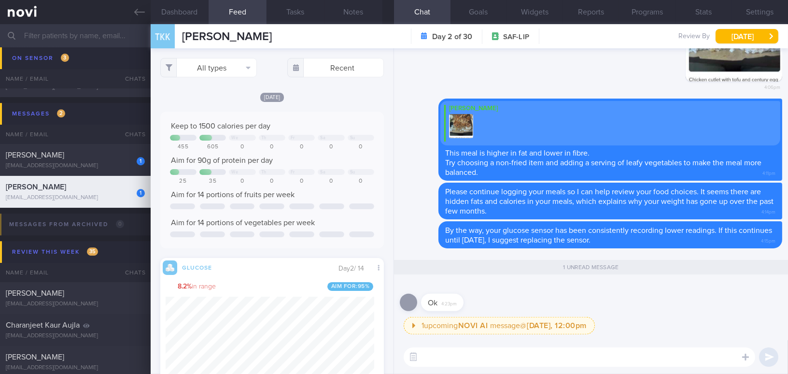
scroll to position [136, 209]
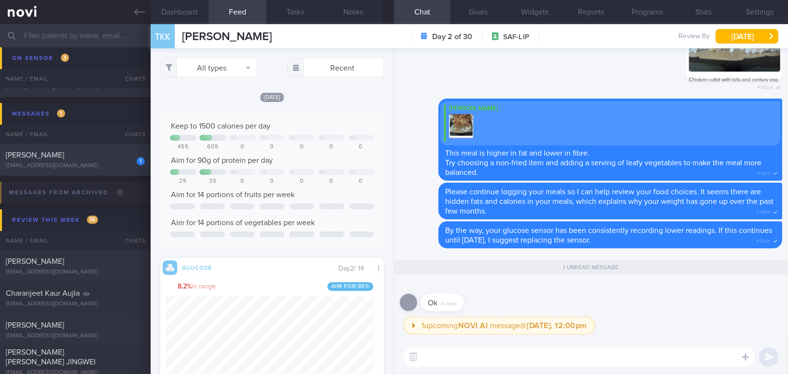
click at [64, 159] on div "1 Chua Poh Seng venture@online.com.kh" at bounding box center [75, 159] width 151 height 19
type input "Change to Buzud;"
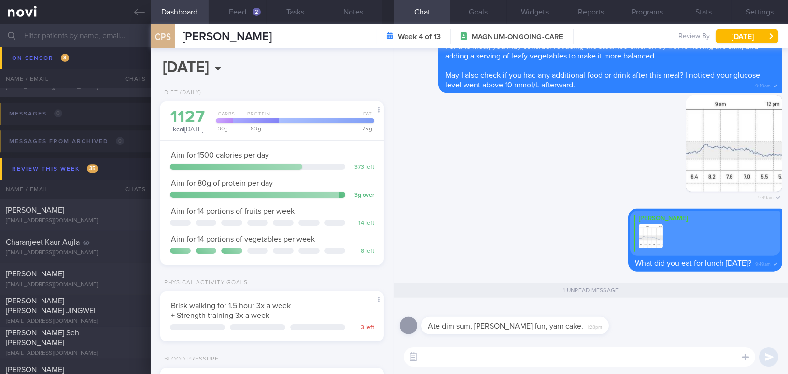
scroll to position [102, 203]
drag, startPoint x: 474, startPoint y: 318, endPoint x: 580, endPoint y: 318, distance: 106.2
click at [580, 318] on div "Ate dim sum, chee cheong fun, yam cake. 1:28pm" at bounding box center [529, 319] width 217 height 29
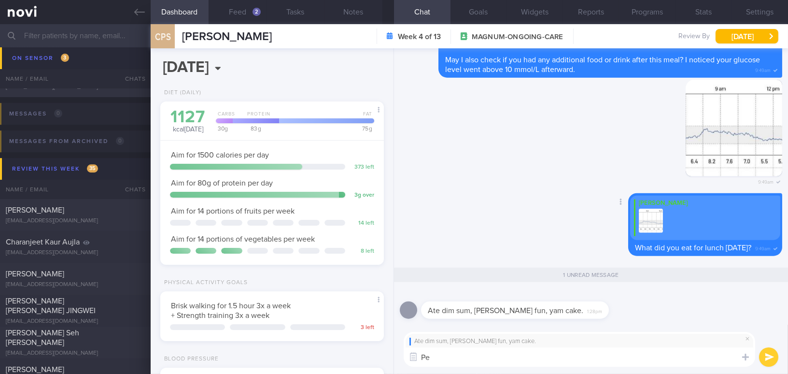
type textarea "P"
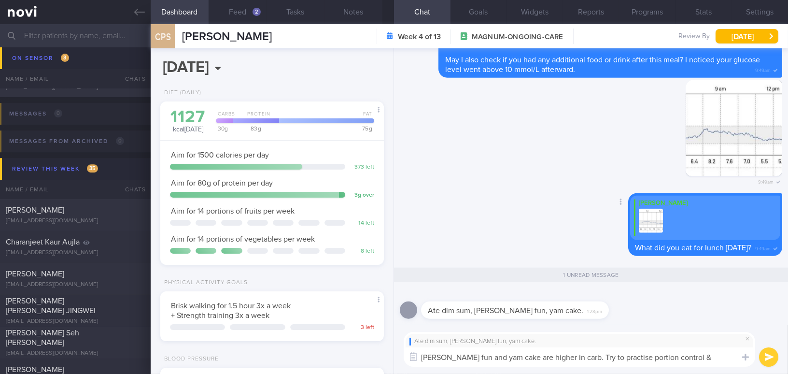
scroll to position [0, 0]
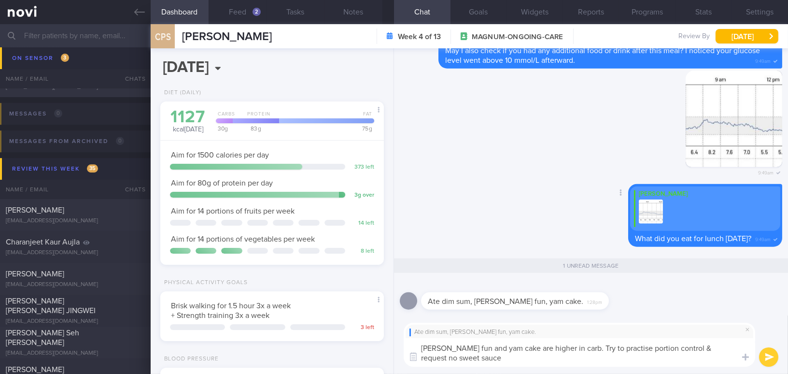
type textarea "Chee cheong fun and yam cake are higher in carb. Try to practise portion contro…"
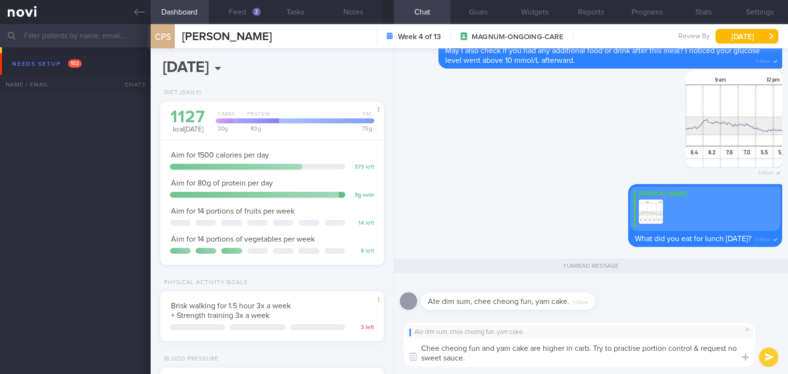
select select "8"
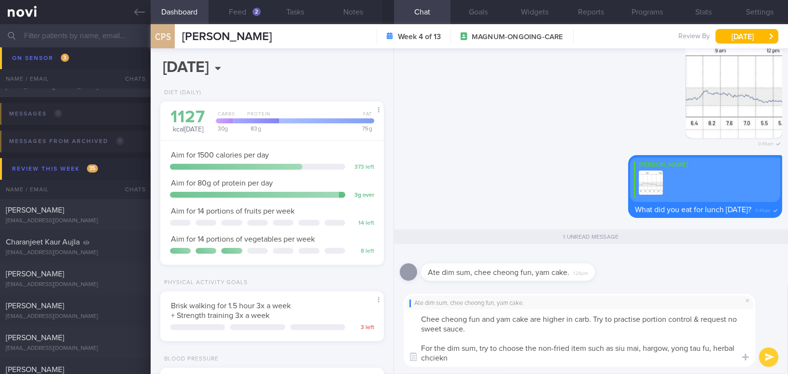
click at [570, 348] on textarea "Chee cheong fun and yam cake are higher in carb. Try to practise portion contro…" at bounding box center [579, 337] width 351 height 57
click at [585, 347] on textarea "Chee cheong fun and yam cake are higher in carb. Try to practise portion contro…" at bounding box center [579, 337] width 351 height 57
type textarea "Chee cheong fun and yam cake are higher in carb. Try to practise portion contro…"
drag, startPoint x: 526, startPoint y: 361, endPoint x: 405, endPoint y: 308, distance: 131.5
click at [405, 309] on textarea "Chee cheong fun and yam cake are higher in carb. Try to practise portion contro…" at bounding box center [579, 337] width 351 height 57
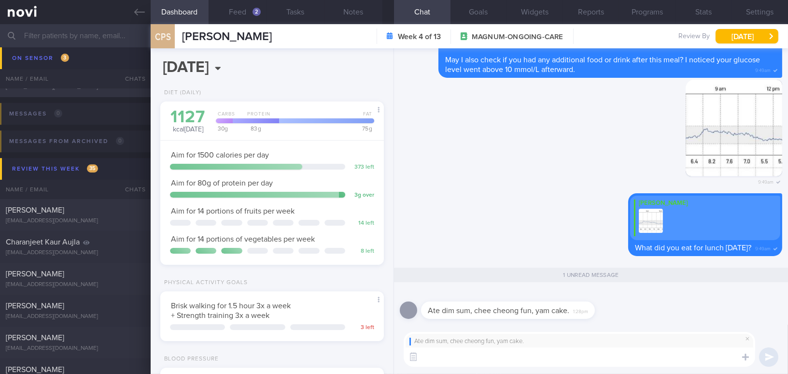
paste textarea "Chee cheong fun and yam cake are higher in carbs. Try practicing portion contro…"
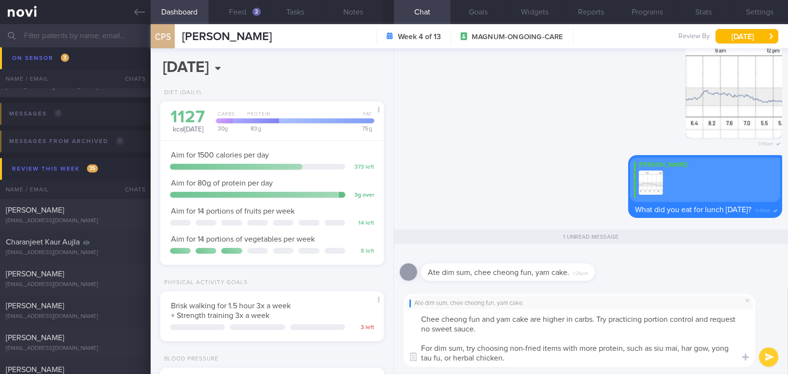
drag, startPoint x: 609, startPoint y: 317, endPoint x: 697, endPoint y: 320, distance: 88.4
click at [697, 320] on textarea "Chee cheong fun and yam cake are higher in carbs. Try practicing portion contro…" at bounding box center [579, 337] width 351 height 57
drag, startPoint x: 449, startPoint y: 354, endPoint x: 518, endPoint y: 304, distance: 84.7
click at [451, 353] on textarea "Chee cheong fun and yam cake are higher in carbs. Try to keep the portion small…" at bounding box center [579, 337] width 351 height 57
type textarea "Chee cheong fun and yam cake are higher in carbs. Try to keep the portion small…"
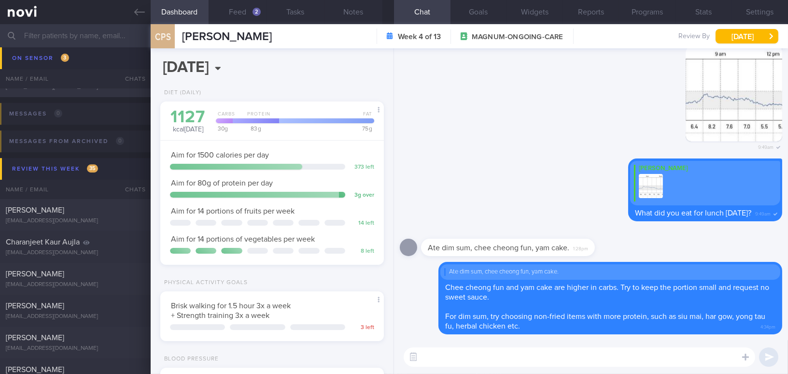
click at [79, 34] on input "text" at bounding box center [394, 35] width 788 height 23
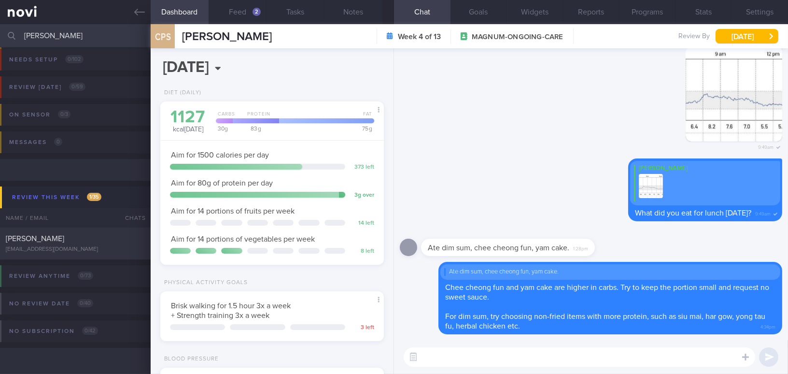
scroll to position [4, 0]
type input "huang chi"
click at [86, 250] on div "duagihuang@gmail.com" at bounding box center [75, 253] width 139 height 7
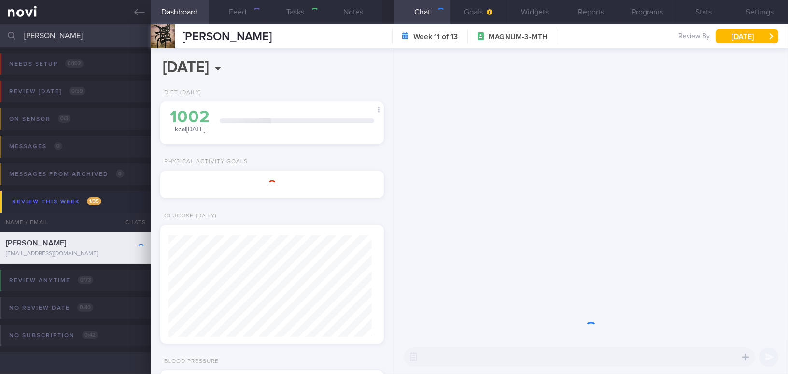
type input "Magnum. On Buzud sensor; tightening the BSL 4-8 mmol/L"
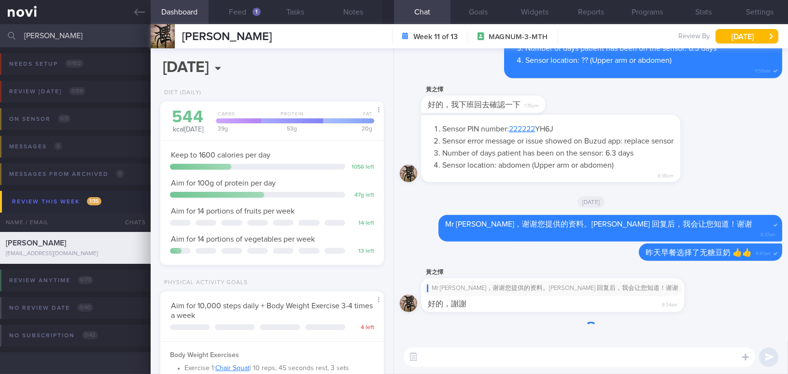
scroll to position [102, 203]
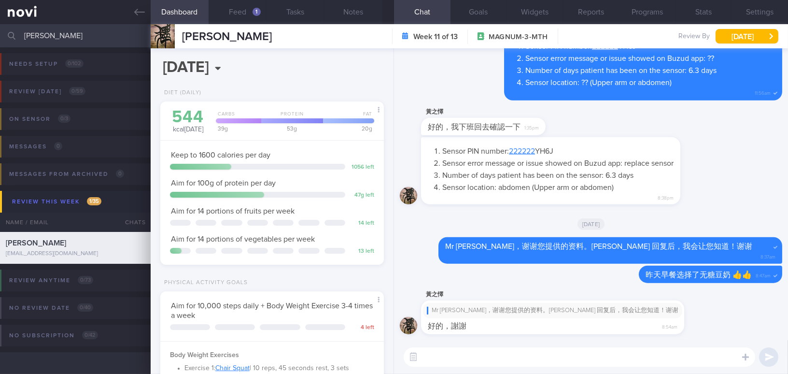
click at [503, 356] on textarea at bounding box center [579, 356] width 351 height 19
click at [444, 357] on textarea "下午好，Buzud 可以更换一个新的 sensor 给您。" at bounding box center [579, 356] width 351 height 19
click at [633, 358] on textarea "下午好 Mr Huang，Buzud 可以更换一个新的 sensor 给您。" at bounding box center [579, 356] width 351 height 19
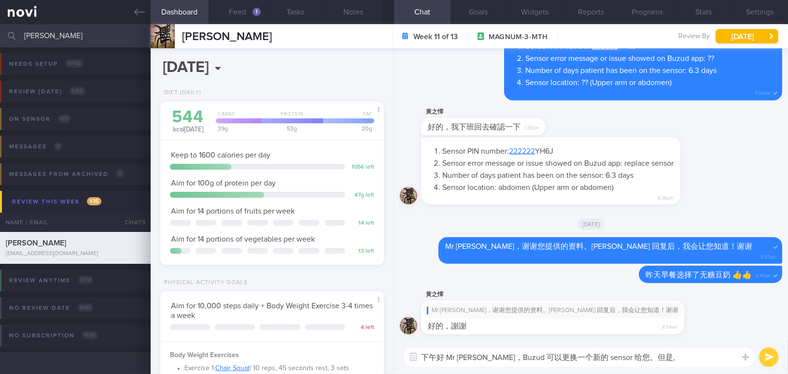
paste textarea "不过，这次的使用周期不会是完整的 15 天，而是剩余大约 8-9 天的使用时间。"
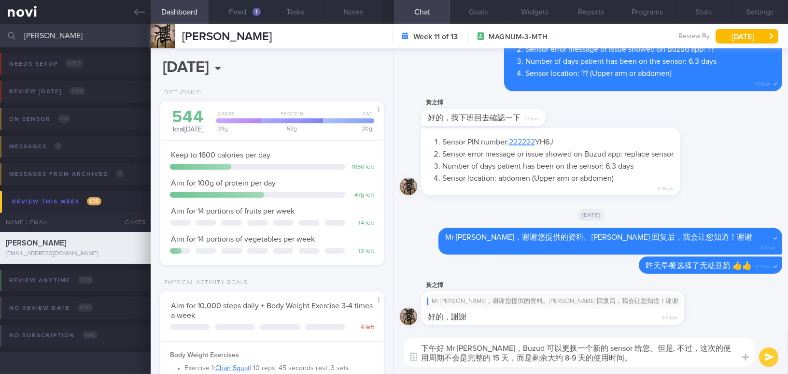
scroll to position [0, 0]
click at [643, 346] on textarea "下午好 Mr Huang，Buzud 可以更换一个新的 sensor 给您。但是, 不过，这次的使用周期不会是完整的 15 天，而是剩余大约 8-9 天的使用…" at bounding box center [579, 352] width 351 height 28
click at [638, 363] on textarea "下午好 Mr Huang，Buzud 可以更换一个新的 sensor 给您。不过，这次的使用周期不会是完整的 15 天，而是剩余大约 8-9 天的使用时间。" at bounding box center [579, 352] width 351 height 28
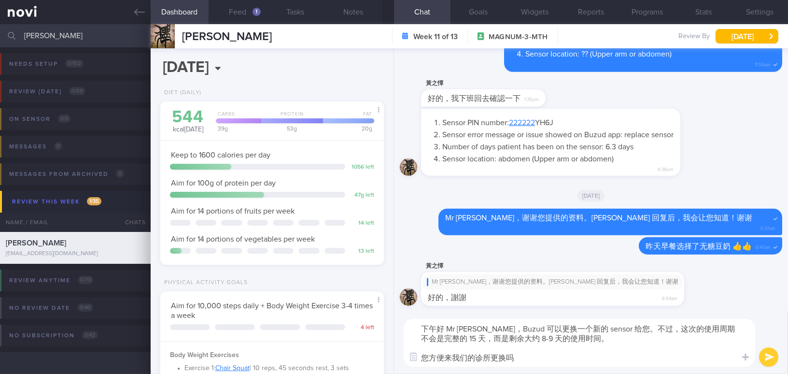
type textarea "下午好 Mr Huang，Buzud 可以更换一个新的 sensor 给您。不过，这次的使用周期不会是完整的 15 天，而是剩余大约 8-9 天的使用时间。 …"
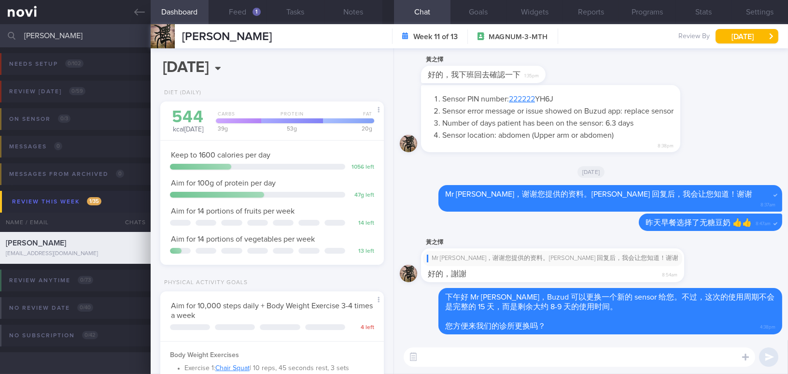
drag, startPoint x: 61, startPoint y: 38, endPoint x: 0, endPoint y: 36, distance: 61.3
click at [0, 36] on input "huang chi" at bounding box center [394, 35] width 788 height 23
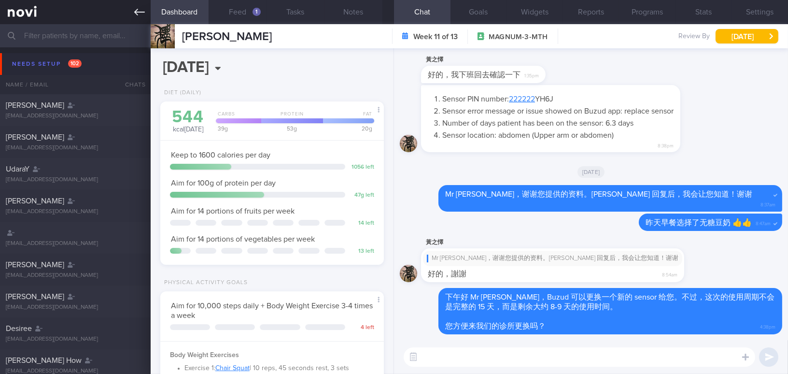
click at [132, 12] on link at bounding box center [75, 12] width 151 height 24
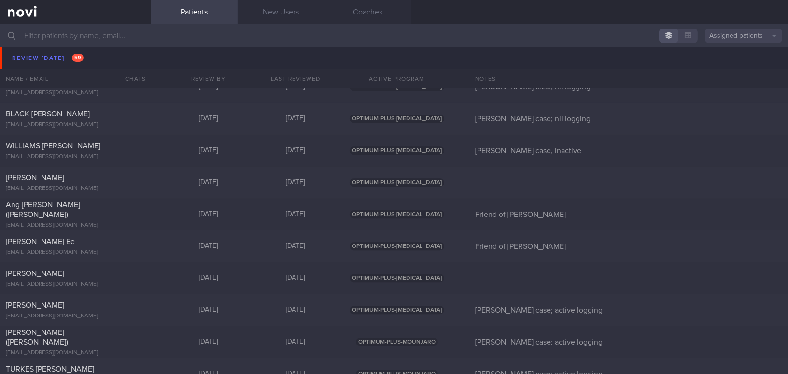
scroll to position [4871, 0]
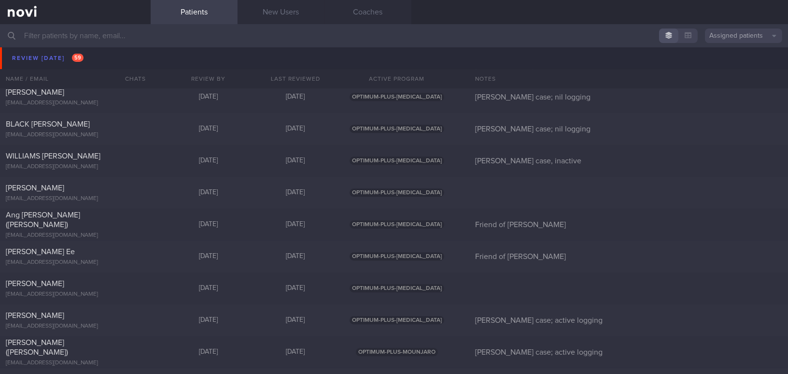
click at [62, 28] on input "text" at bounding box center [394, 35] width 788 height 23
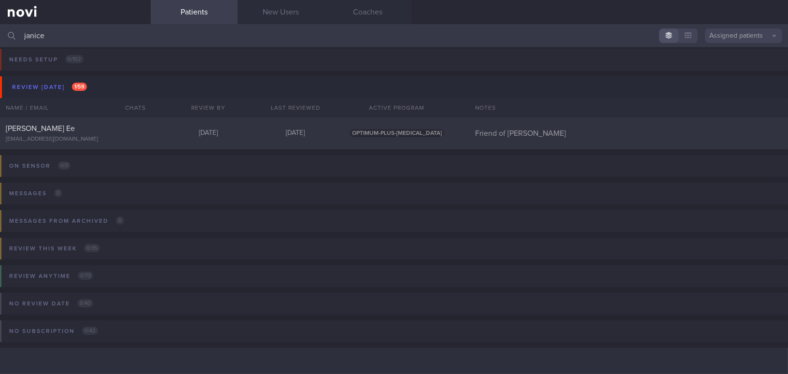
scroll to position [4, 0]
type input "janice"
click at [59, 126] on span "[PERSON_NAME] Ee" at bounding box center [40, 129] width 69 height 8
select select "8"
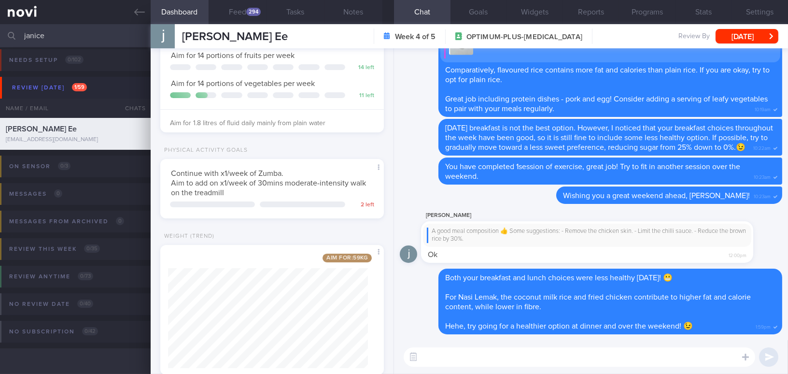
scroll to position [180, 0]
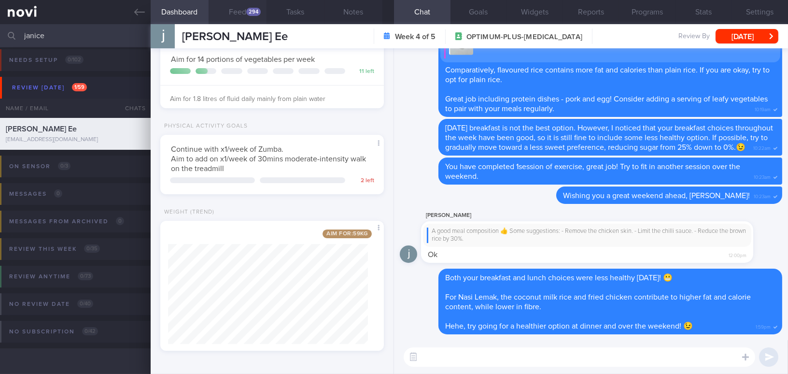
click at [250, 16] on button "Feed 294" at bounding box center [238, 12] width 58 height 24
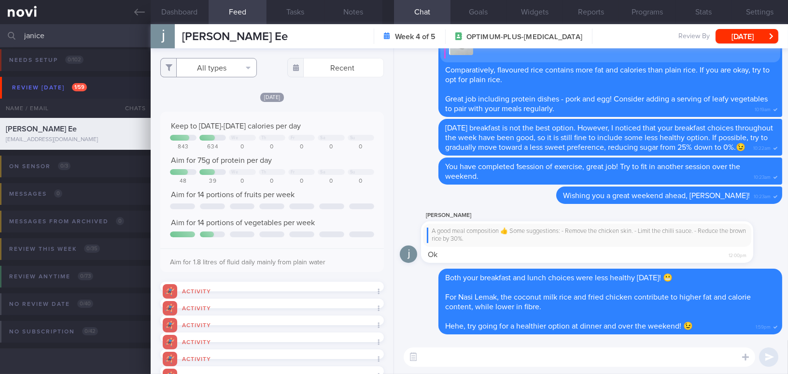
click at [217, 75] on button "All types" at bounding box center [208, 67] width 97 height 19
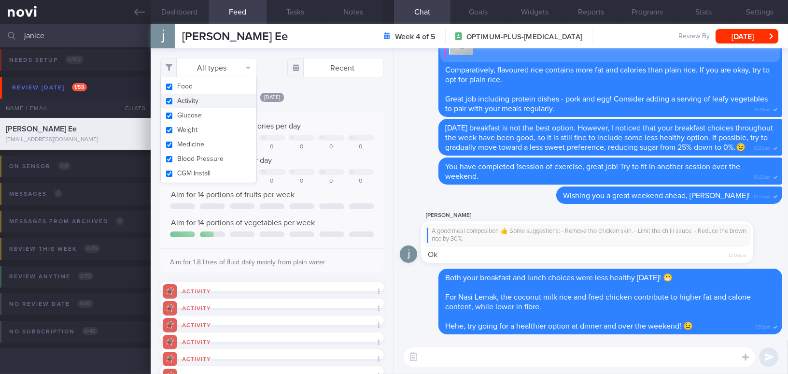
click at [172, 102] on button "Activity" at bounding box center [209, 101] width 96 height 14
checkbox input "false"
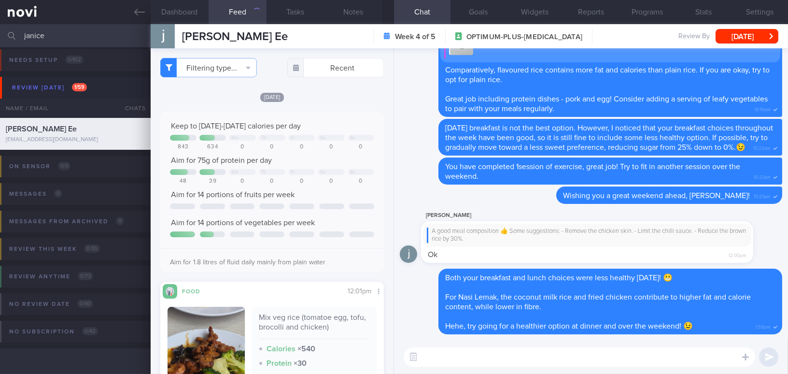
click at [335, 104] on div "Today Keep to 1200-1300 calories per day We Th Fr Sa Su 843 634 0 0 0 0 0 Aim f…" at bounding box center [272, 312] width 224 height 440
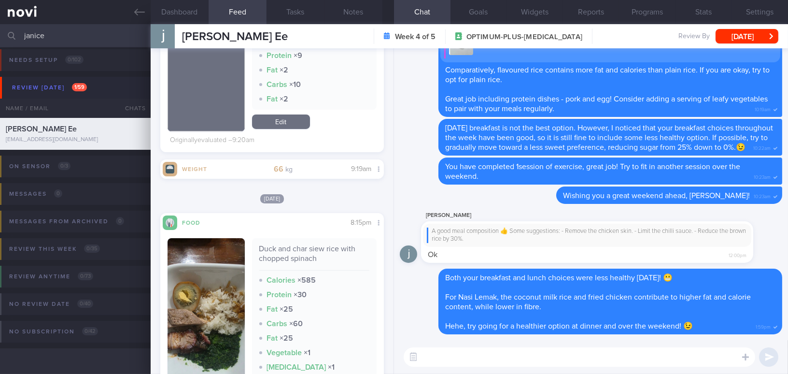
scroll to position [658, 0]
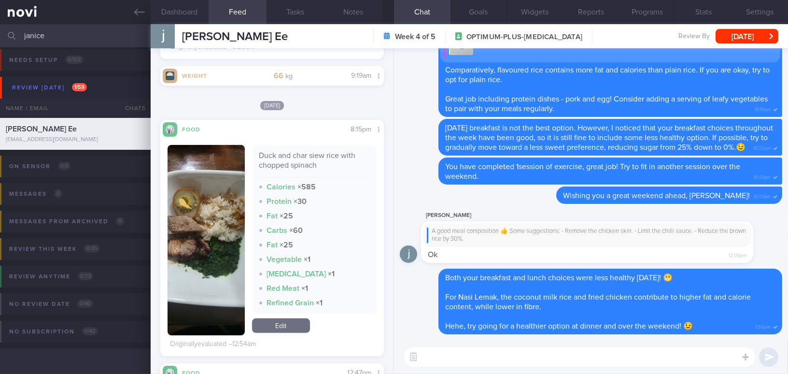
click at [210, 208] on button "button" at bounding box center [206, 240] width 77 height 190
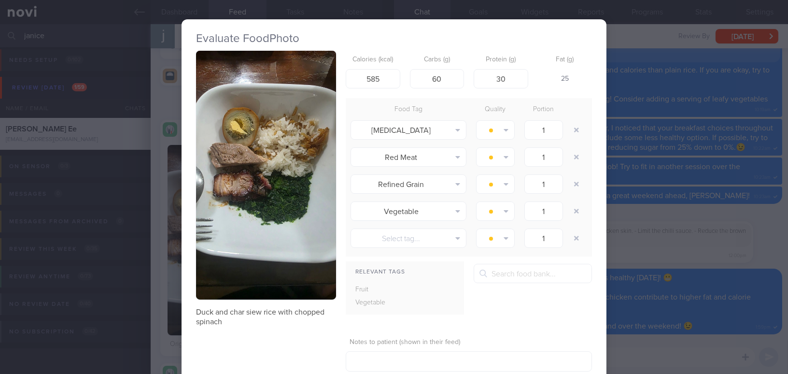
click at [230, 181] on button "button" at bounding box center [266, 175] width 140 height 249
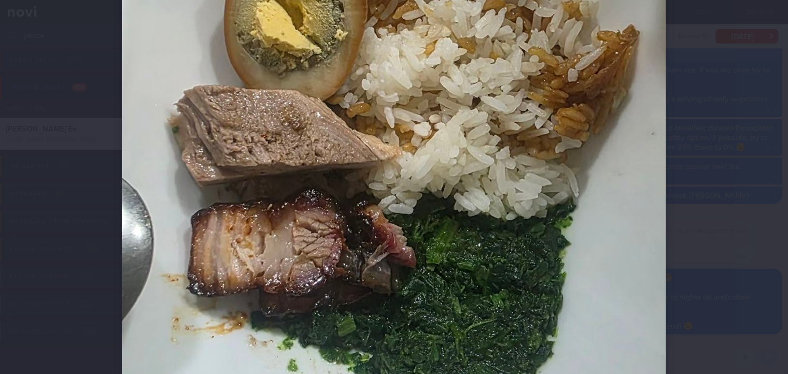
scroll to position [307, 0]
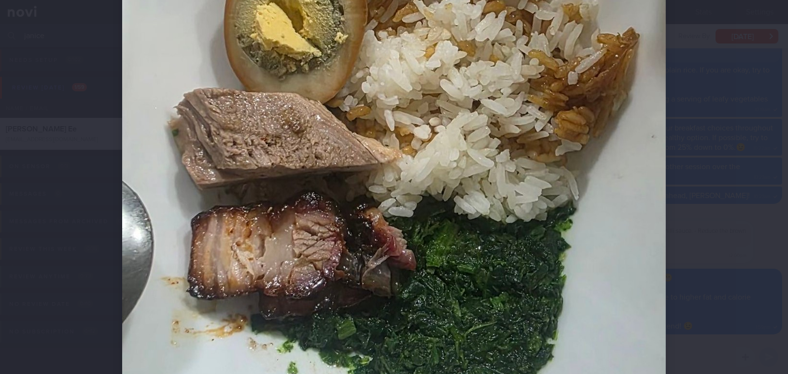
click at [635, 190] on img at bounding box center [394, 214] width 544 height 965
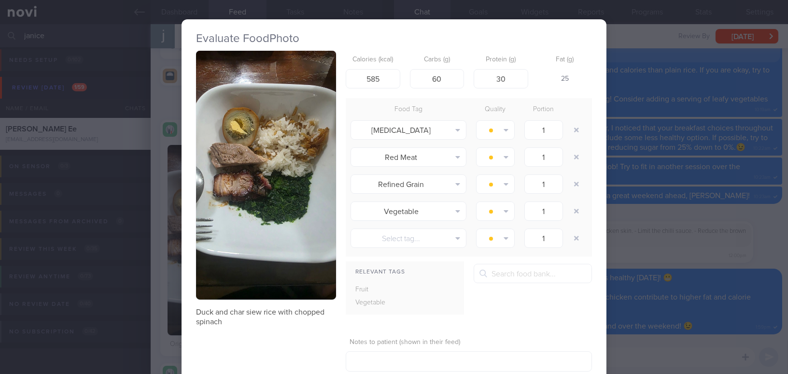
click at [657, 225] on div "Evaluate Food Photo Duck and char [PERSON_NAME] with chopped spinach Calories (…" at bounding box center [394, 187] width 788 height 374
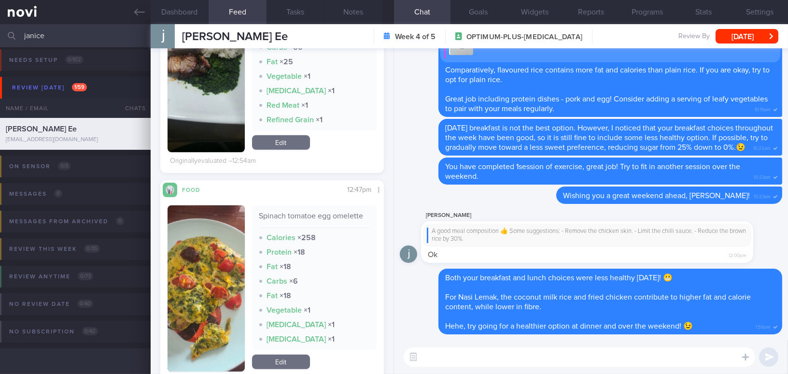
scroll to position [922, 0]
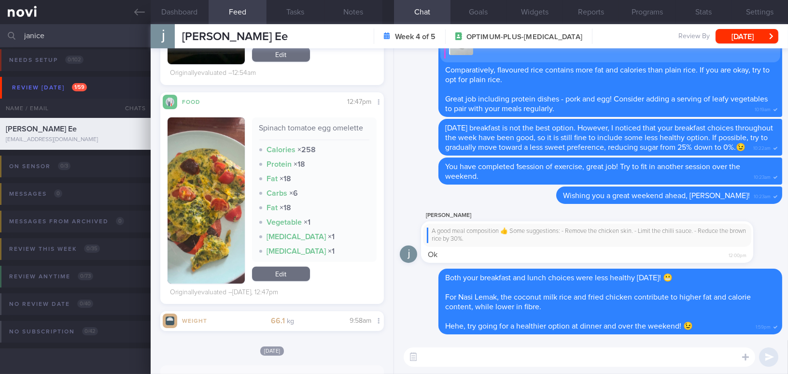
click at [202, 205] on button "button" at bounding box center [206, 200] width 77 height 166
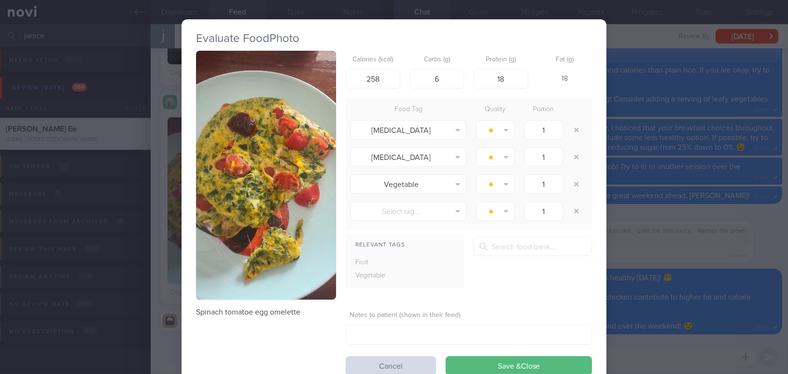
click at [648, 246] on div "Evaluate Food Photo Spinach tomatoe egg omelette Calories (kcal) 258 Carbs (g) …" at bounding box center [394, 187] width 788 height 374
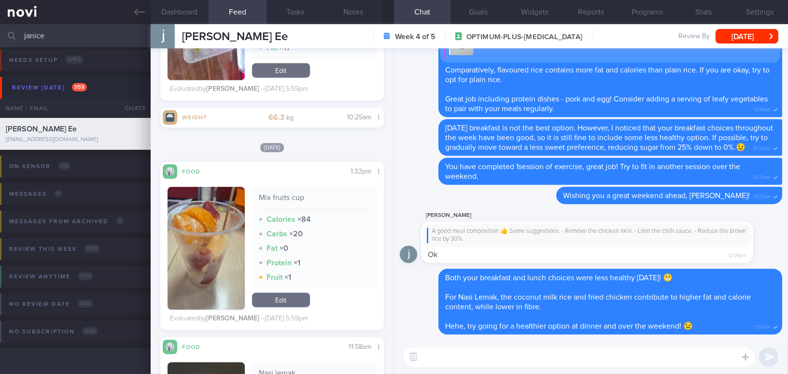
scroll to position [1816, 0]
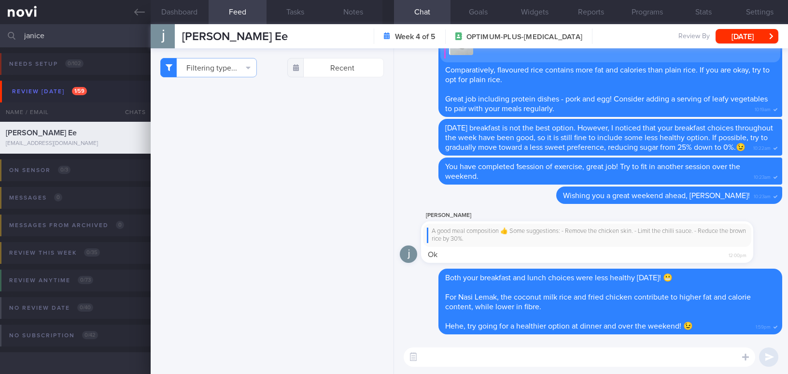
select select "8"
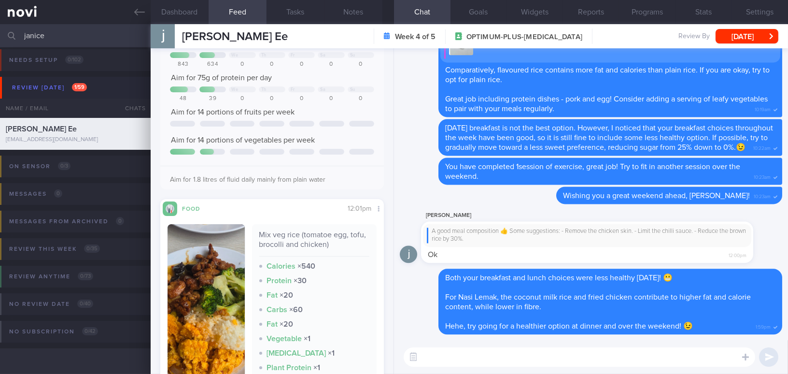
scroll to position [139, 0]
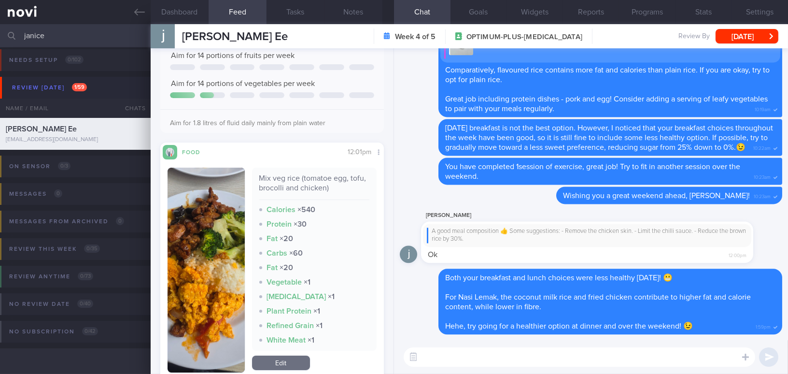
click at [202, 254] on button "button" at bounding box center [206, 270] width 77 height 205
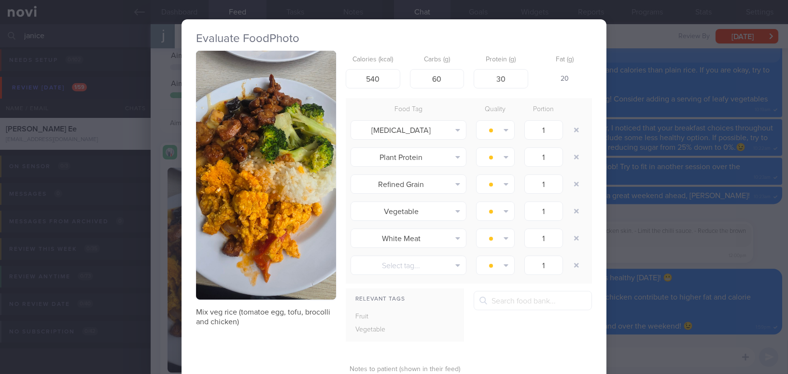
click at [237, 196] on button "button" at bounding box center [266, 175] width 140 height 249
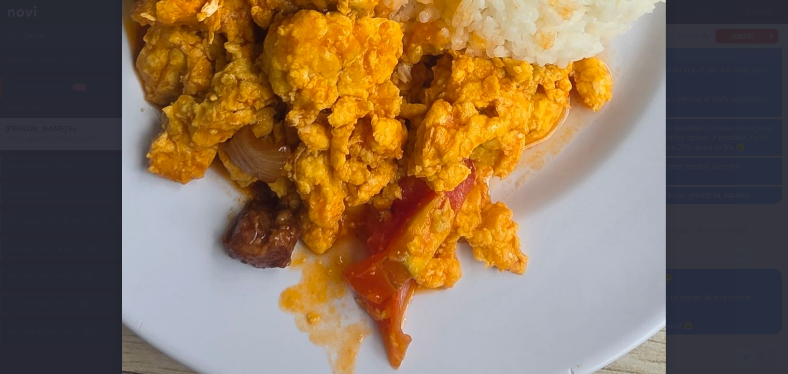
scroll to position [669, 0]
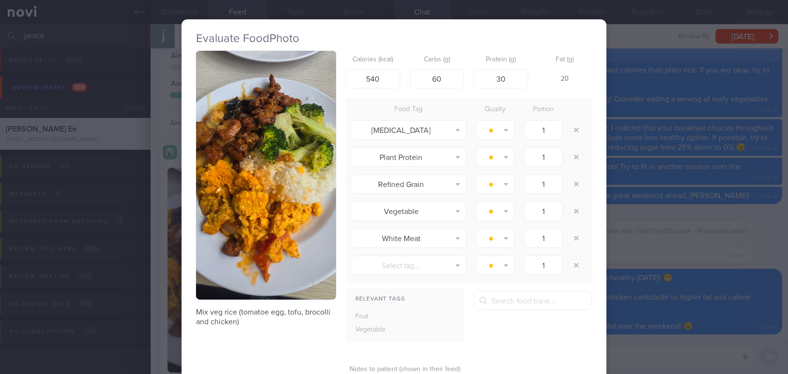
click at [245, 197] on button "button" at bounding box center [266, 175] width 140 height 249
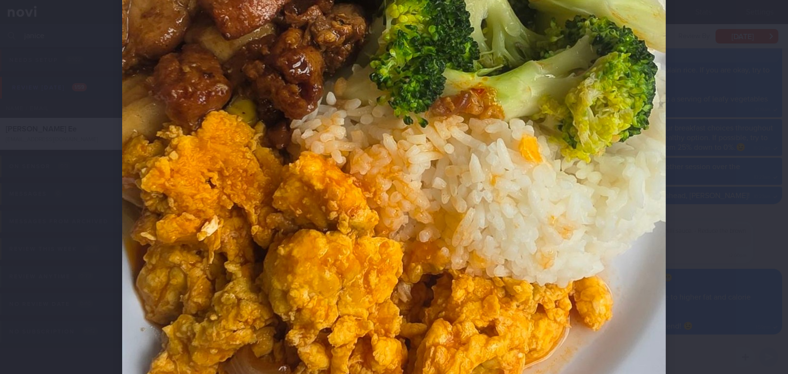
scroll to position [175, 0]
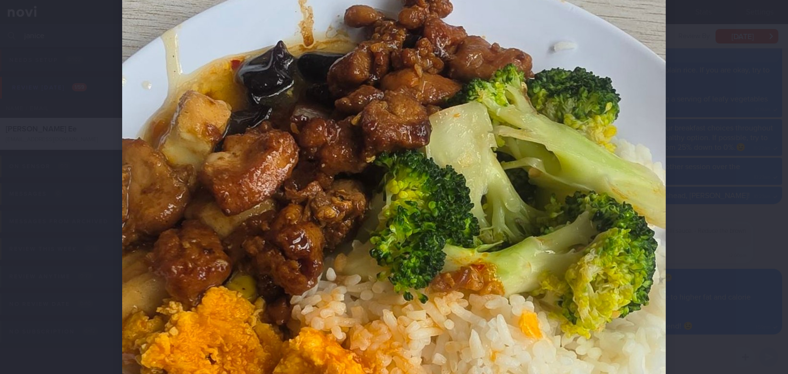
click at [343, 258] on img at bounding box center [394, 345] width 544 height 965
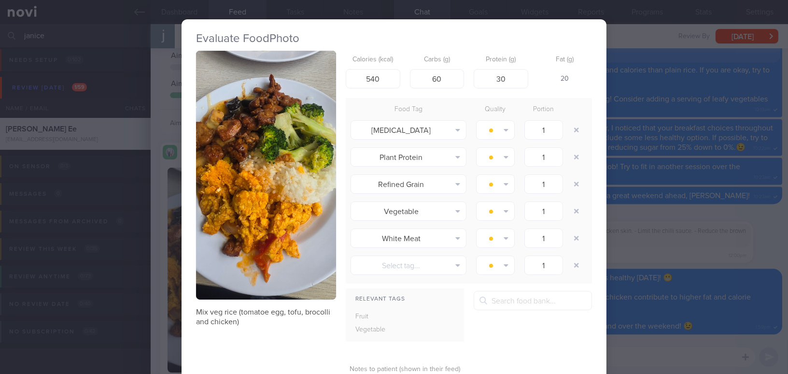
drag, startPoint x: 753, startPoint y: 252, endPoint x: 758, endPoint y: 262, distance: 11.7
click at [753, 252] on div "Evaluate Food Photo Mix veg rice (tomatoe egg, tofu, brocolli and chicken) Calo…" at bounding box center [394, 187] width 788 height 374
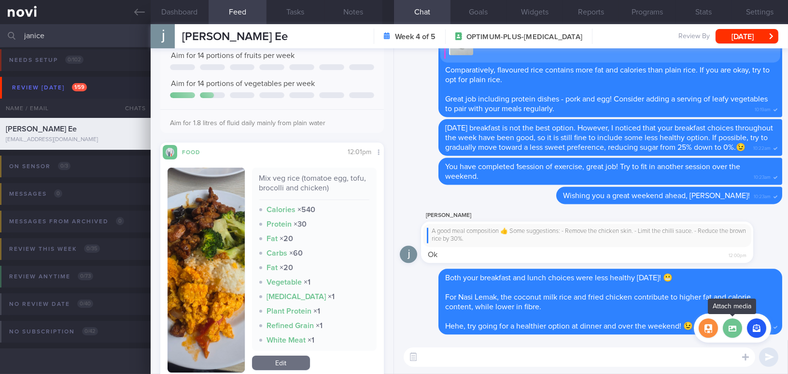
click at [730, 327] on label at bounding box center [732, 327] width 19 height 19
click at [0, 0] on input "file" at bounding box center [0, 0] width 0 height 0
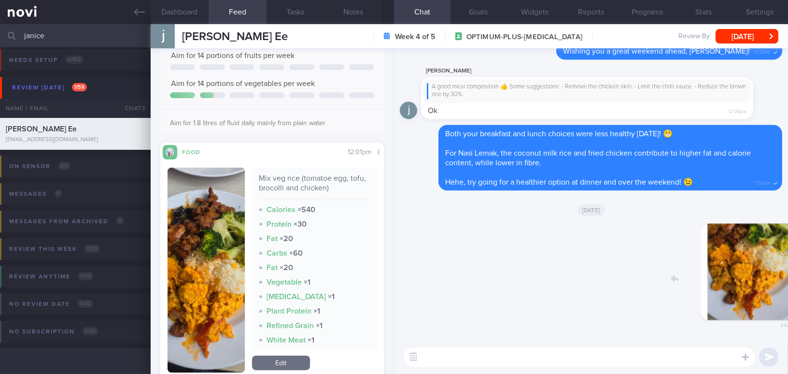
drag, startPoint x: 721, startPoint y: 276, endPoint x: 780, endPoint y: 281, distance: 58.6
click at [780, 281] on div "Delete 4:42pm [DATE] [GEOGRAPHIC_DATA] Both your breakfast and lunch choices we…" at bounding box center [591, 194] width 394 height 292
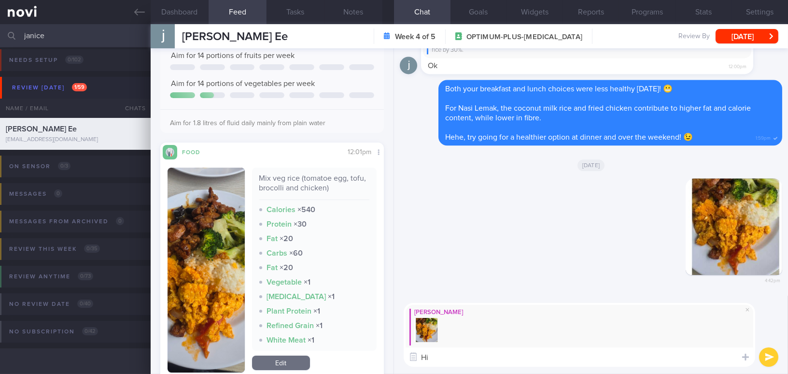
type textarea "H"
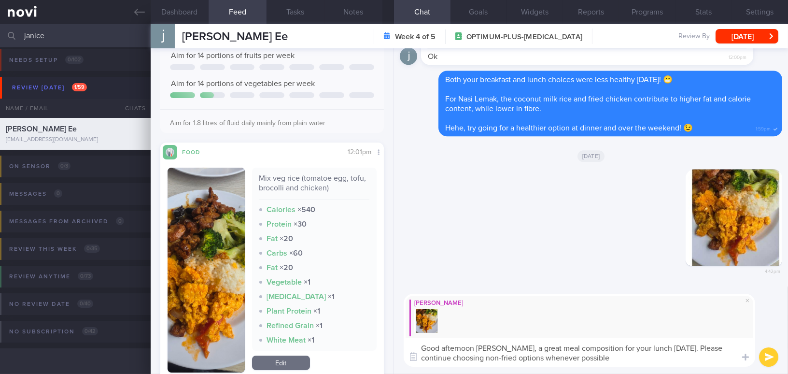
type textarea "Good afternoon [PERSON_NAME], a great meal composition for your lunch [DATE]. P…"
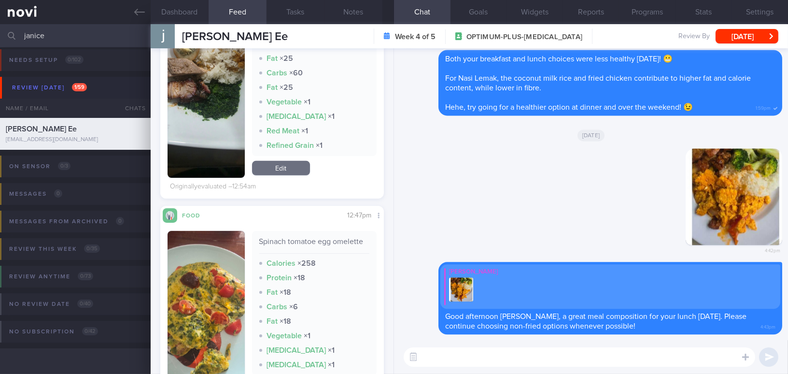
scroll to position [885, 0]
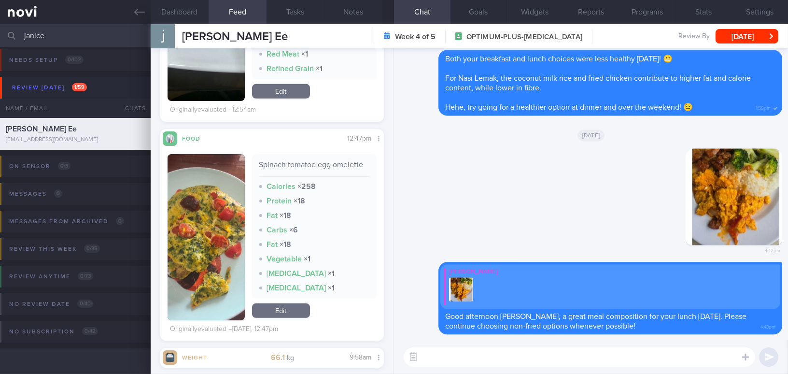
click at [195, 229] on button "button" at bounding box center [206, 237] width 77 height 166
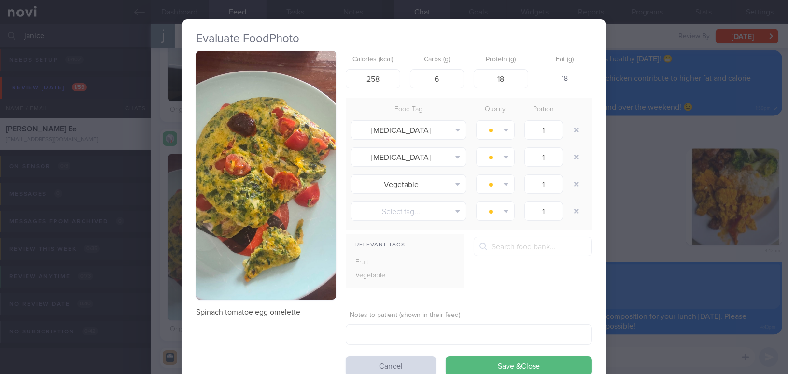
click at [668, 246] on div "Evaluate Food Photo Spinach tomatoe egg omelette Calories (kcal) 258 Carbs (g) …" at bounding box center [394, 187] width 788 height 374
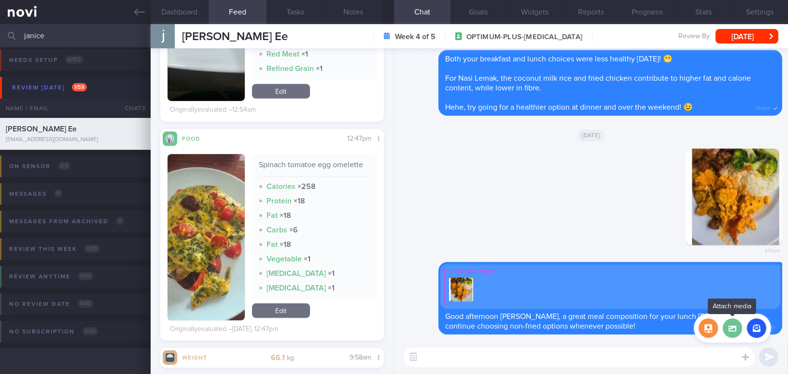
click at [737, 322] on label at bounding box center [732, 327] width 19 height 19
click at [0, 0] on input "file" at bounding box center [0, 0] width 0 height 0
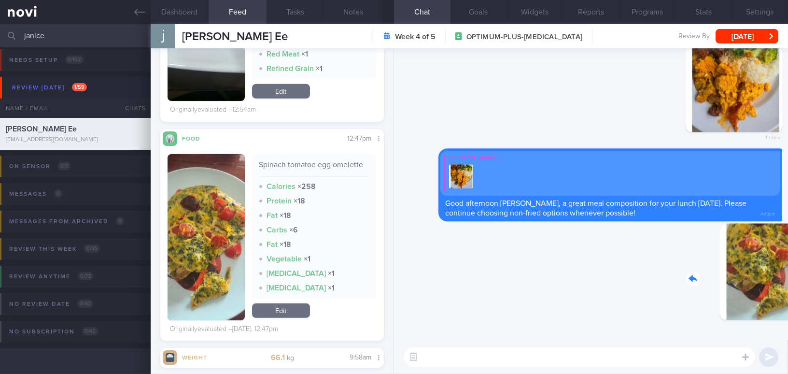
drag, startPoint x: 712, startPoint y: 280, endPoint x: 769, endPoint y: 279, distance: 56.5
click at [769, 279] on div "Delete 4:43pm" at bounding box center [714, 279] width 135 height 112
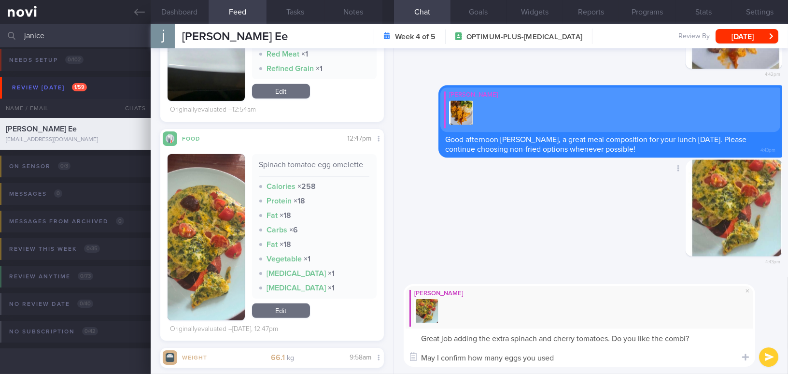
type textarea "Great job adding the extra spinach and cherry tomatoes. Do you like the combi? …"
drag, startPoint x: 578, startPoint y: 358, endPoint x: 413, endPoint y: 324, distance: 168.0
click at [409, 324] on div "[PERSON_NAME] Great job adding the extra spinach and cherry tomatoes. Do you li…" at bounding box center [579, 325] width 351 height 83
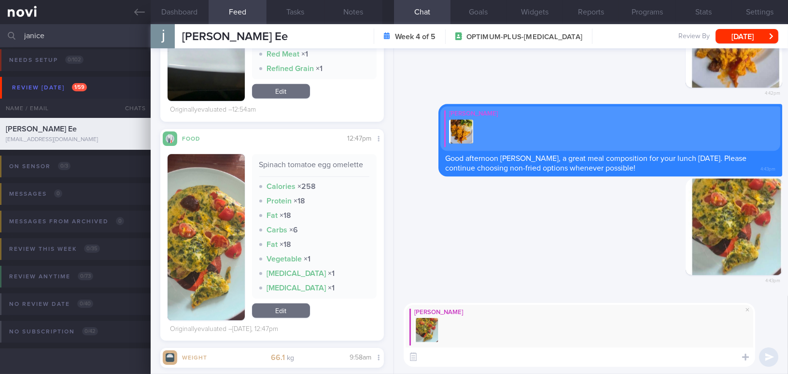
paste textarea "Great job adding the extra spinach and cherry tomatoes! Do you like the combina…"
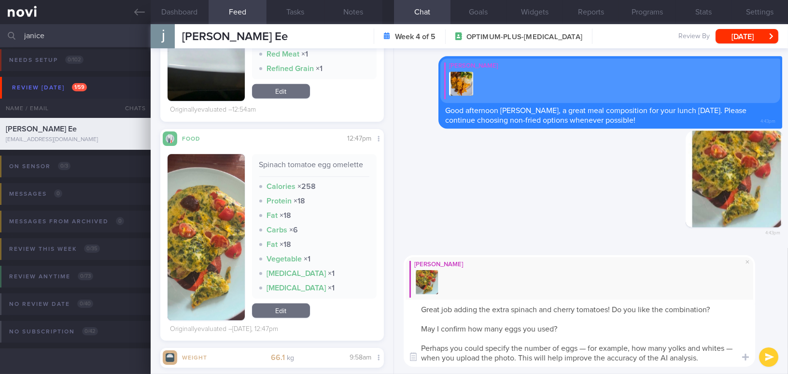
click at [420, 346] on textarea "Great job adding the extra spinach and cherry tomatoes! Do you like the combina…" at bounding box center [579, 332] width 351 height 67
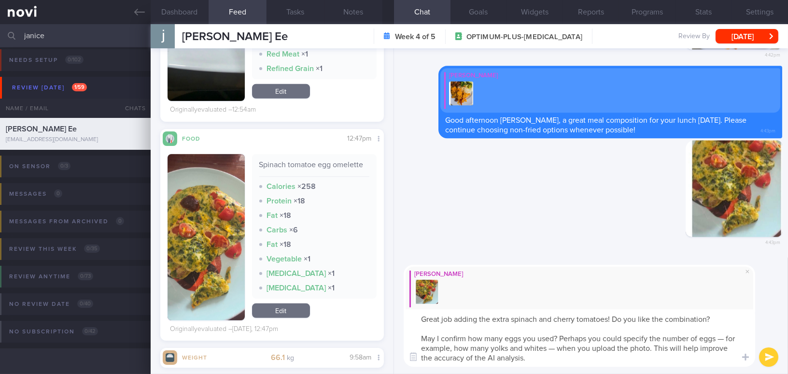
click at [727, 338] on textarea "Great job adding the extra spinach and cherry tomatoes! Do you like the combina…" at bounding box center [579, 337] width 351 height 57
drag, startPoint x: 720, startPoint y: 336, endPoint x: 453, endPoint y: 348, distance: 267.2
click at [453, 348] on textarea "Great job adding the extra spinach and cherry tomatoes! Do you like the combina…" at bounding box center [579, 337] width 351 height 57
click at [521, 349] on textarea "Great job adding the extra spinach and cherry tomatoes! Do you like the combina…" at bounding box center [579, 337] width 351 height 57
click at [513, 357] on textarea "Great job adding the extra spinach and cherry tomatoes! Do you like the combina…" at bounding box center [579, 337] width 351 height 57
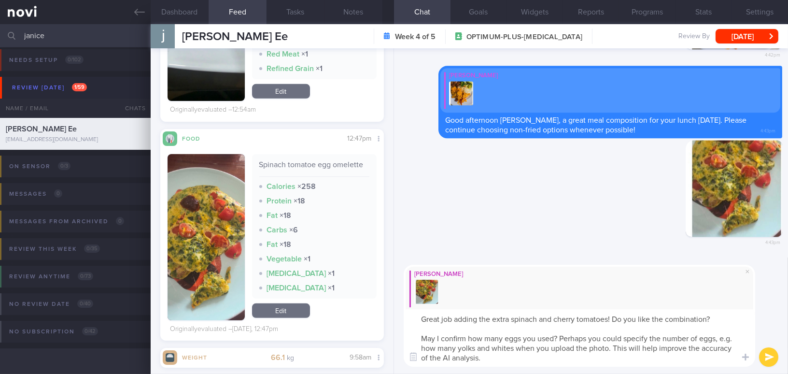
type textarea "Great job adding the extra spinach and cherry tomatoes! Do you like the combina…"
click at [767, 356] on button "submit" at bounding box center [768, 356] width 19 height 19
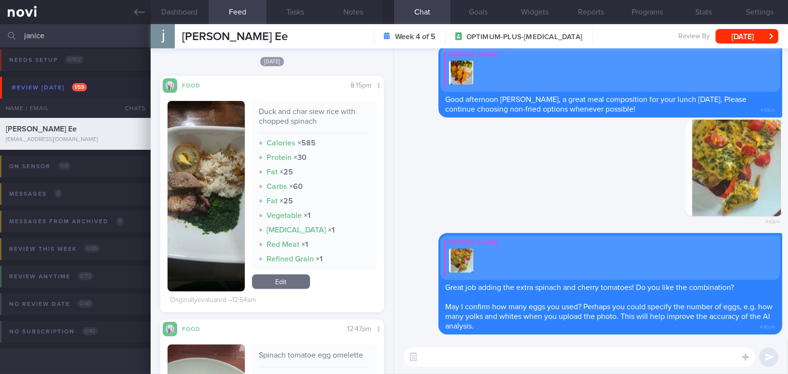
scroll to position [665, 0]
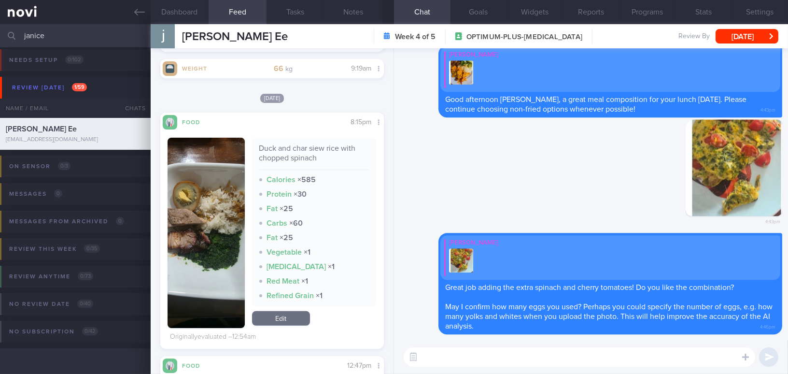
click at [196, 194] on button "button" at bounding box center [206, 233] width 77 height 190
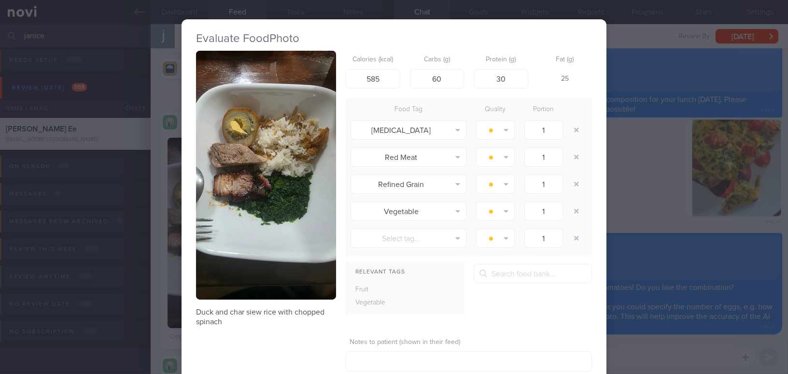
click at [645, 207] on div "Evaluate Food Photo Duck and char [PERSON_NAME] with chopped spinach Calories (…" at bounding box center [394, 187] width 788 height 374
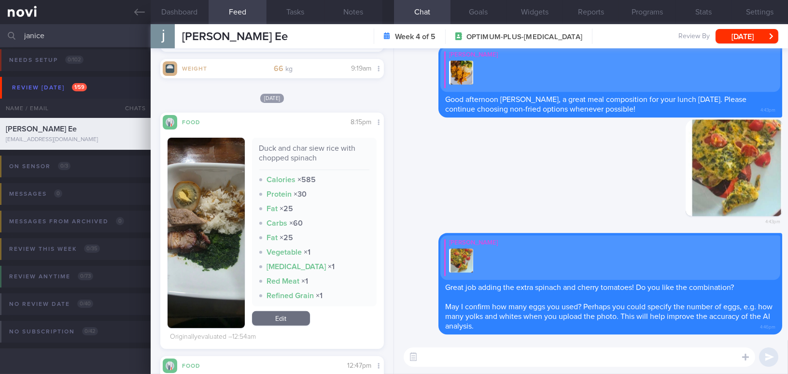
click at [195, 244] on button "button" at bounding box center [206, 233] width 77 height 190
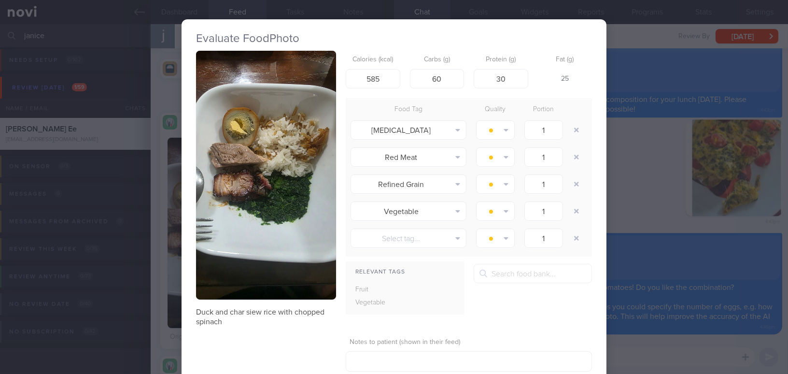
click at [749, 353] on div "Evaluate Food Photo Duck and char siew rice with chopped spinach Calories (kcal…" at bounding box center [394, 187] width 788 height 374
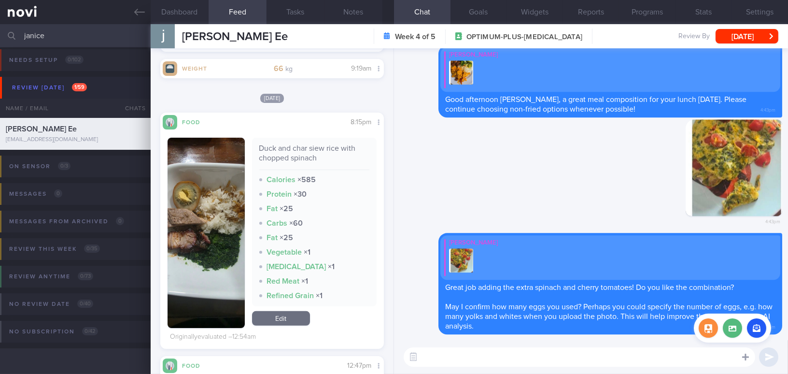
click at [747, 357] on icon at bounding box center [745, 356] width 7 height 7
click at [728, 325] on label at bounding box center [732, 327] width 19 height 19
click at [0, 0] on input "file" at bounding box center [0, 0] width 0 height 0
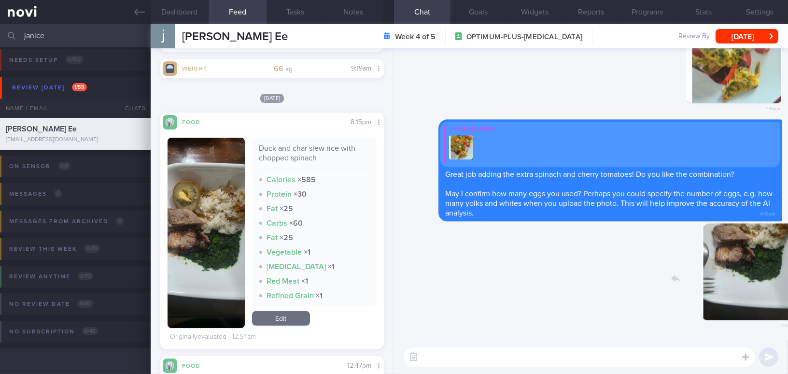
drag, startPoint x: 746, startPoint y: 301, endPoint x: 851, endPoint y: 305, distance: 104.3
click at [787, 305] on html "You are offline! Some functionality will be unavailable Patients New Users Coac…" at bounding box center [394, 187] width 788 height 374
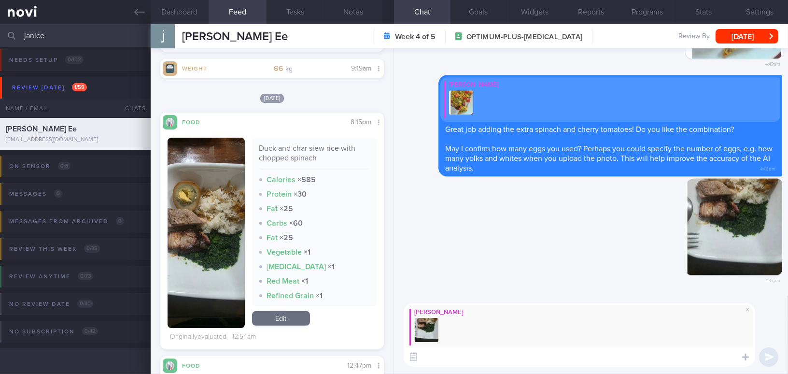
click at [482, 361] on textarea at bounding box center [579, 356] width 351 height 19
paste textarea "Great to see you’re adding vegetables!"
click at [482, 355] on textarea "Great to see you’re adding vegetables!" at bounding box center [579, 356] width 351 height 19
paste textarea "You could try using whole leaf spinach for this dish — it might go better with …"
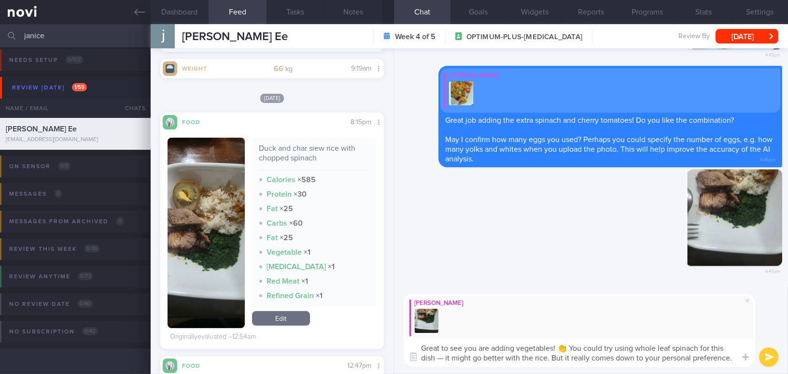
click at [572, 348] on textarea "Great to see you are adding vegetables! 👏 You could try using whole leaf spinac…" at bounding box center [579, 352] width 351 height 28
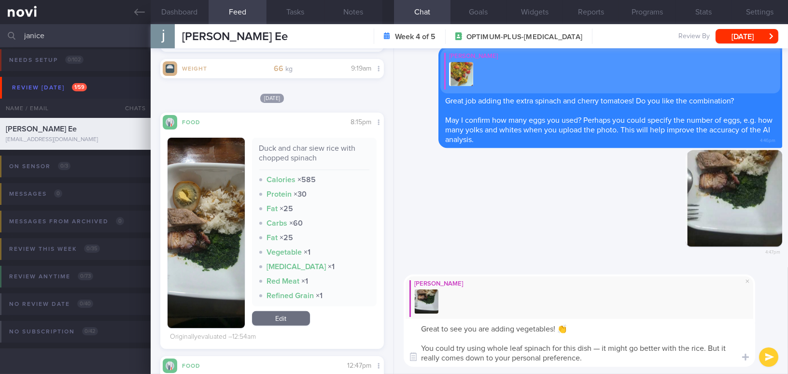
click at [600, 346] on textarea "Great to see you are adding vegetables! 👏 You could try using whole leaf spinac…" at bounding box center [579, 343] width 351 height 48
drag, startPoint x: 473, startPoint y: 356, endPoint x: 419, endPoint y: 356, distance: 54.1
click at [419, 356] on div "Attach media Chat Templates Admin [MEDICAL_DATA] Weight Nutrition Physical Acti…" at bounding box center [591, 320] width 394 height 107
click at [553, 360] on textarea "Great to see you are adding vegetables! 👏 You could try using whole leaf spinac…" at bounding box center [579, 343] width 351 height 48
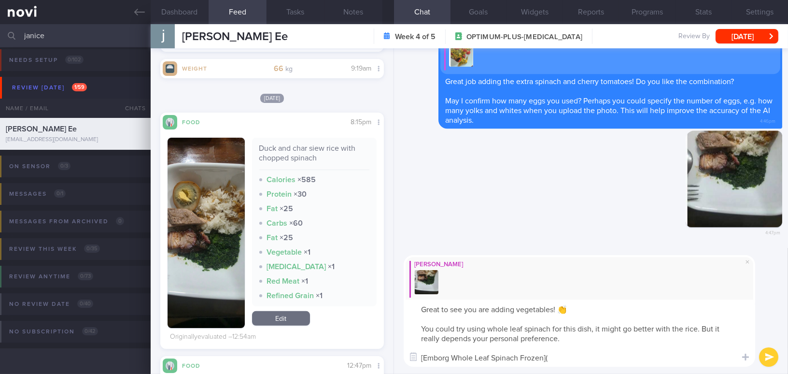
paste textarea "https://www.lazada.sg/products/pdp-i303926494-s537978601.html?spm=a2o42.lazmart…"
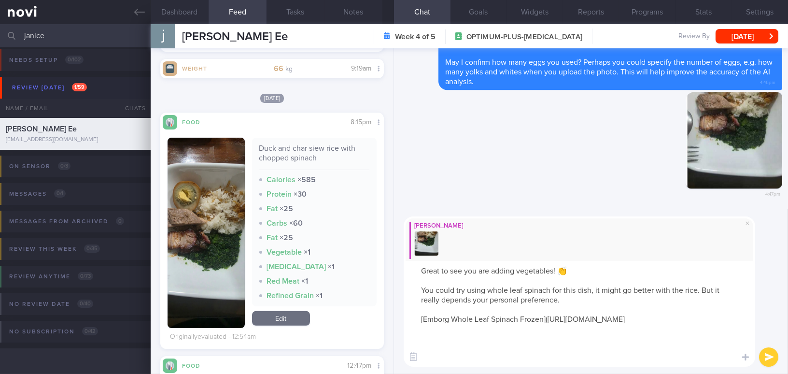
scroll to position [48, 0]
type textarea "Great to see you are adding vegetables! 👏 You could try using whole leaf spinac…"
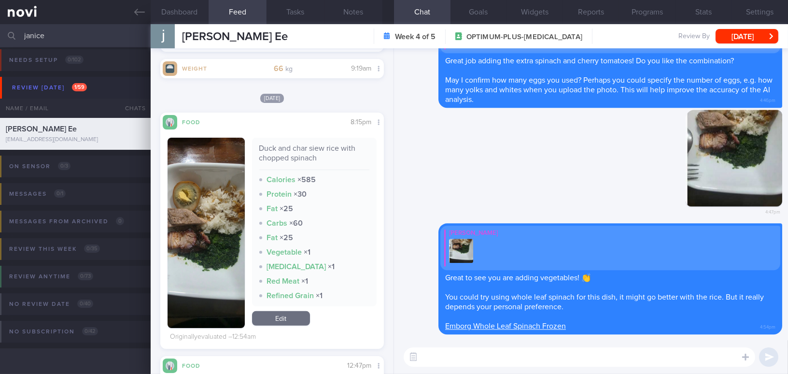
scroll to position [0, 0]
click at [517, 326] on link "Emborg Whole Leaf Spinach Frozen" at bounding box center [505, 326] width 121 height 8
drag, startPoint x: 71, startPoint y: 32, endPoint x: 9, endPoint y: 28, distance: 62.8
click at [9, 28] on div "janice Assigned patients Assigned patients All active patients Archived patients" at bounding box center [394, 35] width 788 height 23
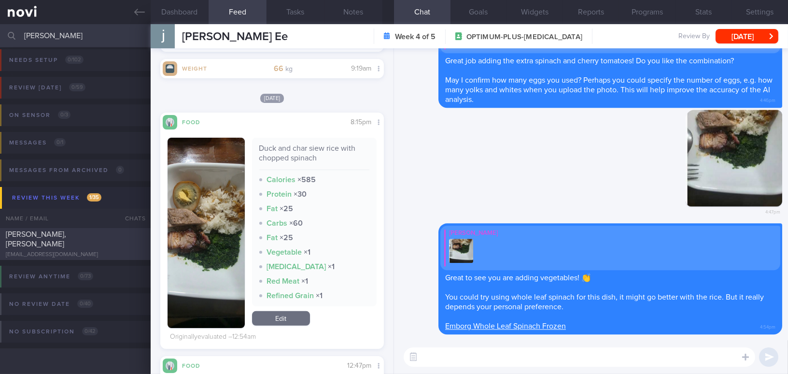
type input "[PERSON_NAME]"
click at [50, 245] on div "[PERSON_NAME], [PERSON_NAME] [EMAIL_ADDRESS][DOMAIN_NAME]" at bounding box center [75, 243] width 151 height 29
click at [535, 354] on textarea at bounding box center [579, 356] width 351 height 19
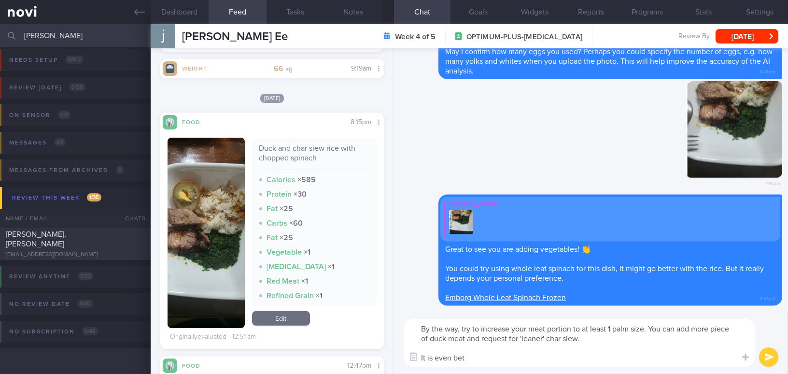
type textarea "By the way, try to increase your meat portion to at least 1 palm size. You can …"
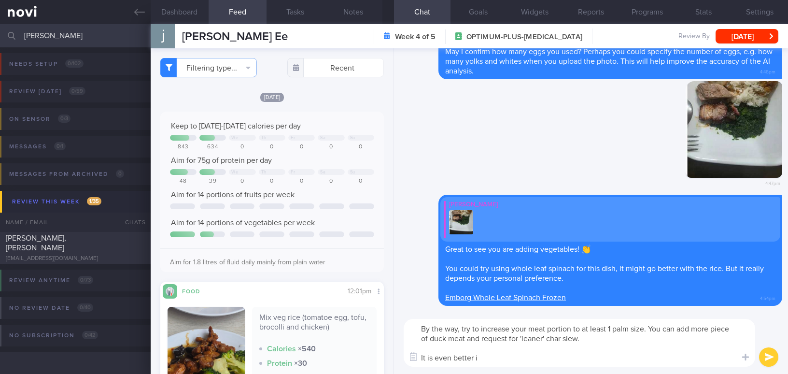
select select "8"
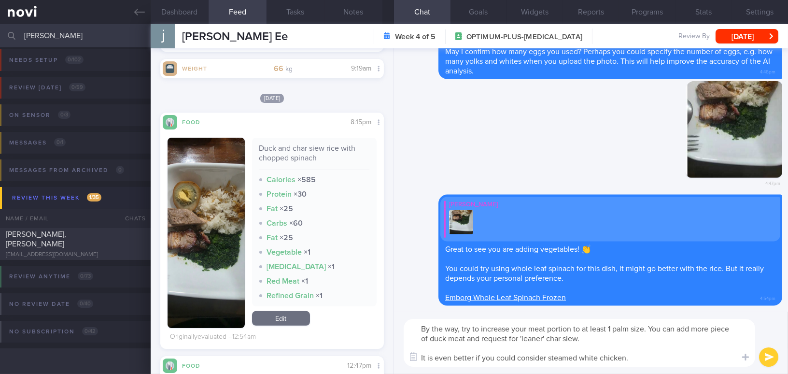
drag, startPoint x: 646, startPoint y: 356, endPoint x: 377, endPoint y: 319, distance: 270.9
click at [377, 319] on div "Dashboard Feed 294 Tasks Notes Chat Goals Widgets Reports Programs Stats Settin…" at bounding box center [469, 198] width 637 height 349
click at [500, 332] on textarea "By the way, try to increase your meat portion to at least 1 palm size. You can …" at bounding box center [579, 343] width 351 height 48
drag, startPoint x: 654, startPoint y: 359, endPoint x: 369, endPoint y: 329, distance: 286.8
click at [369, 329] on div "Dashboard Feed 294 Tasks Notes Chat Goals Widgets Reports Programs Stats Settin…" at bounding box center [469, 198] width 637 height 349
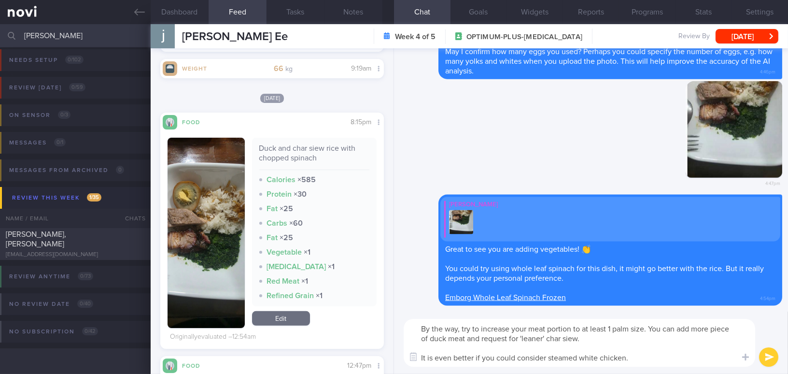
paste textarea "one palm size. You can add more pieces of duck meat and request leaner char sie…"
drag, startPoint x: 610, startPoint y: 330, endPoint x: 622, endPoint y: 329, distance: 11.6
click at [622, 329] on textarea "By the way, try to increase your meat portion to at least one palm size. You ca…" at bounding box center [579, 343] width 351 height 48
click at [673, 353] on textarea "By the way, try to increase your meat portion to at least 1 palm size. You can …" at bounding box center [579, 343] width 351 height 48
type textarea "By the way, try to increase your meat portion to at least 1 palm size. You can …"
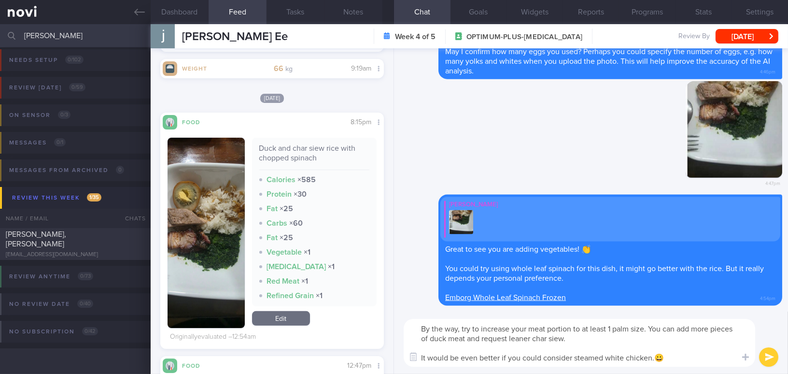
click at [769, 361] on button "submit" at bounding box center [768, 356] width 19 height 19
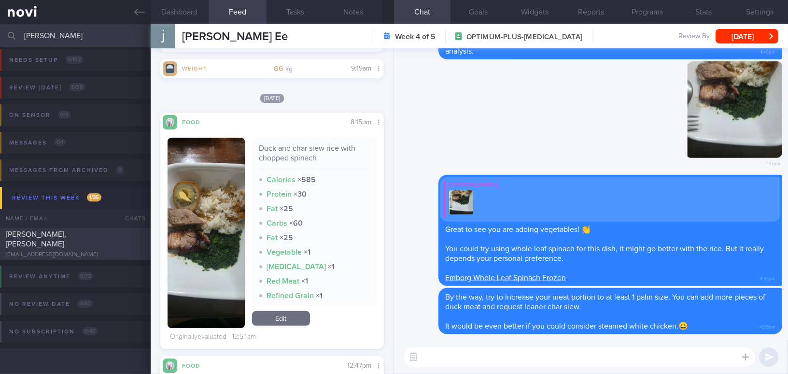
click at [63, 244] on div "[PERSON_NAME], [PERSON_NAME] [EMAIL_ADDRESS][DOMAIN_NAME]" at bounding box center [75, 243] width 151 height 29
type input "SAF LIP; note food preference;"
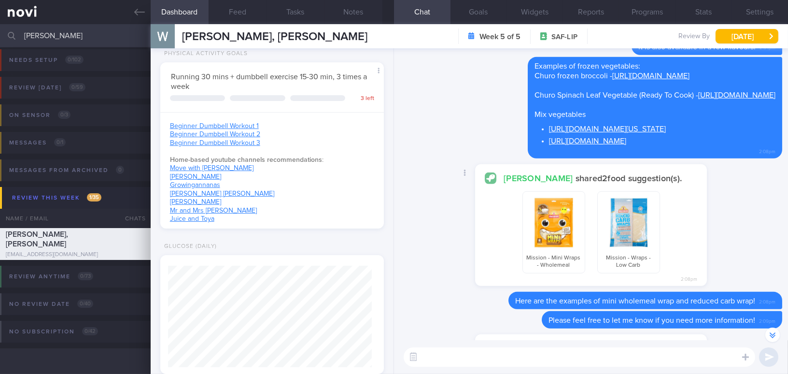
scroll to position [-131, 0]
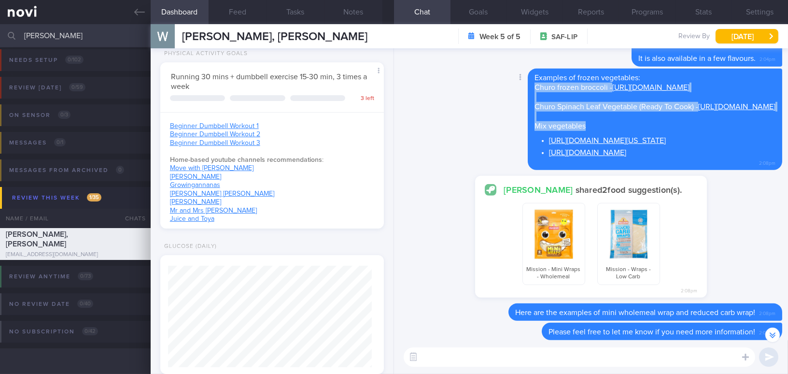
drag, startPoint x: 446, startPoint y: 67, endPoint x: 709, endPoint y: 160, distance: 279.1
click at [709, 160] on div "Examples of frozen vegetables: Churo frozen broccoli - [URL][DOMAIN_NAME] Churo…" at bounding box center [655, 119] width 254 height 101
click at [528, 83] on div "Examples of frozen vegetables: Churo frozen broccoli - [URL][DOMAIN_NAME] Churo…" at bounding box center [655, 119] width 254 height 101
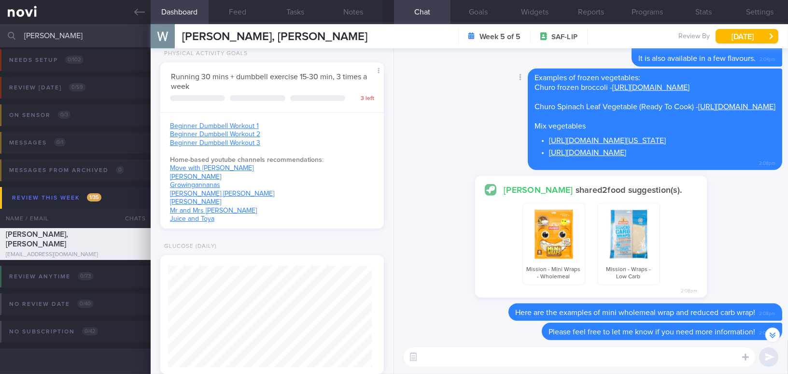
drag, startPoint x: 447, startPoint y: 68, endPoint x: 460, endPoint y: 82, distance: 19.5
click at [528, 82] on div "Examples of frozen vegetables: Churo frozen broccoli - [URL][DOMAIN_NAME] Churo…" at bounding box center [655, 119] width 254 height 101
copy span "Churo frozen broccoli - [URL][DOMAIN_NAME]"
click at [535, 72] on div "Examples of frozen vegetables: Churo frozen broccoli - [URL][DOMAIN_NAME] Churo…" at bounding box center [655, 119] width 254 height 101
click at [612, 84] on link "[URL][DOMAIN_NAME]" at bounding box center [650, 88] width 77 height 8
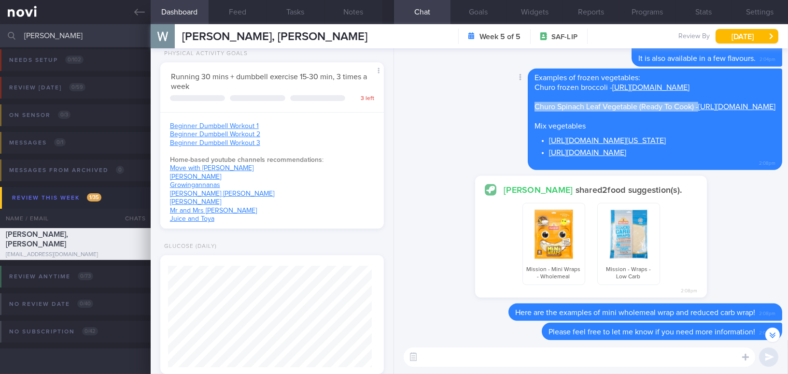
drag, startPoint x: 447, startPoint y: 97, endPoint x: 609, endPoint y: 101, distance: 162.3
click at [609, 101] on div "Examples of frozen vegetables: Churo frozen broccoli - [URL][DOMAIN_NAME] Churo…" at bounding box center [655, 119] width 254 height 101
copy span "Churo Spinach Leaf Vegetable (Ready To Cook) -"
click at [698, 103] on link "[URL][DOMAIN_NAME]" at bounding box center [736, 107] width 77 height 8
drag, startPoint x: 445, startPoint y: 127, endPoint x: 516, endPoint y: 130, distance: 71.5
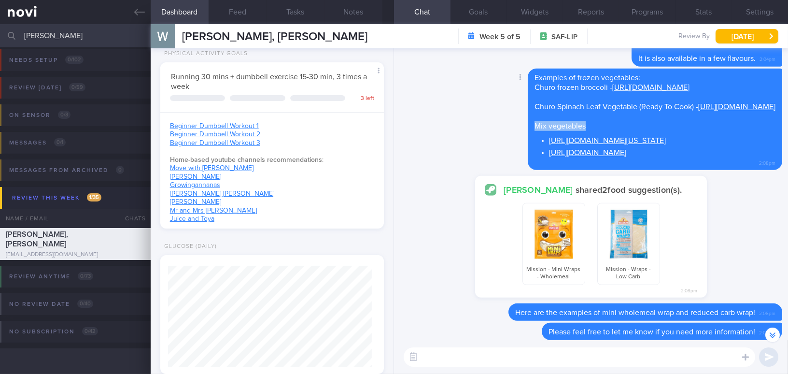
click at [528, 130] on div "Examples of frozen vegetables: Churo frozen broccoli - [URL][DOMAIN_NAME] Churo…" at bounding box center [655, 119] width 254 height 101
copy span "Mix vegetables"
click at [549, 140] on link "[URL][DOMAIN_NAME][US_STATE]" at bounding box center [607, 141] width 117 height 8
click at [549, 154] on link "[URL][DOMAIN_NAME]" at bounding box center [587, 153] width 77 height 8
drag, startPoint x: 56, startPoint y: 42, endPoint x: 0, endPoint y: 29, distance: 57.0
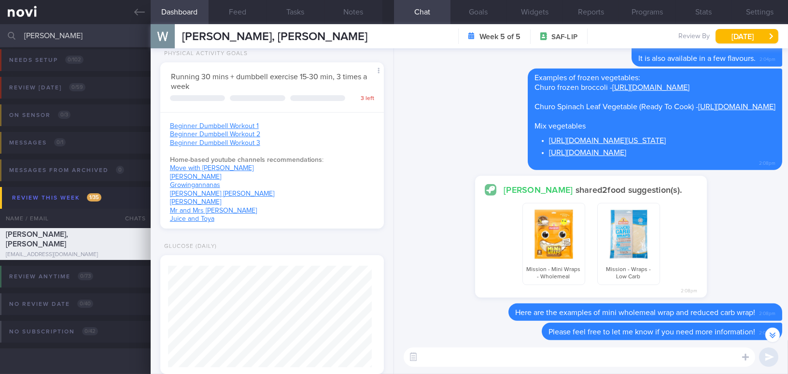
click at [0, 29] on input "[PERSON_NAME]" at bounding box center [394, 35] width 788 height 23
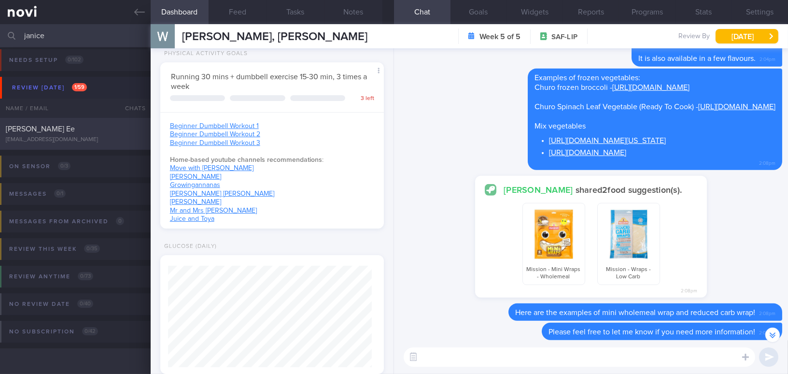
type input "janice"
click at [57, 132] on span "[PERSON_NAME] Ee" at bounding box center [40, 129] width 69 height 8
type input "Friend of [PERSON_NAME]"
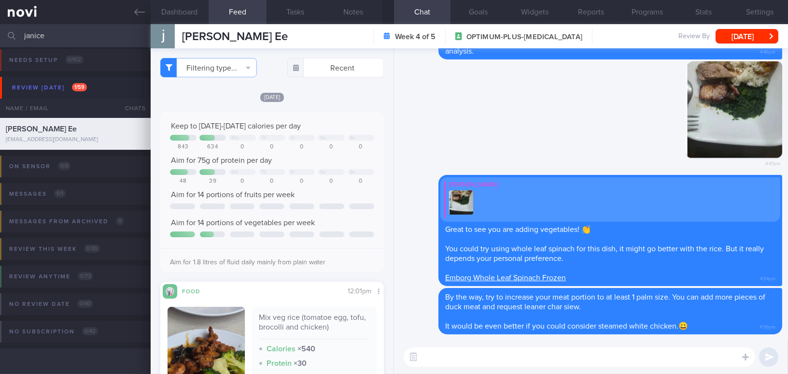
click at [452, 362] on textarea at bounding box center [579, 356] width 351 height 19
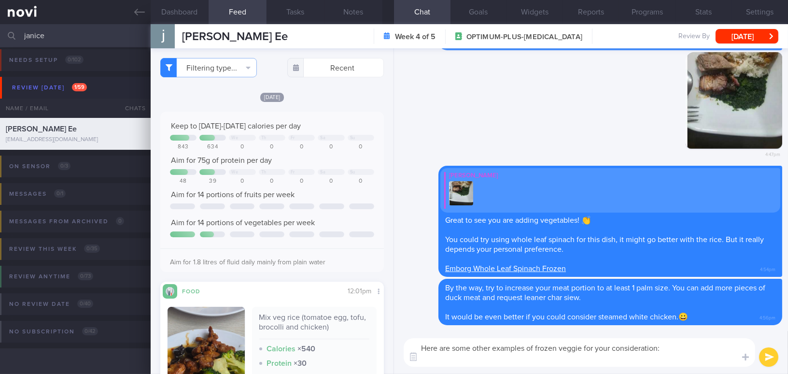
paste textarea "Frozen vege: Churo frozen broccoli - [URL][DOMAIN_NAME] Churo Spinach Leaf Vege…"
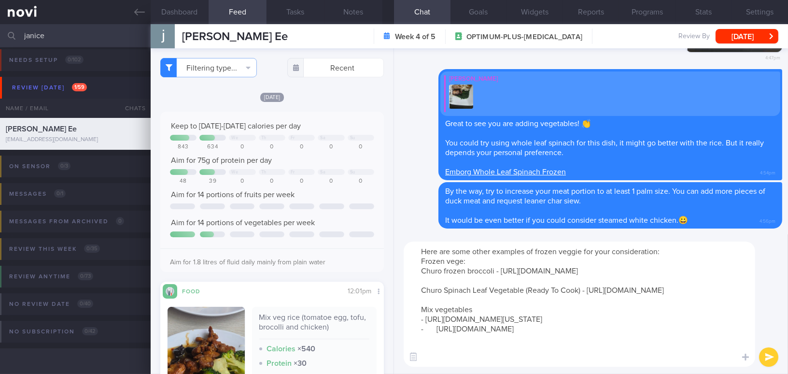
click at [436, 349] on textarea "Here are some other examples of frozen veggie for your consideration: Frozen ve…" at bounding box center [579, 303] width 351 height 125
drag, startPoint x: 469, startPoint y: 258, endPoint x: 416, endPoint y: 260, distance: 53.1
click at [416, 260] on textarea "Here are some other examples of frozen veggie for your consideration: Frozen ve…" at bounding box center [579, 303] width 351 height 125
type textarea "Here are some other examples of frozen veggie for your consideration: Churo fro…"
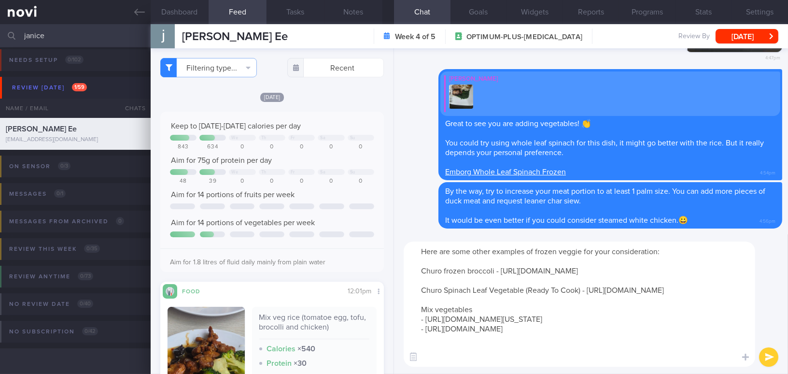
click at [773, 360] on button "submit" at bounding box center [768, 356] width 19 height 19
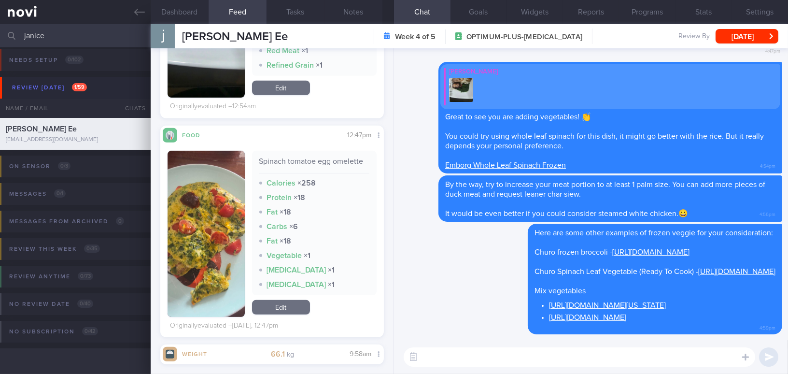
scroll to position [922, 0]
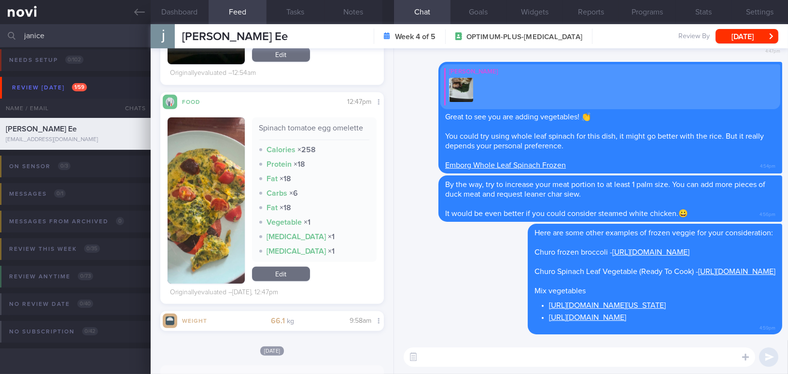
click at [483, 355] on textarea at bounding box center [579, 356] width 351 height 19
type textarea "May I also confirm if you will be having your dinner regularly?"
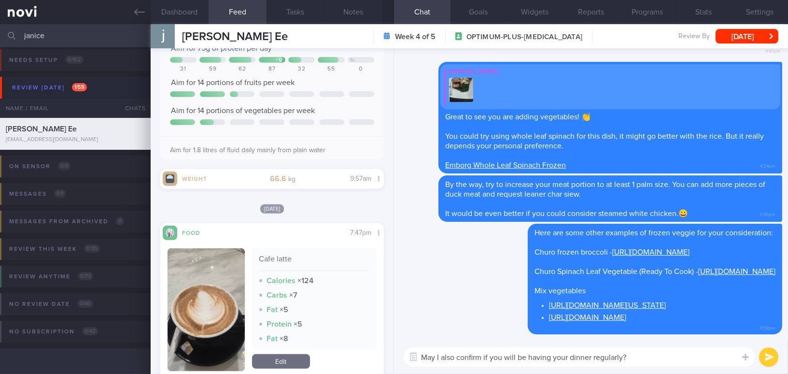
scroll to position [1404, 0]
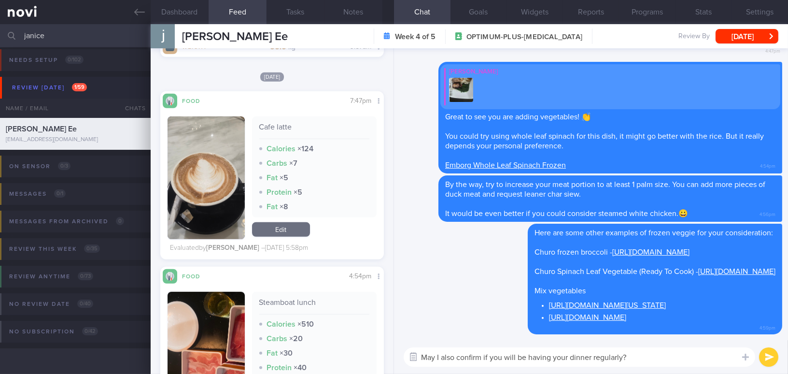
drag, startPoint x: 646, startPoint y: 356, endPoint x: 406, endPoint y: 357, distance: 239.4
click at [406, 357] on div "Attach media Chat Templates Admin CGM Weight Nutrition Physical Activity Infogr…" at bounding box center [591, 357] width 394 height 34
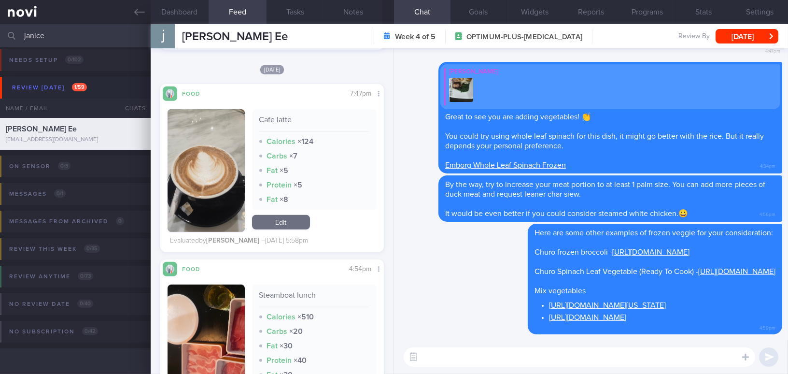
scroll to position [1536, 0]
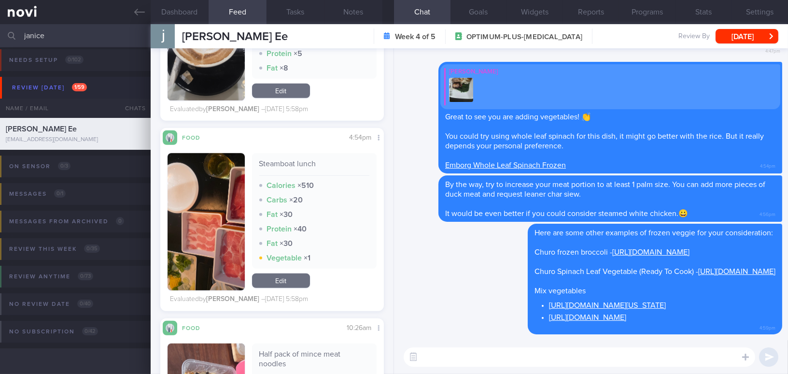
click at [209, 238] on button "button" at bounding box center [206, 221] width 77 height 137
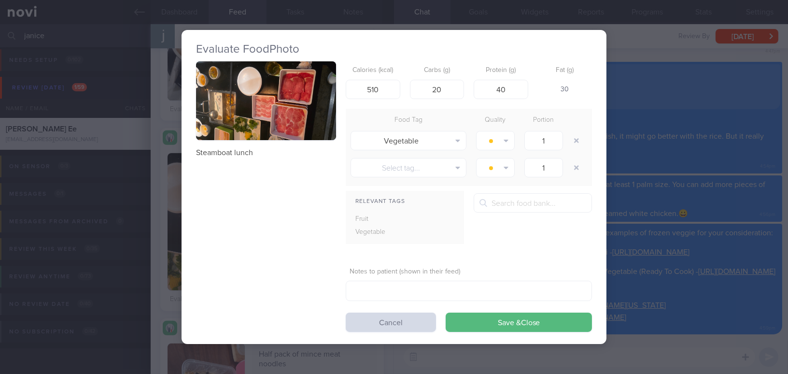
click at [278, 100] on button "button" at bounding box center [266, 100] width 140 height 79
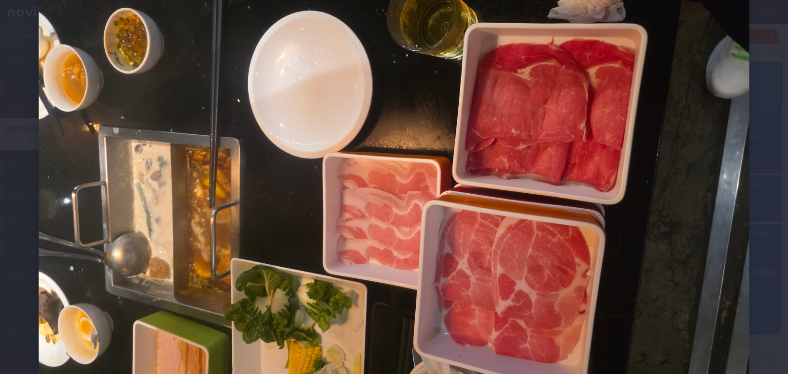
scroll to position [56, 0]
click at [280, 116] on img at bounding box center [394, 183] width 711 height 400
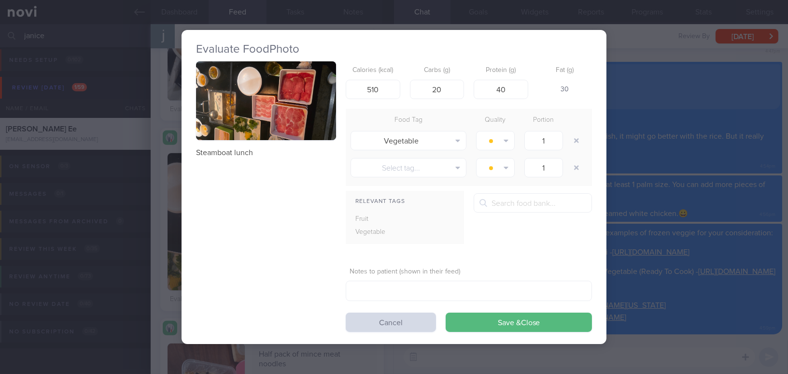
click at [703, 239] on div "Evaluate Food Photo Steamboat lunch Calories (kcal) 510 Carbs (g) 20 Protein (g…" at bounding box center [394, 187] width 788 height 374
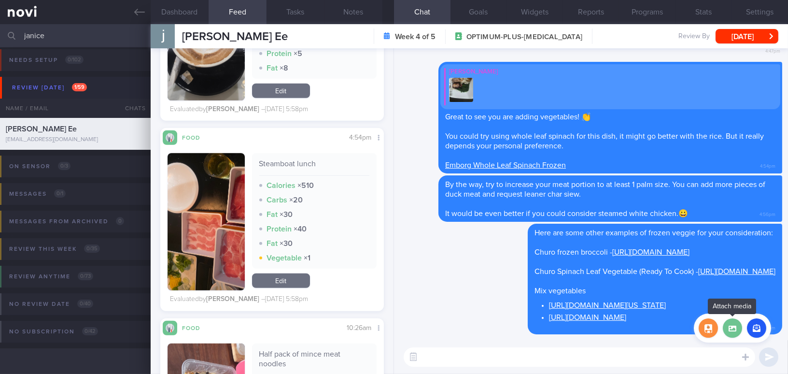
click at [729, 335] on label at bounding box center [732, 327] width 19 height 19
click at [0, 0] on input "file" at bounding box center [0, 0] width 0 height 0
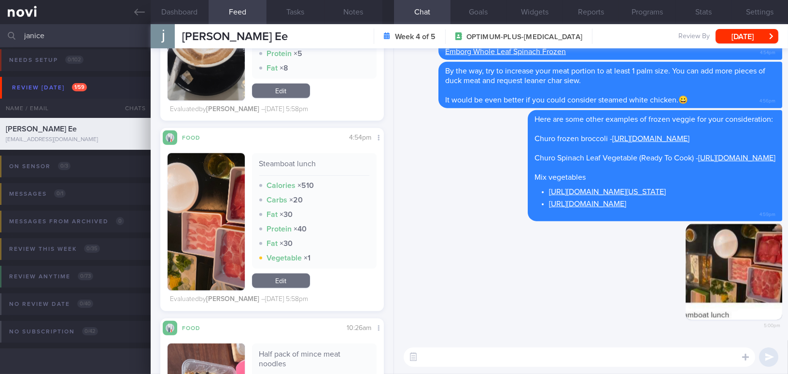
drag, startPoint x: 489, startPoint y: 348, endPoint x: 488, endPoint y: 353, distance: 5.5
click at [488, 353] on textarea at bounding box center [579, 356] width 351 height 19
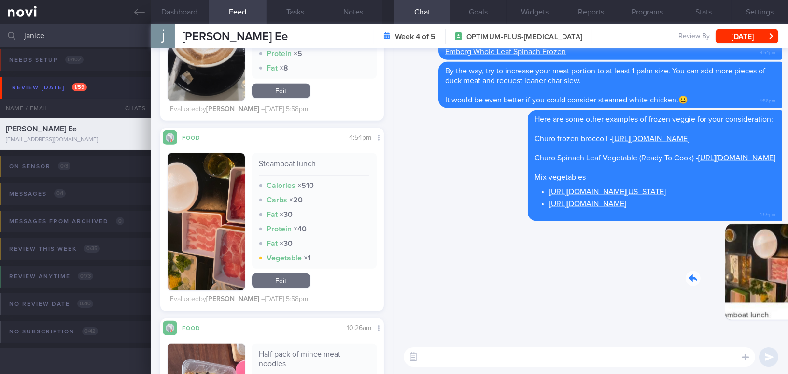
drag, startPoint x: 694, startPoint y: 268, endPoint x: 776, endPoint y: 276, distance: 82.4
click at [776, 276] on div "Delete 5:00pm Delete Here are some other examples of frozen veggie for your con…" at bounding box center [591, 194] width 394 height 292
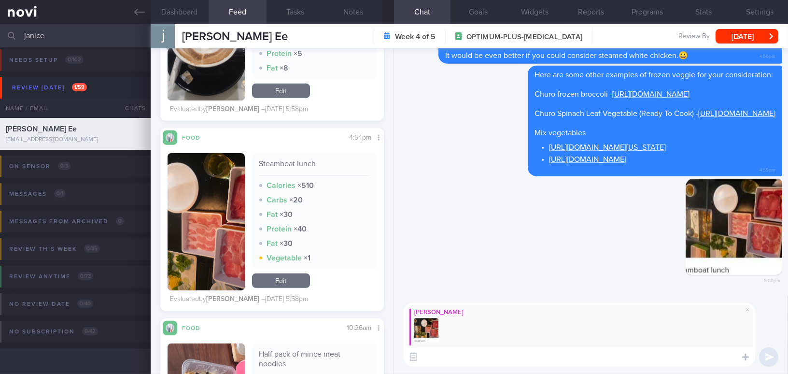
paste textarea "For steamboat, it can be either healthy or less healthy depending on the ingred…"
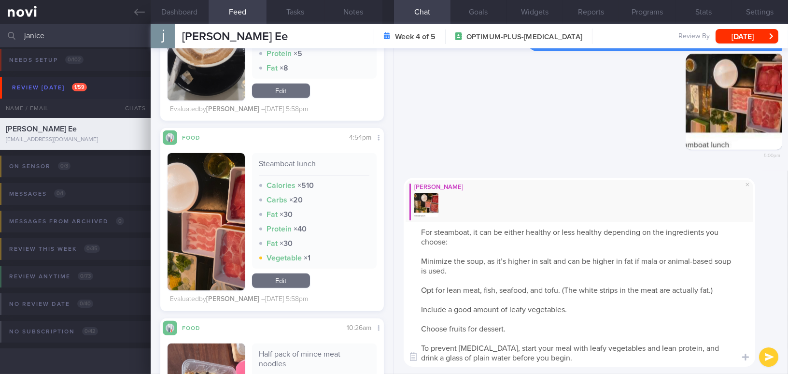
click at [538, 243] on textarea "For steamboat, it can be either healthy or less healthy depending on the ingred…" at bounding box center [579, 294] width 351 height 144
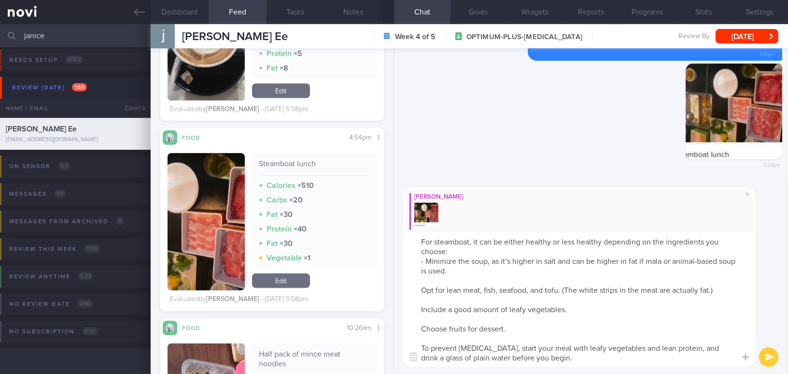
click at [510, 259] on textarea "For steamboat, it can be either healthy or less healthy depending on the ingred…" at bounding box center [579, 299] width 351 height 135
click at [421, 291] on textarea "For steamboat, it can be either healthy or less healthy depending on the ingred…" at bounding box center [579, 299] width 351 height 135
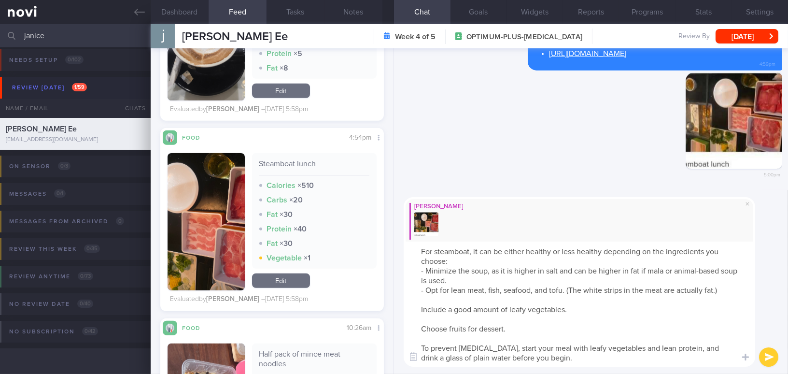
click at [470, 279] on textarea "For steamboat, it can be either healthy or less healthy depending on the ingred…" at bounding box center [579, 303] width 351 height 125
drag, startPoint x: 564, startPoint y: 290, endPoint x: 621, endPoint y: 231, distance: 81.6
click at [564, 290] on textarea "For steamboat, it can be either healthy or less healthy depending on the ingred…" at bounding box center [579, 303] width 351 height 125
click at [713, 287] on textarea "For steamboat, it can be either healthy or less healthy depending on the ingred…" at bounding box center [579, 303] width 351 height 125
click at [420, 311] on textarea "For steamboat, it can be either healthy or less healthy depending on the ingred…" at bounding box center [579, 303] width 351 height 125
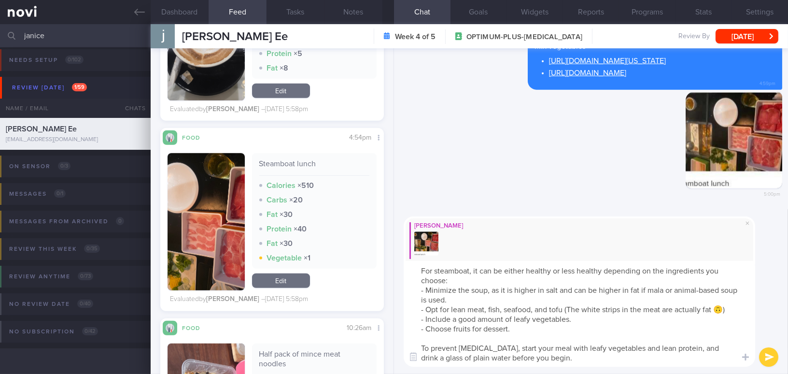
click at [698, 348] on textarea "For steamboat, it can be either healthy or less healthy depending on the ingred…" at bounding box center [579, 314] width 351 height 106
drag, startPoint x: 565, startPoint y: 355, endPoint x: 592, endPoint y: 355, distance: 27.0
click at [591, 355] on textarea "For steamboat, it can be either healthy or less healthy depending on the ingred…" at bounding box center [579, 314] width 351 height 106
type textarea "For steamboat, it can be either healthy or less healthy depending on the ingred…"
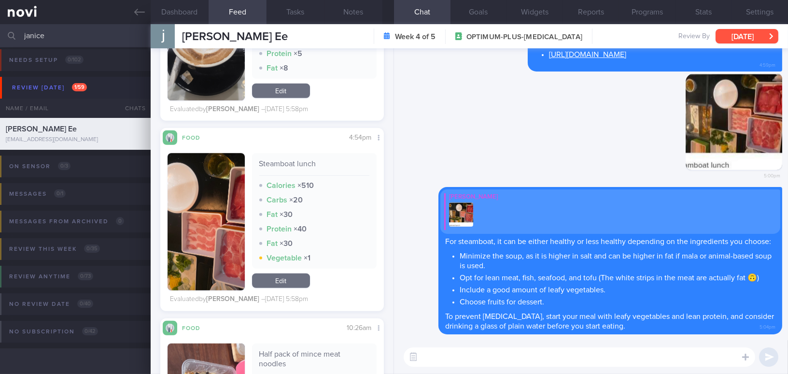
click at [730, 31] on button "[DATE]" at bounding box center [746, 36] width 63 height 14
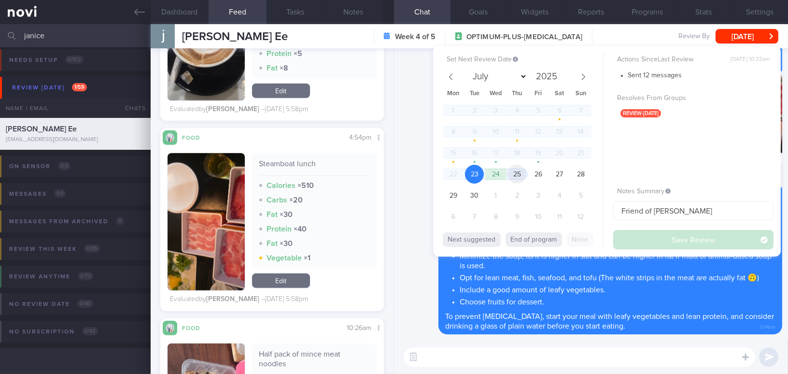
click at [521, 172] on span "25" at bounding box center [516, 174] width 19 height 19
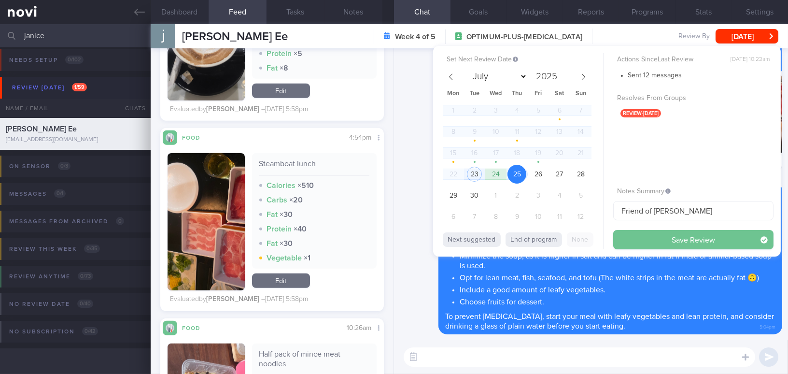
click at [641, 239] on button "Save Review" at bounding box center [693, 239] width 160 height 19
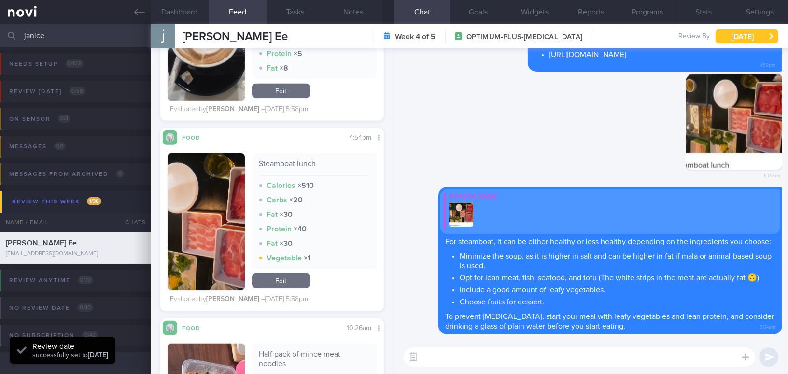
click at [745, 34] on button "Thu, 25 Sep" at bounding box center [746, 36] width 63 height 14
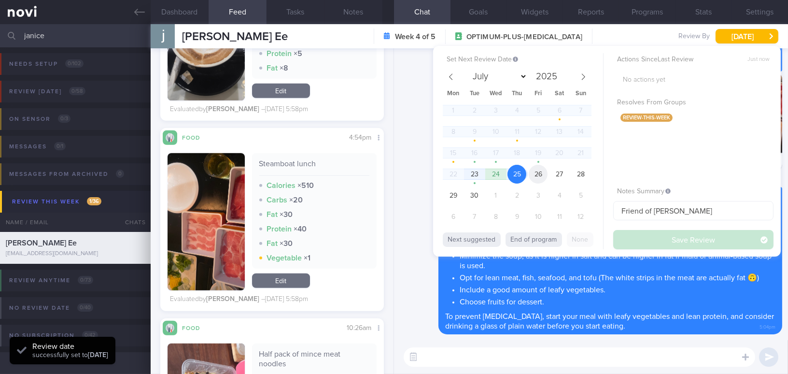
click at [540, 172] on span "26" at bounding box center [538, 174] width 19 height 19
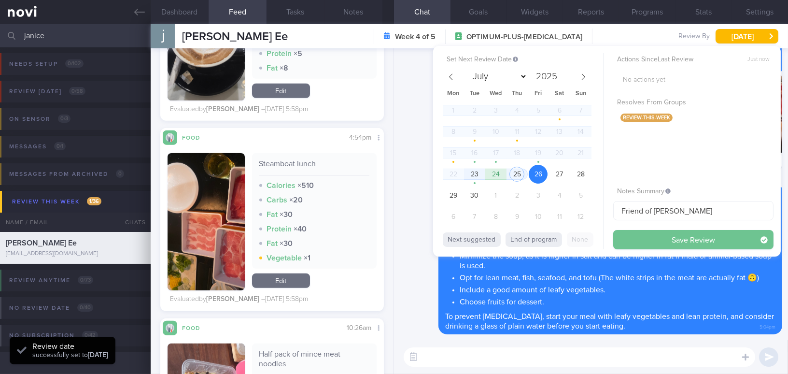
click at [633, 245] on button "Save Review" at bounding box center [693, 239] width 160 height 19
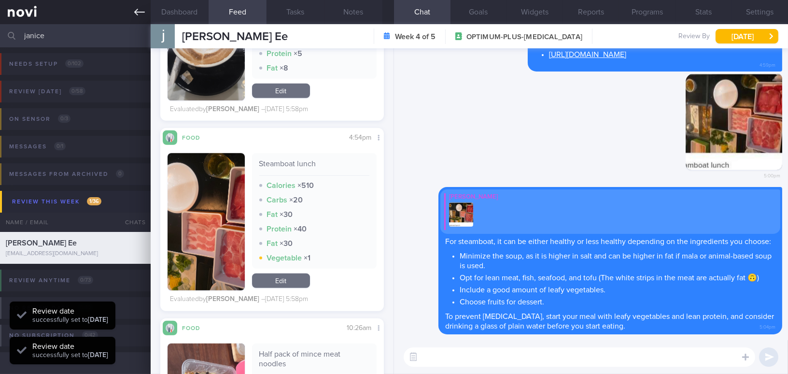
click at [140, 12] on icon at bounding box center [139, 12] width 11 height 7
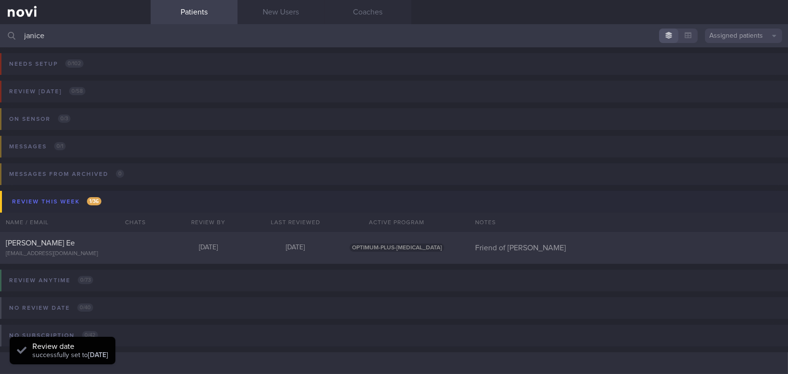
drag, startPoint x: 59, startPoint y: 37, endPoint x: 0, endPoint y: 35, distance: 58.9
click at [0, 35] on input "janice" at bounding box center [394, 35] width 788 height 23
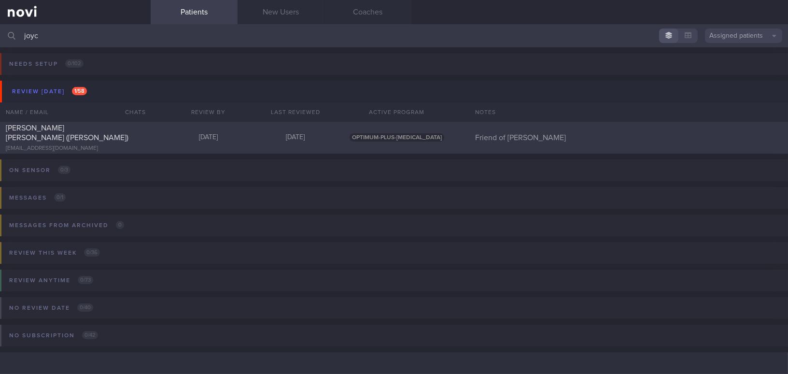
type input "joyc"
click at [71, 138] on div "Ang Soh Cheng (Joyce) hl_nutri@yahoo.com.sg" at bounding box center [75, 137] width 151 height 29
select select "8"
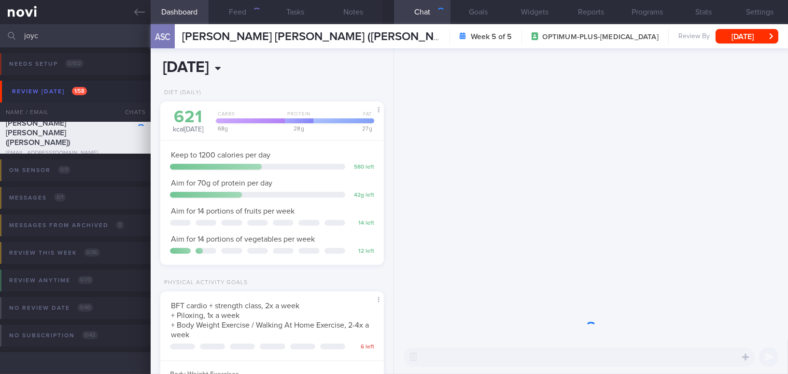
scroll to position [113, 199]
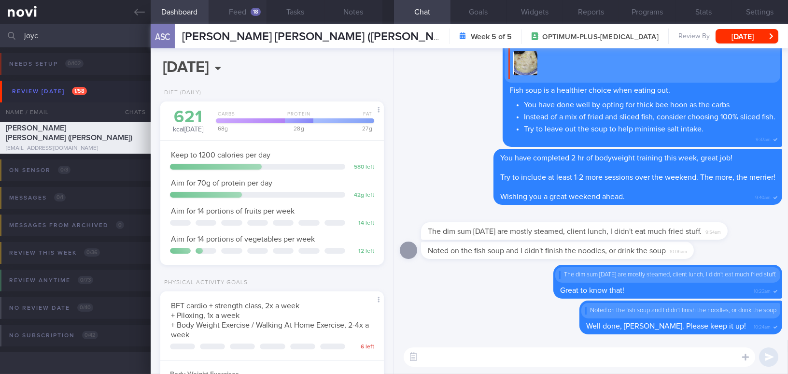
click at [238, 5] on button "Feed 18" at bounding box center [238, 12] width 58 height 24
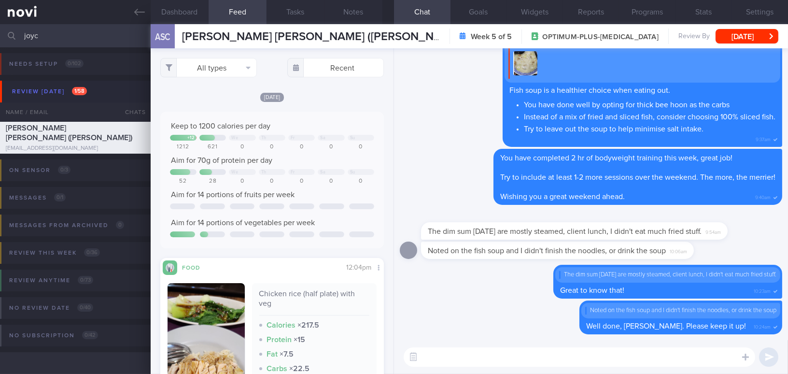
scroll to position [131, 0]
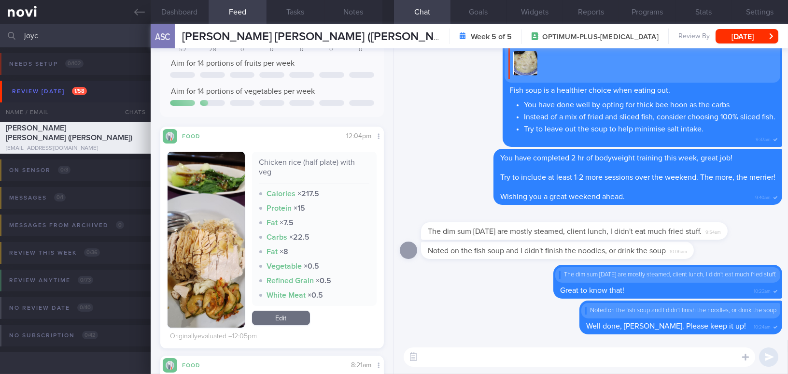
click at [216, 230] on img "button" at bounding box center [206, 240] width 77 height 176
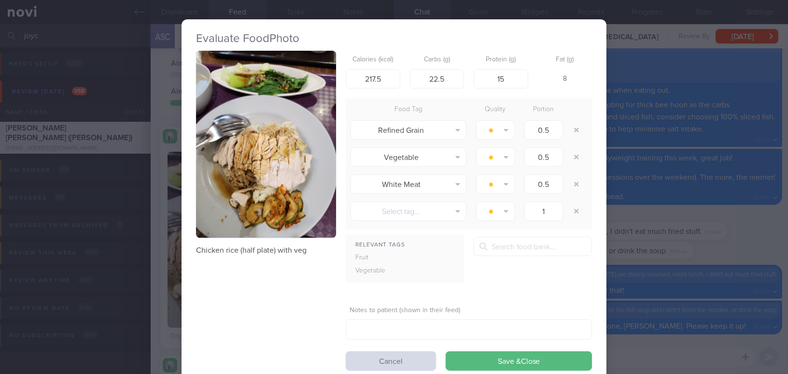
click at [240, 184] on img "button" at bounding box center [266, 144] width 140 height 187
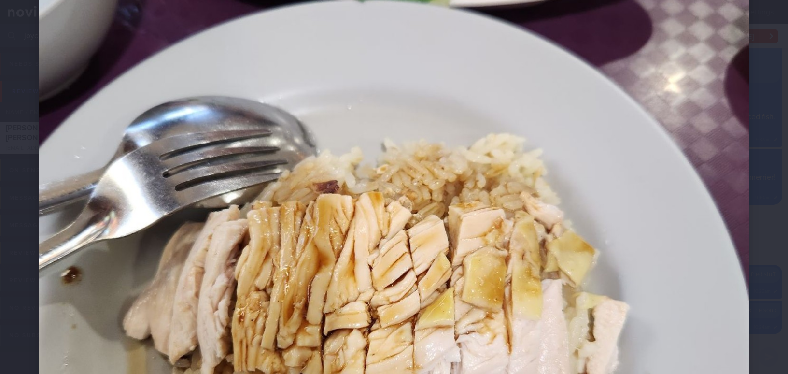
scroll to position [439, 0]
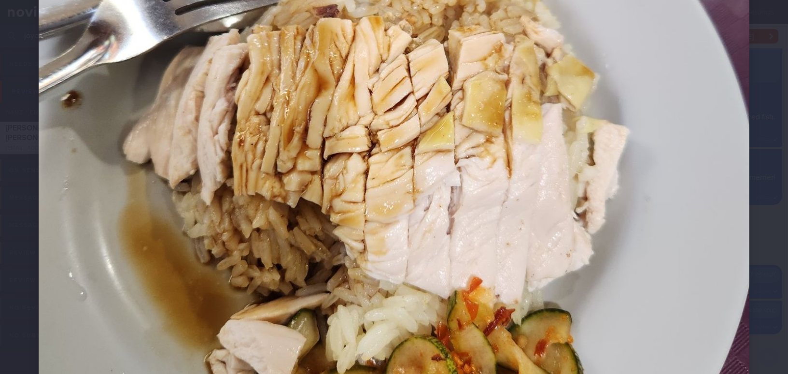
click at [617, 200] on img at bounding box center [394, 74] width 711 height 948
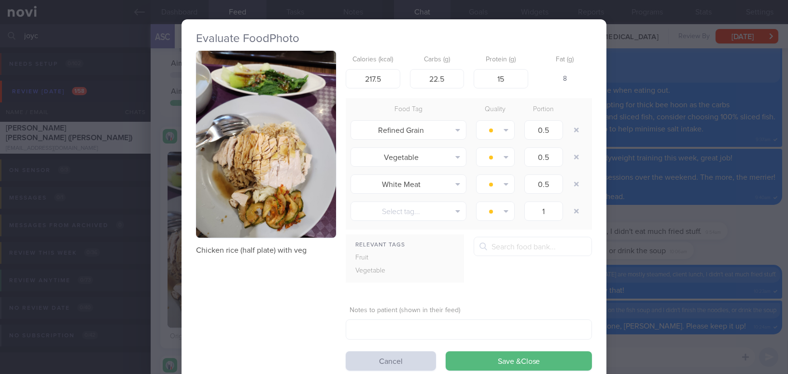
click at [673, 214] on div "Evaluate Food Photo Chicken rice (half plate) with veg Calories (kcal) 217.5 Ca…" at bounding box center [394, 187] width 788 height 374
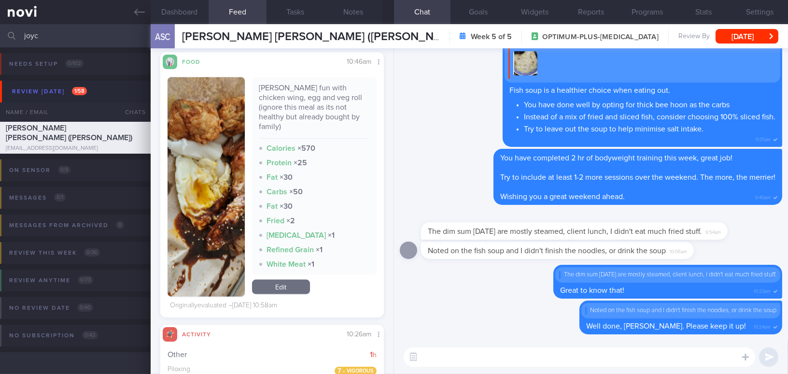
scroll to position [2633, 0]
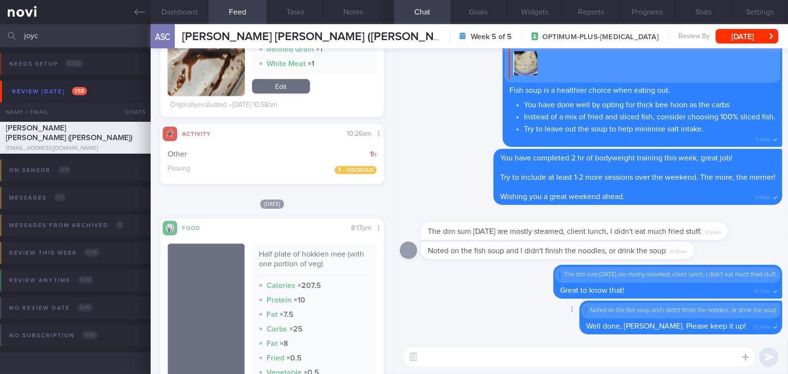
click at [420, 307] on div "Delete Noted on the fish soup and I didn't finish the noodles, or drink the sou…" at bounding box center [591, 320] width 382 height 40
click at [442, 301] on div "Delete Noted on the fish soup and I didn't finish the noodles, or drink the sou…" at bounding box center [591, 320] width 382 height 40
click at [429, 140] on div "Delete Mee Li Fish soup is a healthier choice when eating out. You have done we…" at bounding box center [591, 91] width 382 height 113
click at [473, 361] on textarea at bounding box center [579, 356] width 351 height 19
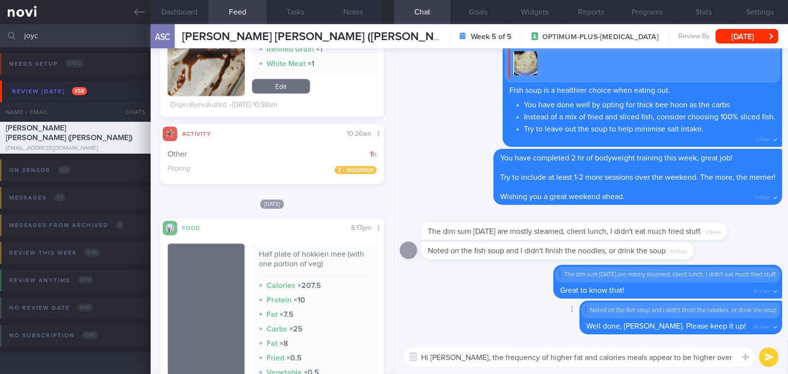
scroll to position [0, 0]
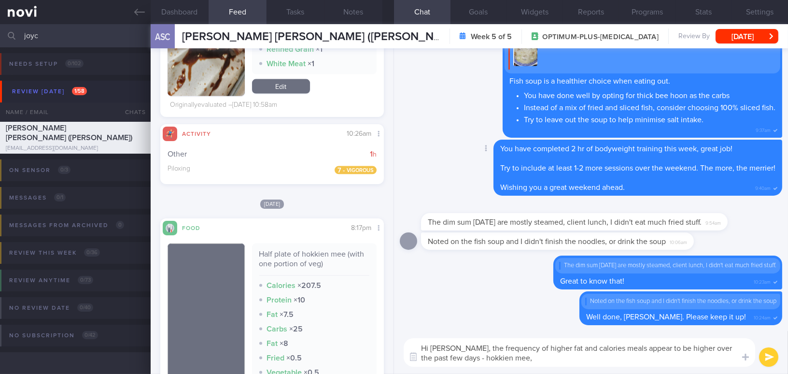
type textarea "Hi Joyce, the frequency of higher fat and calories meals appear to be higher ov…"
click at [433, 156] on div "Delete You have completed 2 hr of bodyweight training this week, great job! Try…" at bounding box center [591, 171] width 382 height 62
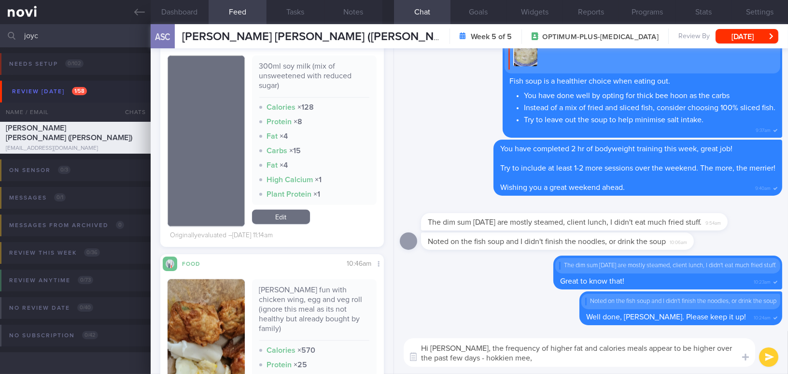
scroll to position [2194, 0]
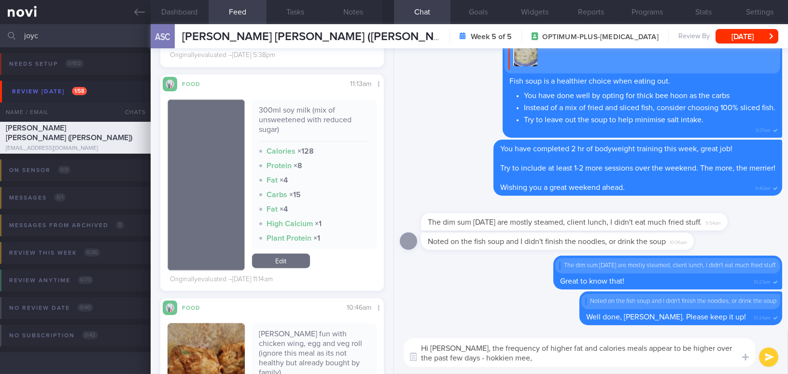
click at [529, 359] on textarea "Hi Joyce, the frequency of higher fat and calories meals appear to be higher ov…" at bounding box center [579, 352] width 351 height 28
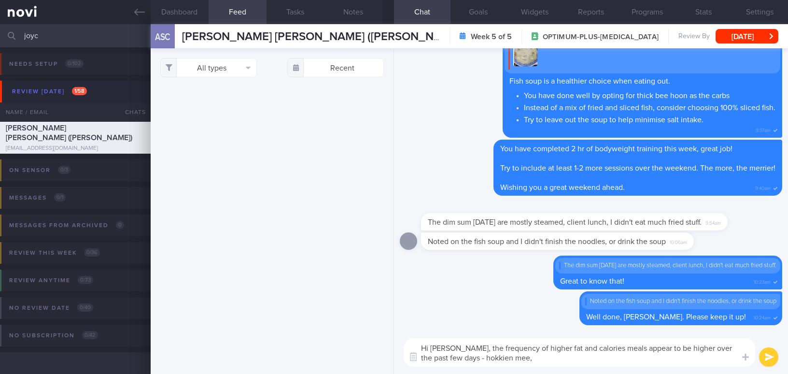
select select "8"
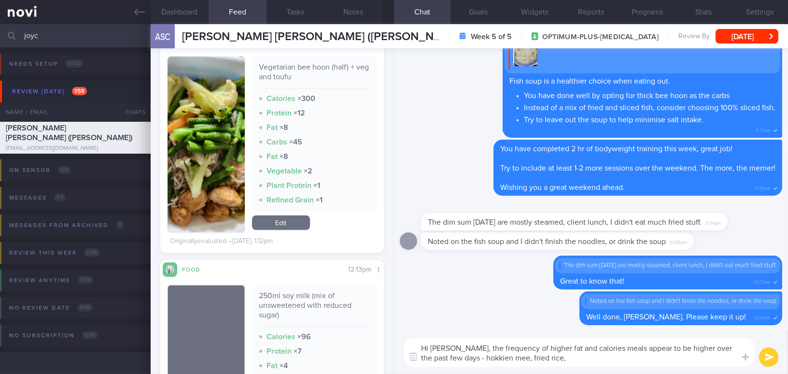
scroll to position [922, 0]
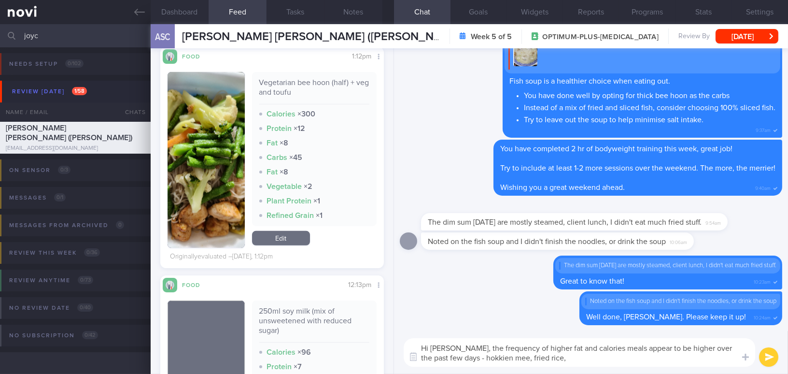
click at [226, 182] on button "button" at bounding box center [206, 160] width 77 height 176
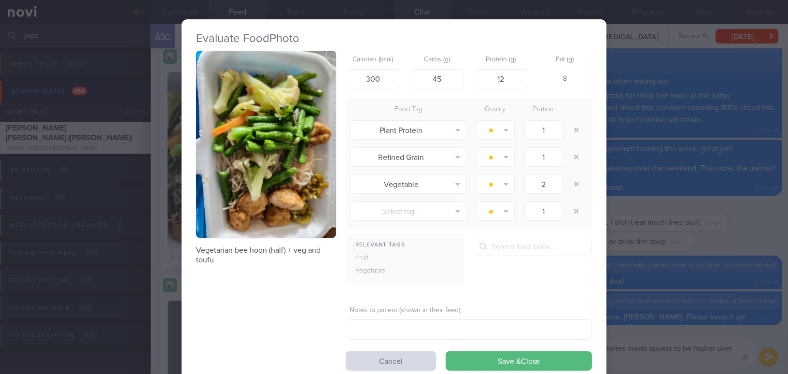
click at [258, 176] on button "button" at bounding box center [266, 144] width 140 height 187
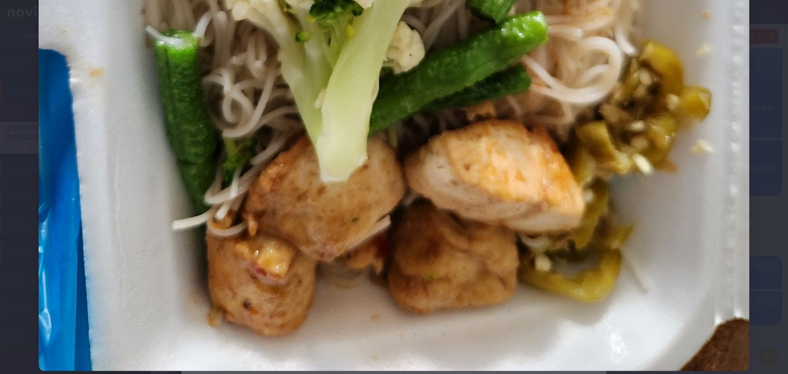
scroll to position [642, 0]
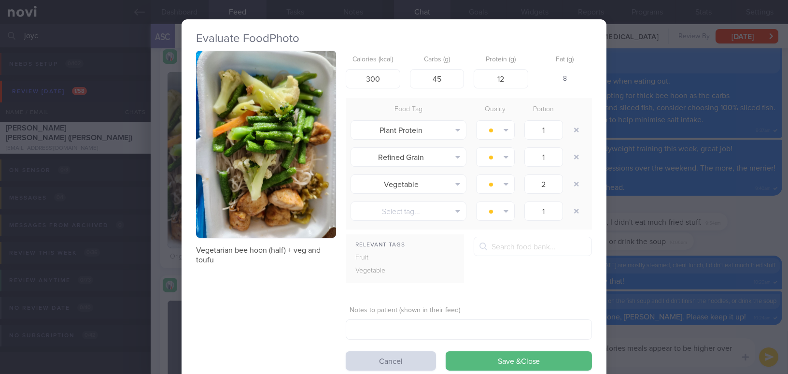
click at [638, 236] on div "Evaluate Food Photo Vegetarian bee hoon (half) + veg and toufu Calories (kcal) …" at bounding box center [394, 187] width 788 height 374
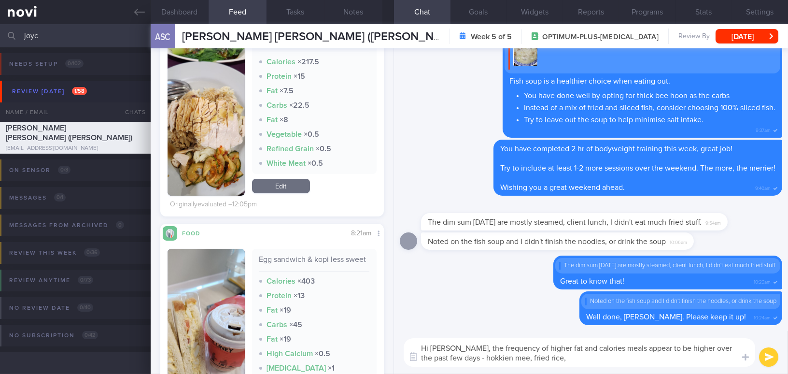
scroll to position [131, 0]
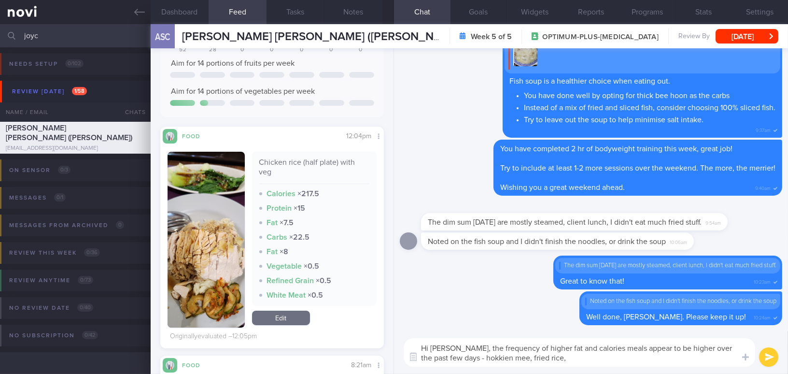
click at [211, 242] on button "button" at bounding box center [206, 240] width 77 height 176
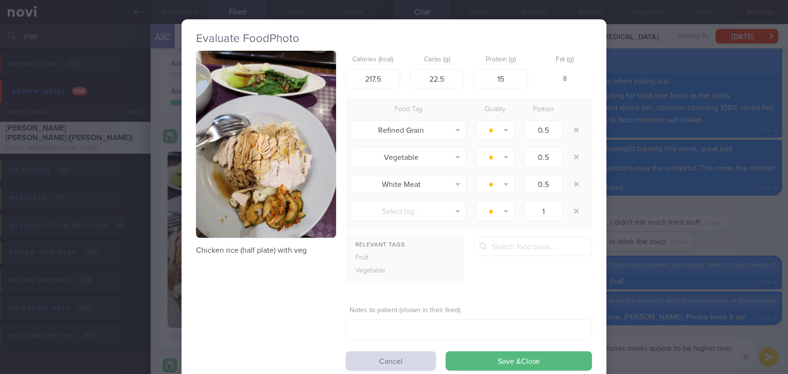
click at [250, 175] on button "button" at bounding box center [266, 144] width 140 height 187
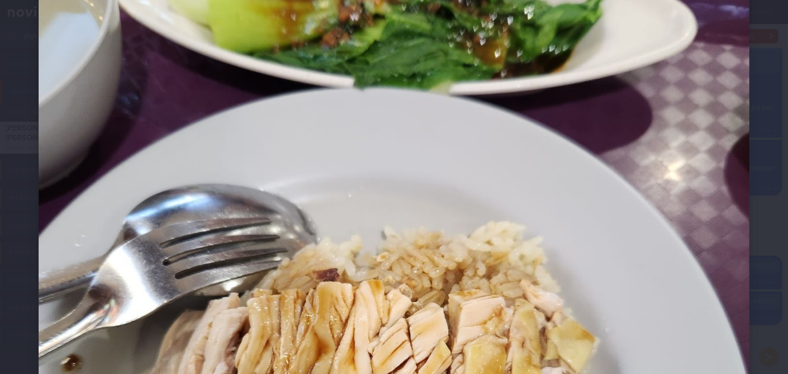
scroll to position [351, 0]
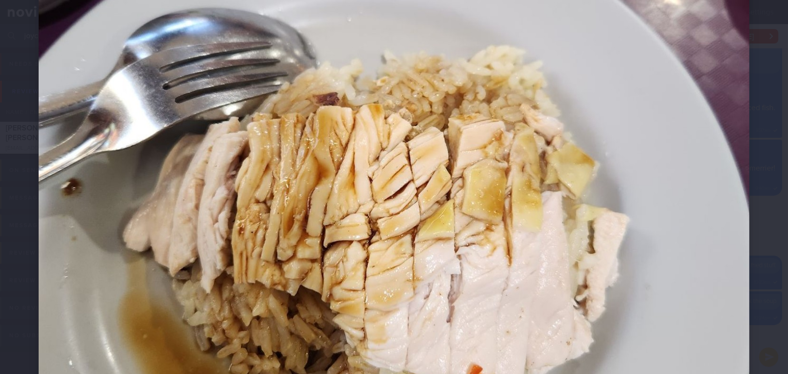
click at [503, 204] on img at bounding box center [394, 162] width 711 height 948
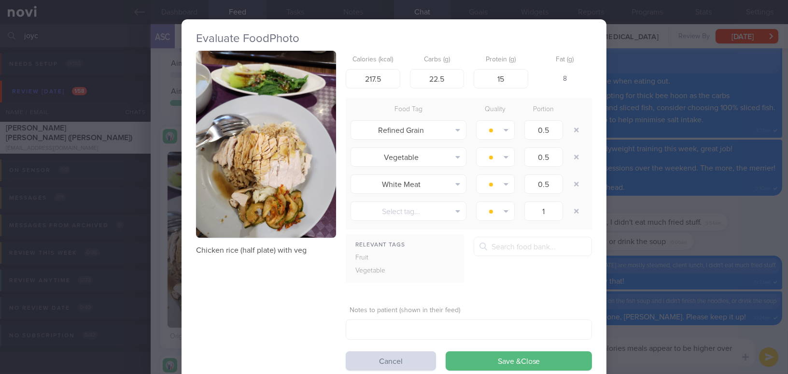
click at [668, 279] on div "Evaluate Food Photo Chicken rice (half plate) with veg Calories (kcal) 217.5 Ca…" at bounding box center [394, 187] width 788 height 374
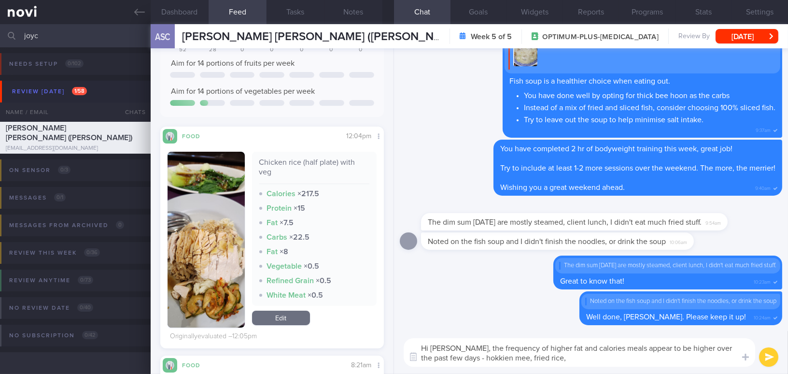
click at [551, 352] on textarea "Hi Joyce, the frequency of higher fat and calories meals appear to be higher ov…" at bounding box center [579, 352] width 351 height 28
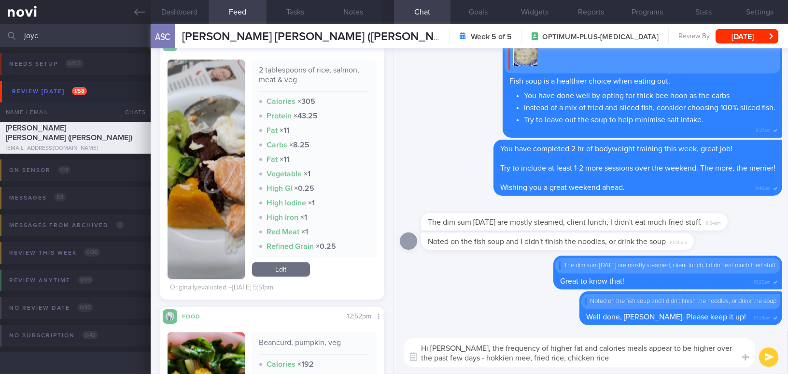
scroll to position [4037, 0]
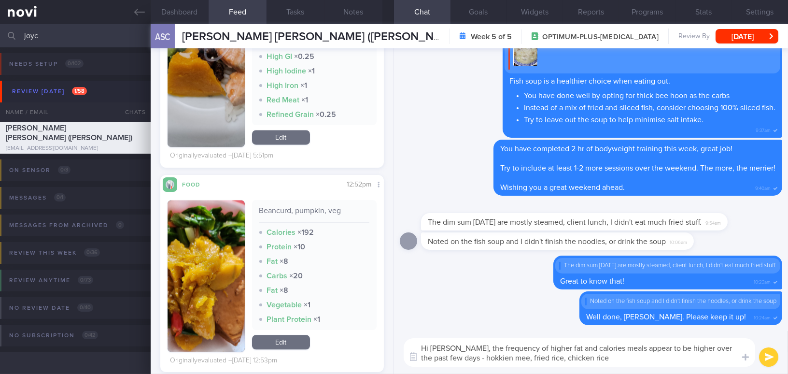
click at [213, 258] on button "button" at bounding box center [206, 276] width 77 height 152
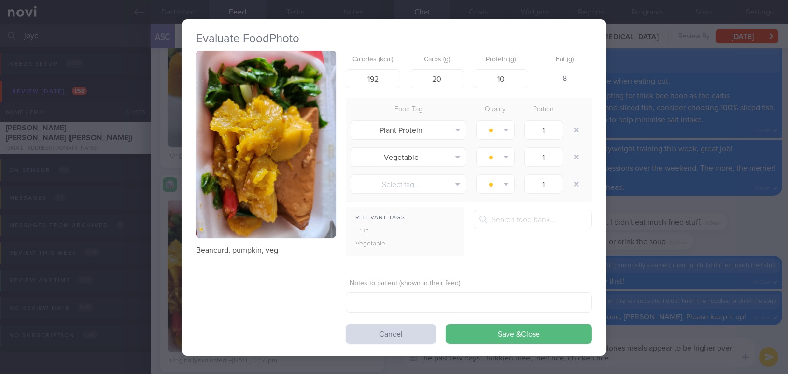
click at [663, 283] on div "Evaluate Food Photo Beancurd, pumpkin, veg Calories (kcal) 192 Carbs (g) 20 Pro…" at bounding box center [394, 187] width 788 height 374
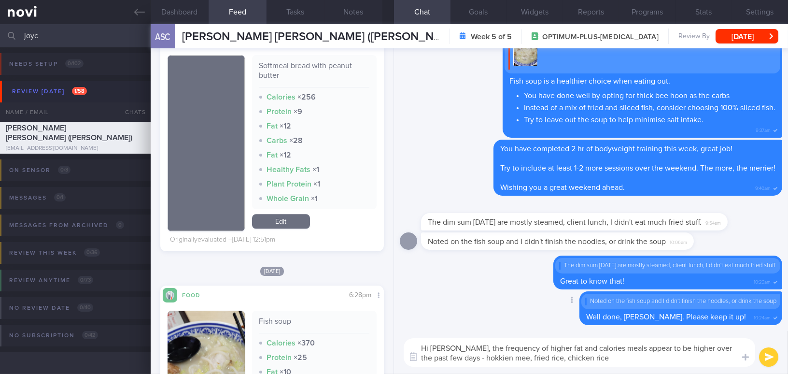
scroll to position [4608, 0]
click at [610, 361] on textarea "Hi Joyce, the frequency of higher fat and calories meals appear to be higher ov…" at bounding box center [579, 352] width 351 height 28
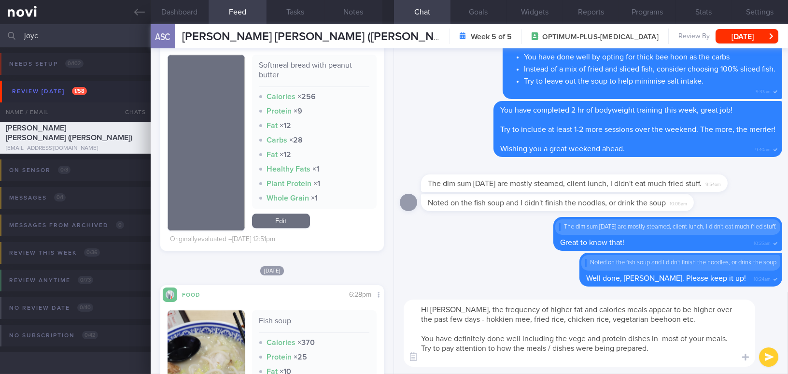
scroll to position [0, 0]
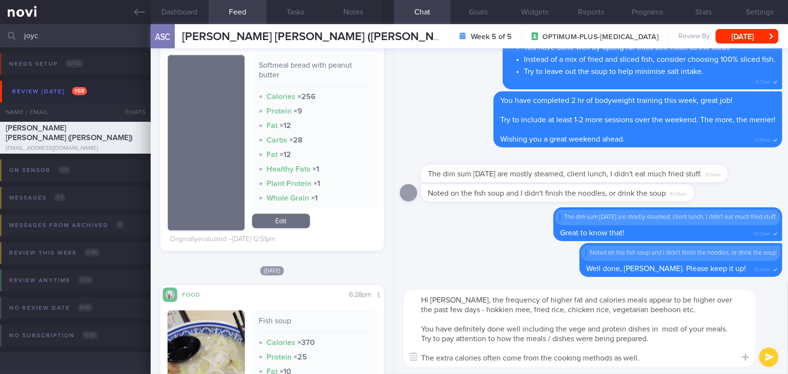
drag, startPoint x: 454, startPoint y: 298, endPoint x: 654, endPoint y: 360, distance: 209.3
click at [654, 360] on textarea "Hi Joyce, the frequency of higher fat and calories meals appear to be higher ov…" at bounding box center [579, 328] width 351 height 77
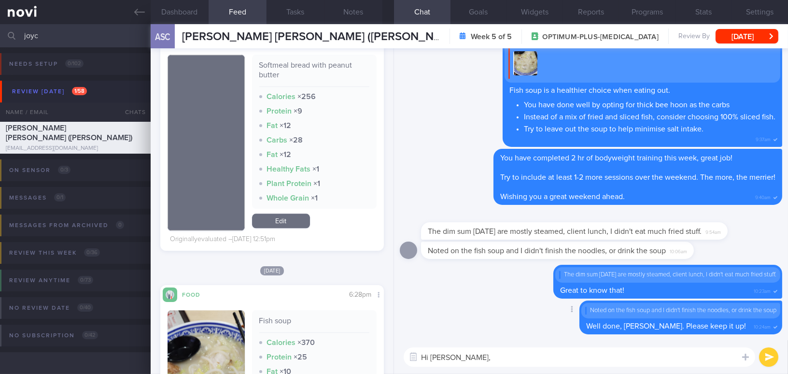
paste textarea "The frequency of higher-fat and higher-calorie meals seems to have increased ov…"
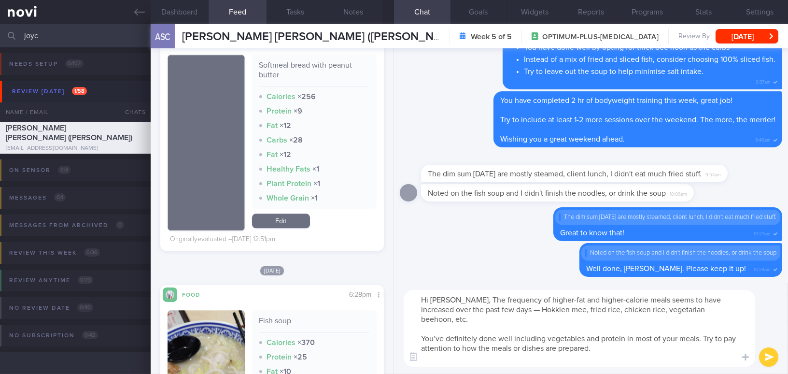
click at [459, 298] on textarea "Hi Joyce, The frequency of higher-fat and higher-calorie meals seems to have in…" at bounding box center [579, 328] width 351 height 77
drag, startPoint x: 562, startPoint y: 298, endPoint x: 585, endPoint y: 299, distance: 23.2
click at [585, 299] on textarea "Hi Joyce, the frequency of higher-fat and higher-calorie meals seems to have in…" at bounding box center [579, 328] width 351 height 77
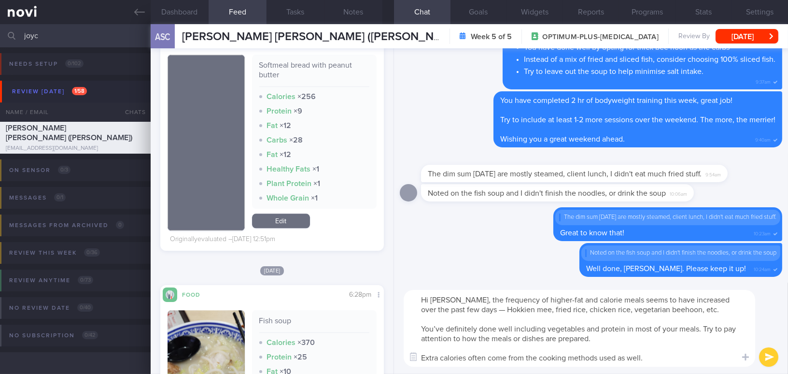
drag, startPoint x: 586, startPoint y: 298, endPoint x: 603, endPoint y: 300, distance: 17.0
click at [603, 300] on textarea "Hi Joyce, the frequency of higher-fat and calorie meals seems to have increased…" at bounding box center [579, 328] width 351 height 77
click at [477, 309] on textarea "Hi Joyce, the frequency of higher-fat and calorie meals seems to have increased…" at bounding box center [579, 328] width 351 height 77
click at [696, 309] on textarea "Hi Joyce, the frequency of higher-fat and calorie meals seems to have increased…" at bounding box center [579, 328] width 351 height 77
click at [444, 326] on textarea "Hi Joyce, the frequency of higher-fat and calorie meals seems to have increased…" at bounding box center [579, 328] width 351 height 77
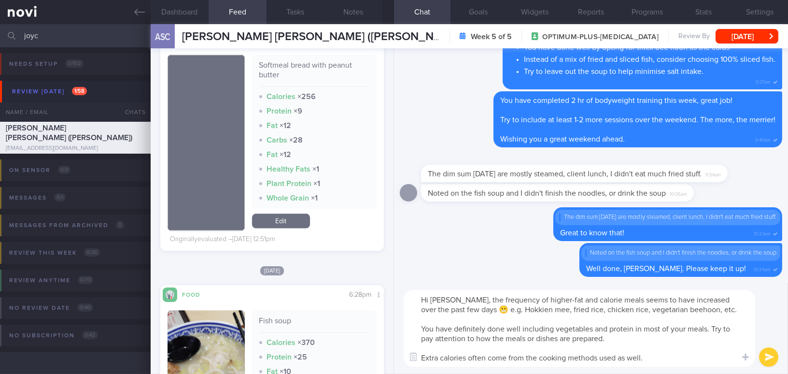
drag, startPoint x: 708, startPoint y: 327, endPoint x: 776, endPoint y: 287, distance: 79.0
click at [709, 326] on textarea "Hi Joyce, the frequency of higher-fat and calorie meals seems to have increased…" at bounding box center [579, 328] width 351 height 77
click at [723, 326] on textarea "Hi Joyce, the frequency of higher-fat and calorie meals seems to have increased…" at bounding box center [579, 328] width 351 height 77
click at [436, 351] on textarea "Hi Joyce, the frequency of higher-fat and calorie meals seems to have increased…" at bounding box center [579, 328] width 351 height 77
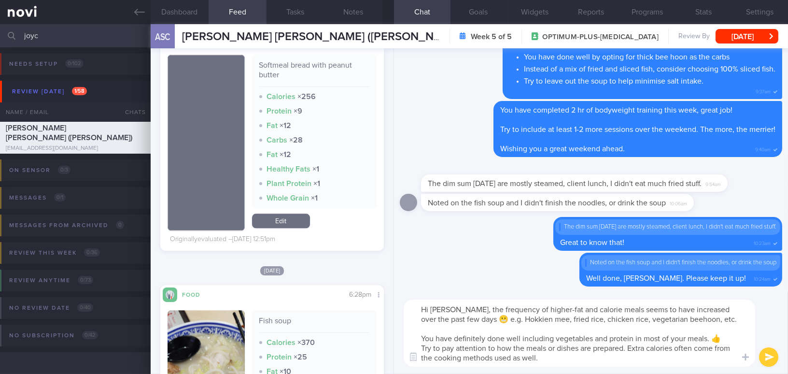
type textarea "Hi Joyce, the frequency of higher-fat and calorie meals seems to have increased…"
click at [763, 358] on button "submit" at bounding box center [768, 356] width 19 height 19
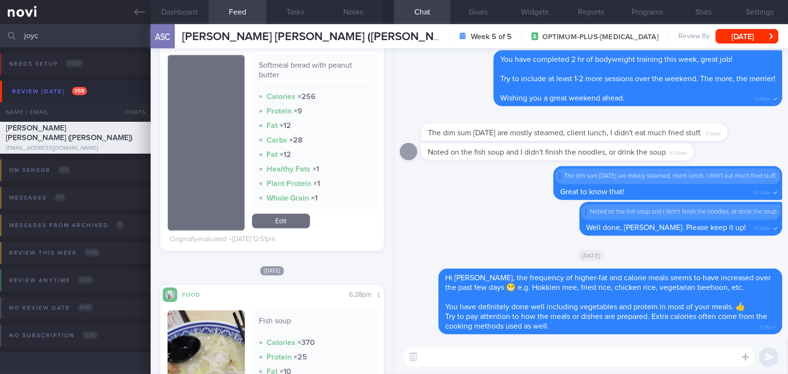
click at [691, 358] on textarea at bounding box center [579, 356] width 351 height 19
type textarea "For rice dishes, it is best"
drag, startPoint x: 523, startPoint y: 362, endPoint x: 371, endPoint y: 349, distance: 152.6
click at [371, 349] on div "Dashboard Feed 18 Tasks Notes Chat Goals Widgets Reports Programs Stats Setting…" at bounding box center [469, 198] width 637 height 349
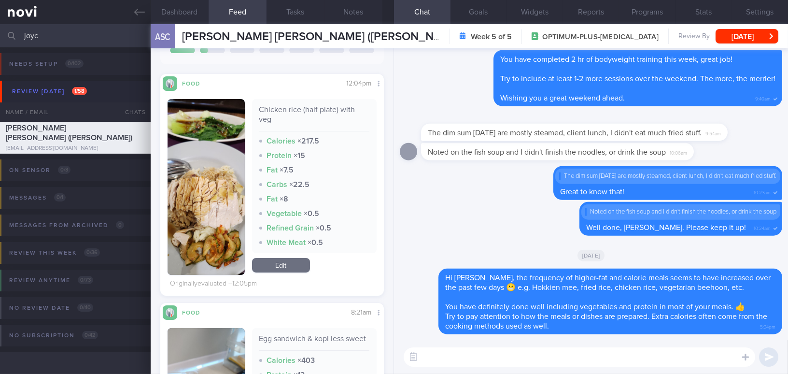
scroll to position [202, 0]
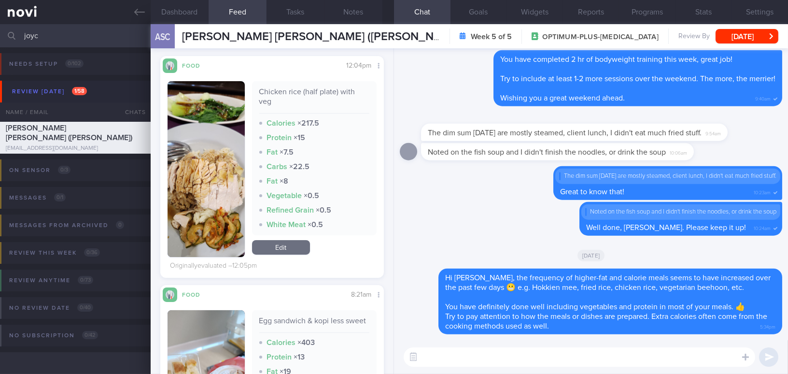
click at [207, 211] on button "button" at bounding box center [206, 169] width 77 height 176
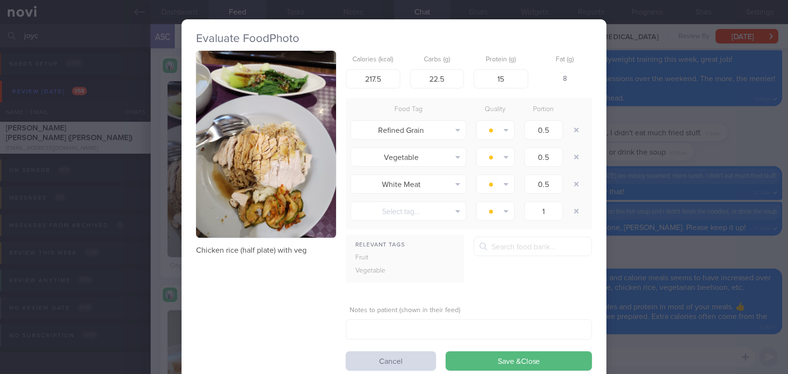
click at [722, 253] on div "Evaluate Food Photo Chicken rice (half plate) with veg Calories (kcal) 217.5 Ca…" at bounding box center [394, 187] width 788 height 374
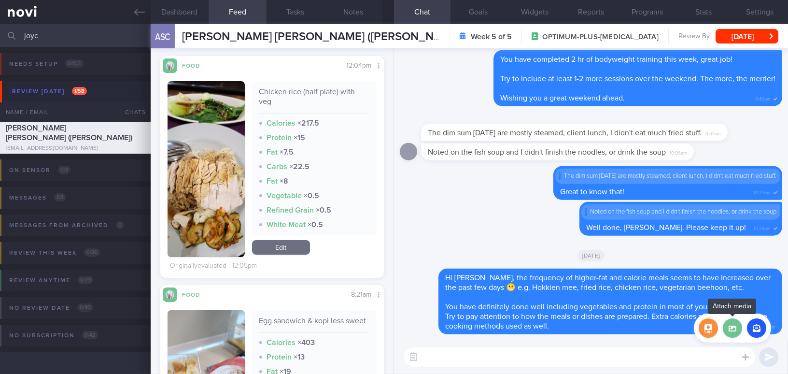
click at [734, 326] on label at bounding box center [732, 327] width 19 height 19
click at [0, 0] on input "file" at bounding box center [0, 0] width 0 height 0
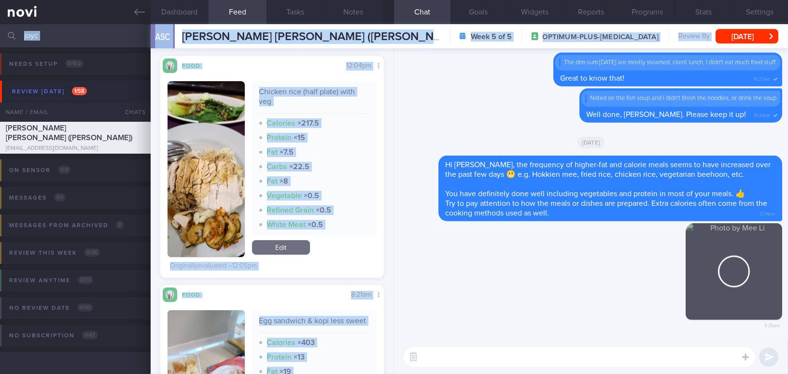
drag, startPoint x: 734, startPoint y: 282, endPoint x: 797, endPoint y: 288, distance: 63.0
click at [787, 288] on html "You are offline! Some functionality will be unavailable Patients New Users Coac…" at bounding box center [394, 187] width 788 height 374
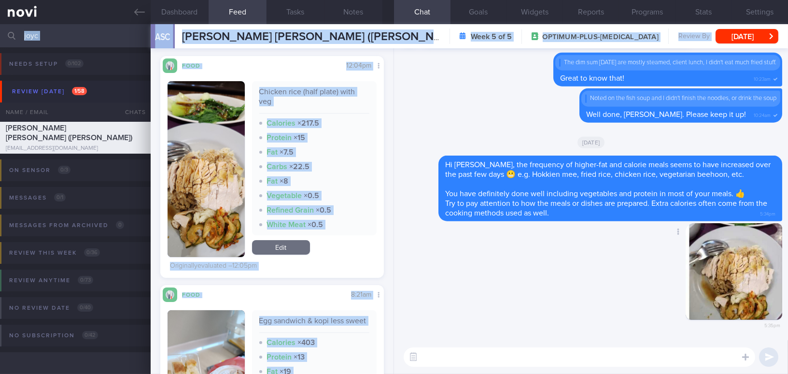
click at [594, 305] on div "Delete 5:35pm" at bounding box center [591, 281] width 382 height 117
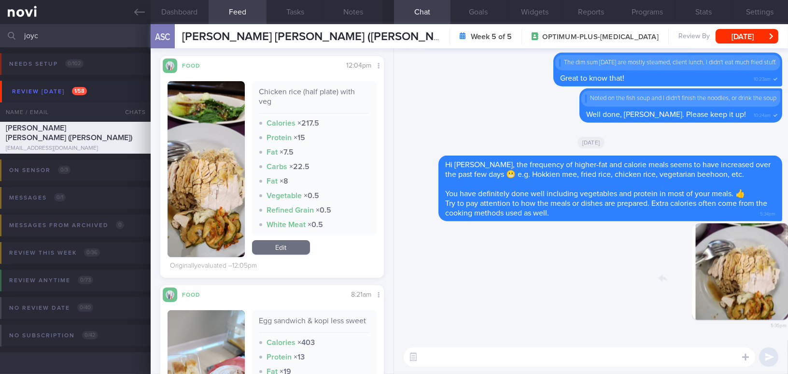
drag, startPoint x: 714, startPoint y: 288, endPoint x: 807, endPoint y: 304, distance: 94.1
click at [787, 304] on html "You are offline! Some functionality will be unavailable Patients New Users Coac…" at bounding box center [394, 187] width 788 height 374
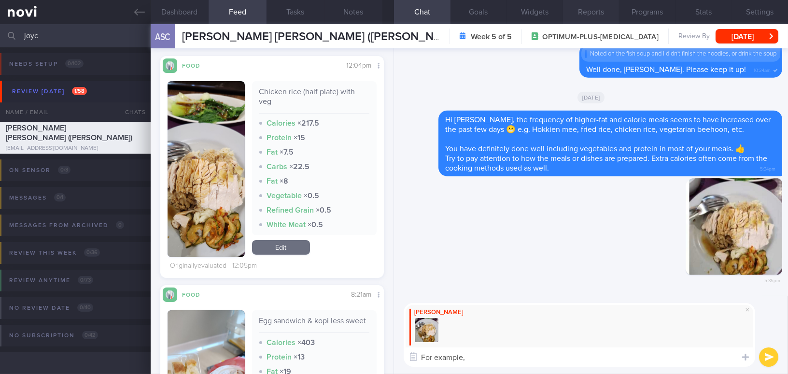
type textarea "For example,"
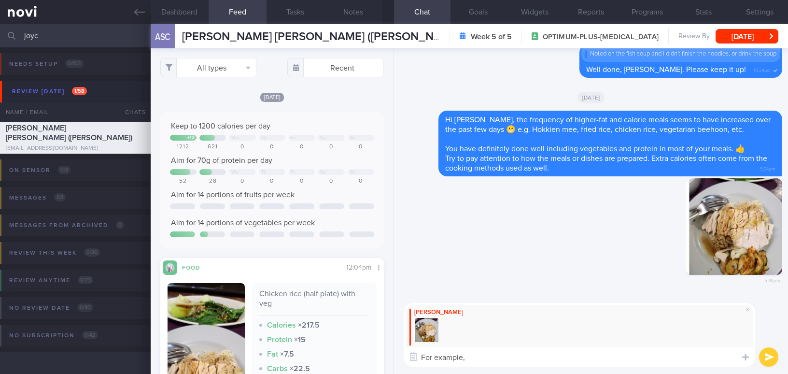
select select "8"
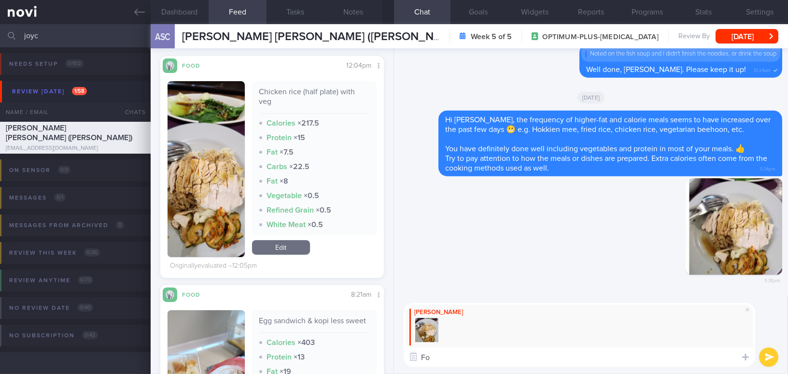
type textarea "F"
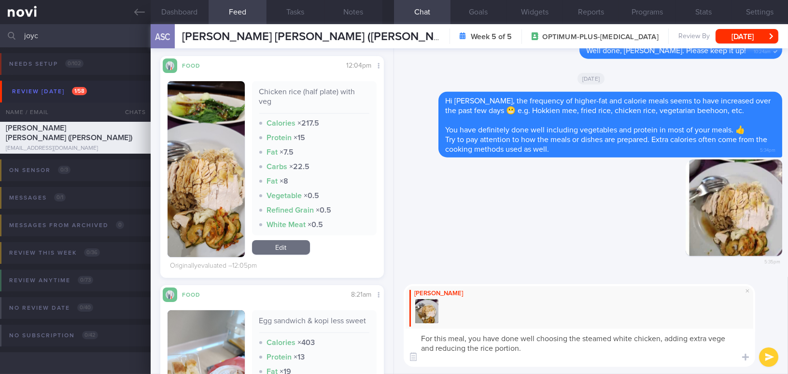
scroll to position [0, 0]
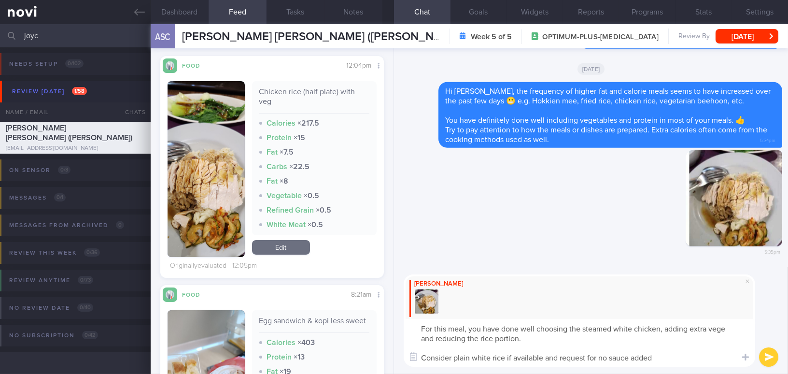
type textarea "For this meal, you have done well choosing the steamed white chicken, adding ex…"
drag, startPoint x: 663, startPoint y: 359, endPoint x: 368, endPoint y: 323, distance: 297.5
click at [368, 323] on div "Dashboard Feed 18 Tasks Notes Chat Goals Widgets Reports Programs Stats Setting…" at bounding box center [469, 198] width 637 height 349
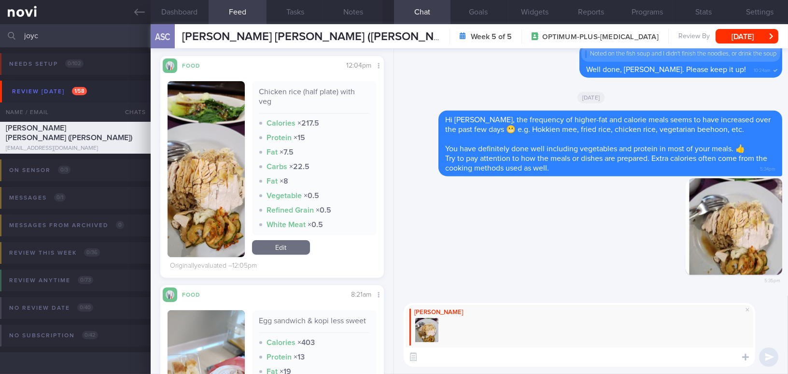
paste textarea "For this meal, you did well choosing steamed white chicken, adding extra vegeta…"
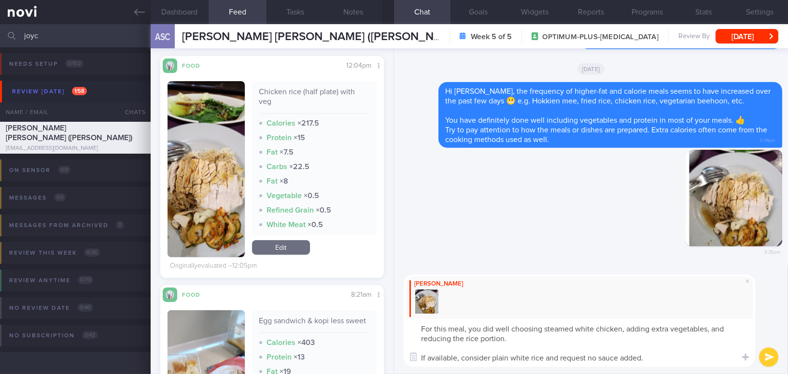
click at [709, 329] on textarea "For this meal, you did well choosing steamed white chicken, adding extra vegeta…" at bounding box center [579, 343] width 351 height 48
drag, startPoint x: 464, startPoint y: 354, endPoint x: 412, endPoint y: 356, distance: 52.2
click at [412, 356] on div "Attach media Chat Templates Admin [MEDICAL_DATA] Weight Nutrition Physical Acti…" at bounding box center [591, 320] width 394 height 107
click at [504, 359] on textarea "For this meal, you did well choosing steamed white chicken, adding extra vegeta…" at bounding box center [579, 343] width 351 height 48
drag, startPoint x: 520, startPoint y: 358, endPoint x: 627, endPoint y: 360, distance: 106.2
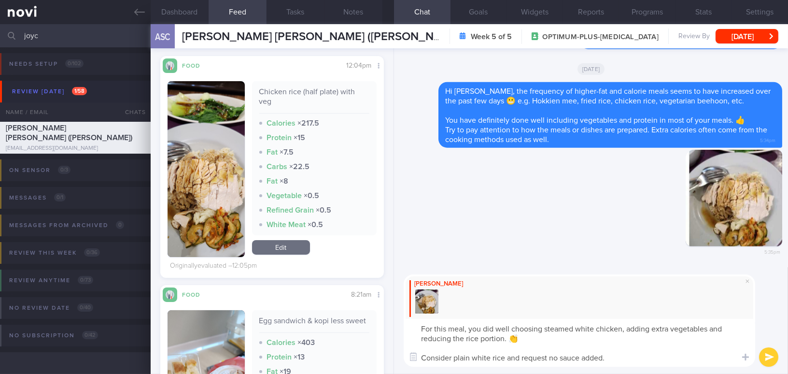
click at [627, 360] on textarea "For this meal, you did well choosing steamed white chicken, adding extra vegeta…" at bounding box center [579, 343] width 351 height 48
type textarea "For this meal, you did well choosing steamed white chicken, adding extra vegeta…"
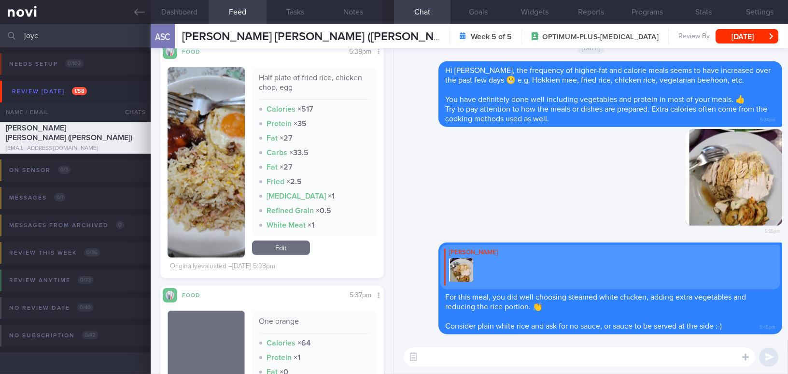
scroll to position [1782, 0]
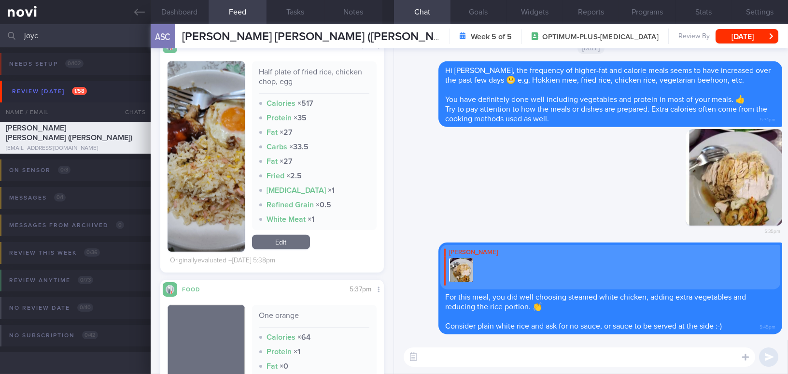
click at [206, 200] on button "button" at bounding box center [206, 156] width 77 height 190
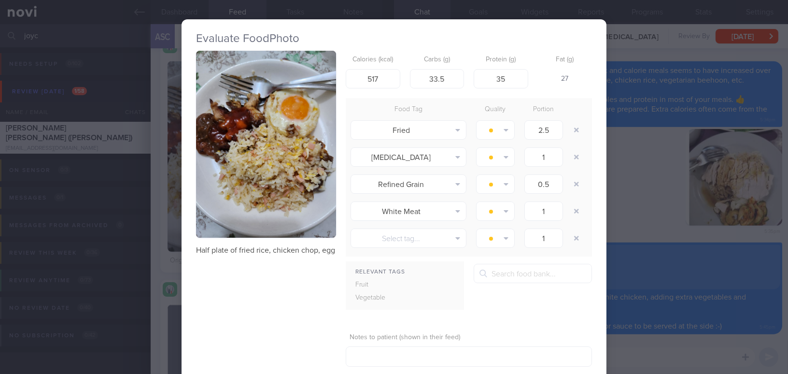
click at [235, 179] on button "button" at bounding box center [266, 144] width 140 height 187
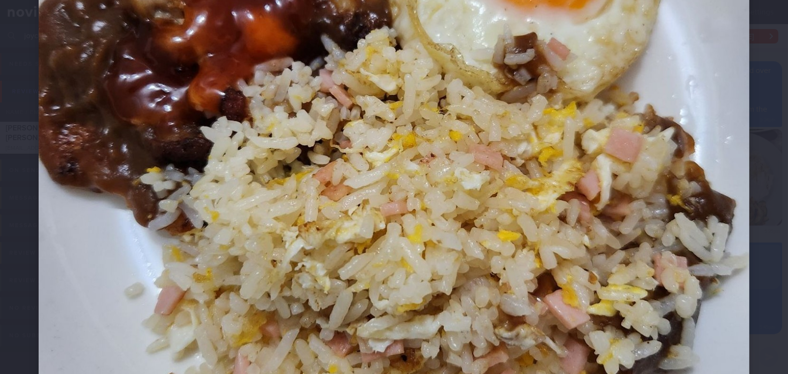
scroll to position [395, 0]
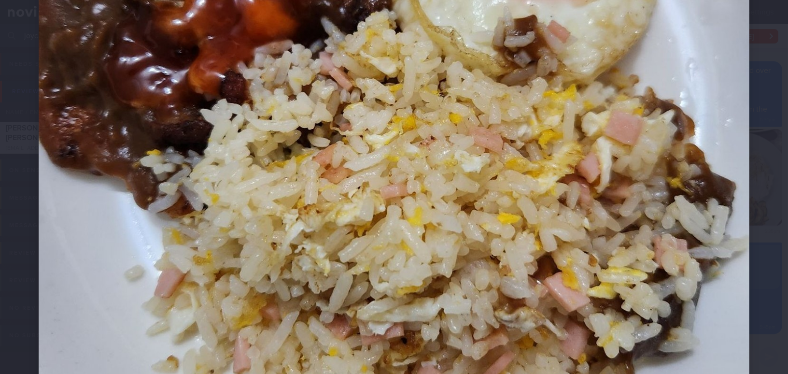
click at [373, 197] on img at bounding box center [394, 118] width 711 height 948
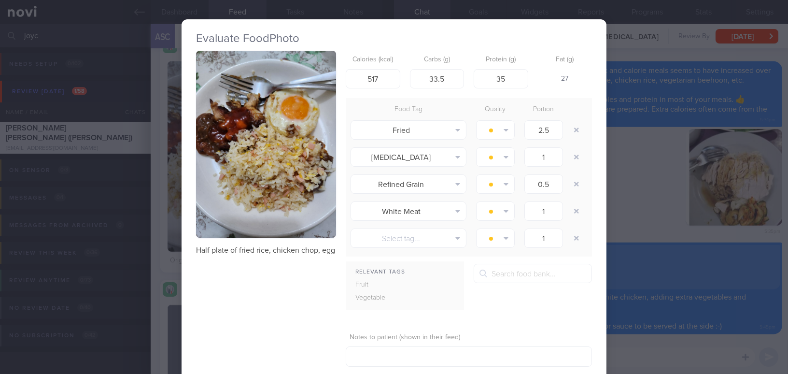
click at [715, 303] on div "Evaluate Food Photo Half plate of fried rice, chicken chop, egg Calories (kcal)…" at bounding box center [394, 187] width 788 height 374
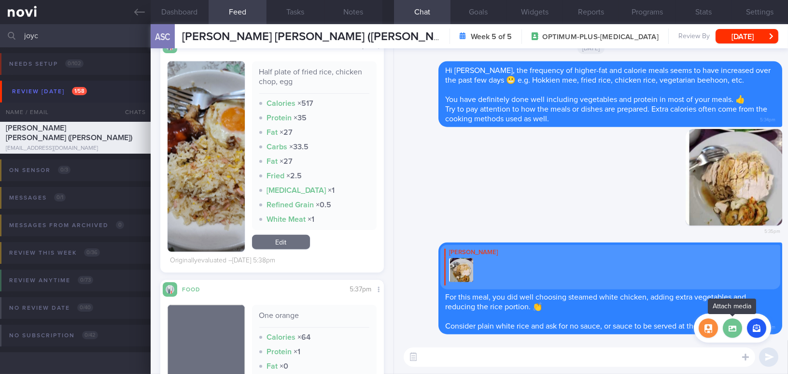
click at [731, 331] on label at bounding box center [732, 327] width 19 height 19
click at [0, 0] on input "file" at bounding box center [0, 0] width 0 height 0
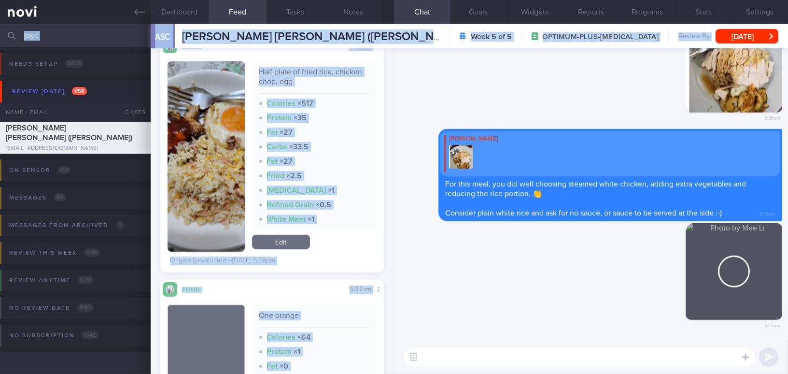
drag, startPoint x: 720, startPoint y: 275, endPoint x: 797, endPoint y: 284, distance: 77.7
click at [787, 284] on html "You are offline! Some functionality will be unavailable Patients New Users Coac…" at bounding box center [394, 187] width 788 height 374
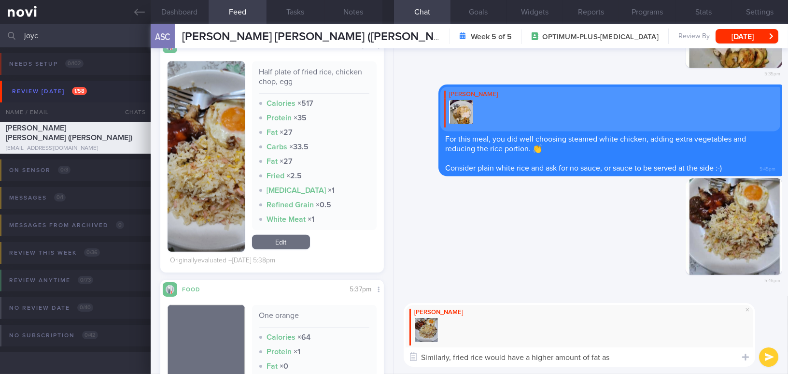
type textarea "Similarly, fried rice would have a higher amount of fat as"
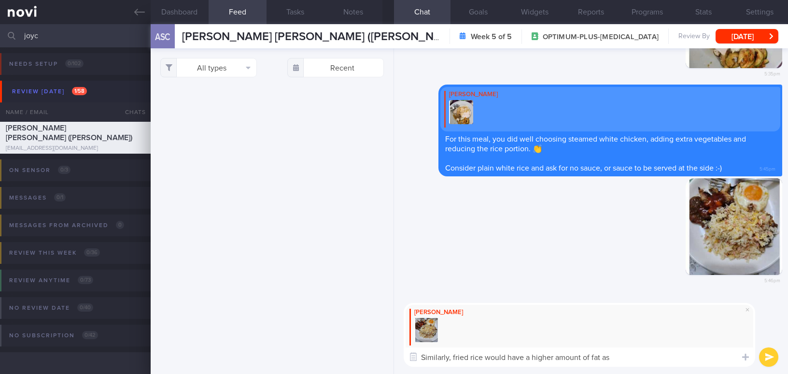
select select "8"
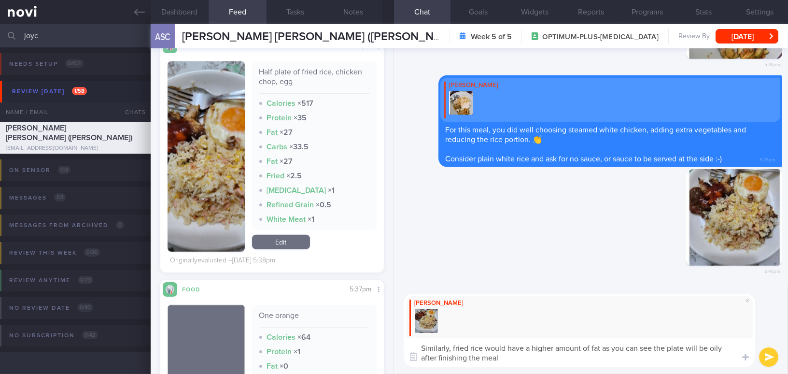
drag, startPoint x: 518, startPoint y: 360, endPoint x: 404, endPoint y: 342, distance: 115.8
click at [404, 342] on textarea "Similarly, fried rice would have a higher amount of fat as you can see the plat…" at bounding box center [579, 352] width 351 height 28
click at [482, 356] on textarea "Similarly, fried rice would have a higher amount of fat as you can see the plat…" at bounding box center [579, 352] width 351 height 28
drag, startPoint x: 509, startPoint y: 361, endPoint x: 390, endPoint y: 339, distance: 121.1
click at [390, 339] on div "Dashboard Feed 18 Tasks Notes Chat Goals Widgets Reports Programs Stats Setting…" at bounding box center [469, 198] width 637 height 349
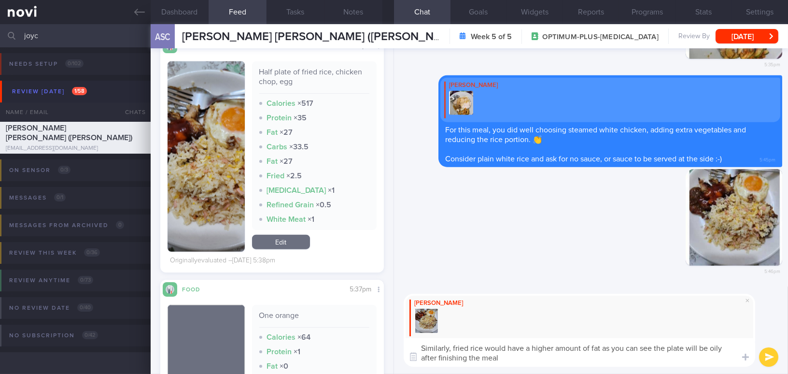
paste textarea "contains a higher amount of fat — you can see the plate is oily after finishing…"
click at [597, 347] on textarea "Similarly, fried rice contains a higher amount of fat — you can see the plate i…" at bounding box center [579, 352] width 351 height 28
click at [501, 353] on textarea "Similarly, fried rice contains a higher amount of fat. You can see the plate is…" at bounding box center [579, 352] width 351 height 28
type textarea "Similarly, fried rice contains a higher amount of fat. You can see the plate is…"
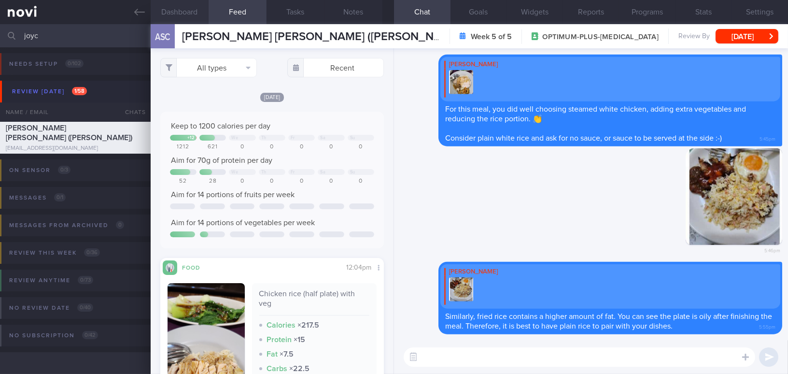
click at [172, 7] on button "Dashboard" at bounding box center [180, 12] width 58 height 24
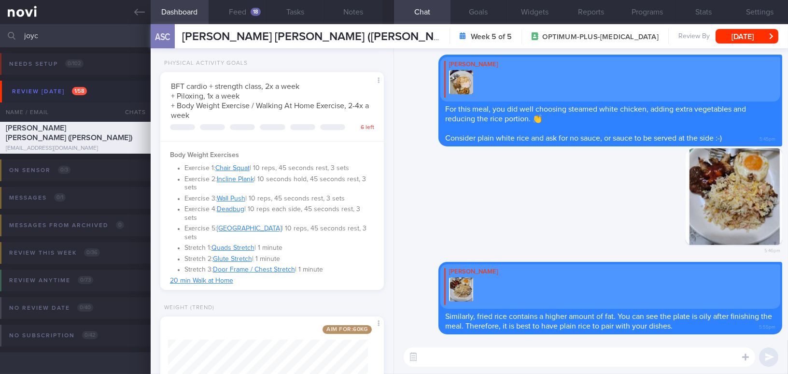
scroll to position [307, 0]
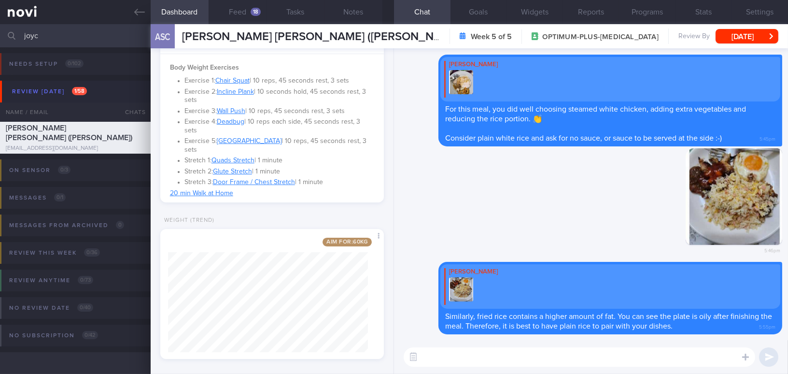
click at [447, 362] on textarea at bounding box center [579, 356] width 351 height 19
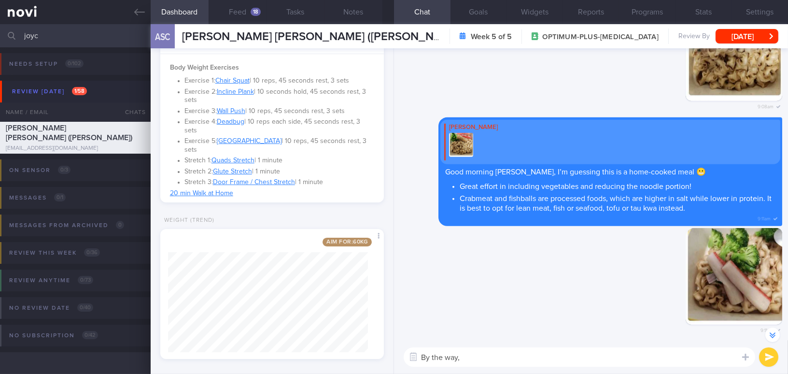
scroll to position [-700, 0]
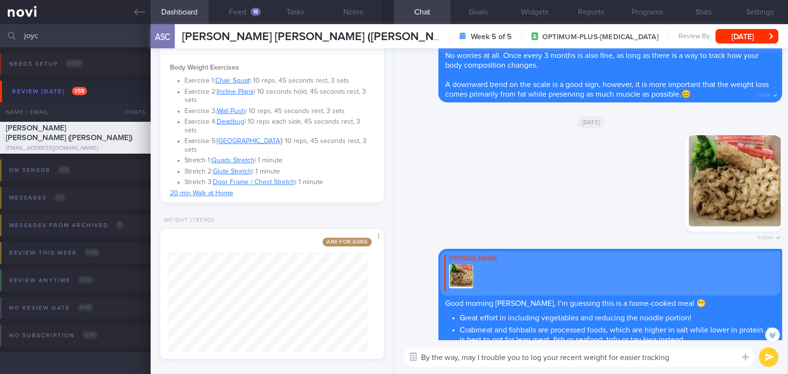
drag, startPoint x: 688, startPoint y: 361, endPoint x: 411, endPoint y: 358, distance: 277.6
click at [411, 358] on div "Attach media Chat Templates Admin [MEDICAL_DATA] Weight Nutrition Physical Acti…" at bounding box center [591, 357] width 394 height 34
click at [592, 372] on div "By the way, may I trouble you to log your recent weight for easier tracking By …" at bounding box center [591, 357] width 394 height 34
drag, startPoint x: 678, startPoint y: 356, endPoint x: 433, endPoint y: 342, distance: 245.1
click at [433, 342] on div "By the way, may I trouble you to log your recent weight for easier tracking By …" at bounding box center [591, 357] width 394 height 34
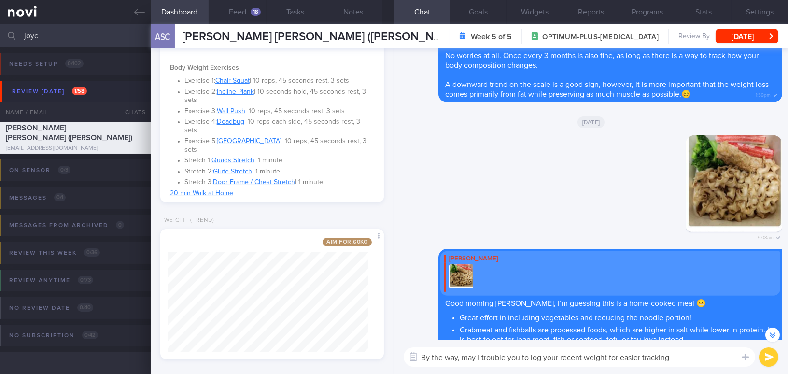
click at [690, 366] on div "By the way, may I trouble you to log your recent weight for easier tracking By …" at bounding box center [591, 357] width 394 height 34
click at [280, 339] on div "Dashboard Feed 18 Tasks Notes Chat Goals Widgets Reports Programs Stats Setting…" at bounding box center [469, 198] width 637 height 349
paste textarea "could I trouble you to log your recent weight for easier tracking?"
drag, startPoint x: 479, startPoint y: 356, endPoint x: 546, endPoint y: 255, distance: 120.5
click at [480, 356] on textarea "By the way, could I trouble you to log your recent weight for easier tracking?" at bounding box center [579, 356] width 351 height 19
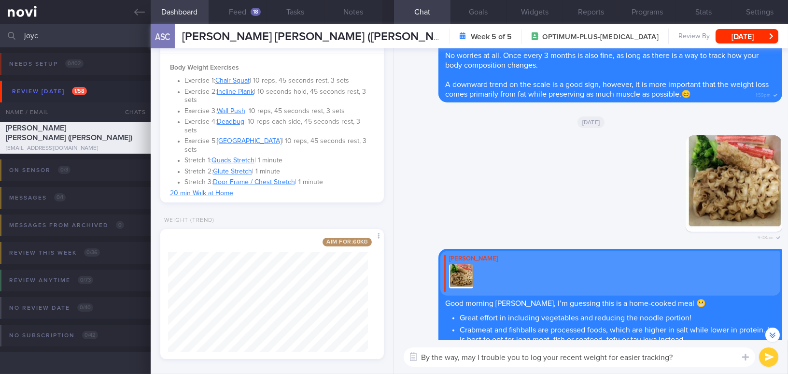
type textarea "By the way, may I trouble you to log your recent weight for easier tracking?"
click at [766, 355] on button "submit" at bounding box center [768, 356] width 19 height 19
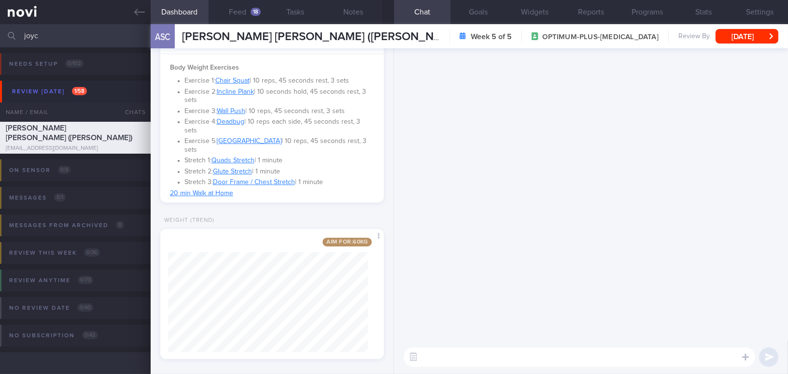
scroll to position [0, 0]
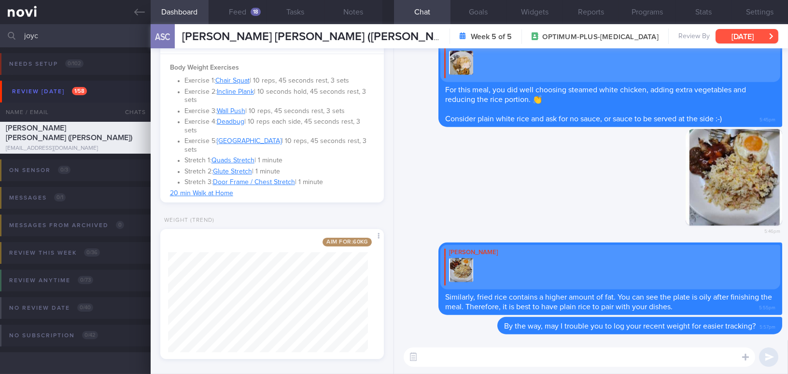
click at [725, 33] on button "[DATE]" at bounding box center [746, 36] width 63 height 14
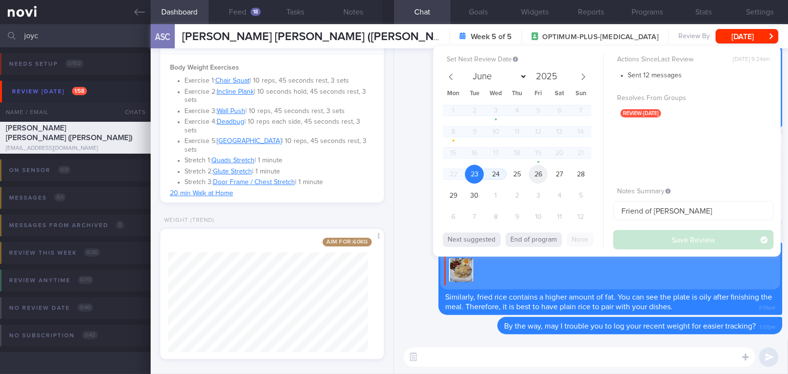
click at [536, 175] on span "26" at bounding box center [538, 174] width 19 height 19
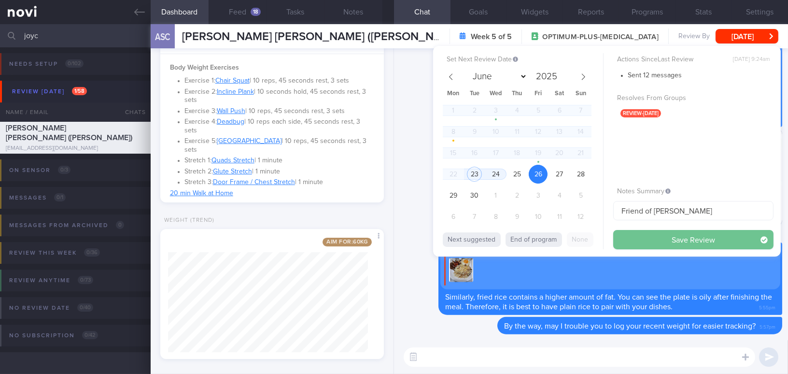
click at [654, 244] on button "Save Review" at bounding box center [693, 239] width 160 height 19
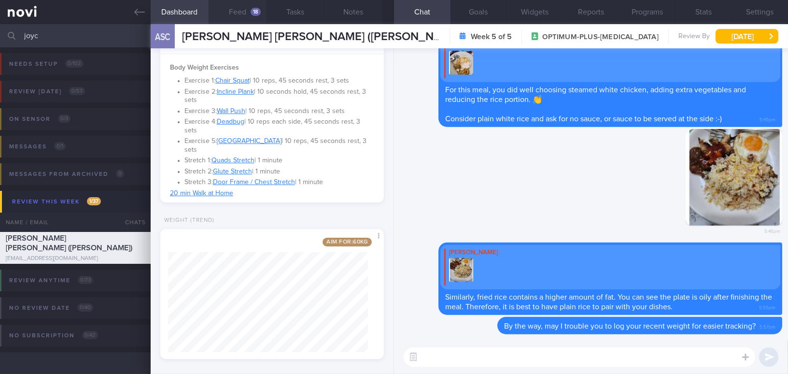
click at [240, 12] on button "Feed 18" at bounding box center [238, 12] width 58 height 24
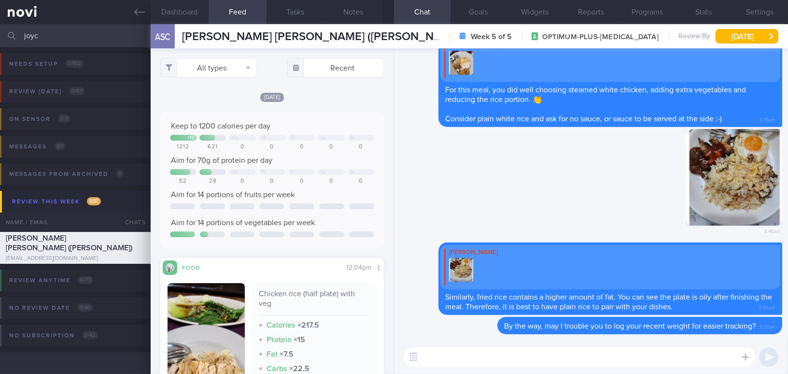
drag, startPoint x: 36, startPoint y: 32, endPoint x: 12, endPoint y: 34, distance: 24.2
click at [12, 34] on div "joyc Assigned patients Assigned patients All active patients Archived patients" at bounding box center [394, 35] width 788 height 23
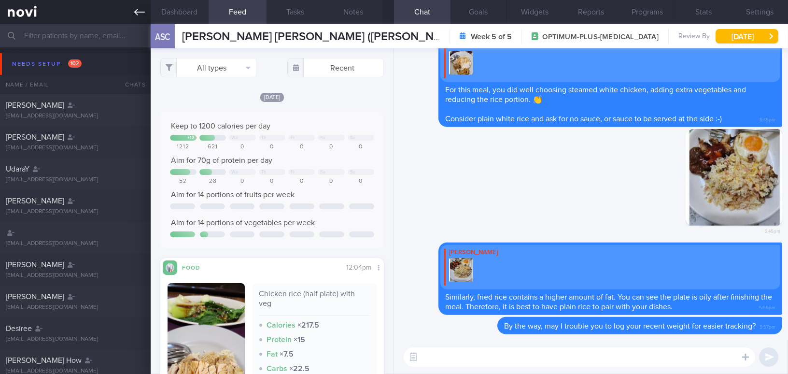
click at [139, 11] on icon at bounding box center [139, 12] width 11 height 11
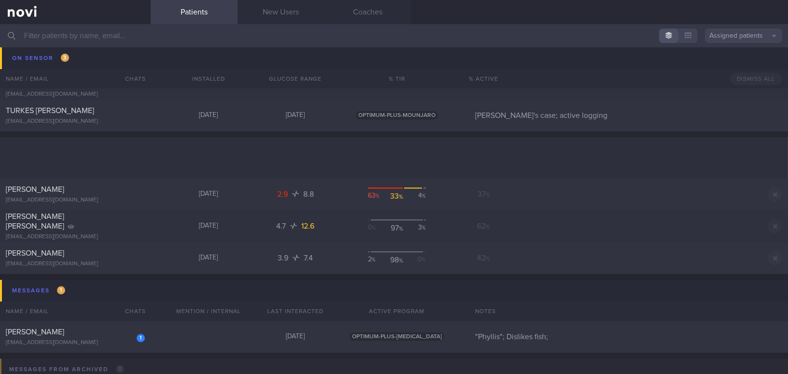
scroll to position [5178, 0]
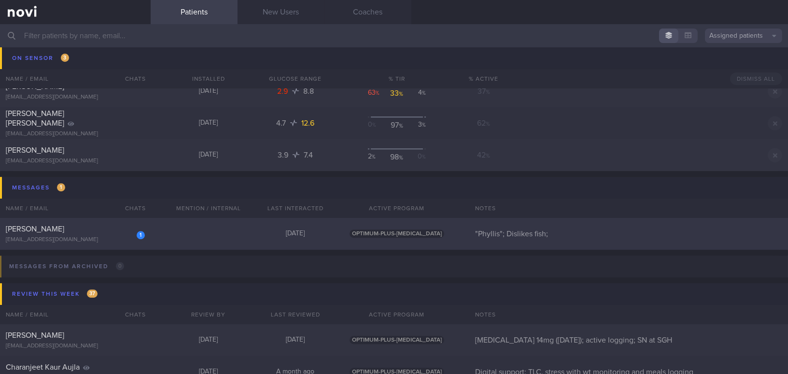
click at [102, 228] on div "[PERSON_NAME]" at bounding box center [74, 229] width 137 height 10
select select "8"
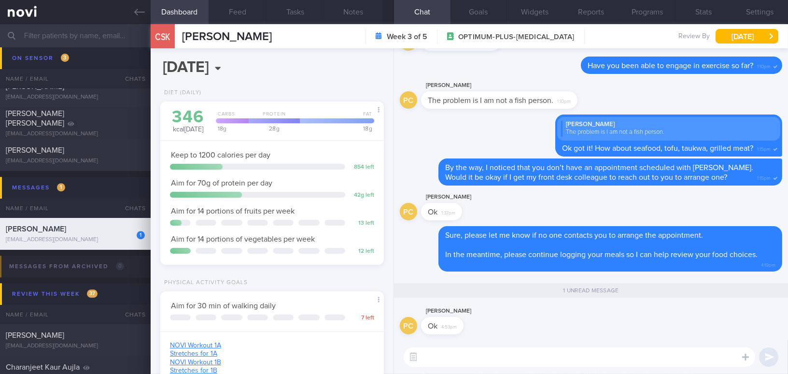
scroll to position [99, 199]
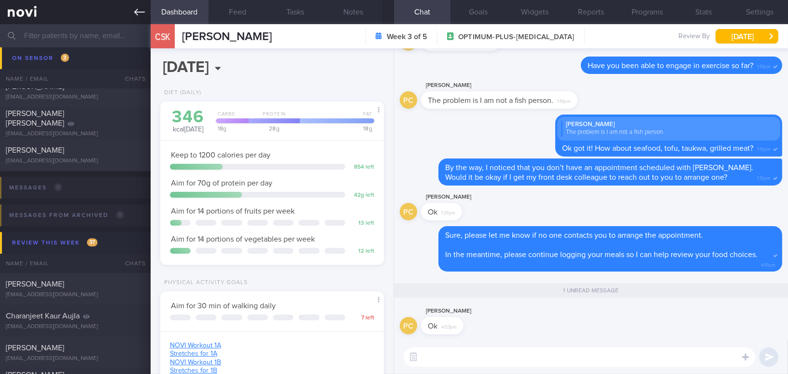
click at [137, 12] on icon at bounding box center [139, 12] width 11 height 7
